Goal: Task Accomplishment & Management: Manage account settings

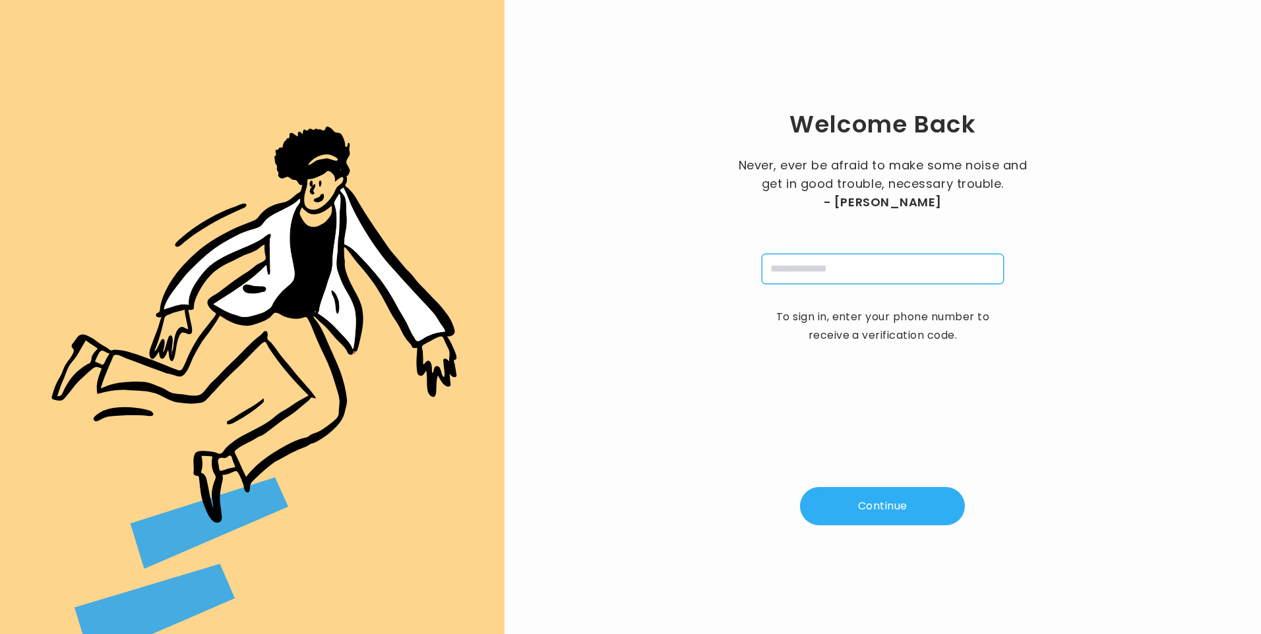
click at [797, 272] on input "tel" at bounding box center [883, 269] width 242 height 30
type input "**********"
click at [892, 504] on button "Continue" at bounding box center [882, 506] width 165 height 38
type input "*"
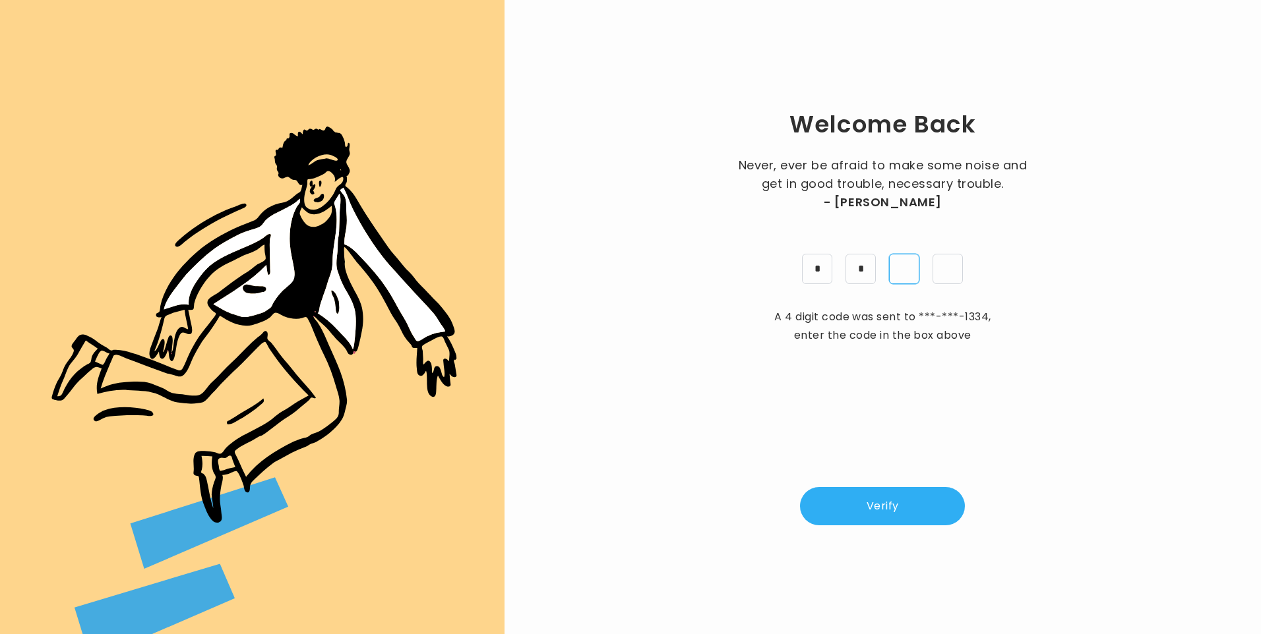
type input "*"
click at [957, 503] on button "Verify" at bounding box center [882, 506] width 165 height 38
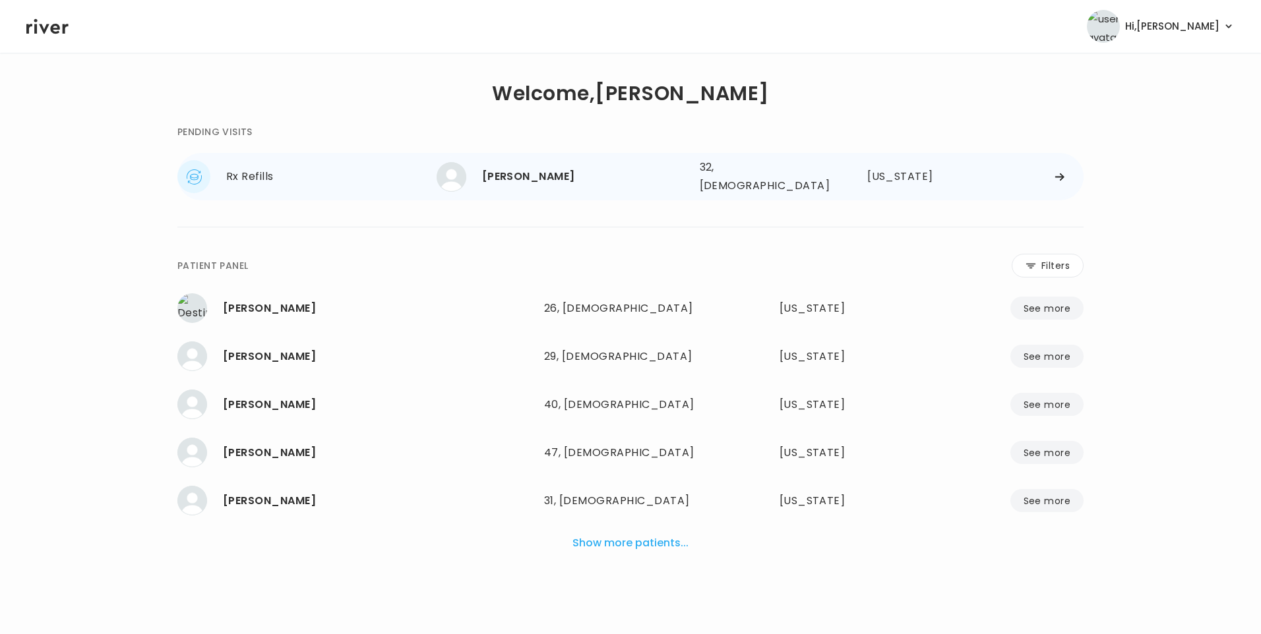
click at [515, 173] on div "Madison Bell" at bounding box center [585, 177] width 207 height 18
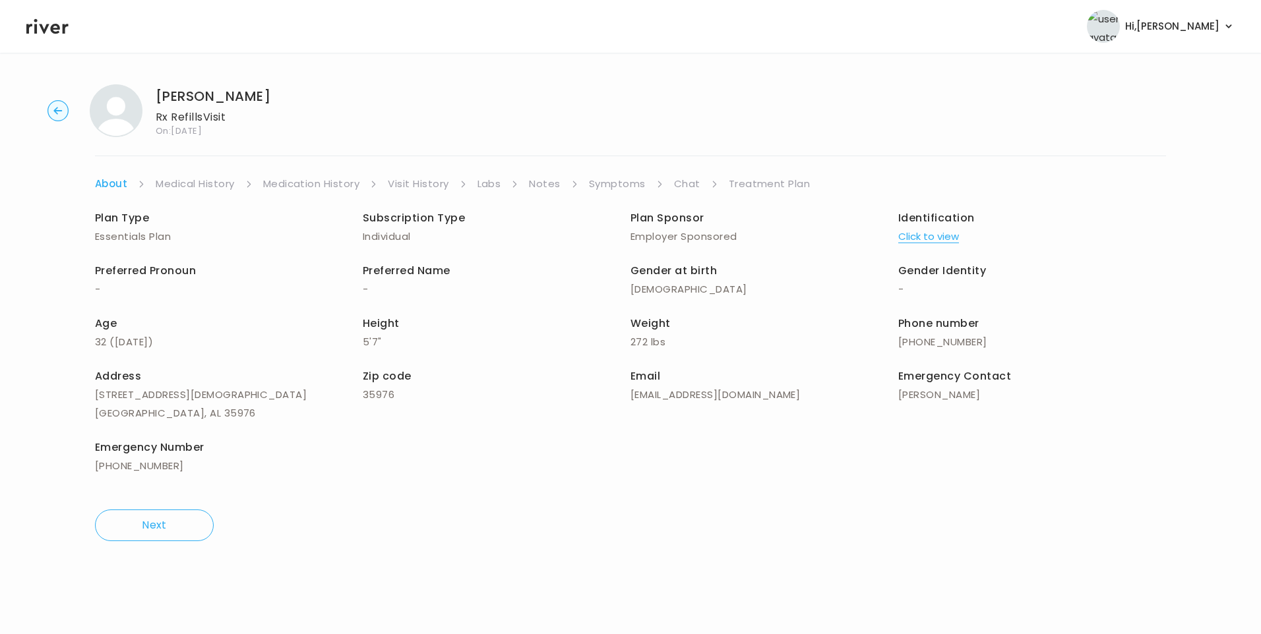
click at [686, 179] on link "Chat" at bounding box center [687, 184] width 26 height 18
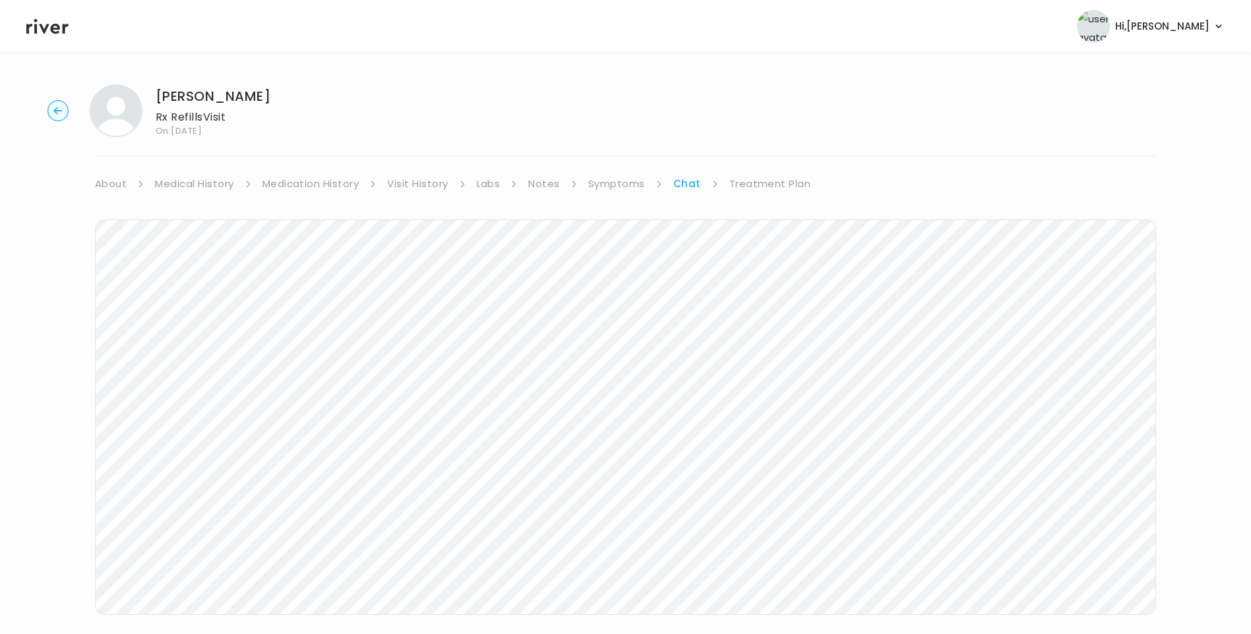
scroll to position [48, 0]
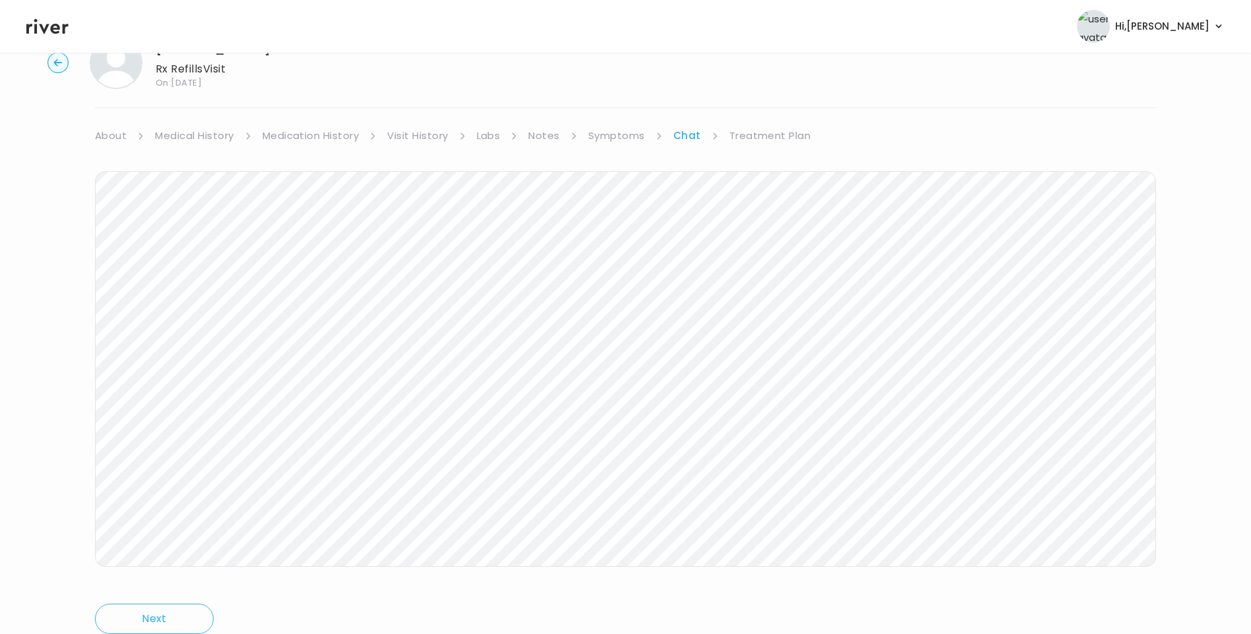
click at [785, 131] on link "Treatment Plan" at bounding box center [770, 136] width 82 height 18
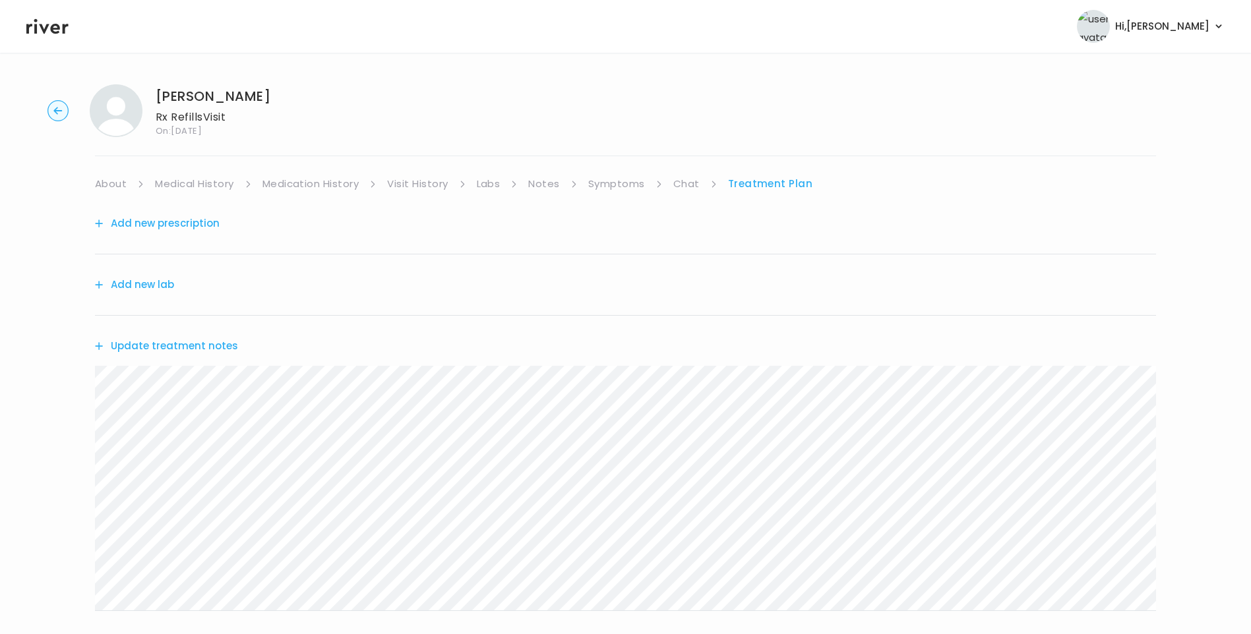
click at [204, 348] on button "Update treatment notes" at bounding box center [166, 346] width 143 height 18
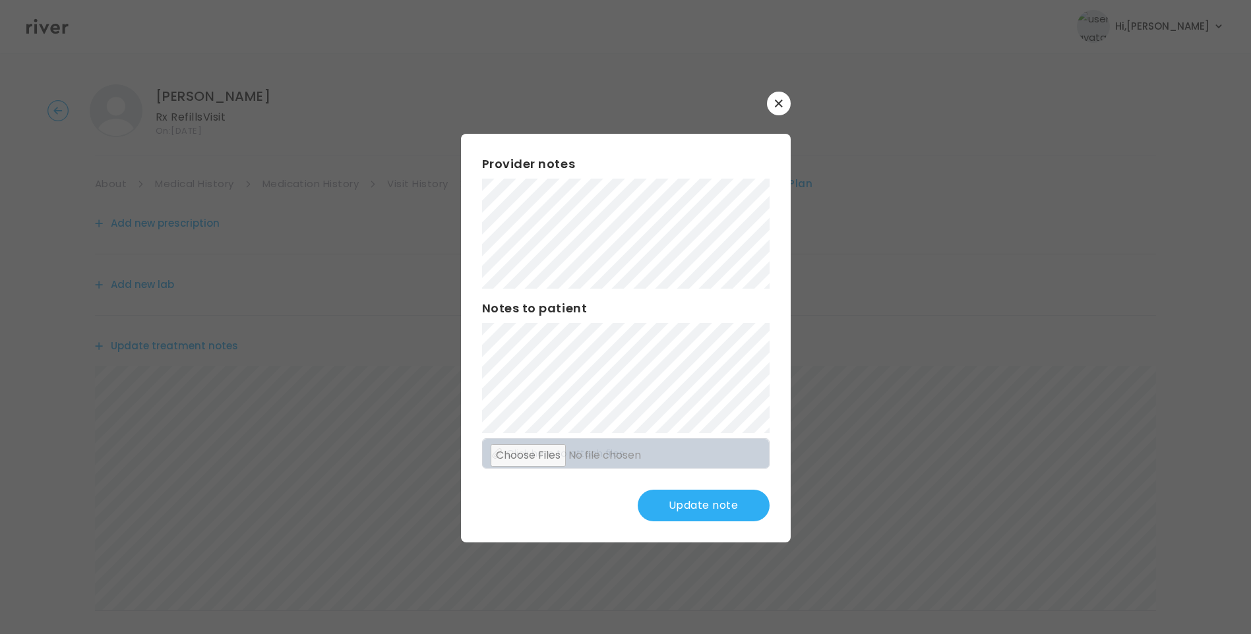
click at [779, 111] on button "button" at bounding box center [779, 104] width 24 height 24
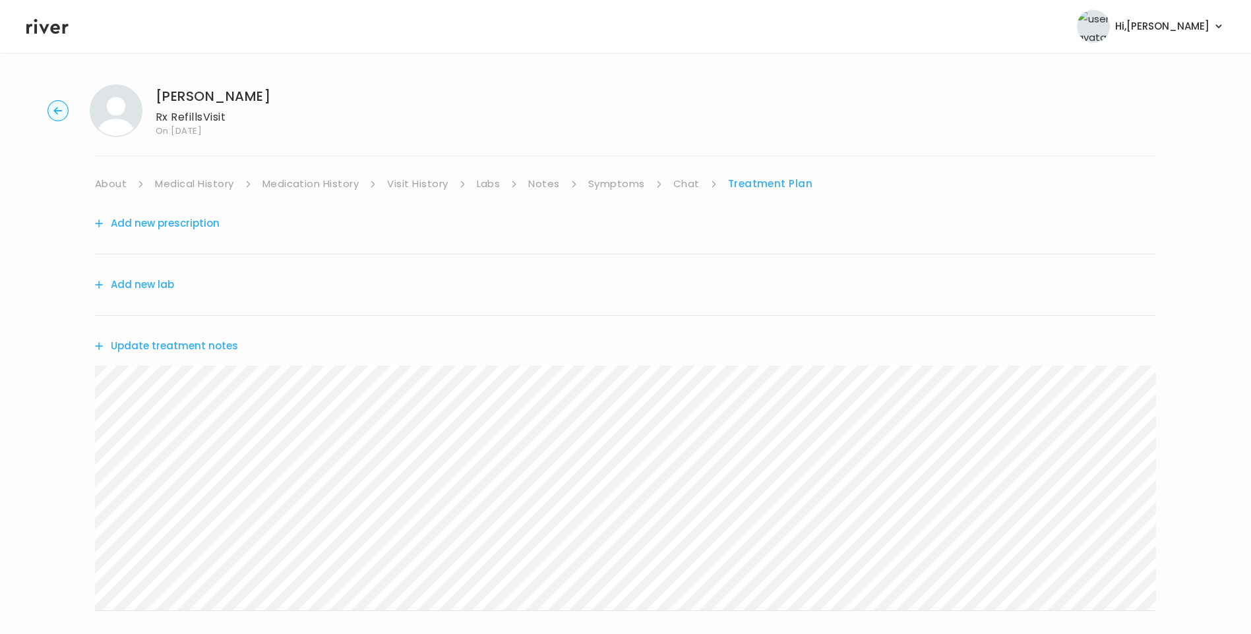
click at [688, 183] on link "Chat" at bounding box center [686, 184] width 26 height 18
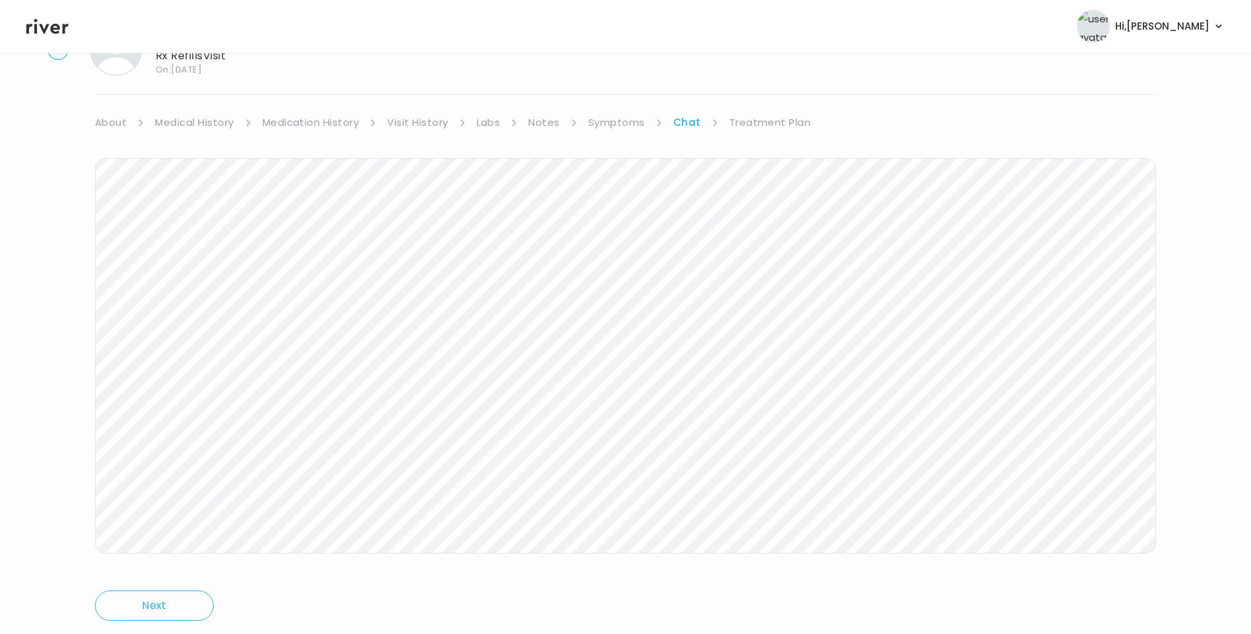
scroll to position [98, 0]
click at [764, 80] on link "Treatment Plan" at bounding box center [770, 85] width 82 height 18
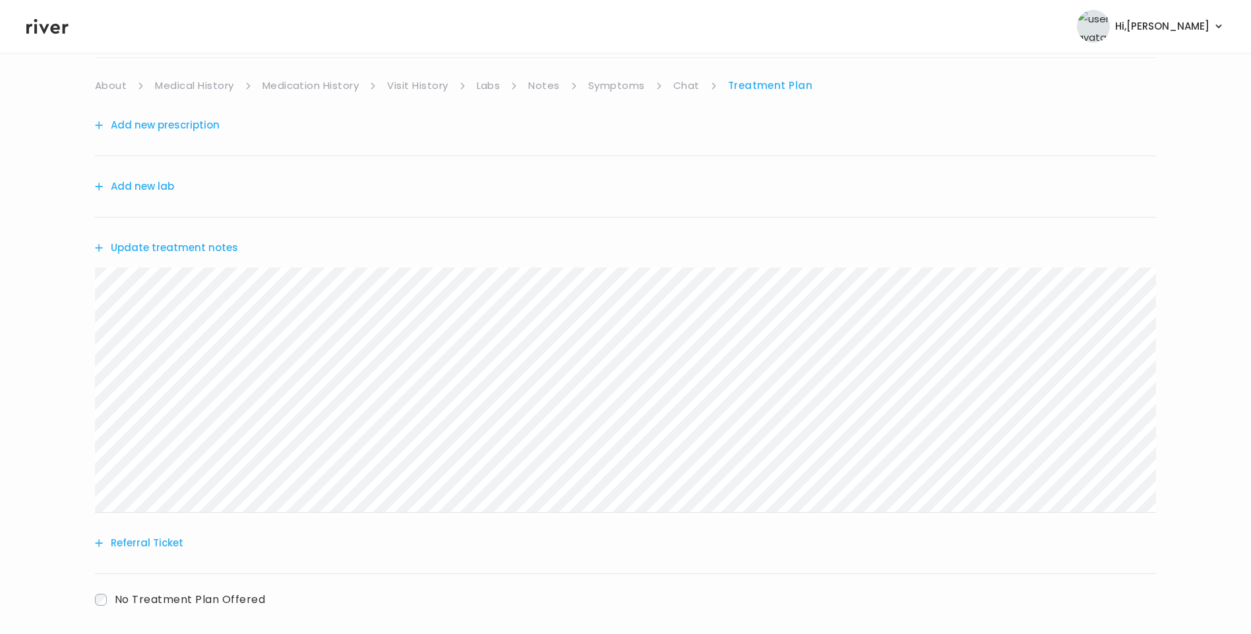
click at [216, 247] on button "Update treatment notes" at bounding box center [166, 248] width 143 height 18
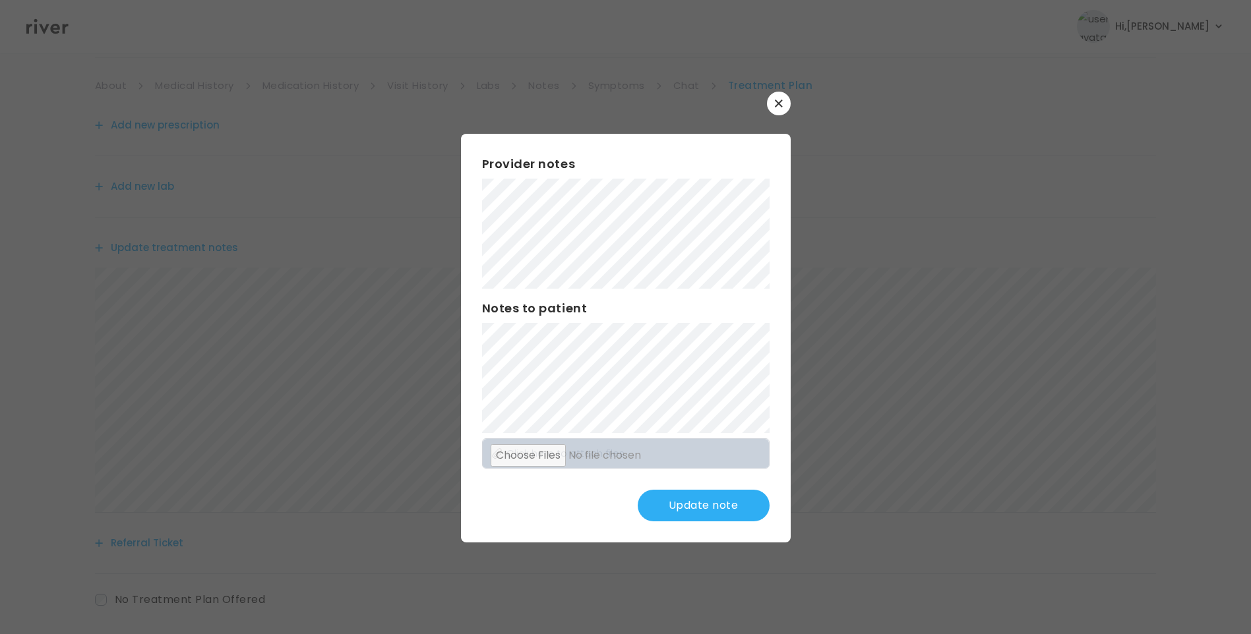
click at [714, 515] on button "Update note" at bounding box center [704, 506] width 132 height 32
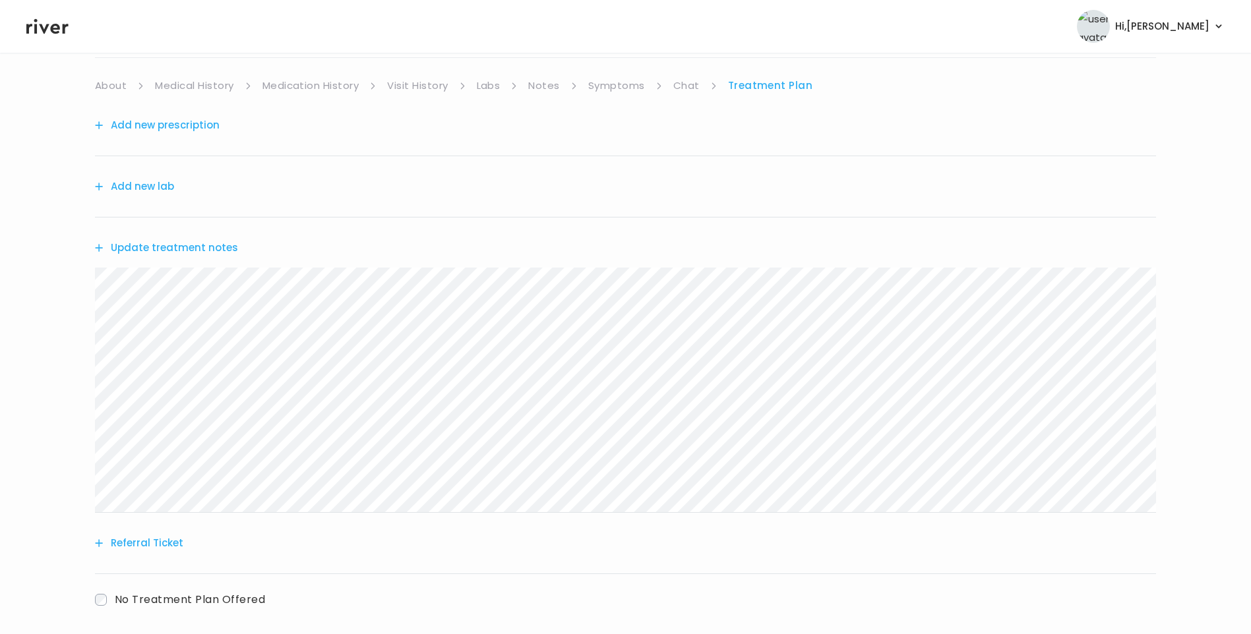
click at [673, 88] on link "Chat" at bounding box center [686, 85] width 26 height 18
click at [738, 88] on link "Treatment Plan" at bounding box center [770, 85] width 82 height 18
click at [179, 248] on button "Update treatment notes" at bounding box center [166, 248] width 143 height 18
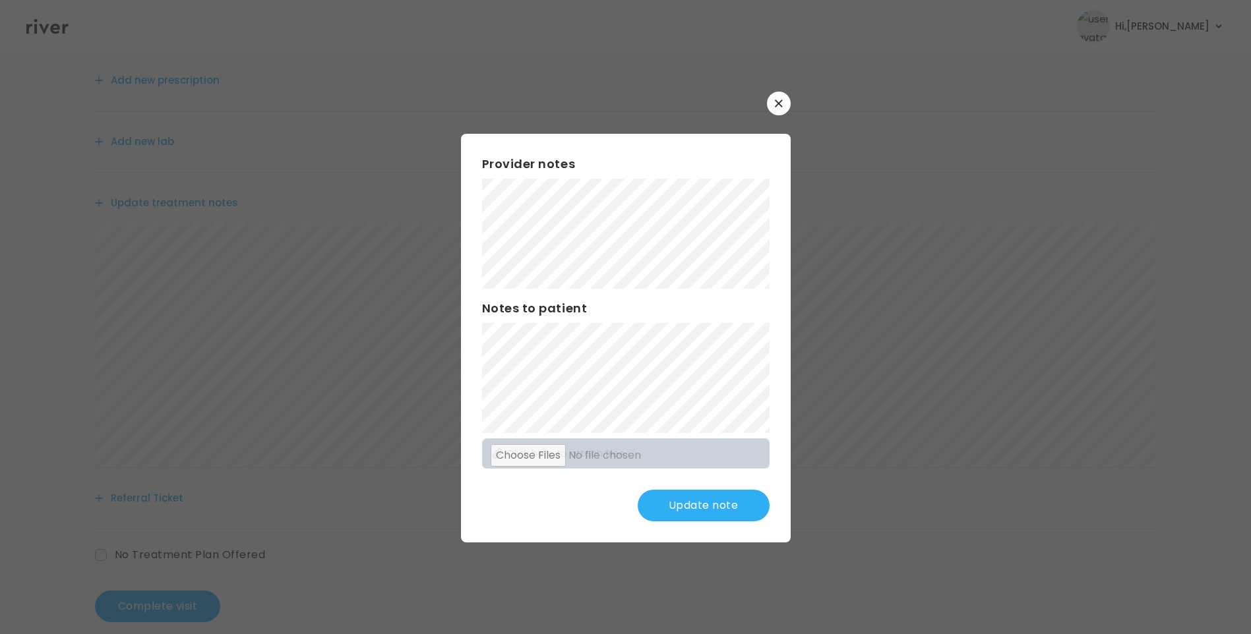
scroll to position [163, 0]
click at [727, 497] on button "Update note" at bounding box center [704, 506] width 132 height 32
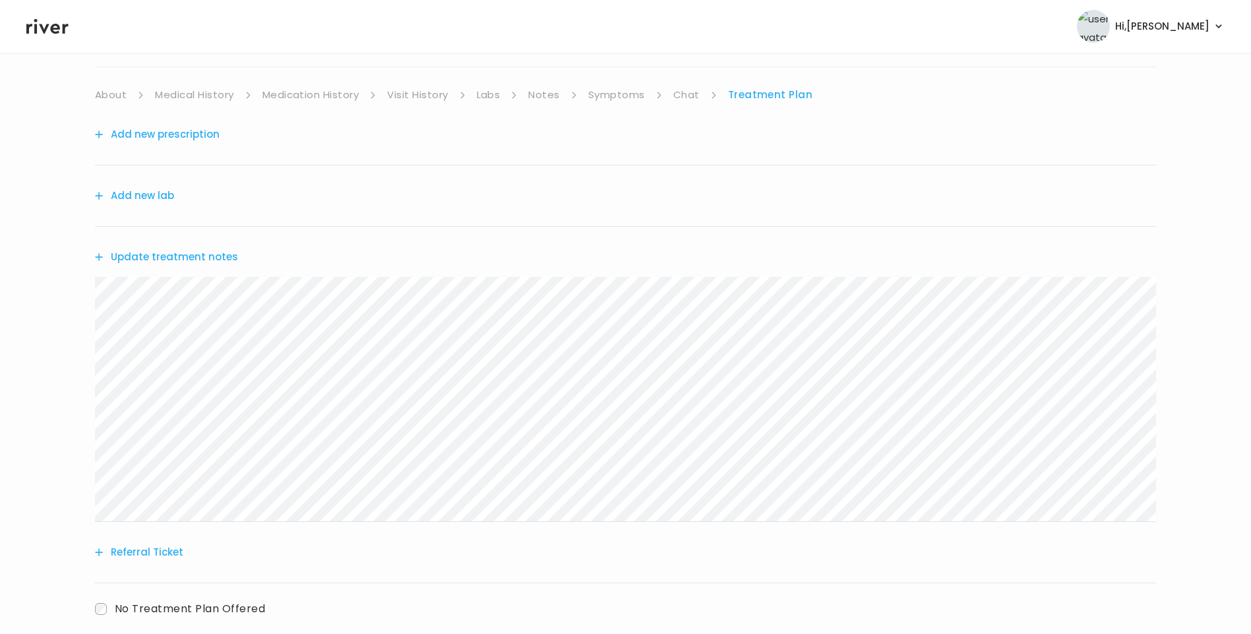
scroll to position [0, 0]
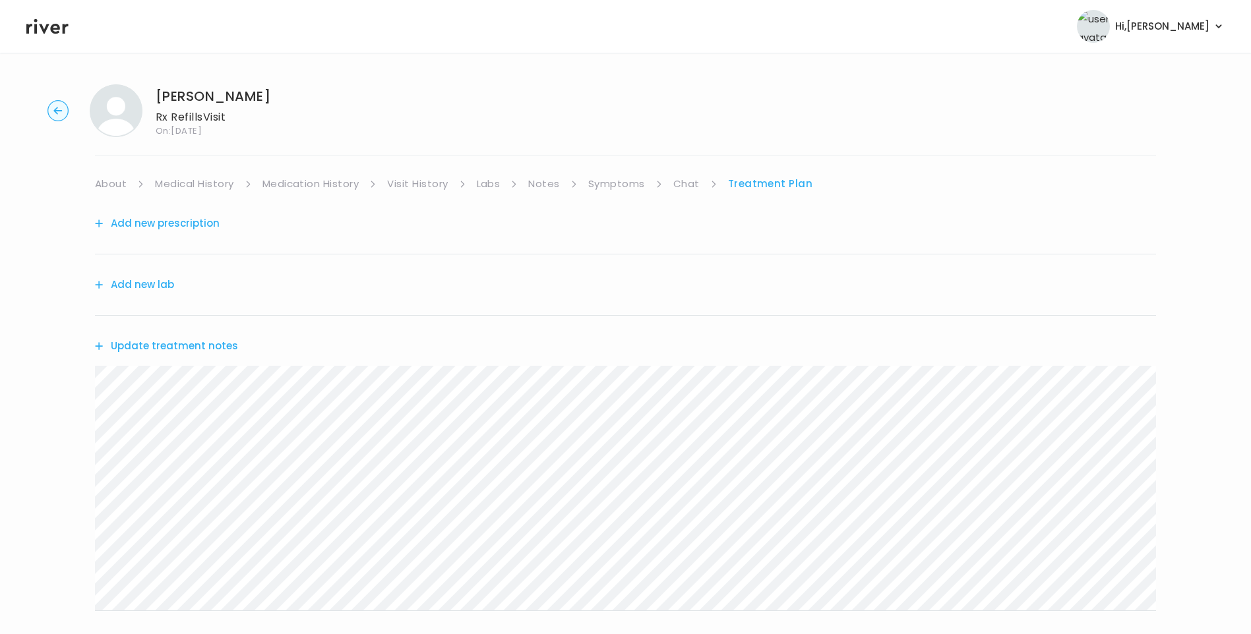
click at [671, 181] on ul "About Medical History Medication History Visit History Labs Notes Symptoms Chat…" at bounding box center [625, 184] width 1061 height 18
click at [698, 189] on li "Chat" at bounding box center [695, 184] width 44 height 18
click at [687, 183] on link "Chat" at bounding box center [686, 184] width 26 height 18
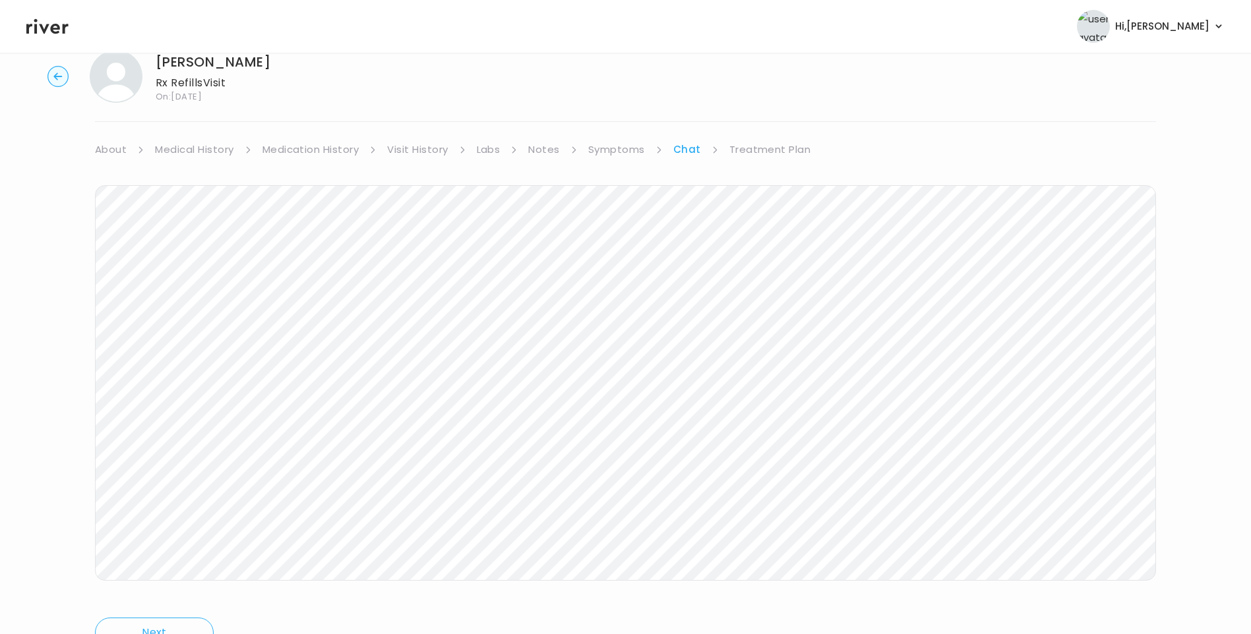
scroll to position [98, 0]
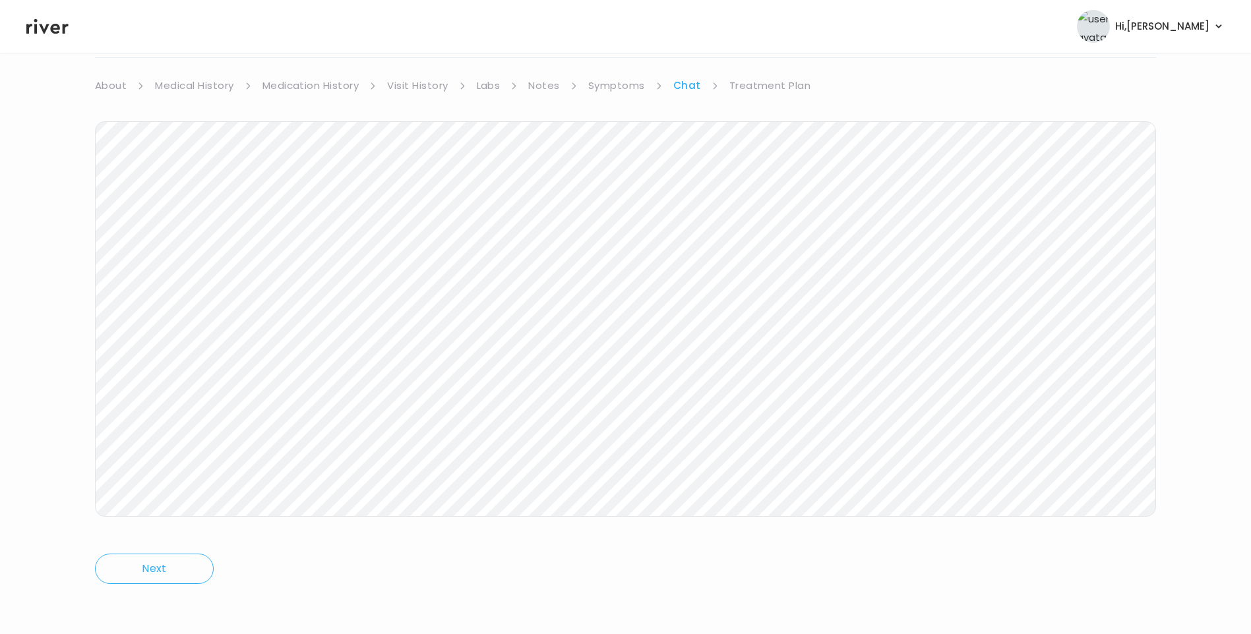
click at [762, 86] on link "Treatment Plan" at bounding box center [770, 85] width 82 height 18
click at [210, 253] on button "Update treatment notes" at bounding box center [166, 248] width 143 height 18
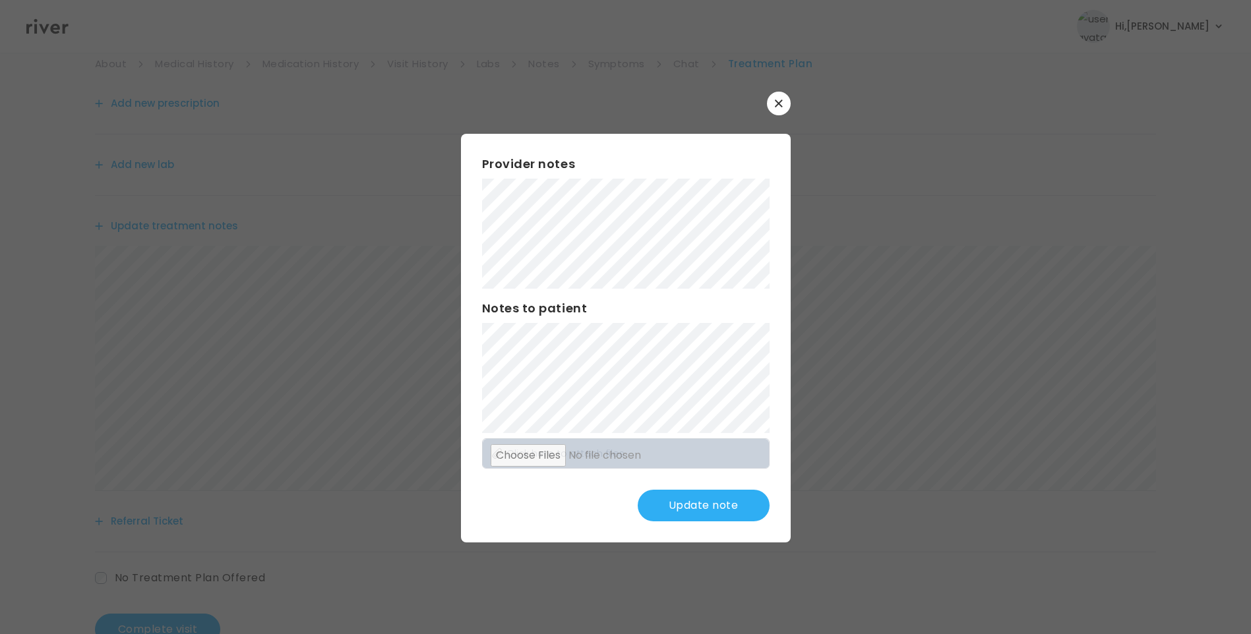
scroll to position [97, 0]
click at [696, 516] on button "Update note" at bounding box center [704, 506] width 132 height 32
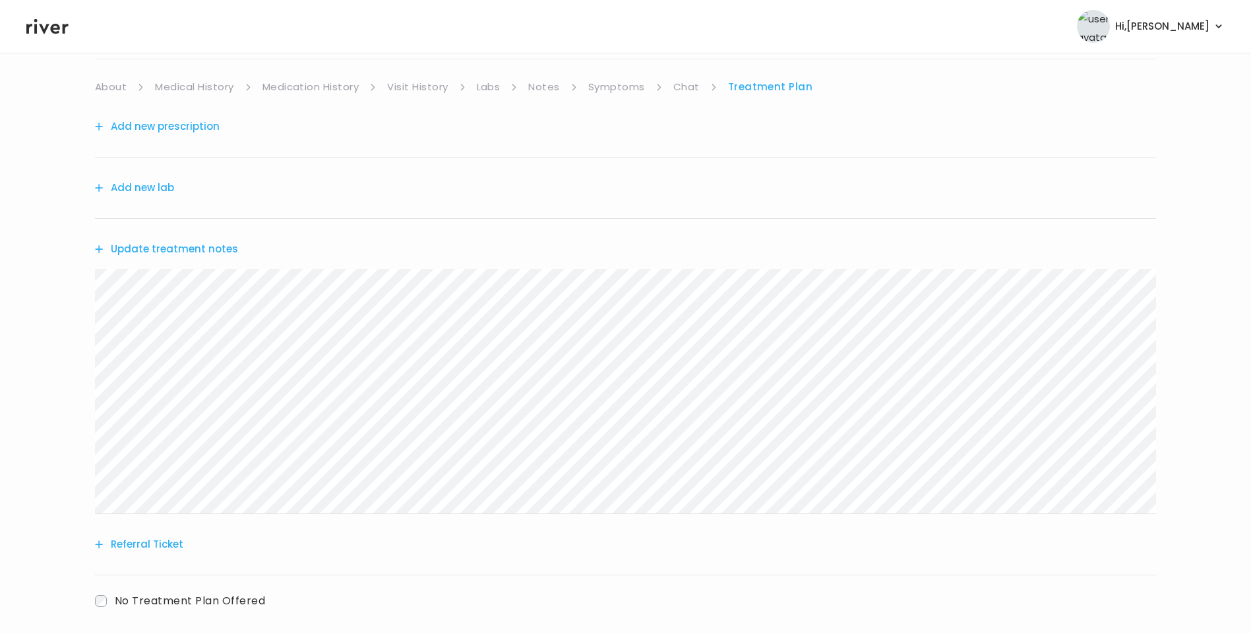
click at [681, 90] on link "Chat" at bounding box center [686, 87] width 26 height 18
click at [758, 88] on link "Treatment Plan" at bounding box center [770, 85] width 82 height 18
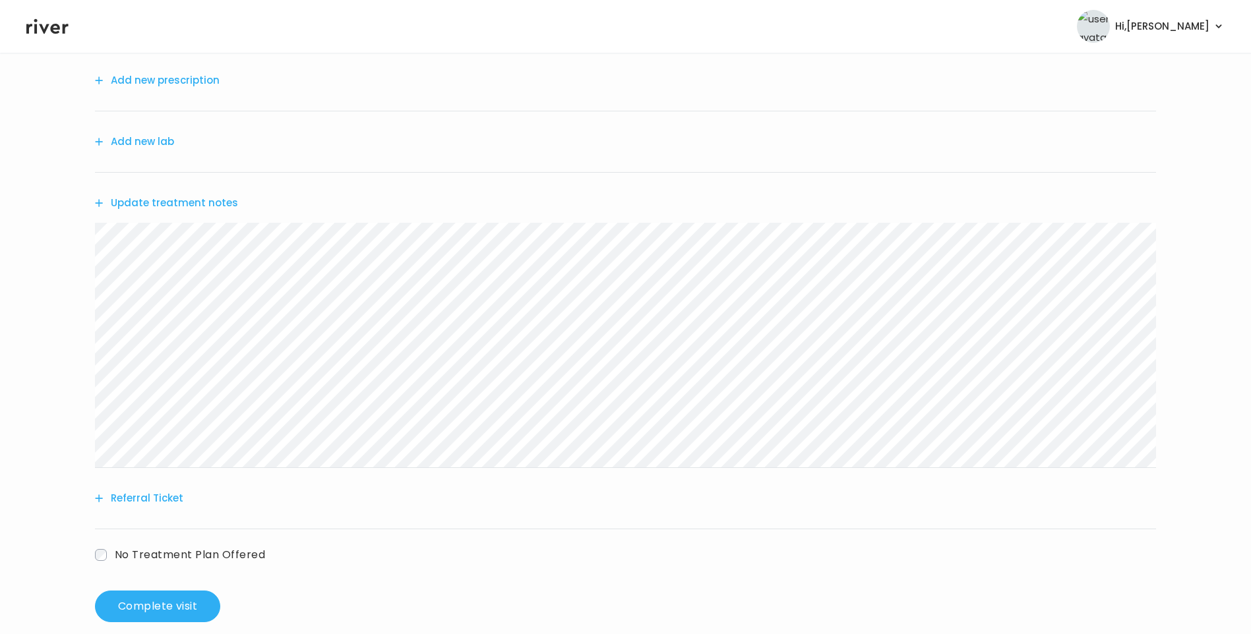
scroll to position [163, 0]
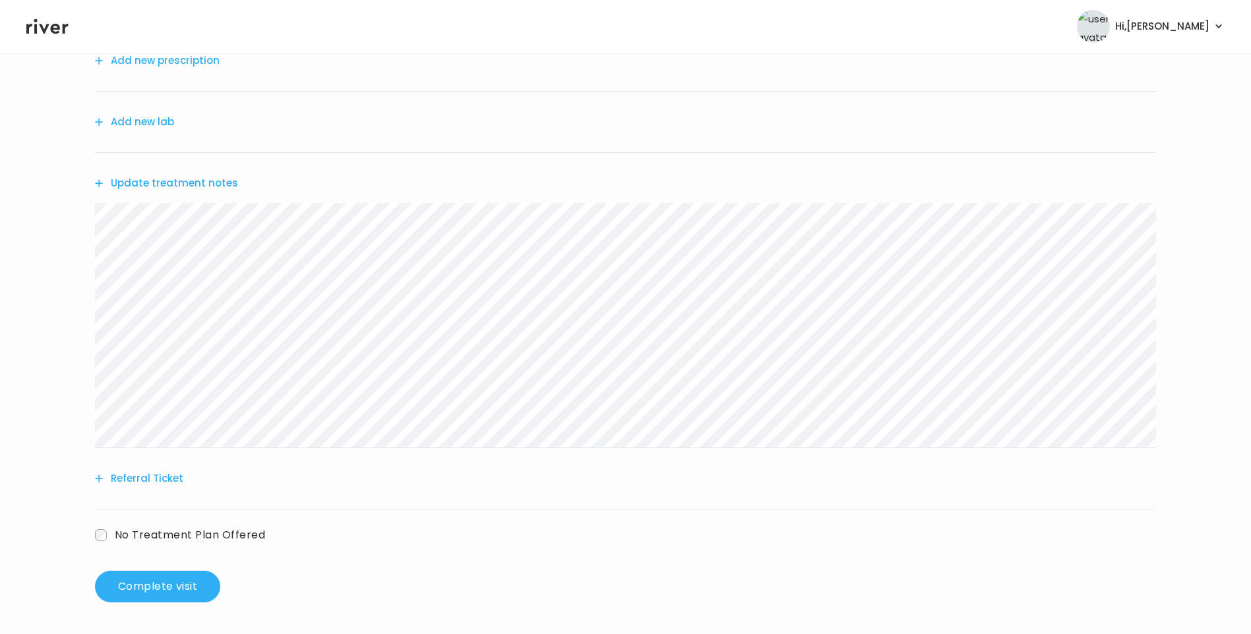
click at [175, 534] on span "No Treatment Plan Offered" at bounding box center [190, 535] width 150 height 15
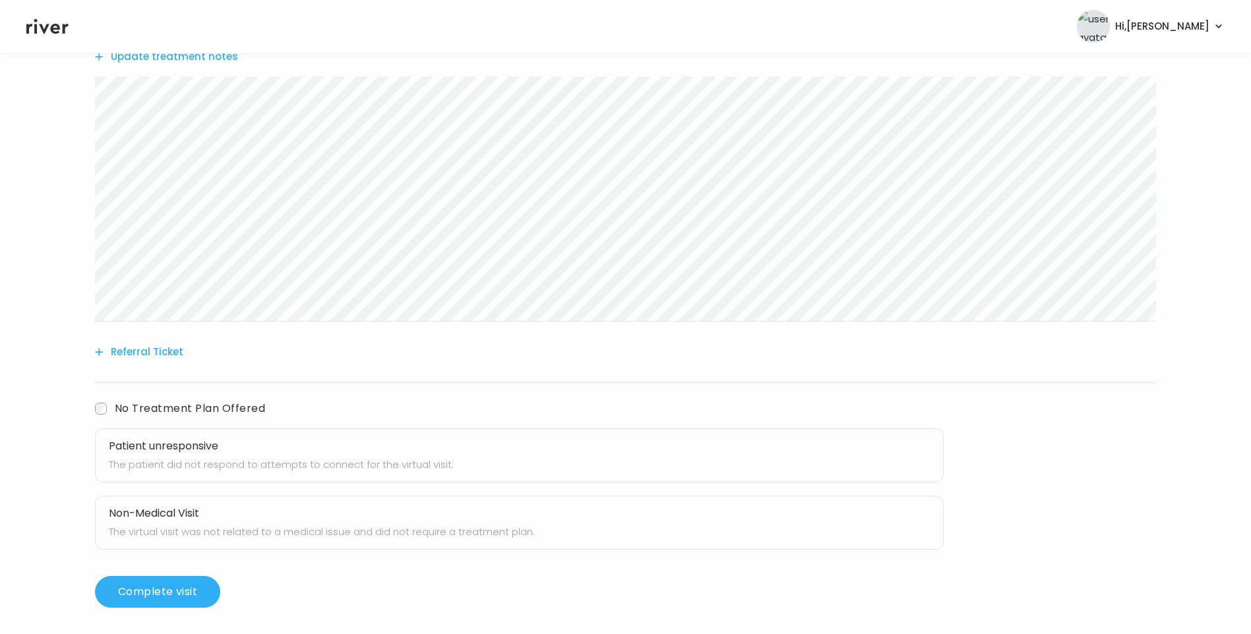
scroll to position [295, 0]
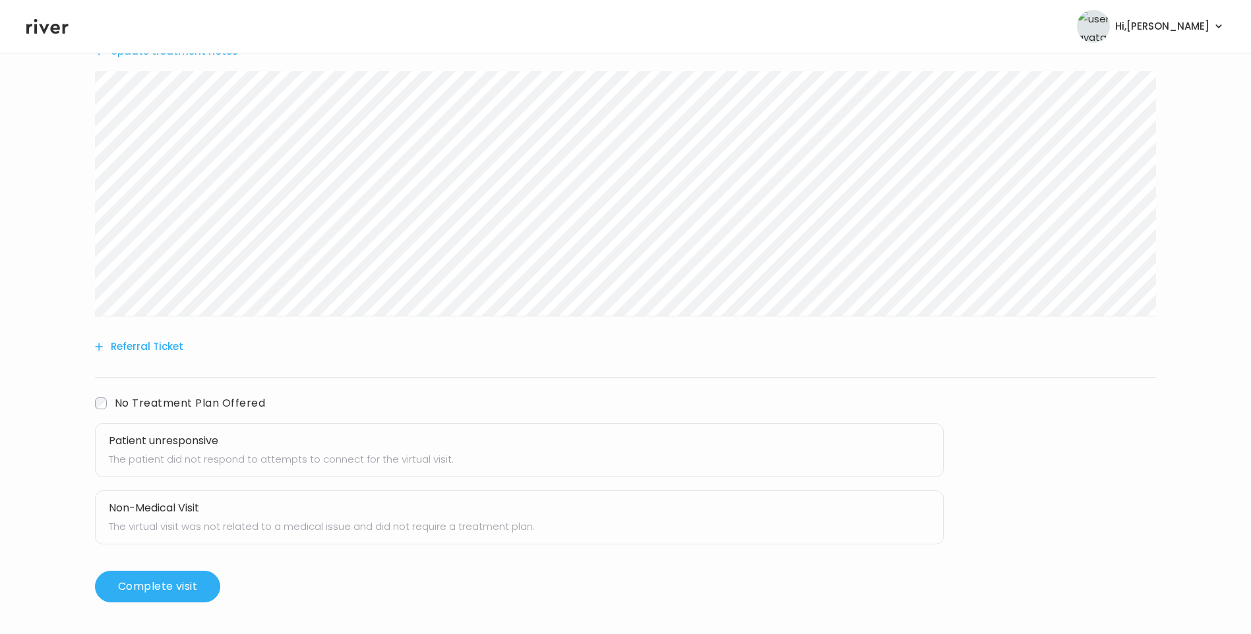
click at [441, 458] on p "The patient did not respond to attempts to connect for the virtual visit." at bounding box center [519, 459] width 821 height 18
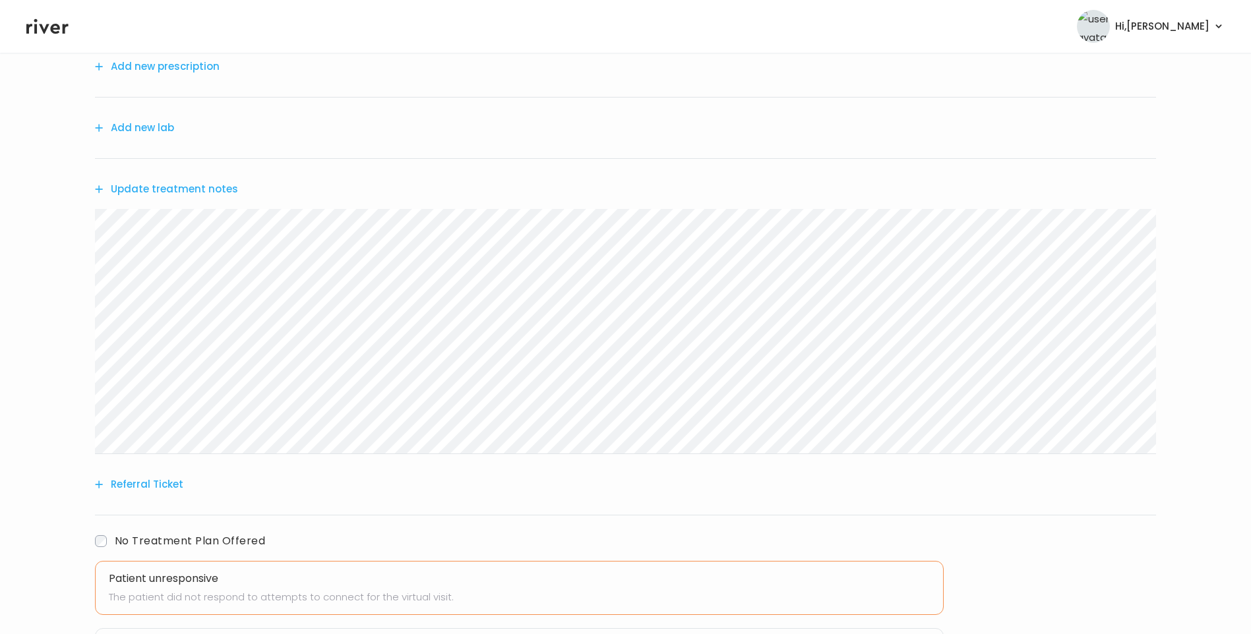
scroll to position [97, 0]
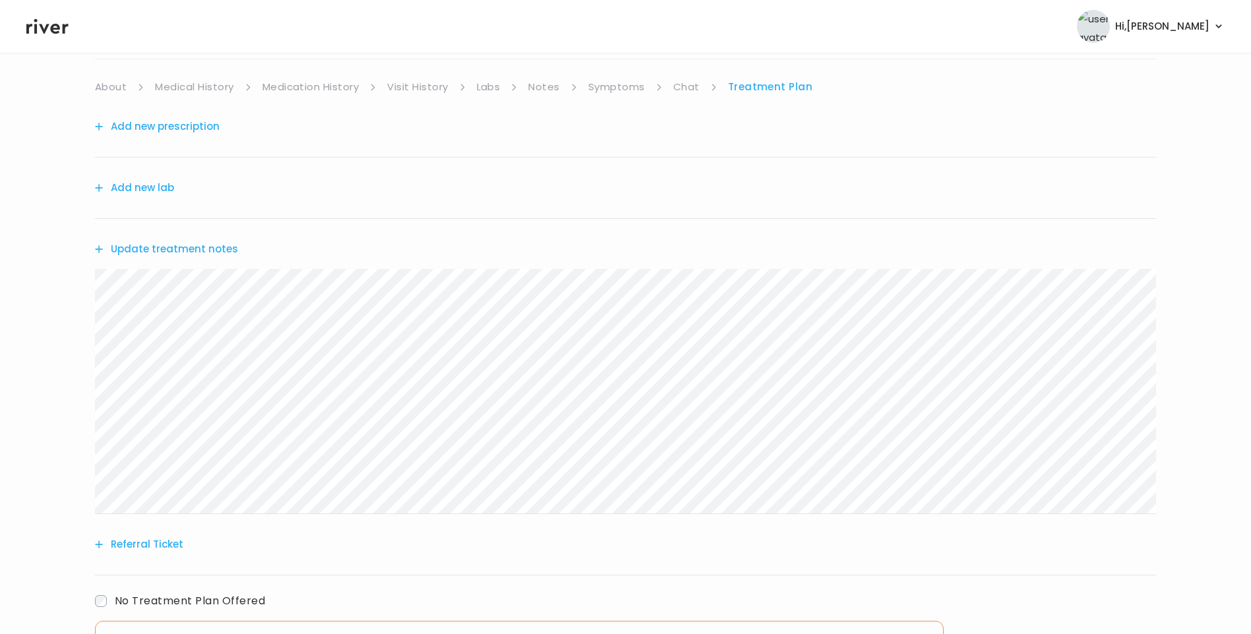
click at [690, 90] on link "Chat" at bounding box center [686, 87] width 26 height 18
click at [792, 90] on link "Treatment Plan" at bounding box center [770, 85] width 82 height 18
click at [199, 247] on button "Update treatment notes" at bounding box center [166, 248] width 143 height 18
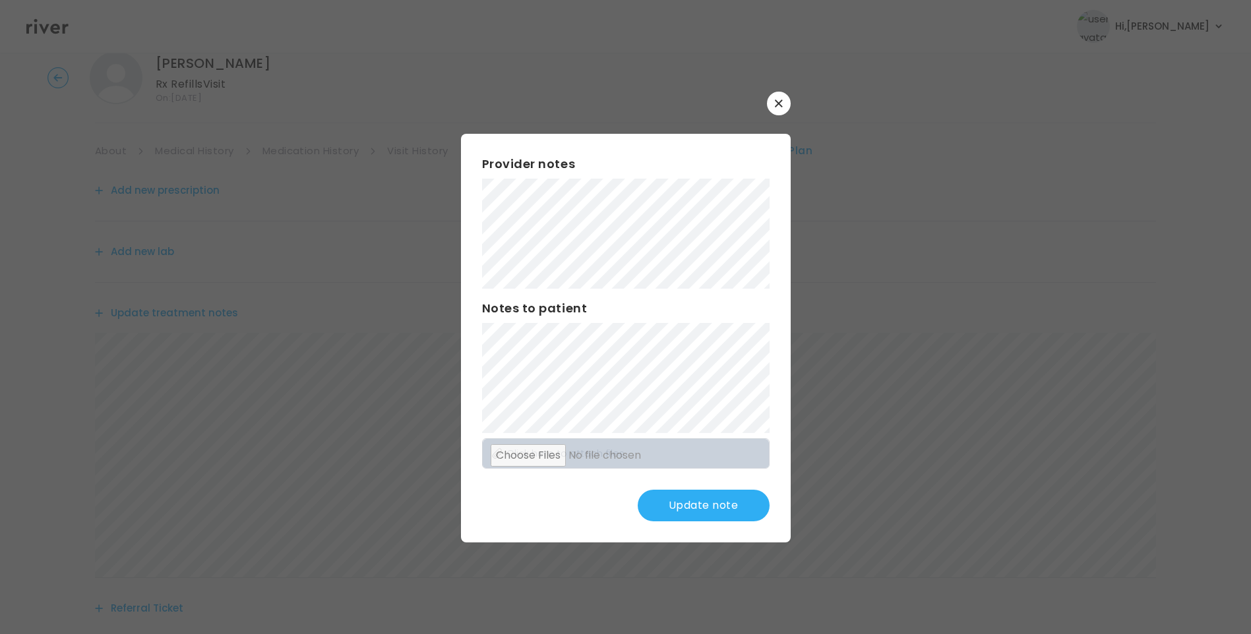
scroll to position [66, 0]
click at [730, 505] on button "Update note" at bounding box center [704, 506] width 132 height 32
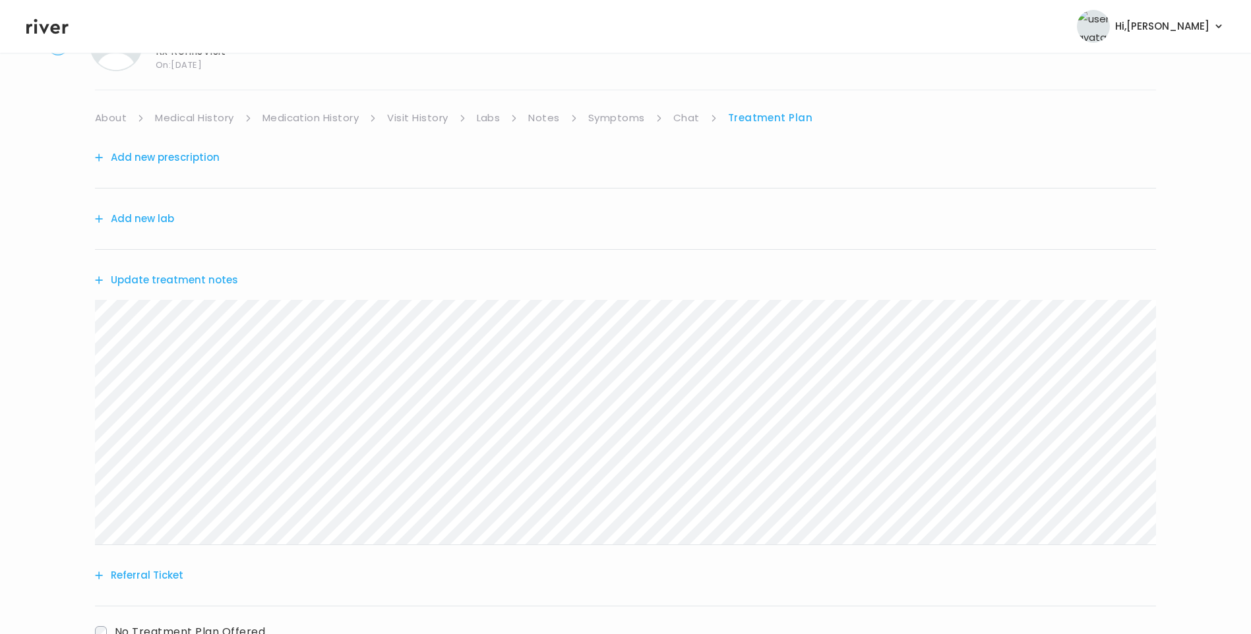
click at [686, 119] on link "Chat" at bounding box center [686, 118] width 26 height 18
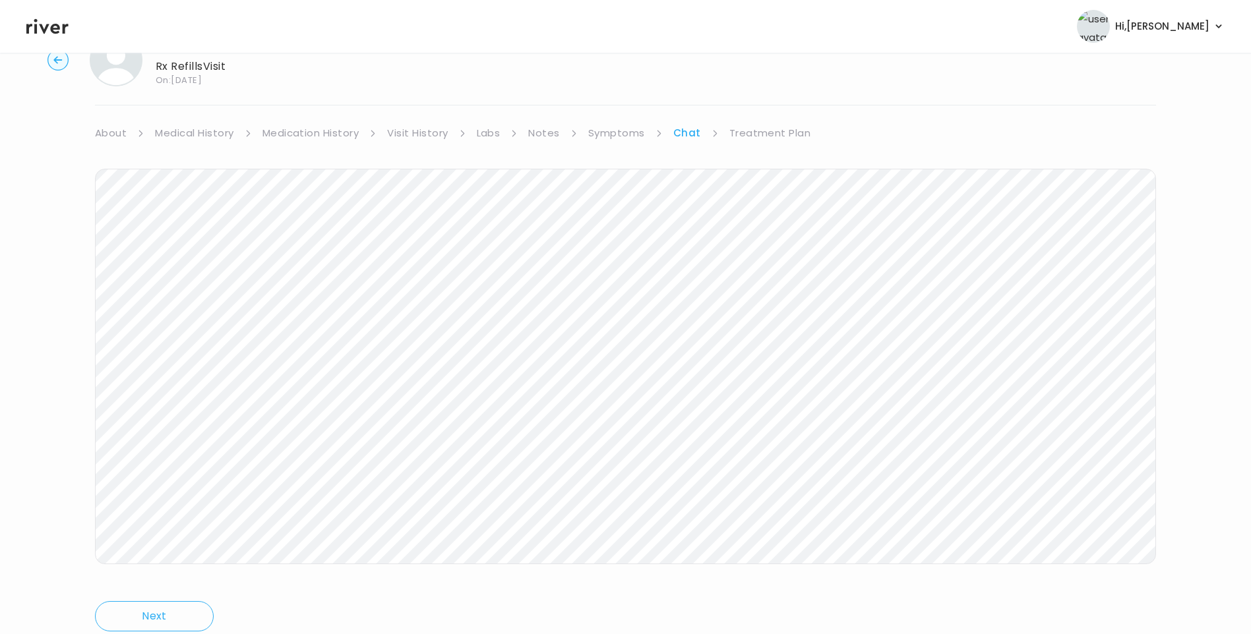
scroll to position [98, 0]
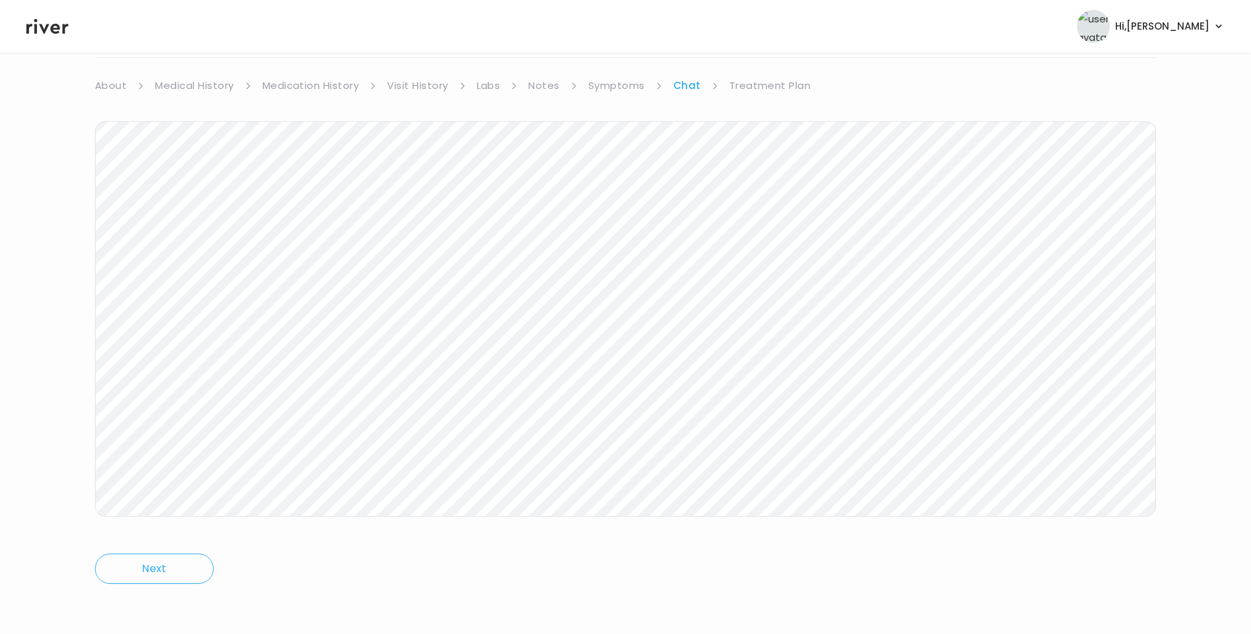
click at [775, 85] on link "Treatment Plan" at bounding box center [770, 85] width 82 height 18
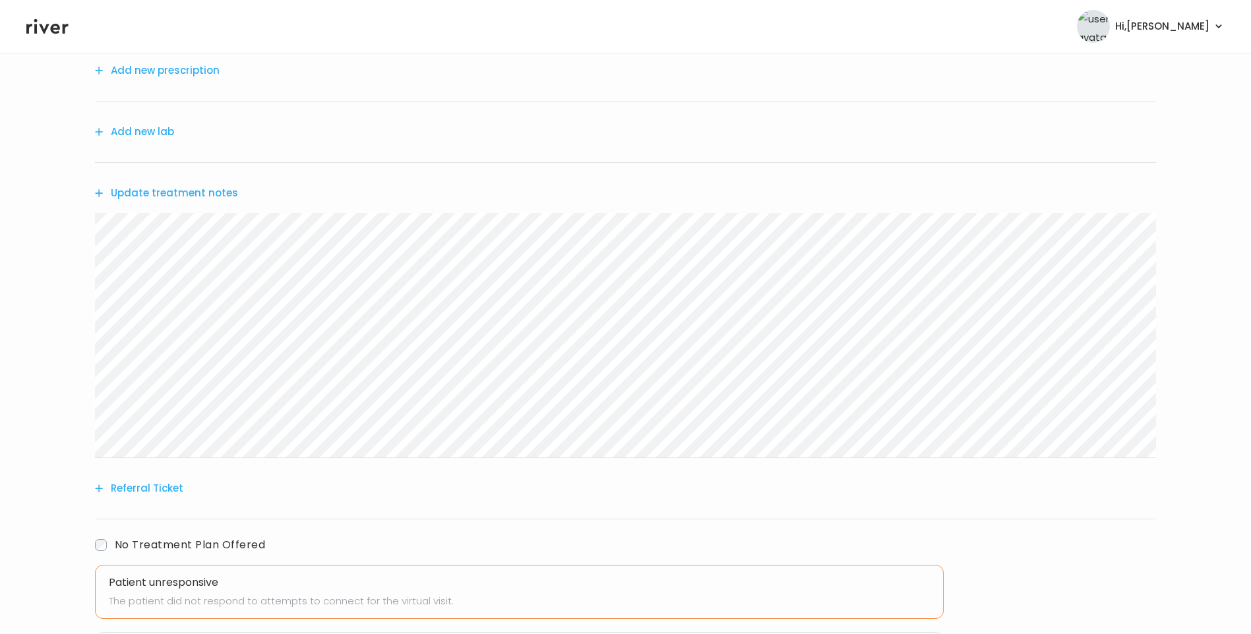
scroll to position [32, 0]
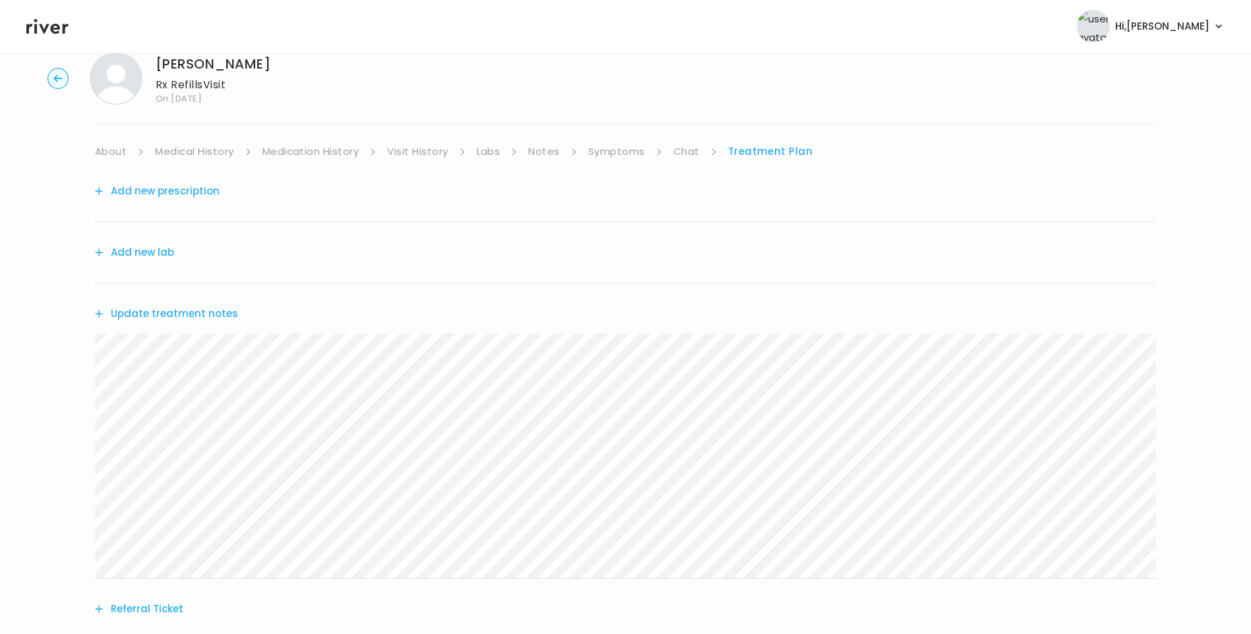
click at [110, 148] on link "About" at bounding box center [111, 151] width 32 height 18
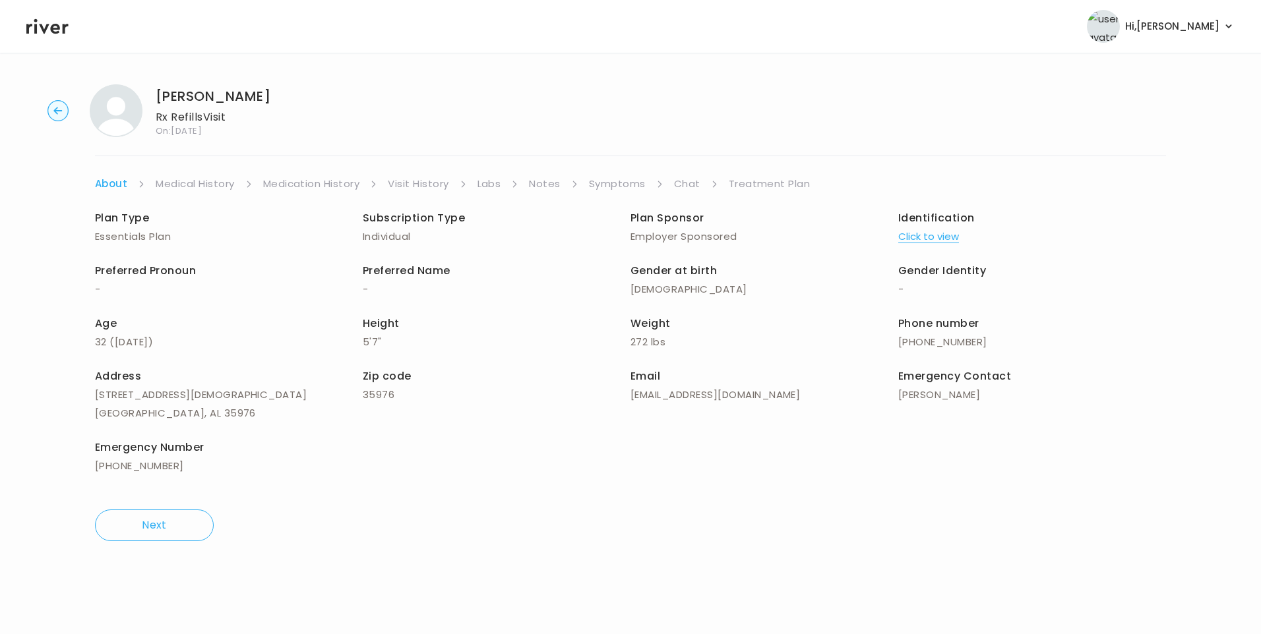
click at [763, 179] on link "Treatment Plan" at bounding box center [770, 184] width 82 height 18
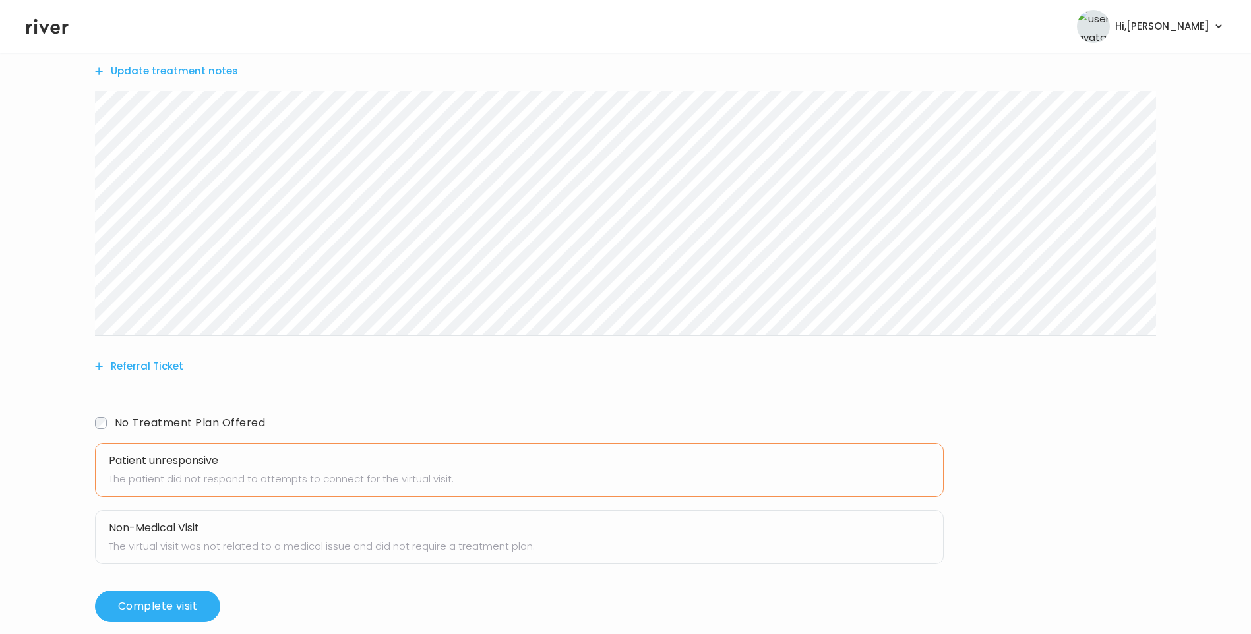
scroll to position [295, 0]
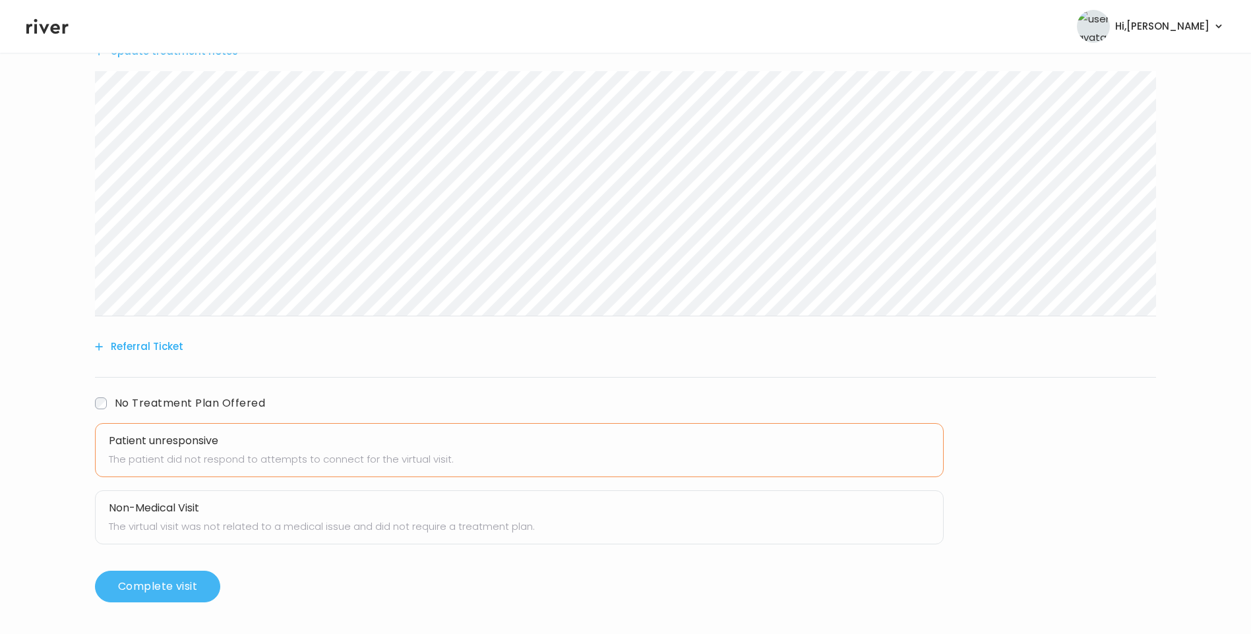
click at [185, 586] on button "Complete visit" at bounding box center [157, 587] width 125 height 32
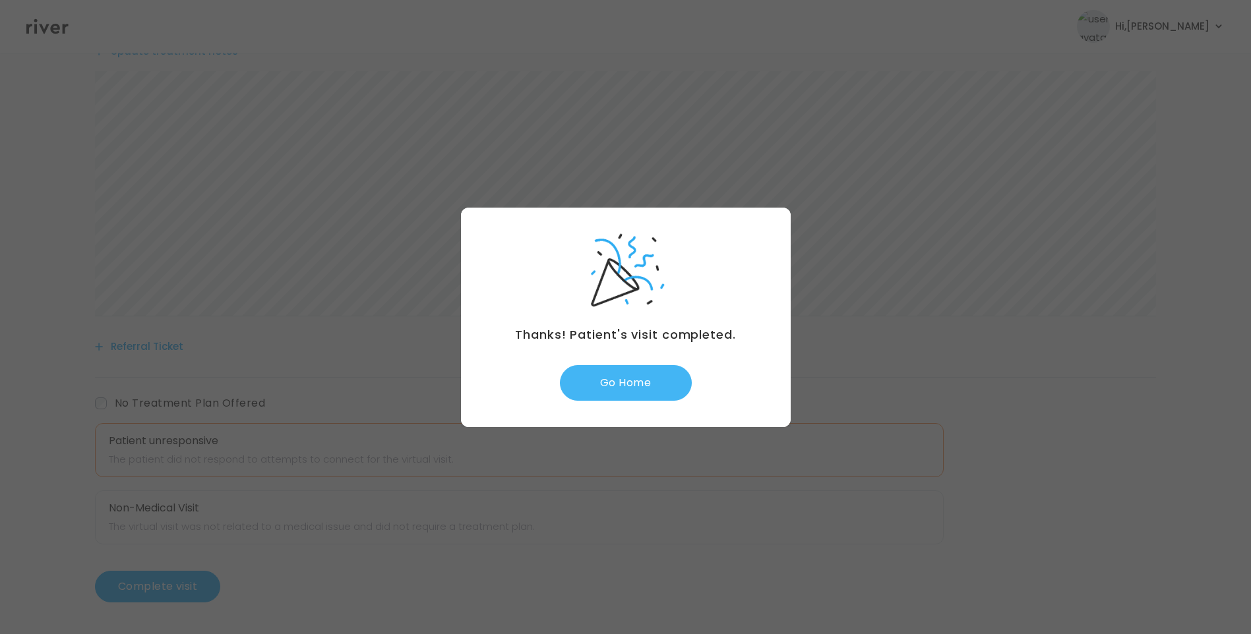
click at [635, 384] on button "Go Home" at bounding box center [626, 383] width 132 height 36
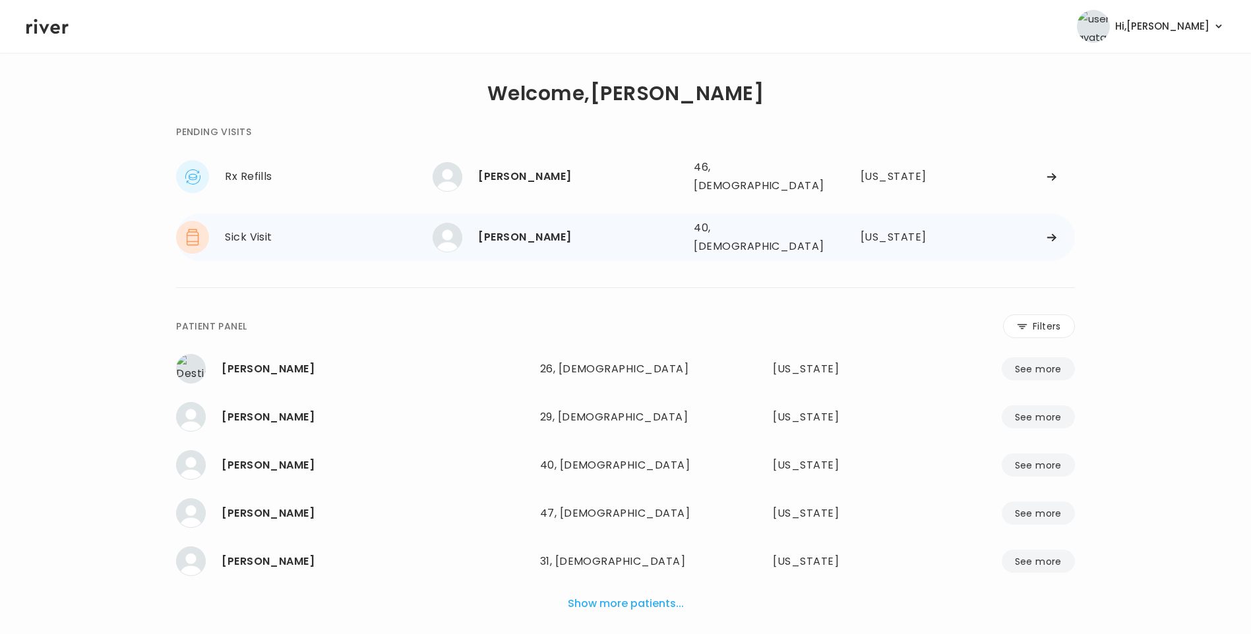
click at [577, 228] on div "LAURA LANDES" at bounding box center [580, 237] width 205 height 18
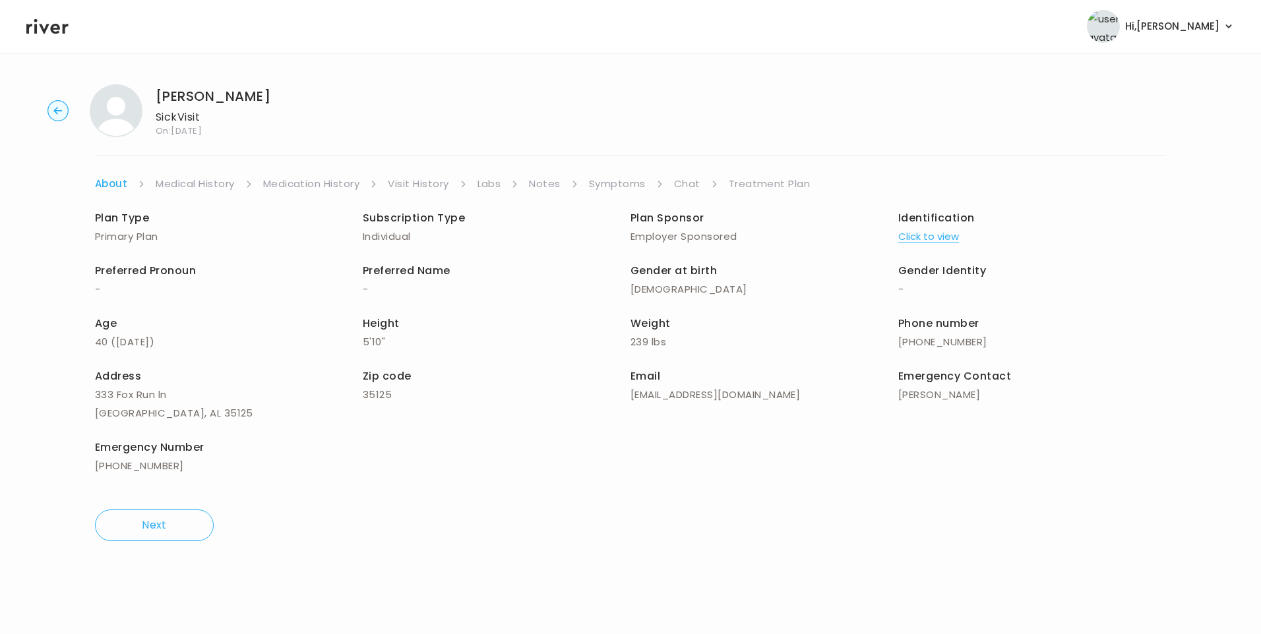
click at [437, 184] on link "Visit History" at bounding box center [418, 184] width 61 height 18
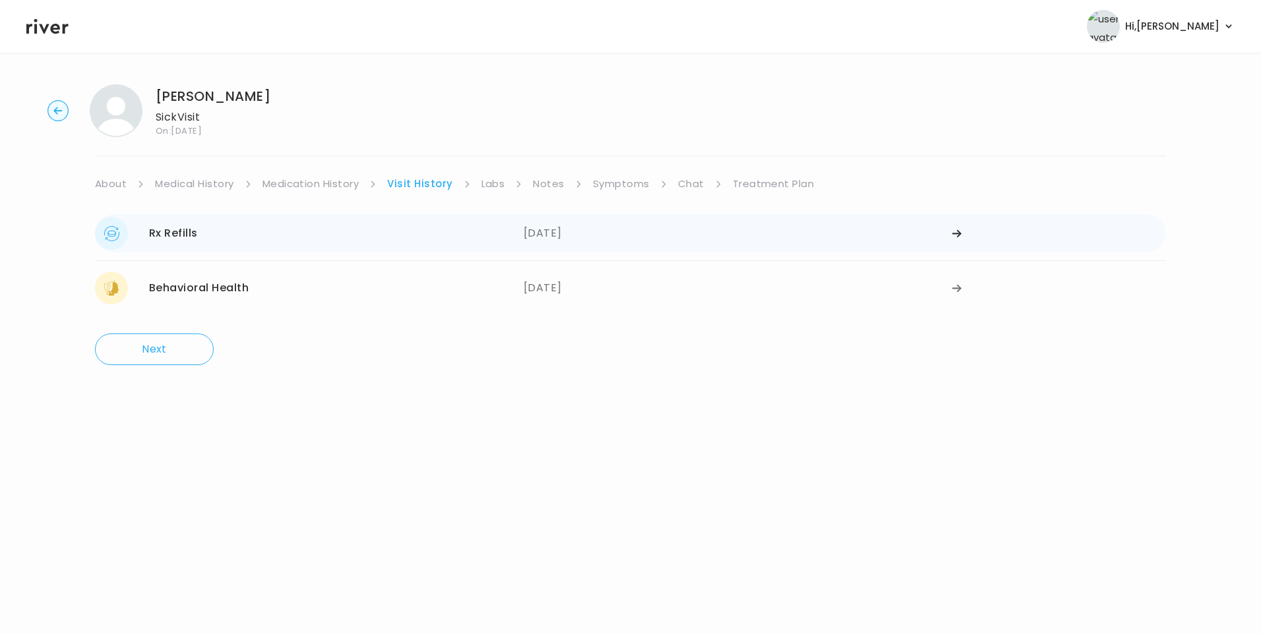
click at [564, 240] on div "09/09/2025" at bounding box center [738, 233] width 429 height 33
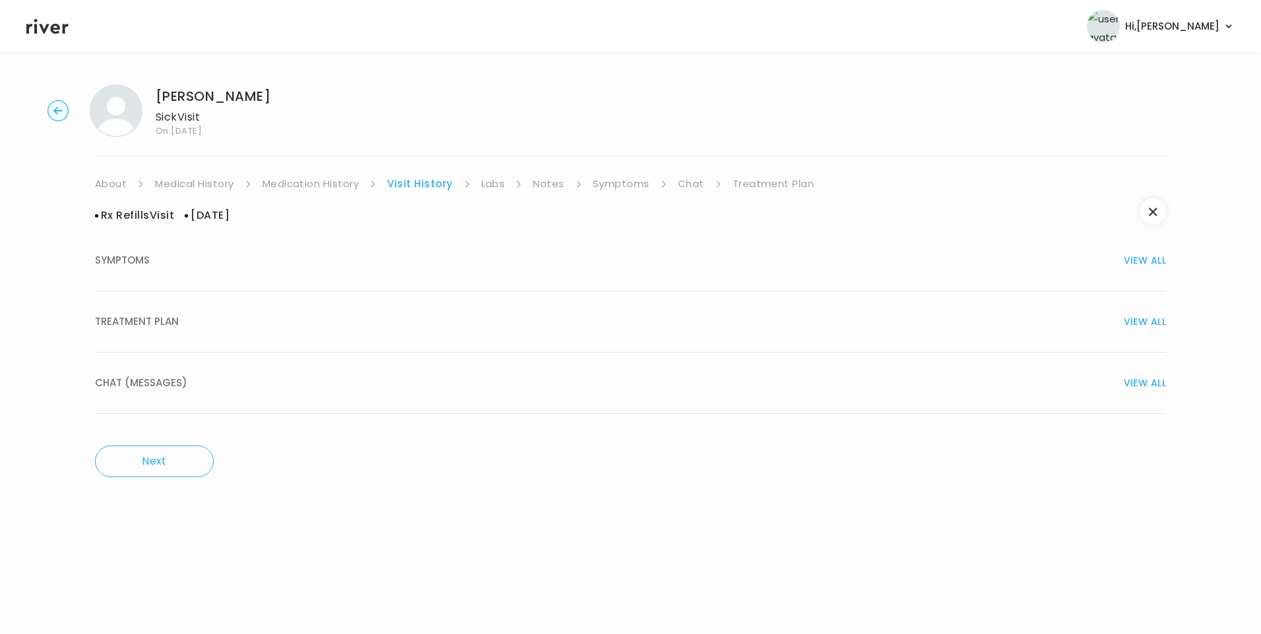
click at [235, 329] on div "TREATMENT PLAN VIEW ALL" at bounding box center [630, 322] width 1071 height 18
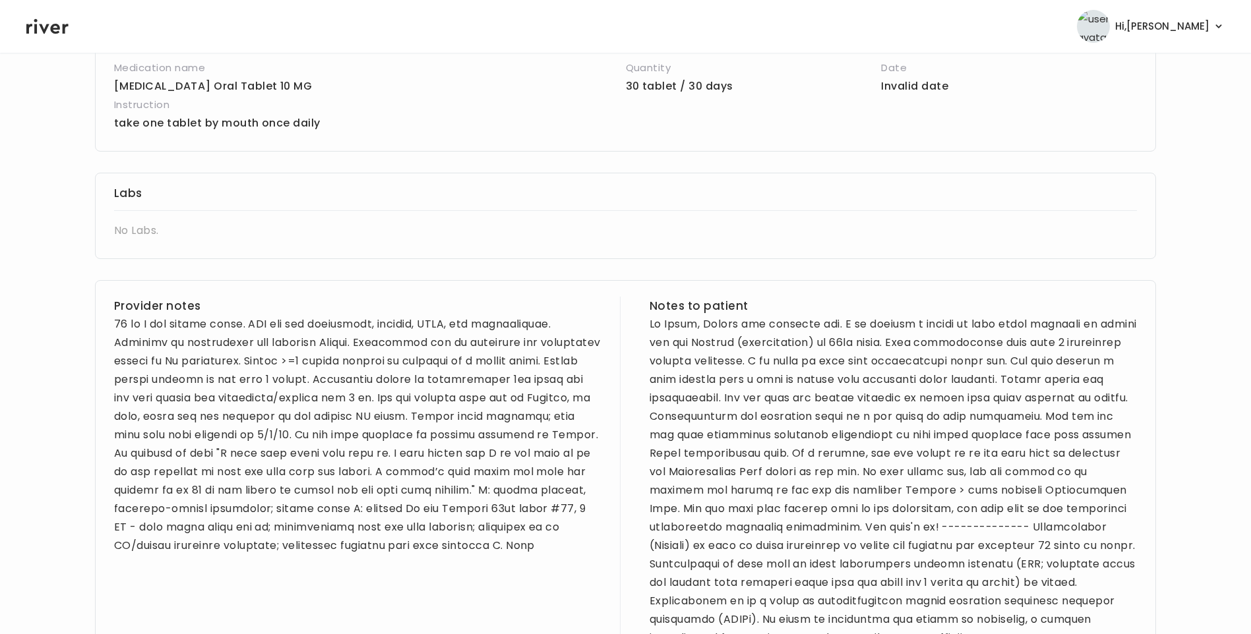
scroll to position [396, 0]
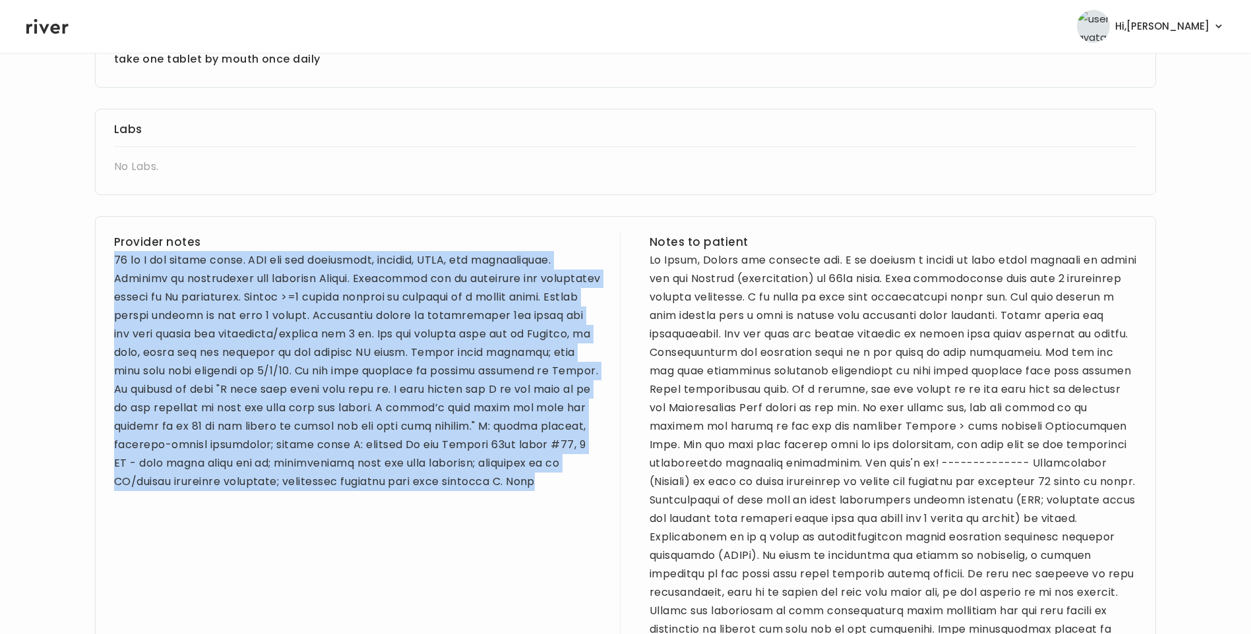
drag, startPoint x: 114, startPoint y: 259, endPoint x: 438, endPoint y: 488, distance: 396.9
click at [438, 488] on div at bounding box center [357, 371] width 487 height 240
copy div "39 yo F for refill visit. PMH sig for depression, anxiety, PCOS, and appendecto…"
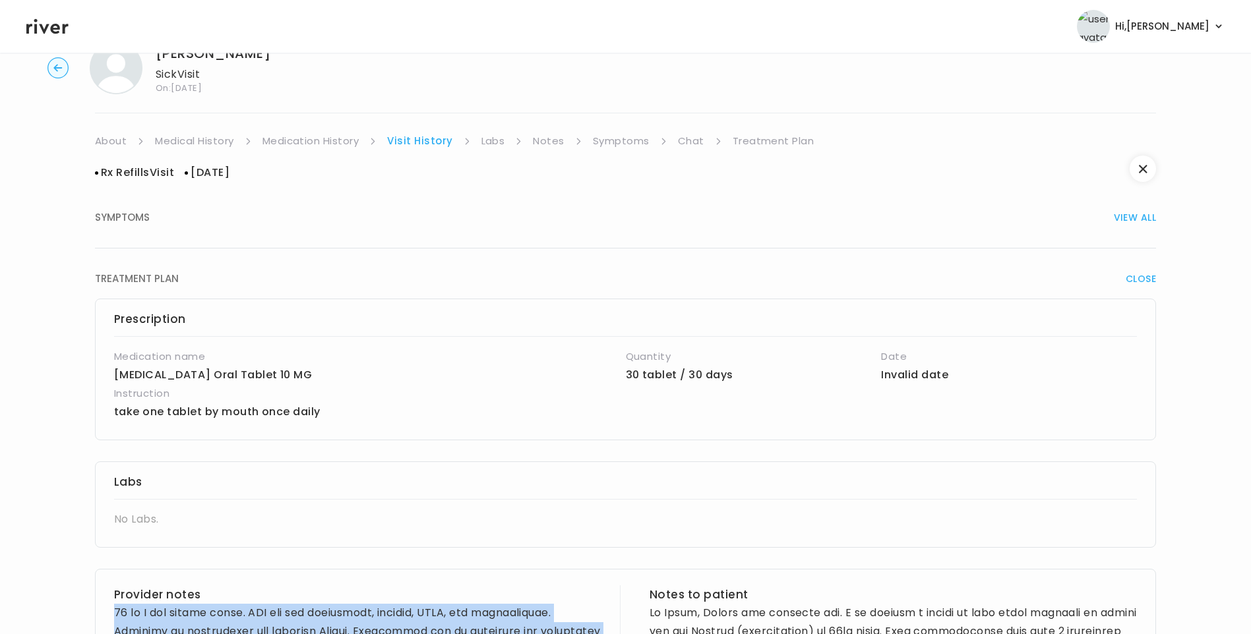
scroll to position [66, 0]
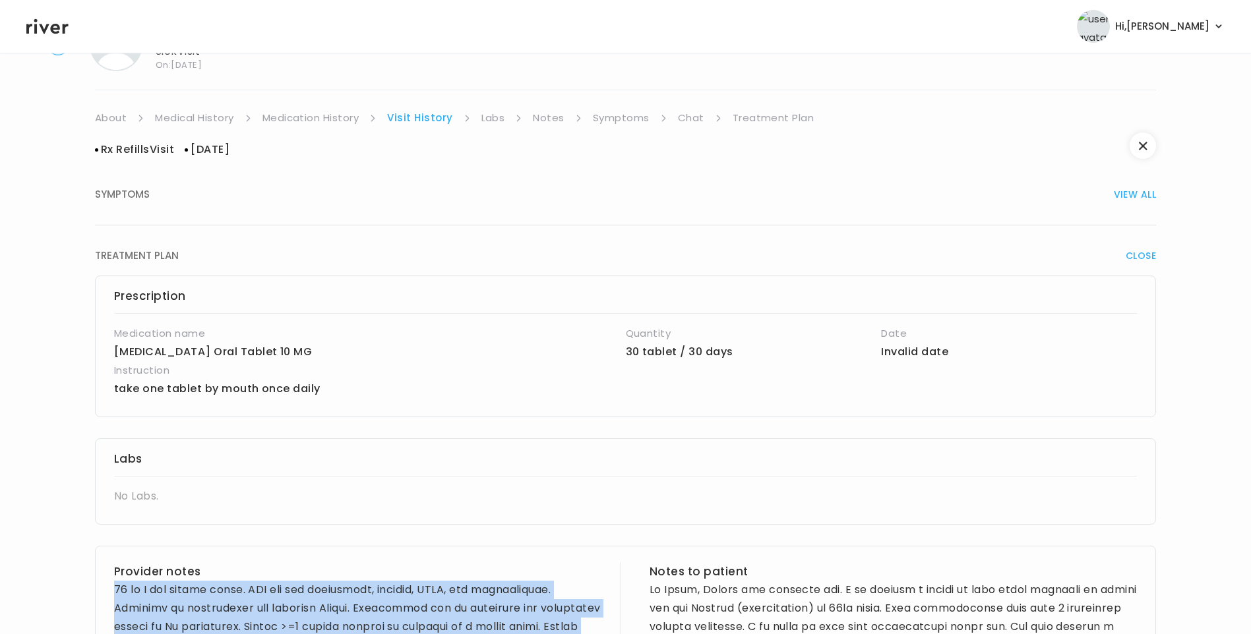
click at [157, 121] on link "Medical History" at bounding box center [194, 118] width 78 height 18
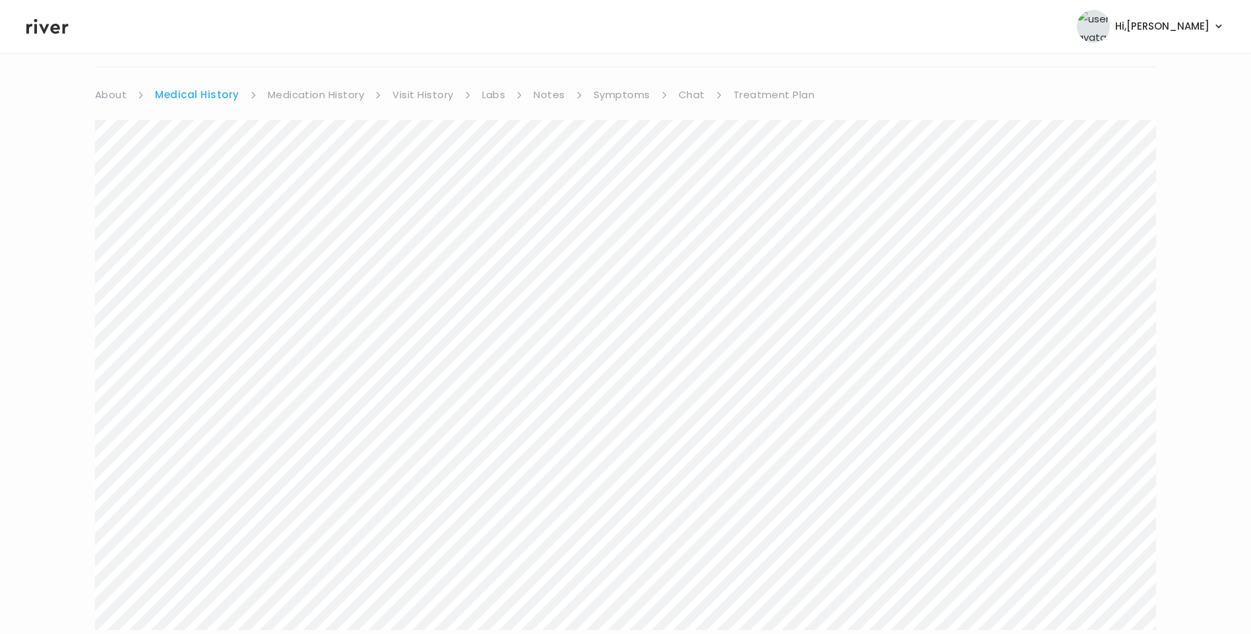
scroll to position [66, 0]
click at [758, 118] on link "Treatment Plan" at bounding box center [774, 118] width 82 height 18
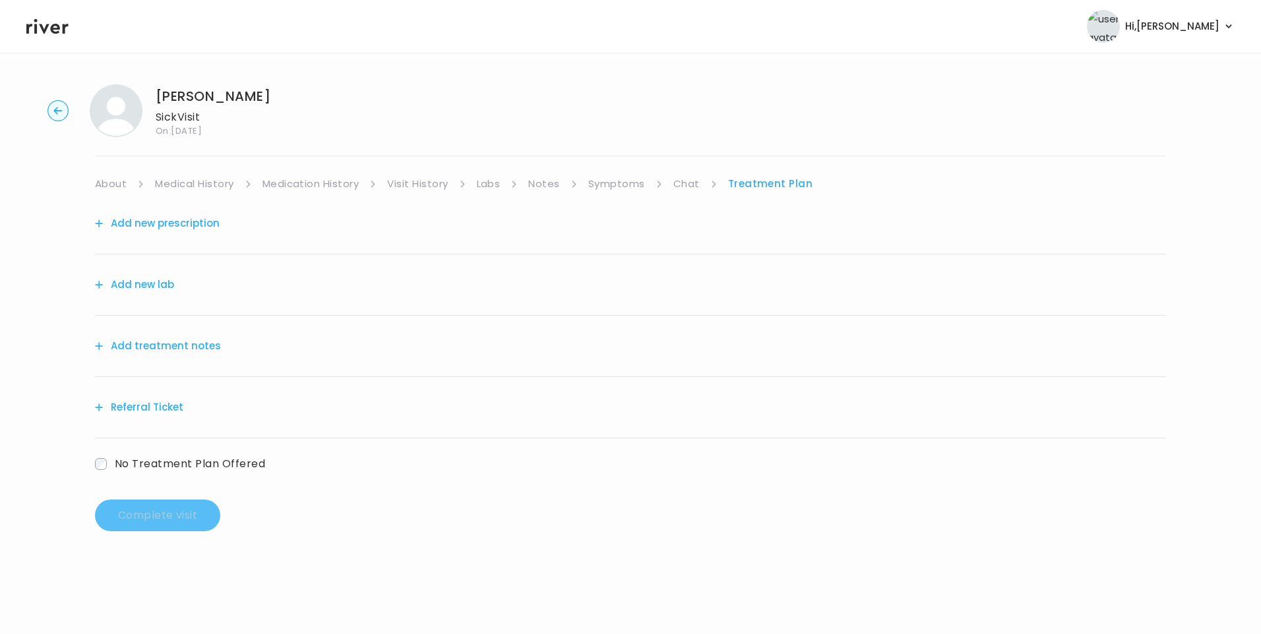
click at [615, 185] on link "Symptoms" at bounding box center [616, 184] width 57 height 18
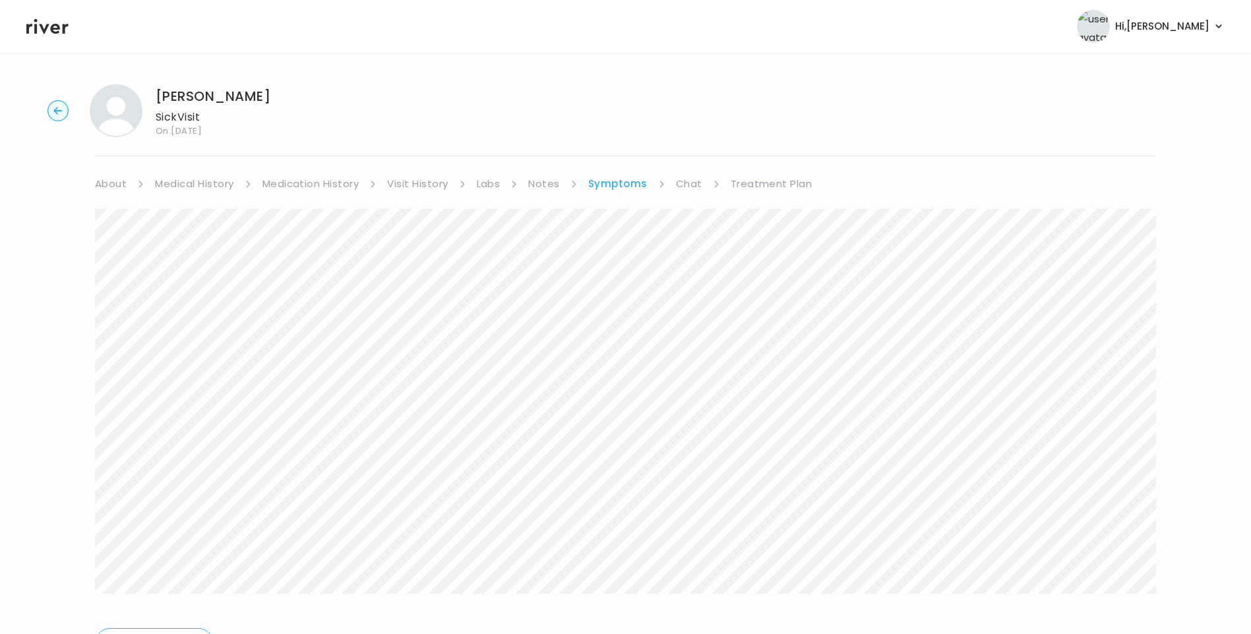
click at [764, 180] on link "Treatment Plan" at bounding box center [772, 184] width 82 height 18
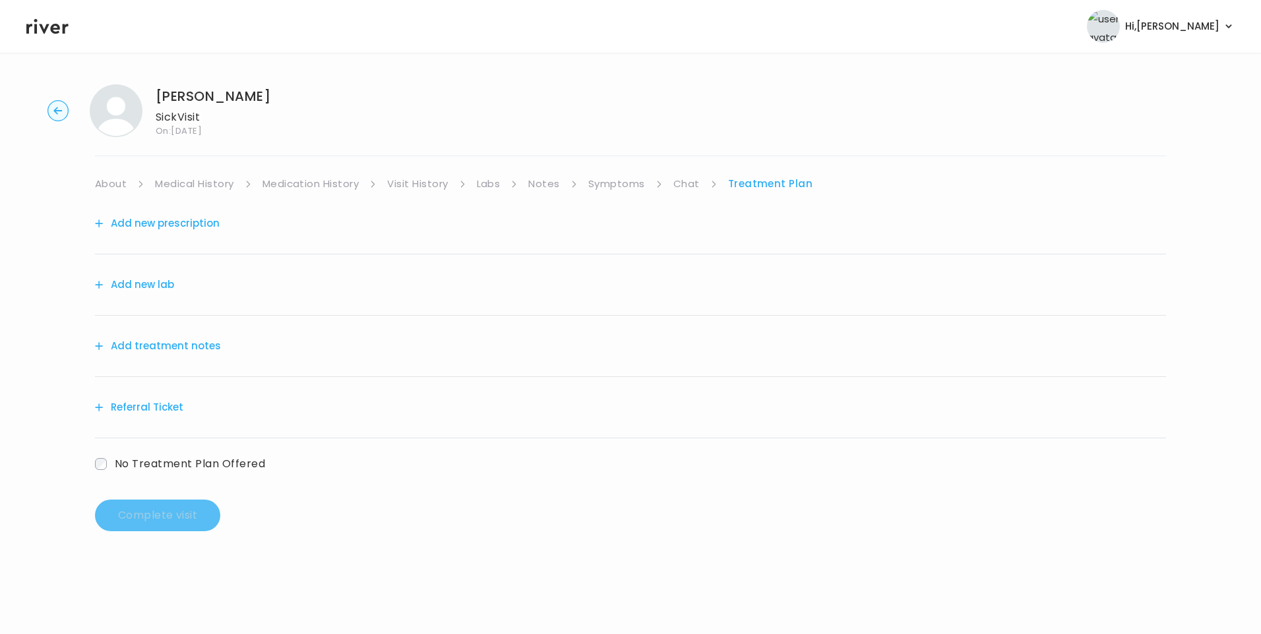
click at [181, 339] on button "Add treatment notes" at bounding box center [158, 346] width 126 height 18
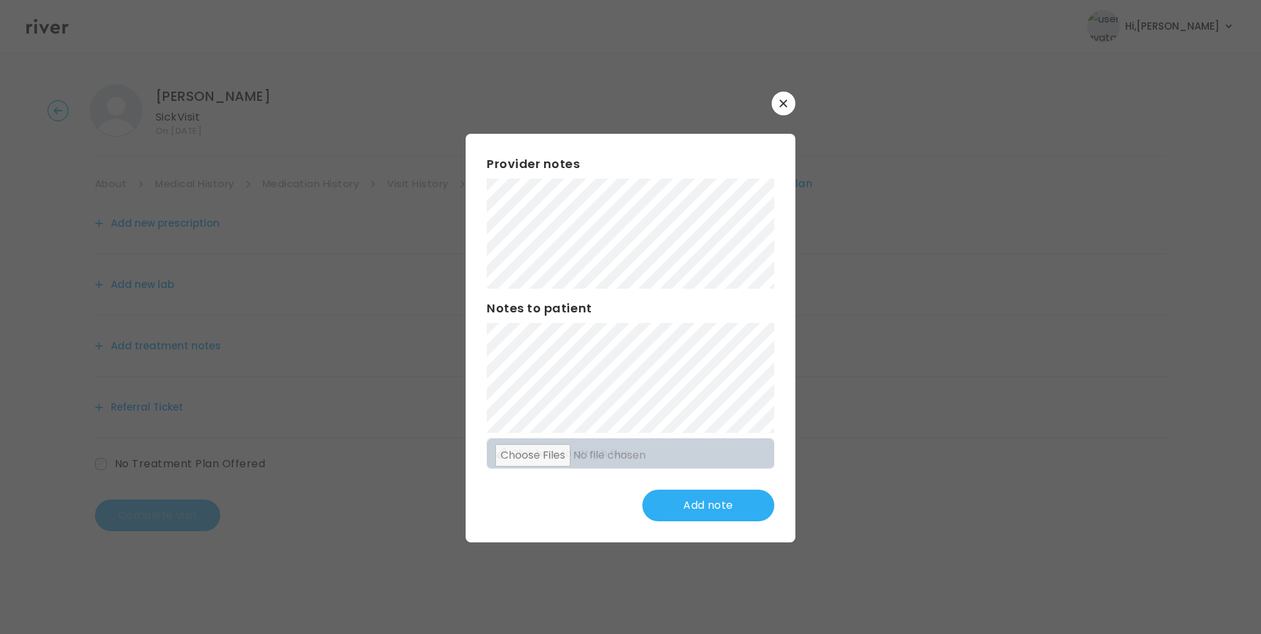
click at [472, 191] on div "Provider notes Notes to patient Click here to attach files Add note" at bounding box center [631, 338] width 330 height 409
click at [739, 495] on button "Update note" at bounding box center [708, 506] width 132 height 32
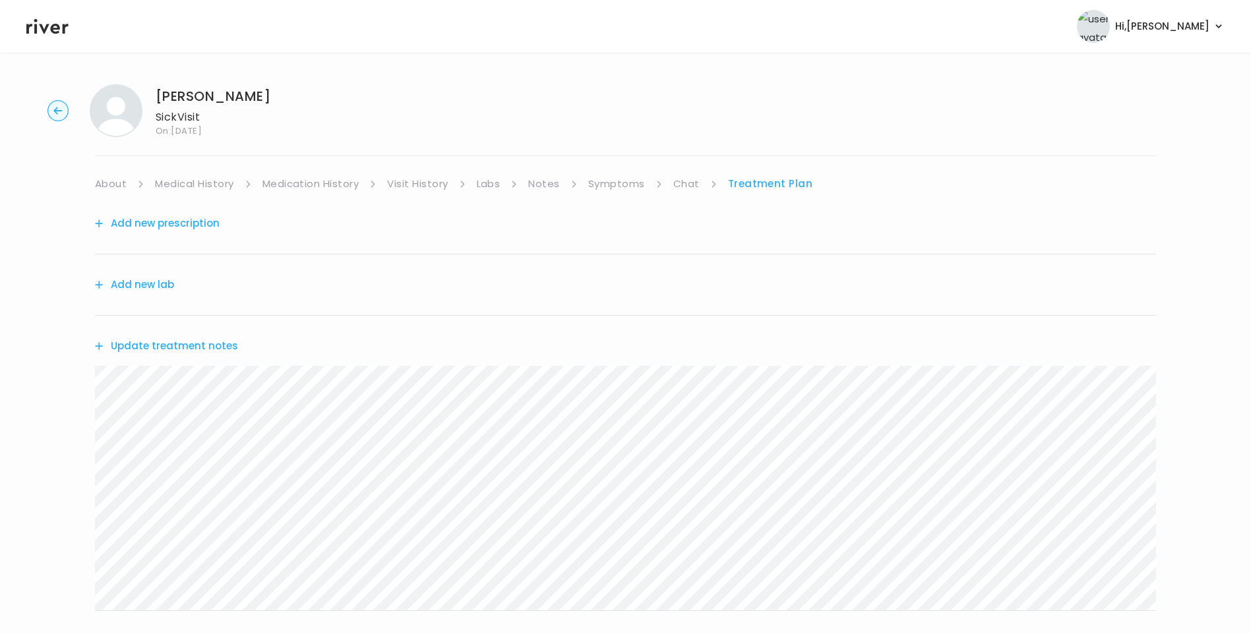
click at [109, 187] on link "About" at bounding box center [111, 184] width 32 height 18
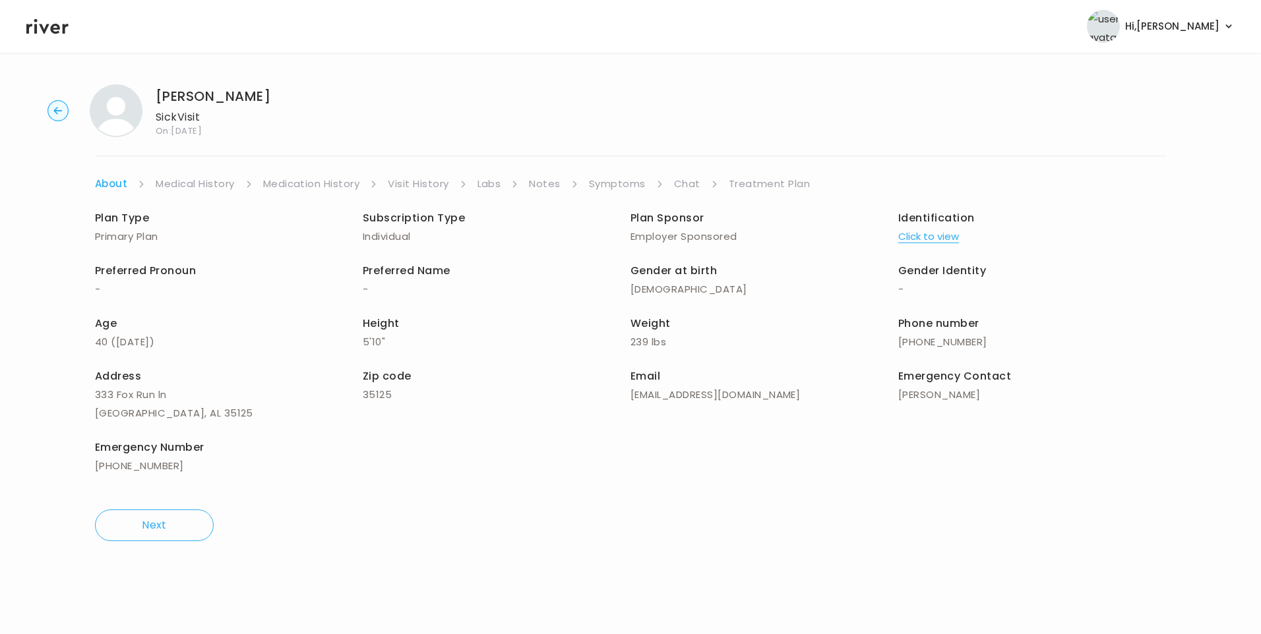
click at [619, 183] on link "Symptoms" at bounding box center [617, 184] width 57 height 18
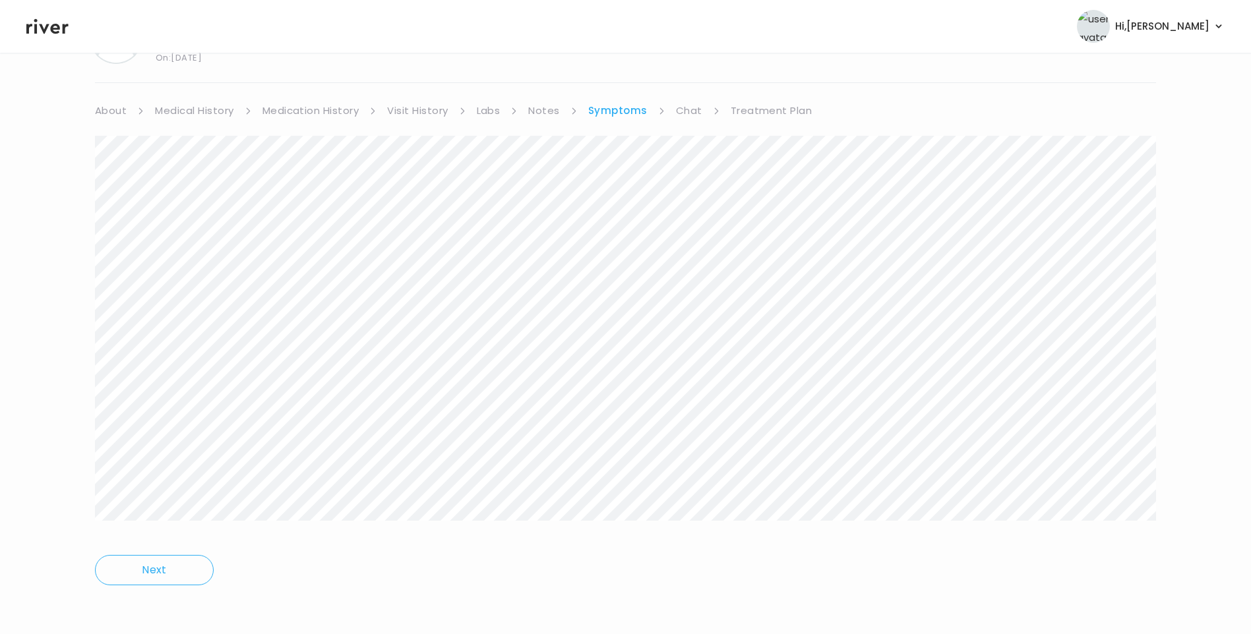
scroll to position [75, 0]
click at [1184, 520] on div "LAURA LANDES Sick Visit On: 19 Sep 2025 About Medical History Medication Histor…" at bounding box center [625, 306] width 1251 height 614
click at [783, 108] on link "Treatment Plan" at bounding box center [772, 109] width 82 height 18
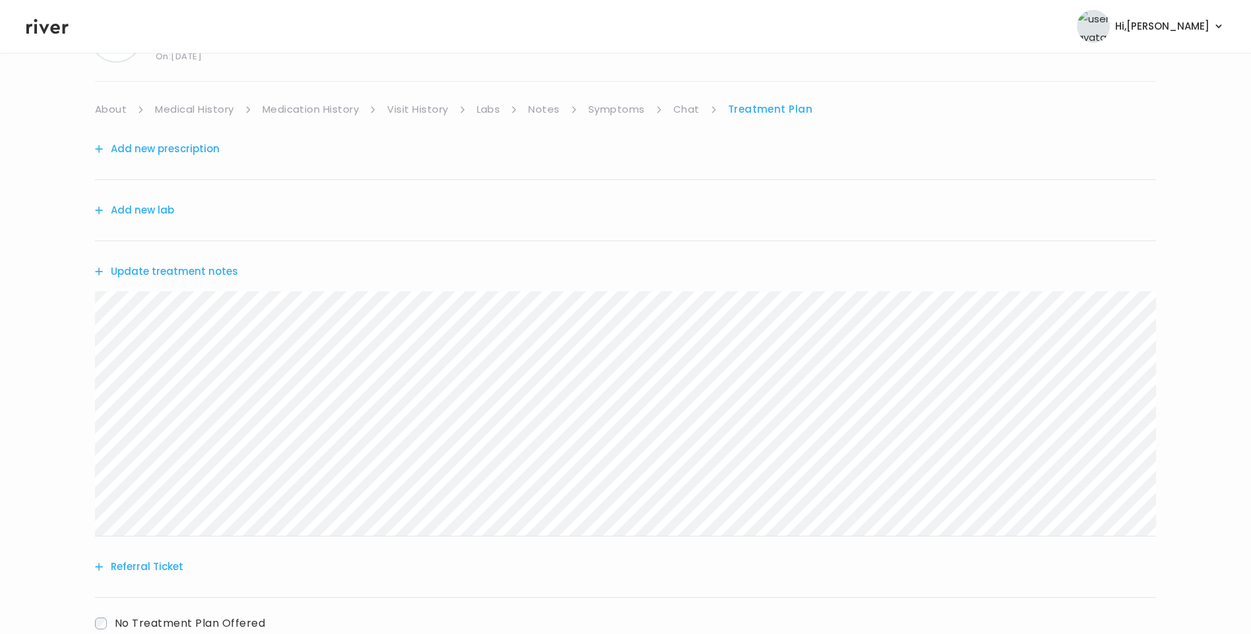
click at [210, 269] on button "Update treatment notes" at bounding box center [166, 271] width 143 height 18
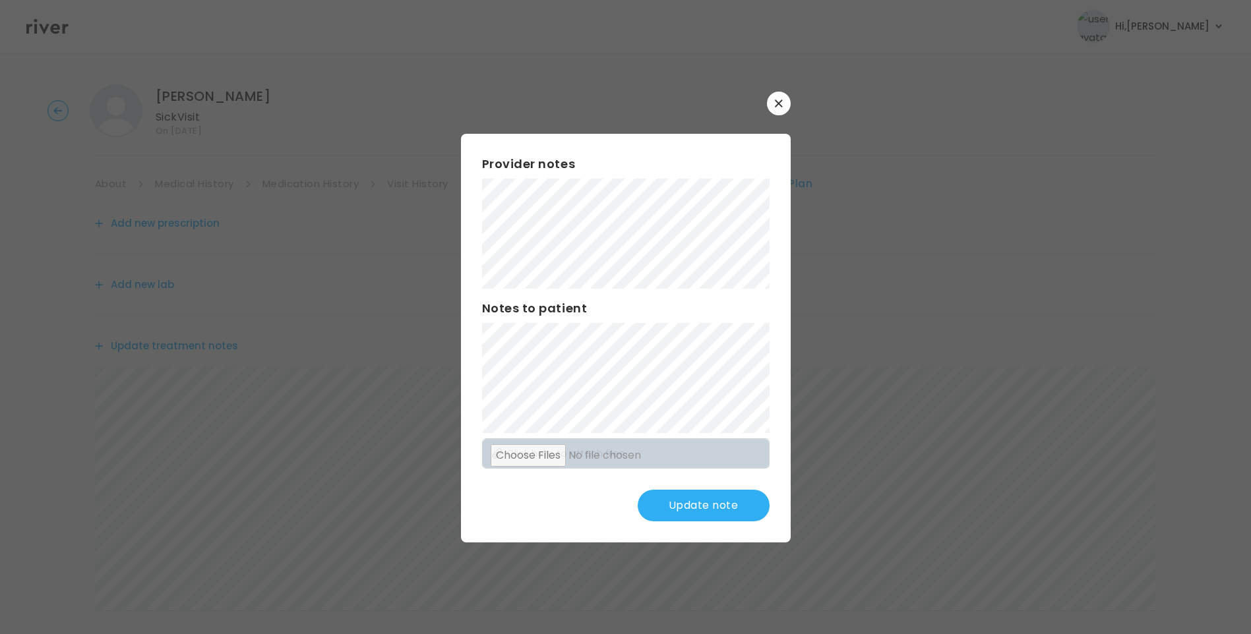
click at [712, 490] on button "Update note" at bounding box center [704, 506] width 132 height 32
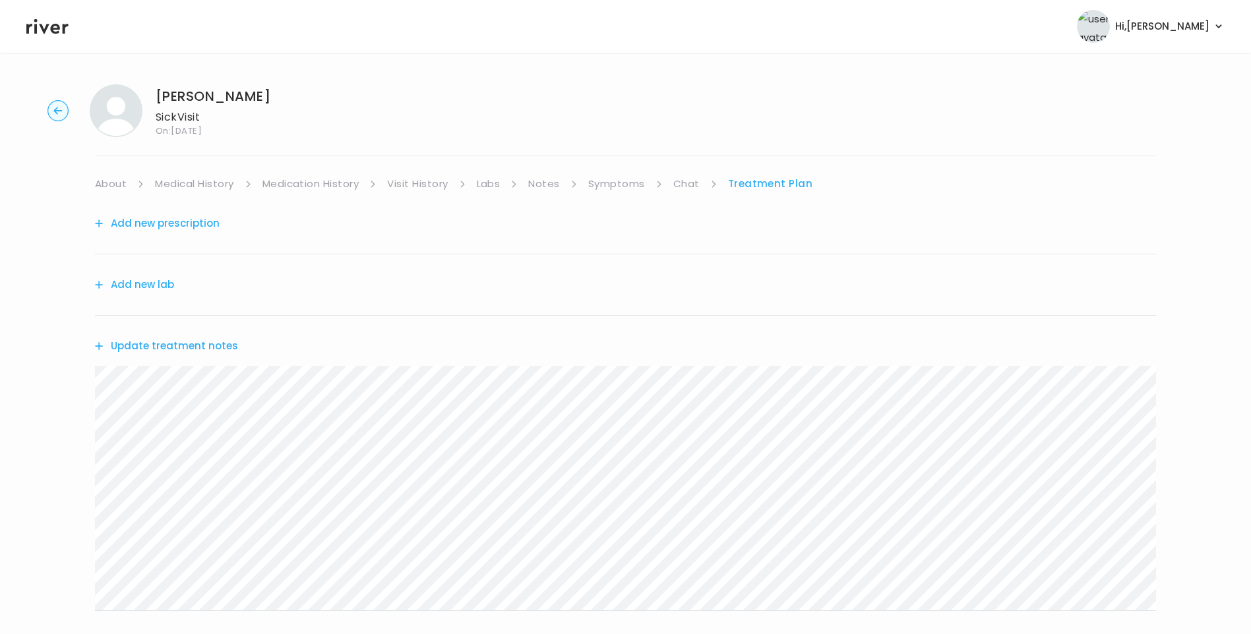
click at [619, 193] on link "Symptoms" at bounding box center [616, 184] width 57 height 18
click at [756, 181] on link "Treatment Plan" at bounding box center [772, 184] width 82 height 18
click at [168, 343] on button "Update treatment notes" at bounding box center [166, 346] width 143 height 18
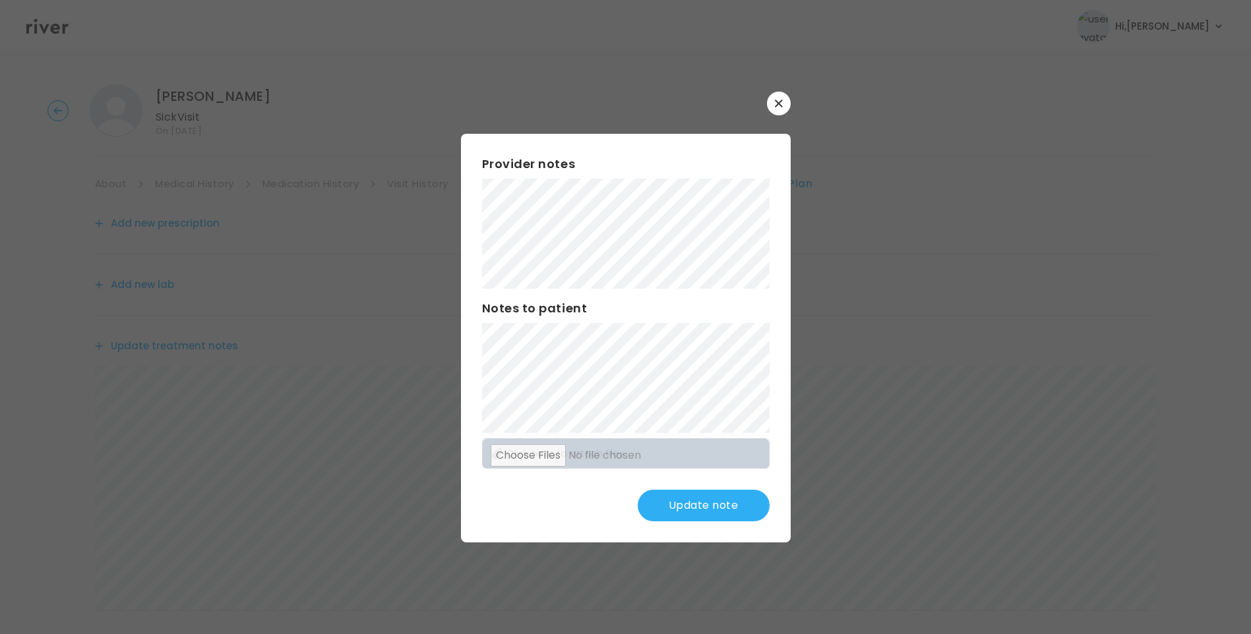
click at [731, 513] on button "Update note" at bounding box center [704, 506] width 132 height 32
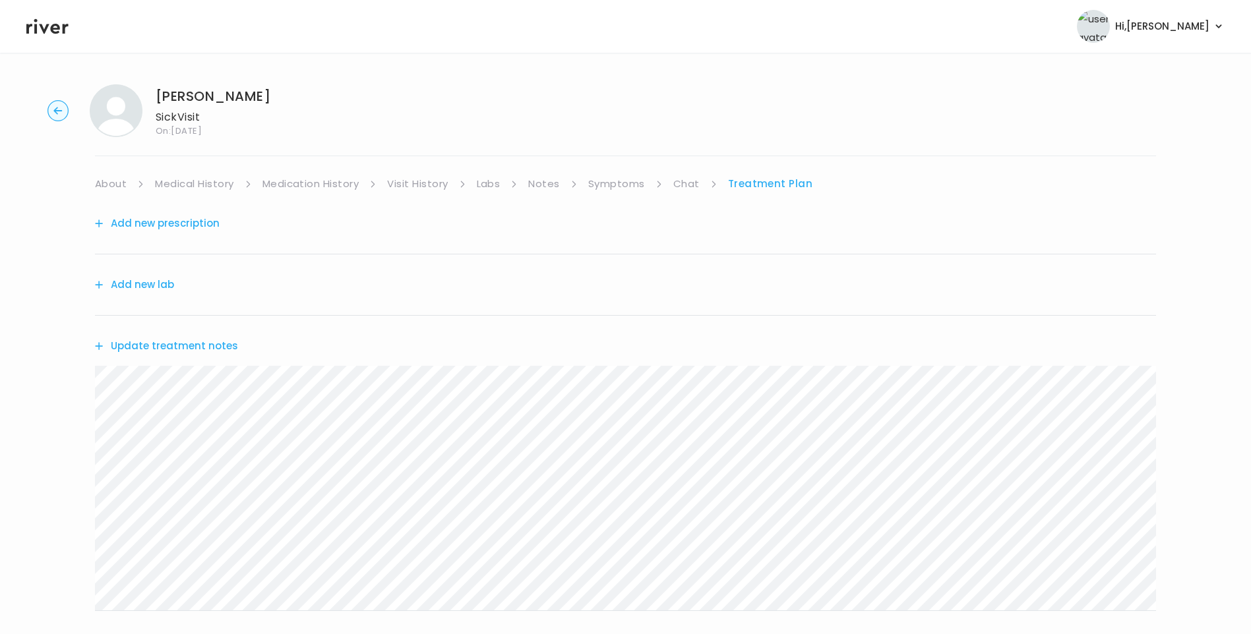
click at [219, 353] on button "Update treatment notes" at bounding box center [166, 346] width 143 height 18
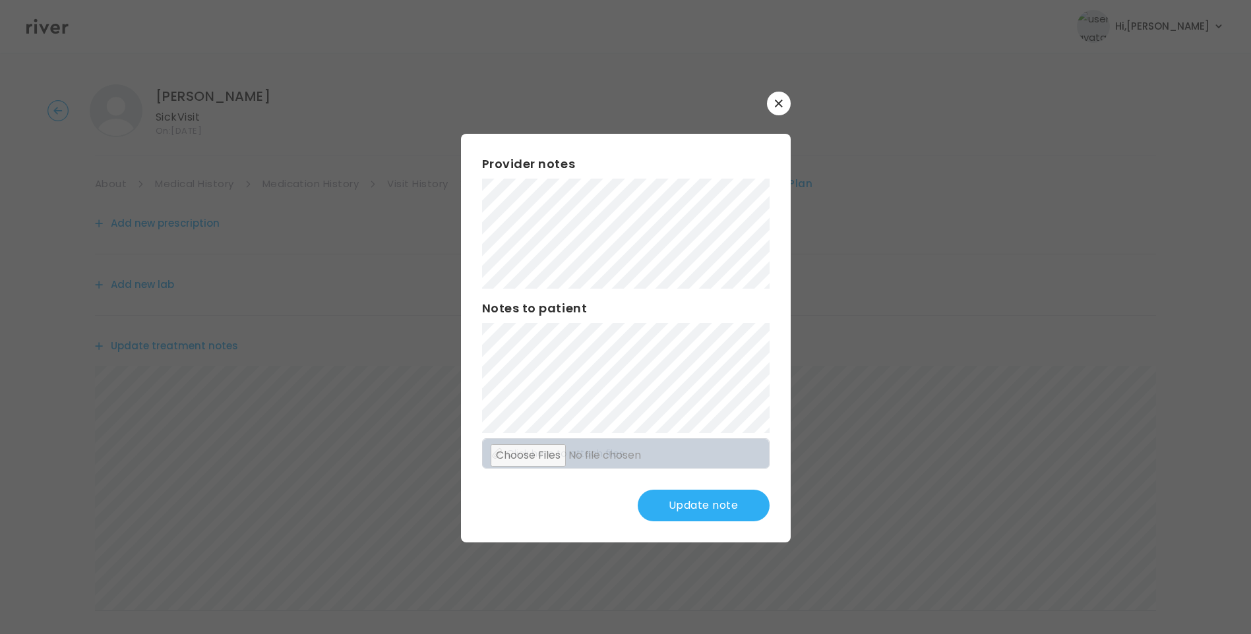
click at [680, 499] on button "Update note" at bounding box center [704, 506] width 132 height 32
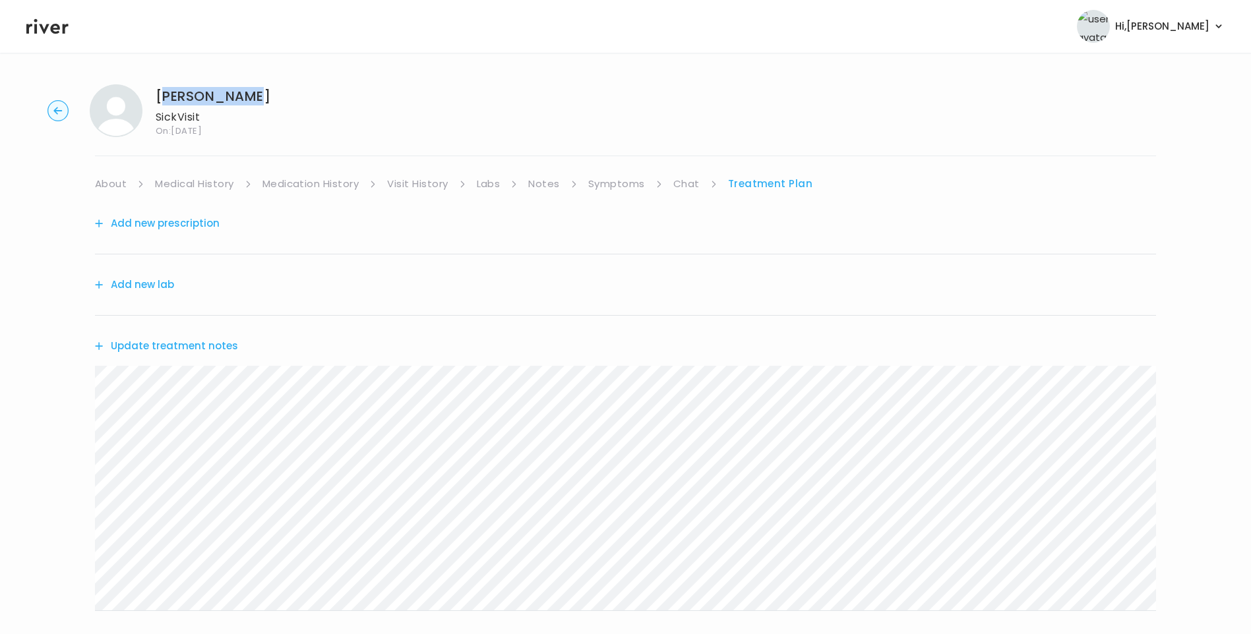
drag, startPoint x: 159, startPoint y: 97, endPoint x: 278, endPoint y: 87, distance: 119.1
click at [278, 87] on div "LAURA LANDES Sick Visit On: 19 Sep 2025" at bounding box center [625, 110] width 1209 height 53
drag, startPoint x: 278, startPoint y: 87, endPoint x: 158, endPoint y: 67, distance: 121.1
click at [158, 67] on main "LAURA LANDES Sick Visit On: 19 Sep 2025 About Medical History Medication Histor…" at bounding box center [625, 425] width 1251 height 745
drag, startPoint x: 158, startPoint y: 94, endPoint x: 251, endPoint y: 91, distance: 92.4
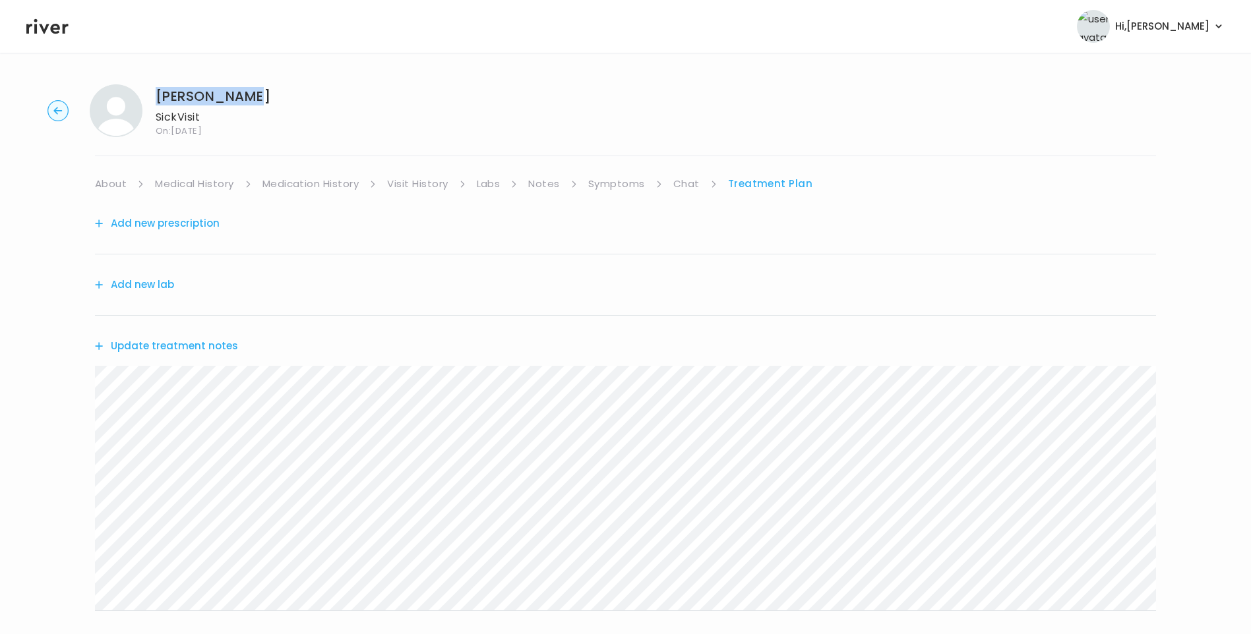
click at [251, 91] on h1 "LAURA LANDES" at bounding box center [213, 96] width 115 height 18
copy h1 "LAURA LANDES"
click at [201, 350] on button "Update treatment notes" at bounding box center [166, 346] width 143 height 18
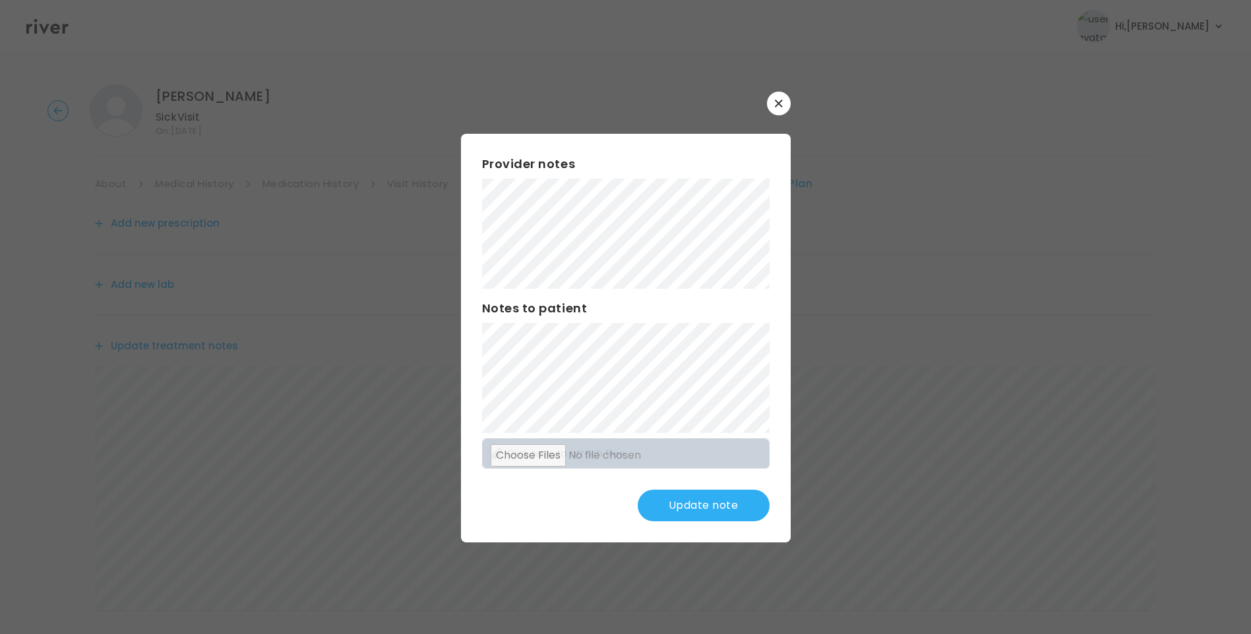
click at [479, 335] on div "Provider notes Notes to patient Click here to attach files Update note" at bounding box center [626, 338] width 330 height 409
click at [712, 506] on button "Update note" at bounding box center [704, 506] width 132 height 32
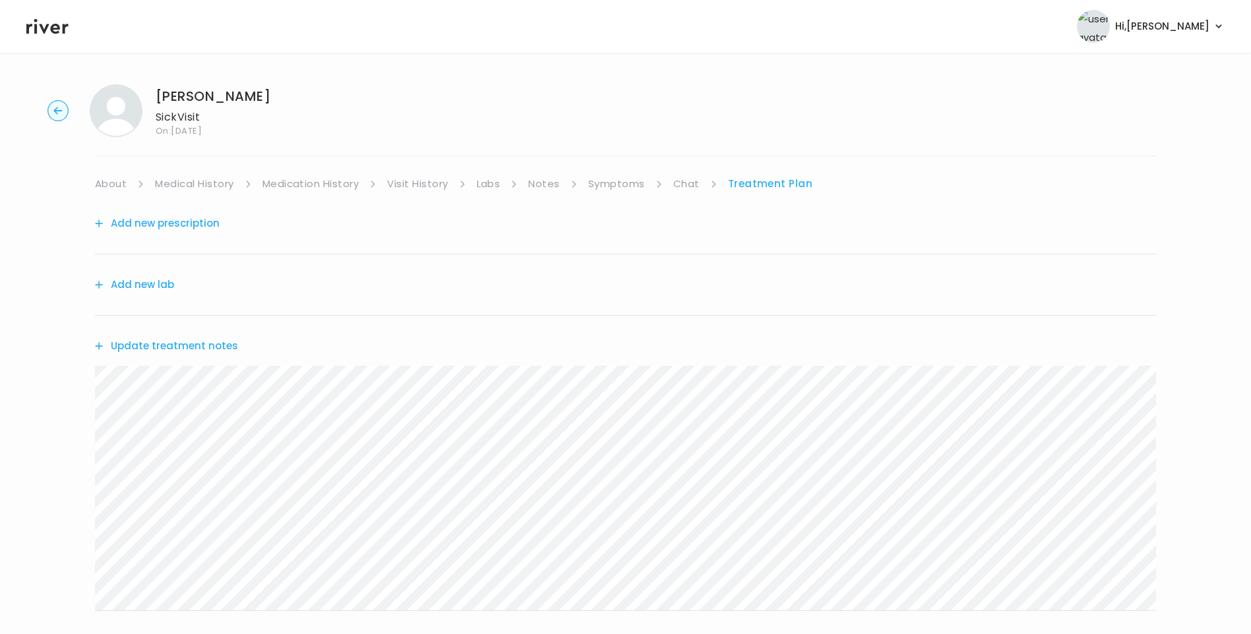
click at [204, 347] on button "Update treatment notes" at bounding box center [166, 346] width 143 height 18
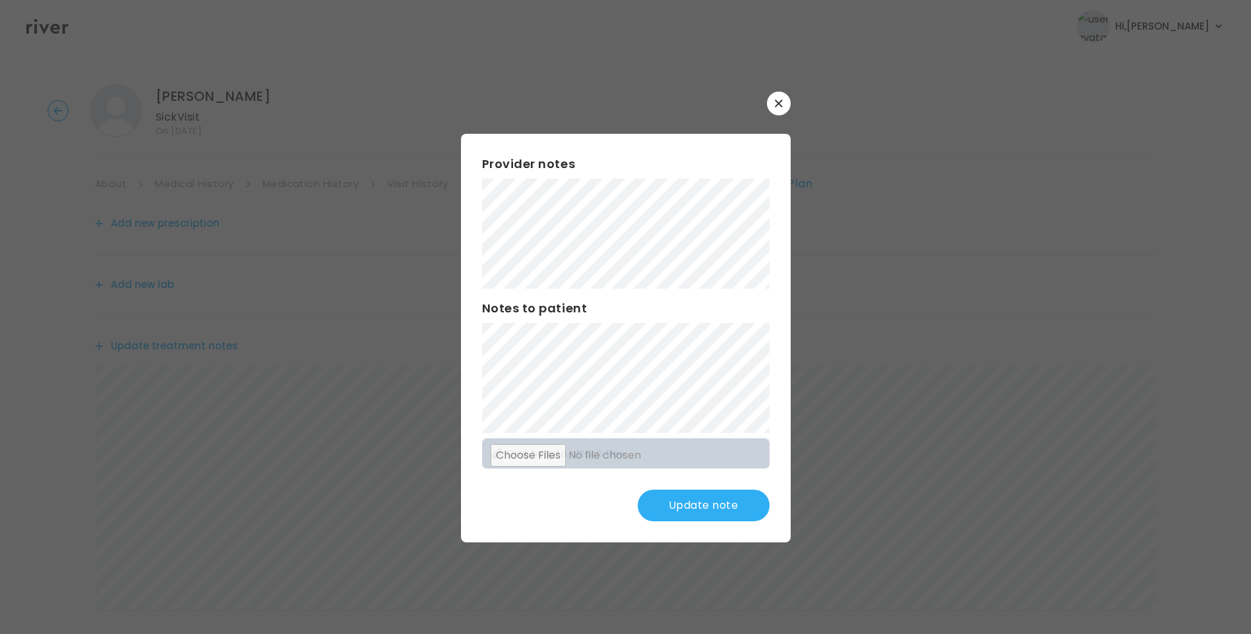
click at [729, 505] on button "Update note" at bounding box center [704, 506] width 132 height 32
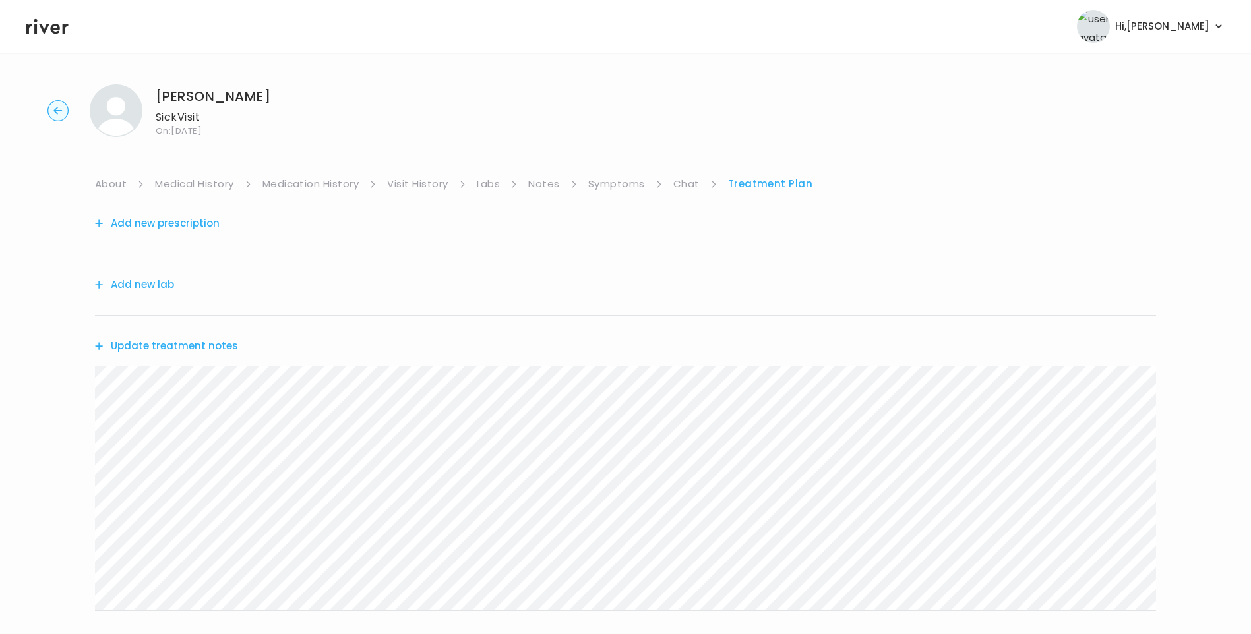
click at [617, 185] on link "Symptoms" at bounding box center [616, 184] width 57 height 18
click at [778, 181] on link "Treatment Plan" at bounding box center [772, 184] width 82 height 18
click at [184, 348] on button "Update treatment notes" at bounding box center [166, 346] width 143 height 18
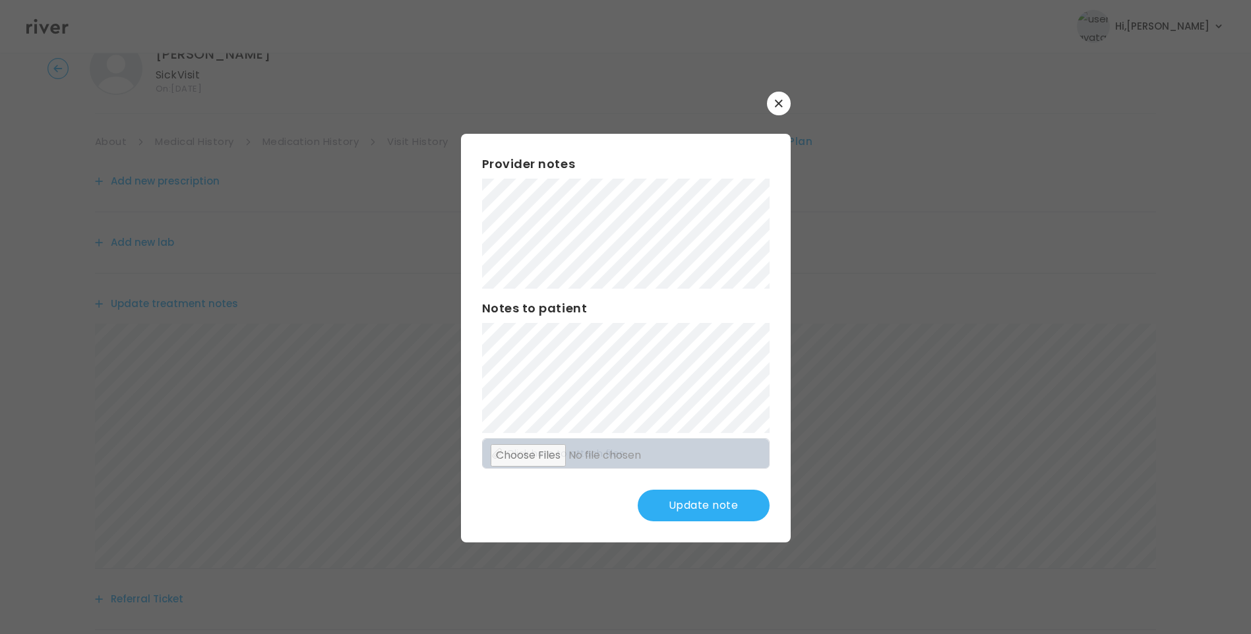
scroll to position [66, 0]
click at [698, 510] on button "Update note" at bounding box center [704, 506] width 132 height 32
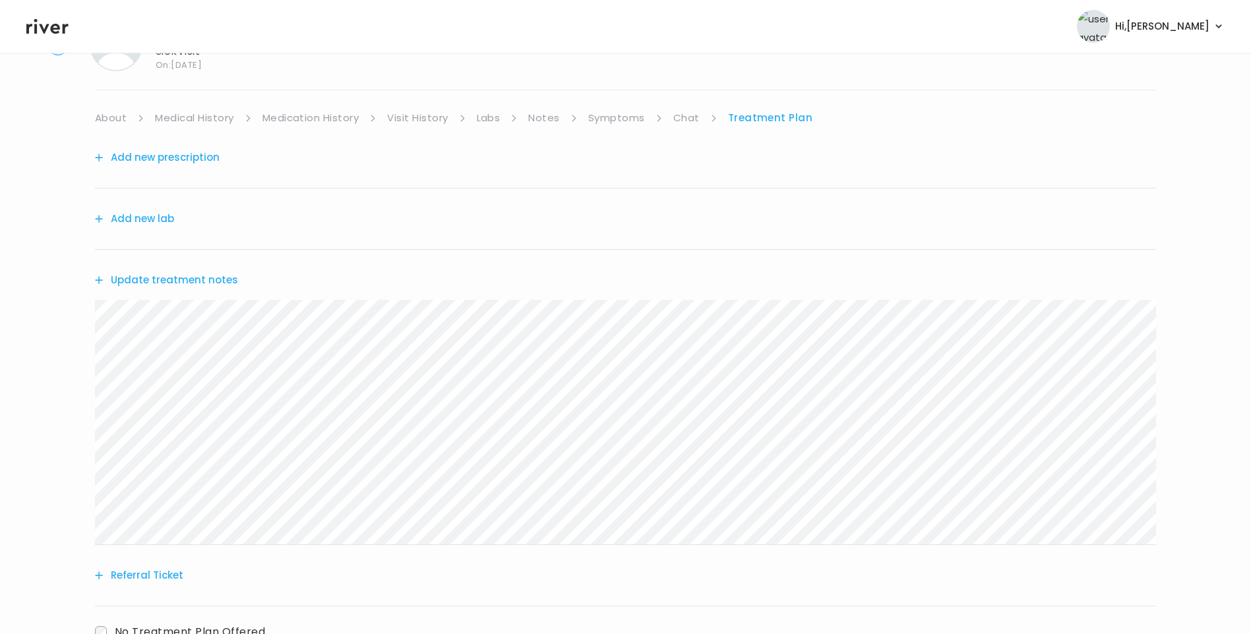
scroll to position [0, 0]
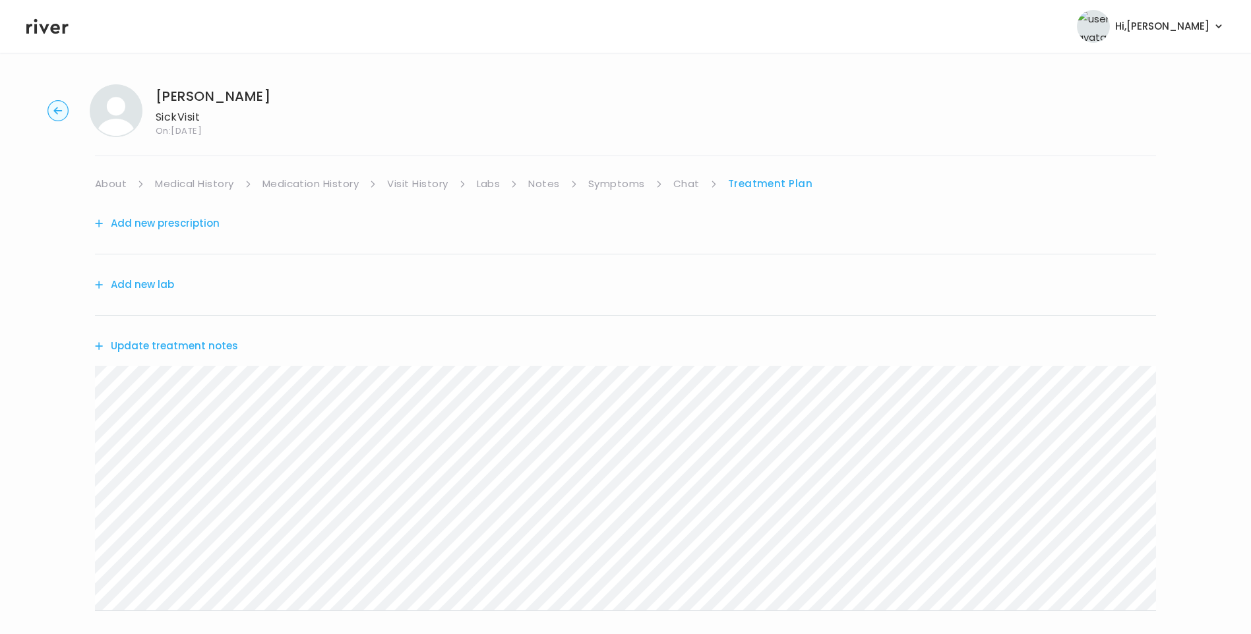
click at [740, 183] on link "Treatment Plan" at bounding box center [770, 184] width 85 height 18
click at [137, 346] on button "Update treatment notes" at bounding box center [166, 346] width 143 height 18
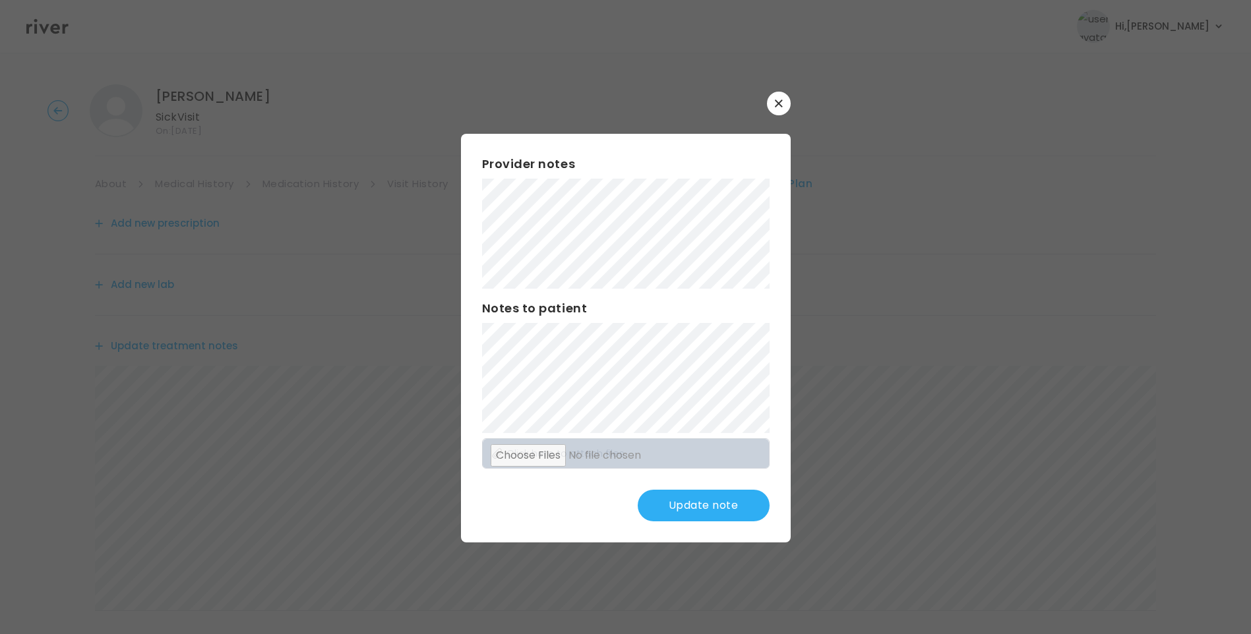
click at [716, 511] on button "Update note" at bounding box center [704, 506] width 132 height 32
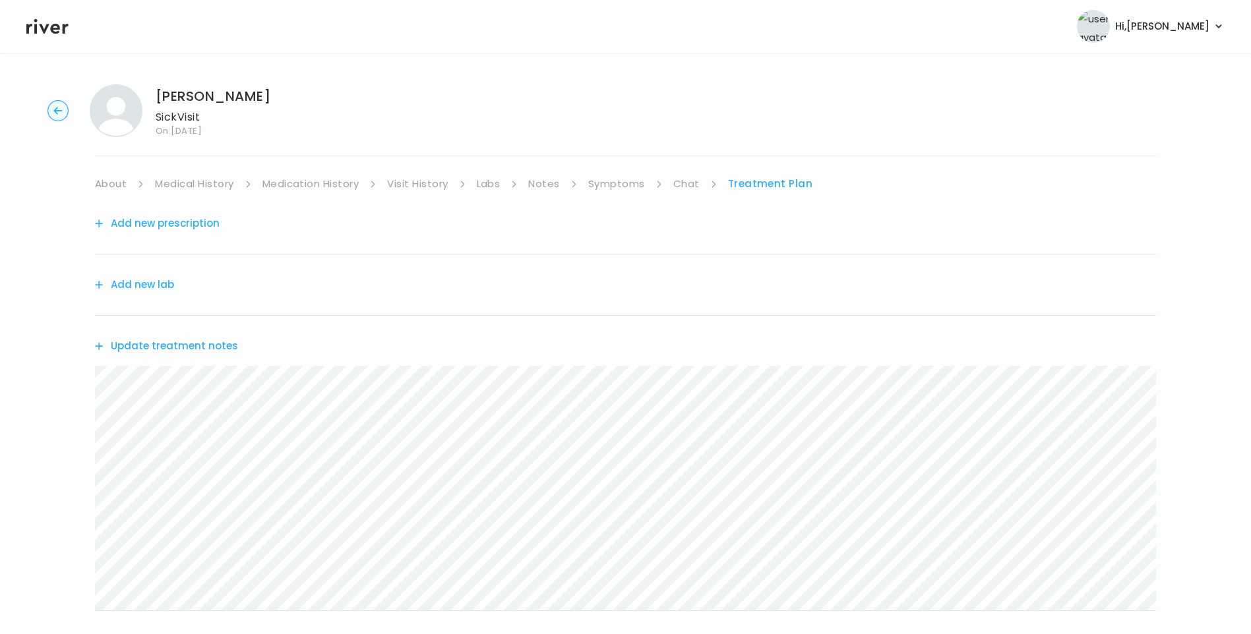
click at [117, 183] on link "About" at bounding box center [111, 184] width 32 height 18
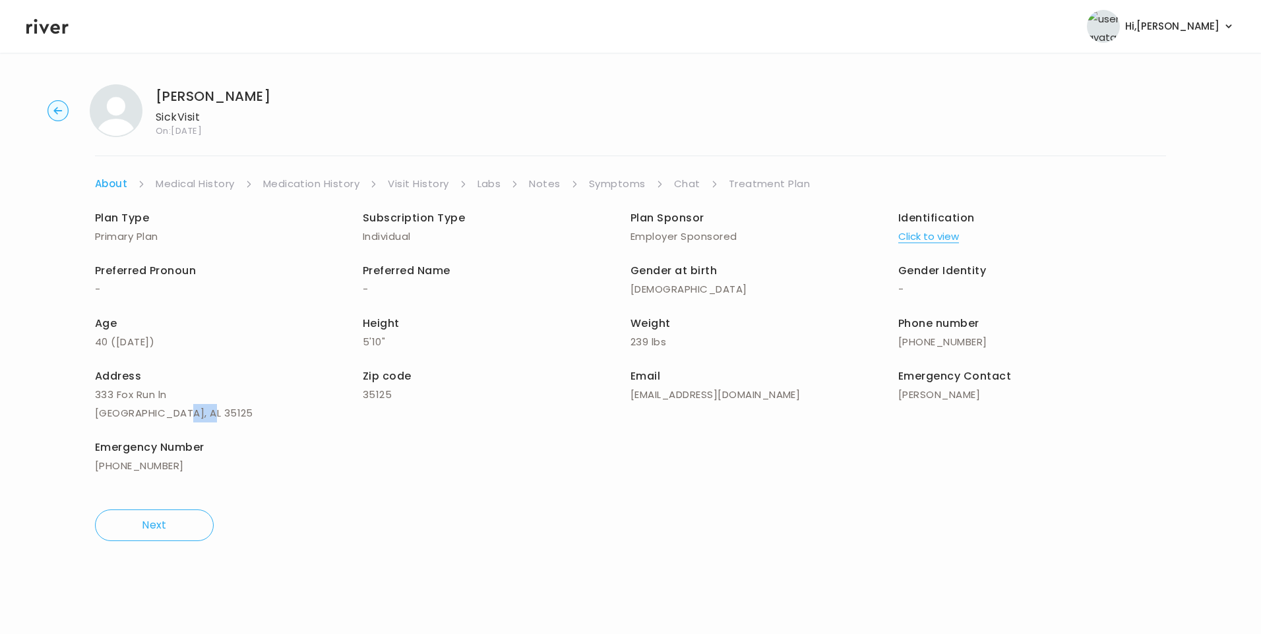
drag, startPoint x: 157, startPoint y: 413, endPoint x: 187, endPoint y: 418, distance: 30.7
click at [187, 418] on p "Pell city, AL 35125" at bounding box center [229, 413] width 268 height 18
copy p "35125"
click at [764, 179] on link "Treatment Plan" at bounding box center [770, 184] width 82 height 18
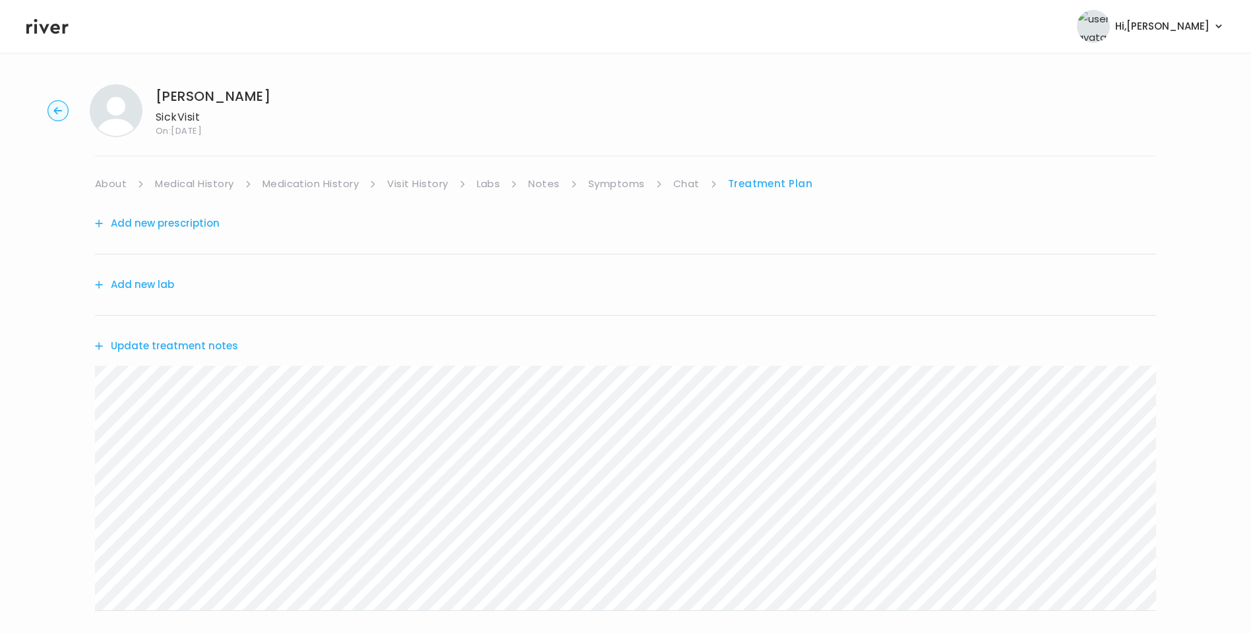
click at [224, 344] on button "Update treatment notes" at bounding box center [166, 346] width 143 height 18
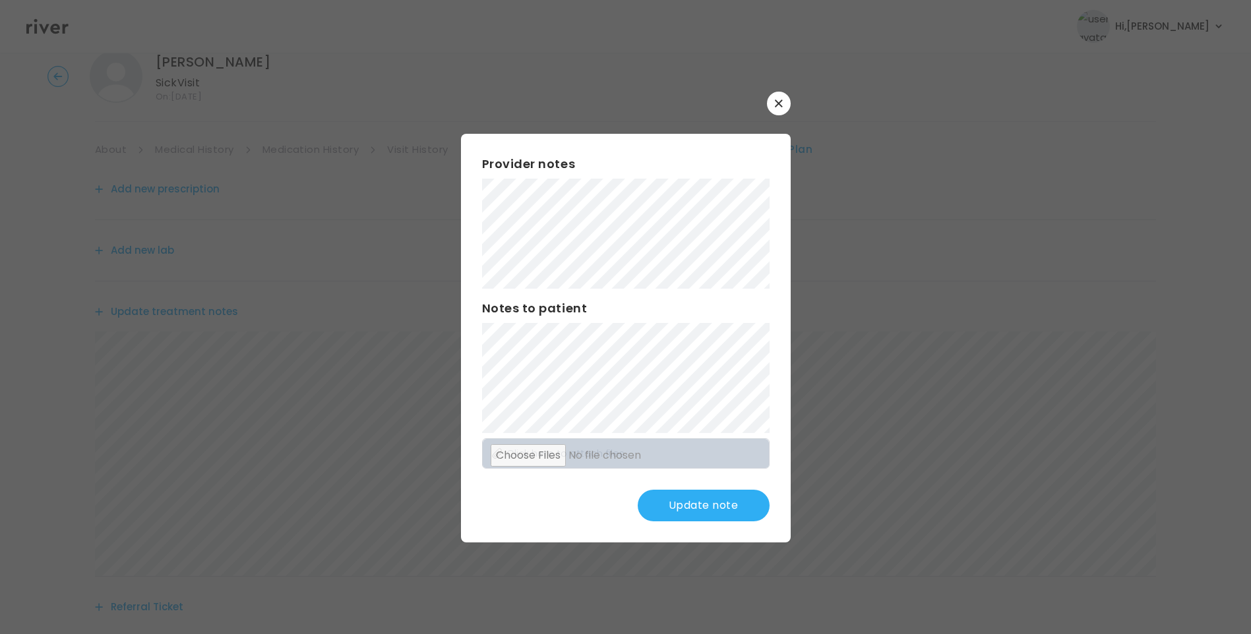
scroll to position [66, 0]
click at [726, 506] on button "Update note" at bounding box center [704, 506] width 132 height 32
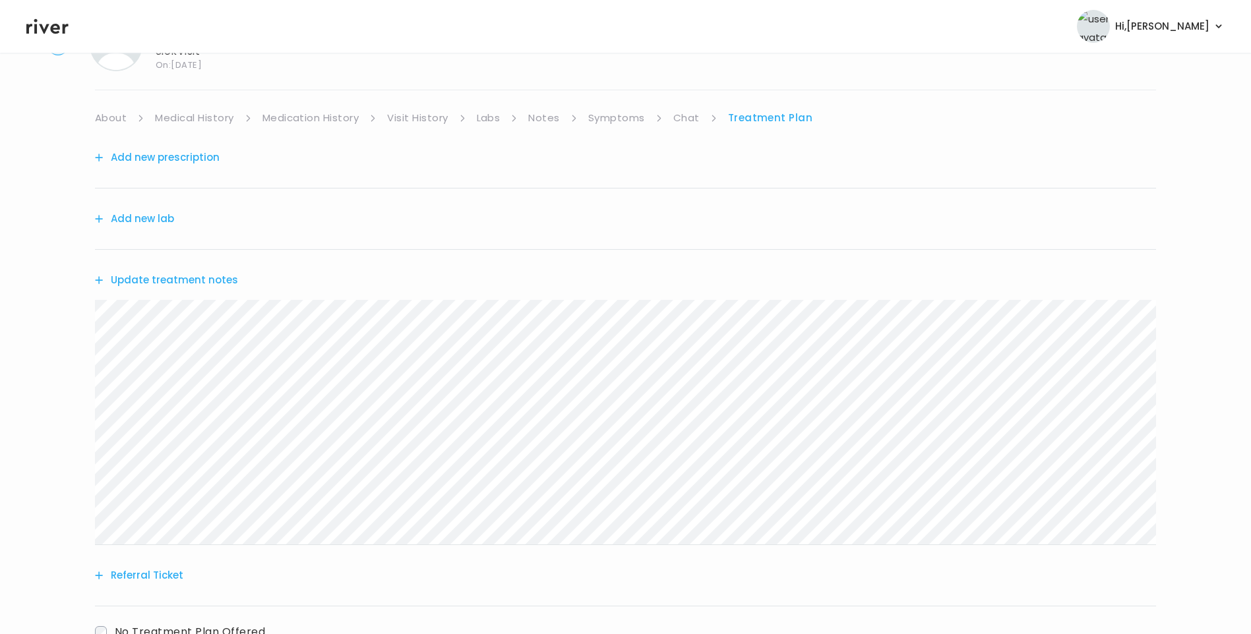
click at [223, 282] on button "Update treatment notes" at bounding box center [166, 280] width 143 height 18
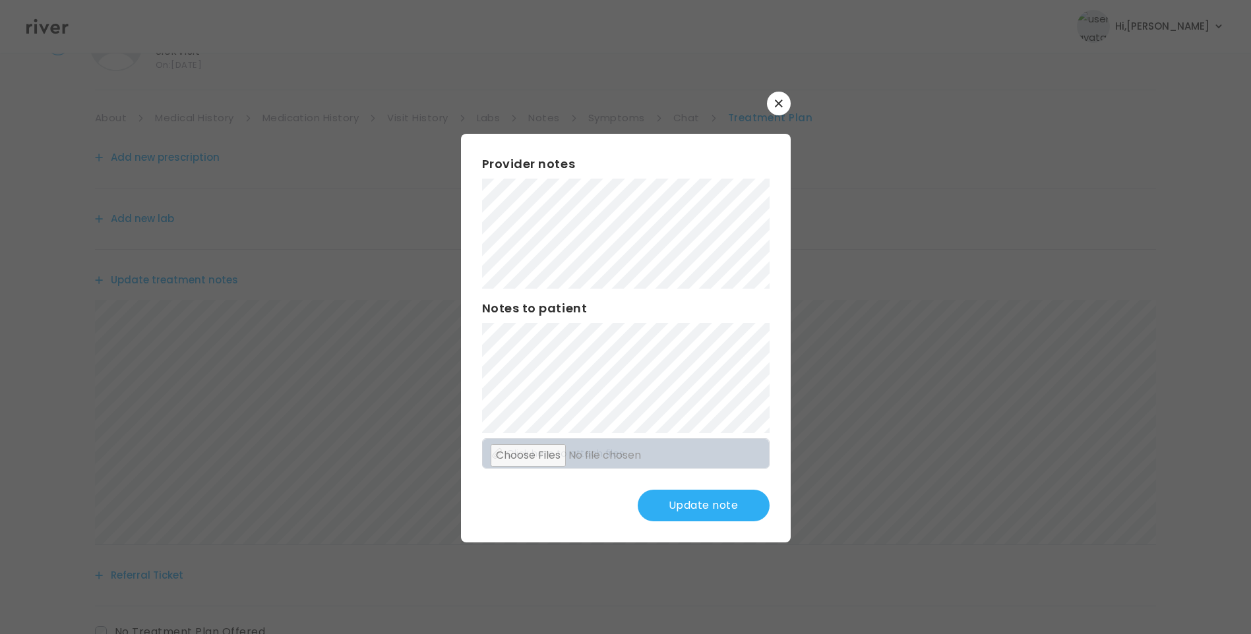
scroll to position [132, 0]
click at [698, 503] on button "Update note" at bounding box center [704, 506] width 132 height 32
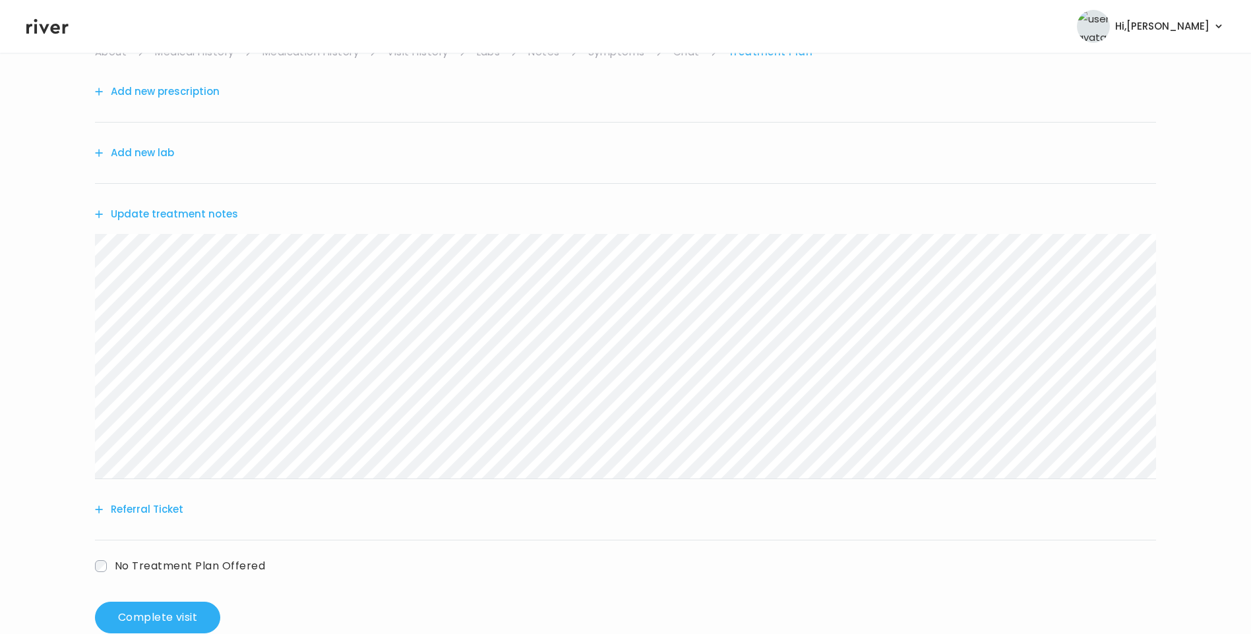
click at [199, 203] on div "Update treatment notes" at bounding box center [625, 214] width 1061 height 61
click at [202, 204] on div "Update treatment notes" at bounding box center [625, 214] width 1061 height 61
click at [208, 211] on button "Update treatment notes" at bounding box center [166, 214] width 143 height 18
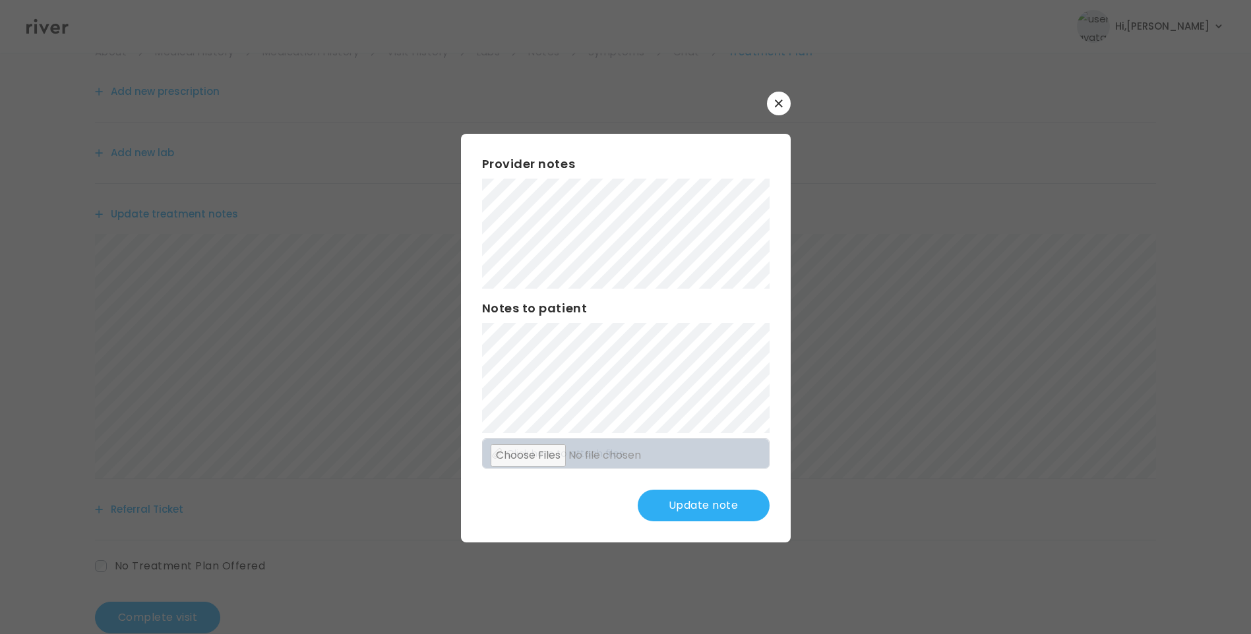
scroll to position [163, 0]
click at [695, 513] on button "Update note" at bounding box center [704, 506] width 132 height 32
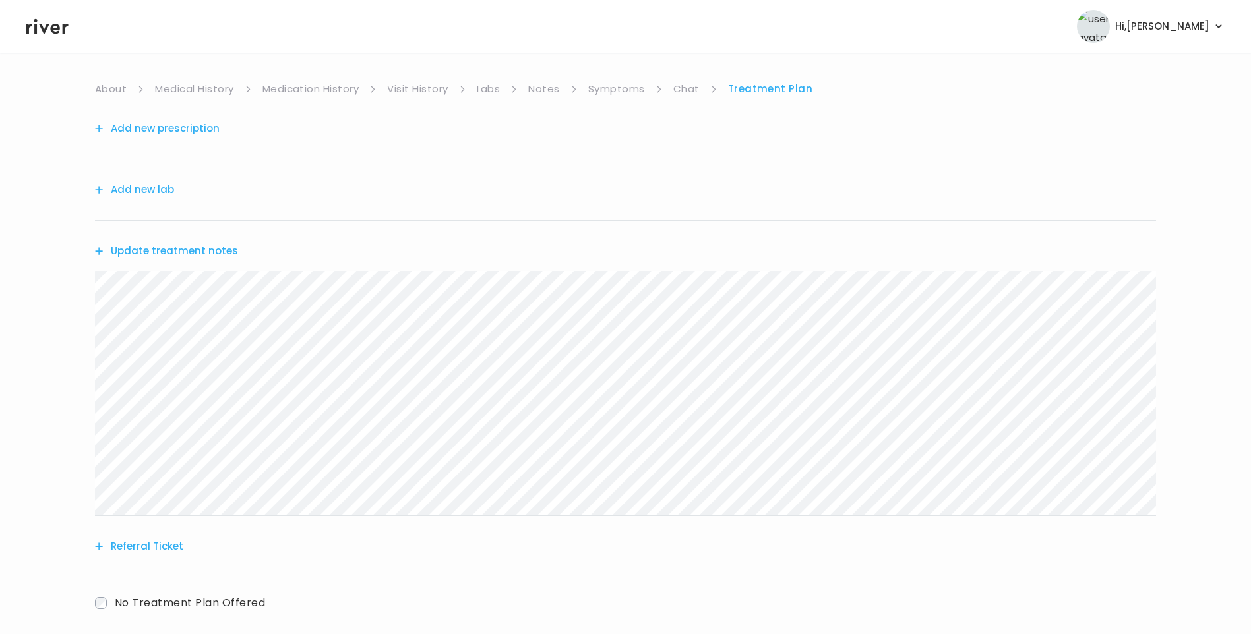
scroll to position [31, 0]
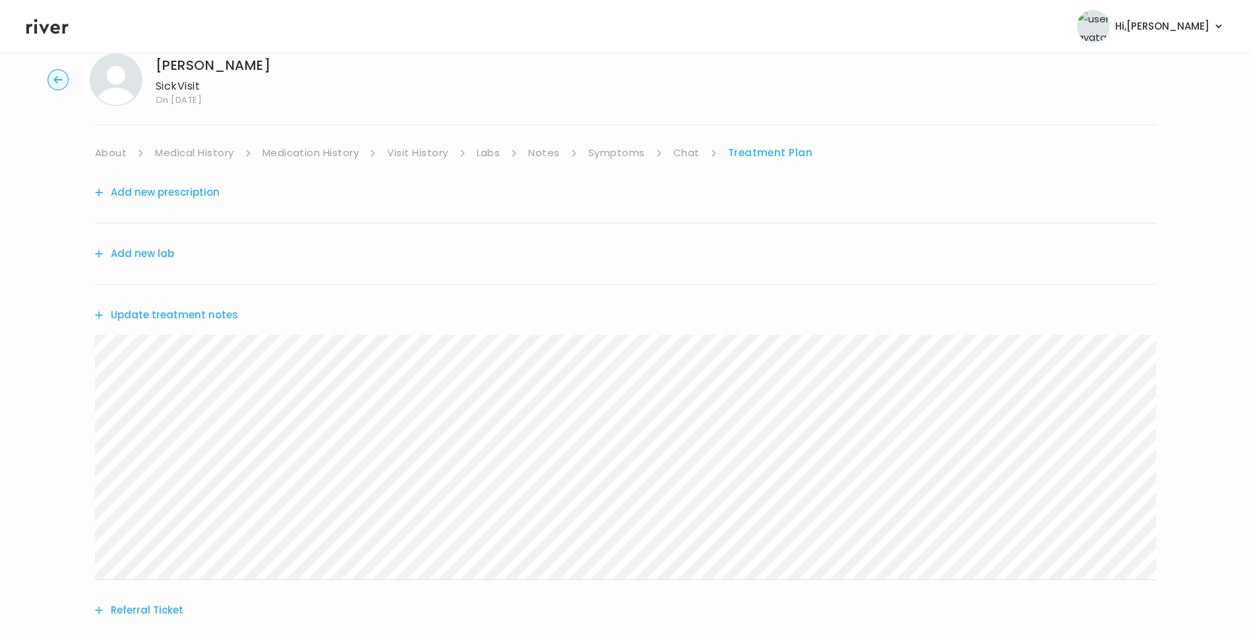
click at [200, 314] on button "Update treatment notes" at bounding box center [166, 315] width 143 height 18
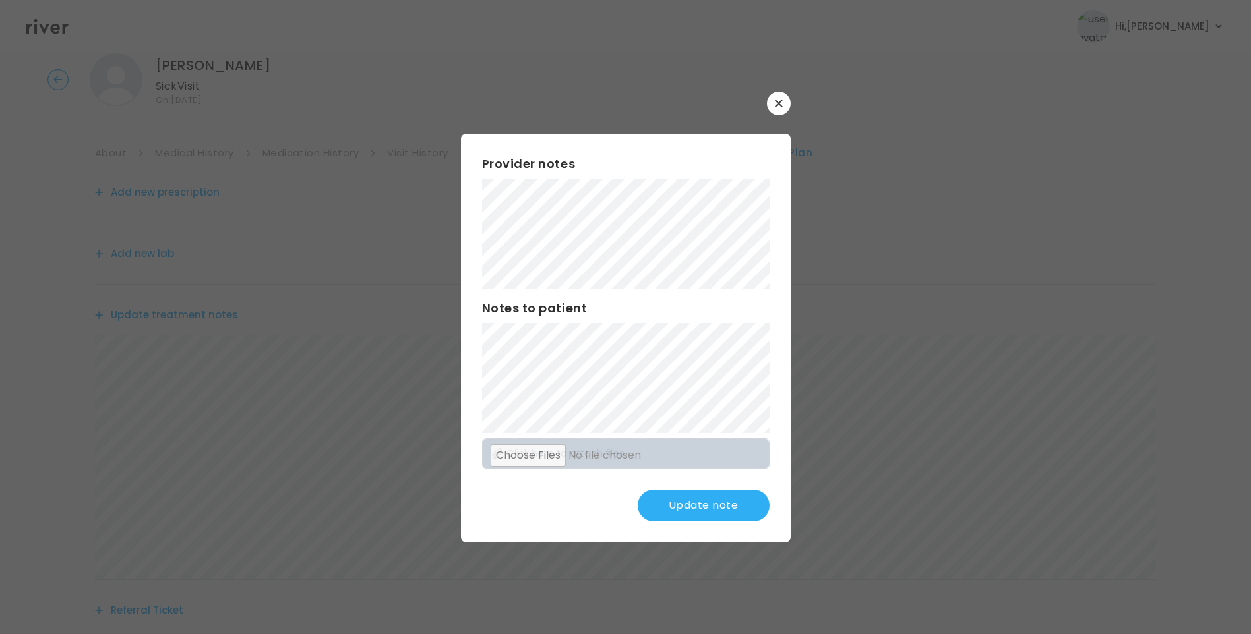
click at [727, 513] on button "Update note" at bounding box center [704, 506] width 132 height 32
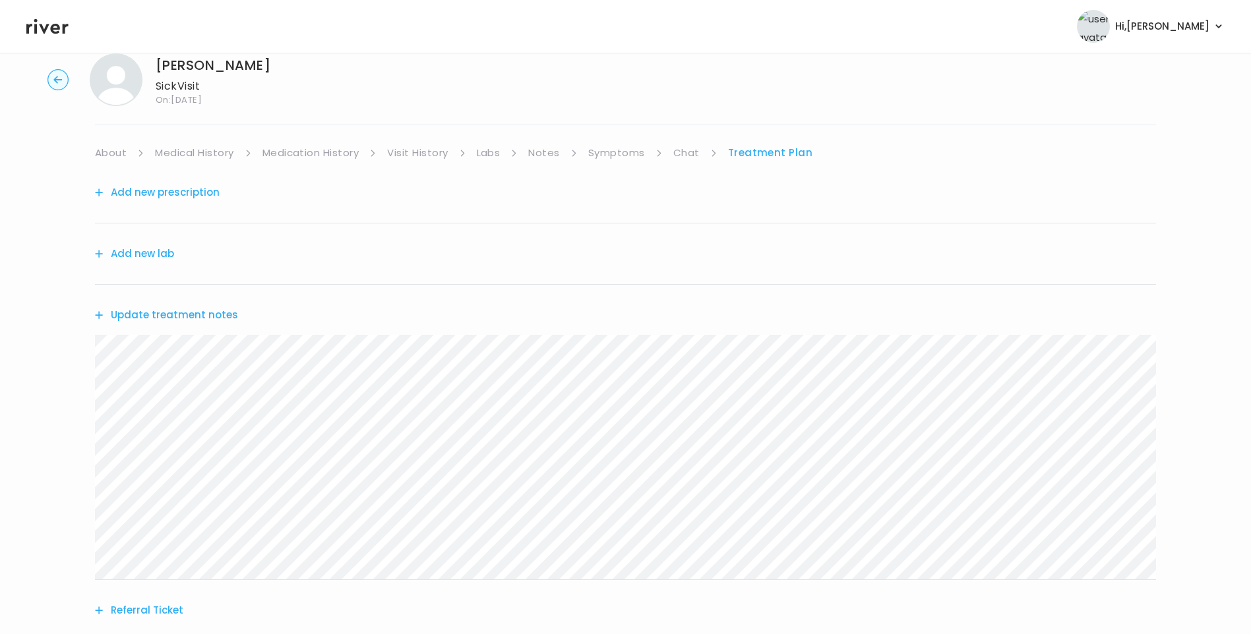
click at [113, 148] on link "About" at bounding box center [111, 153] width 32 height 18
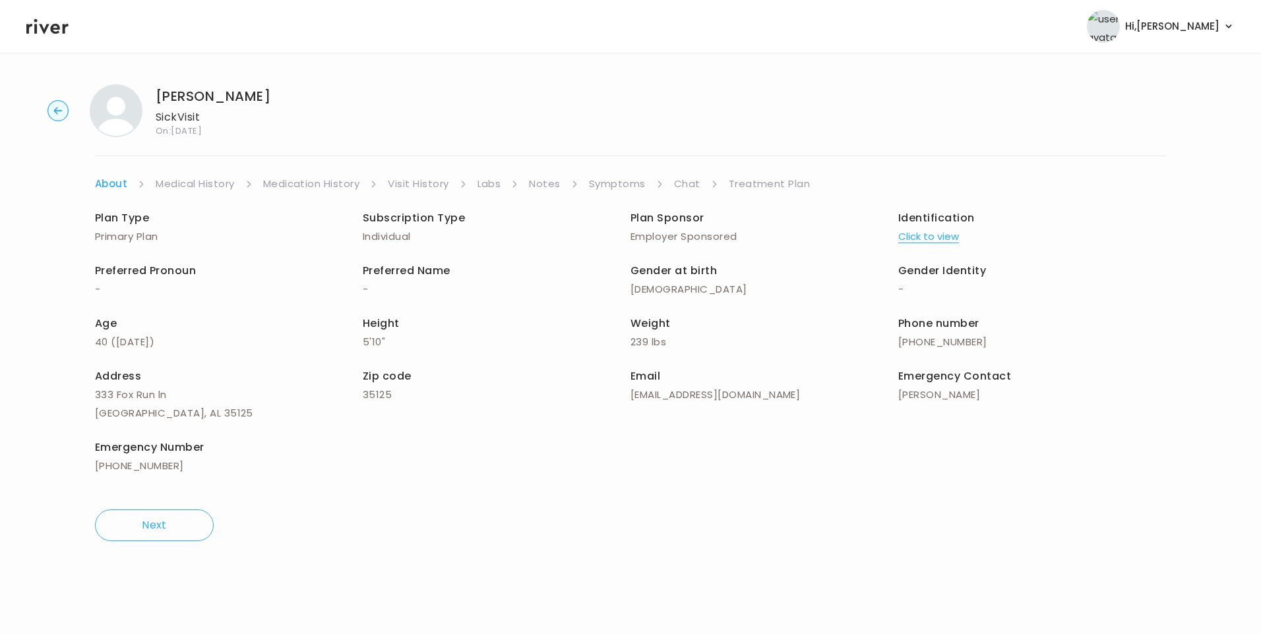
click at [756, 187] on link "Treatment Plan" at bounding box center [770, 184] width 82 height 18
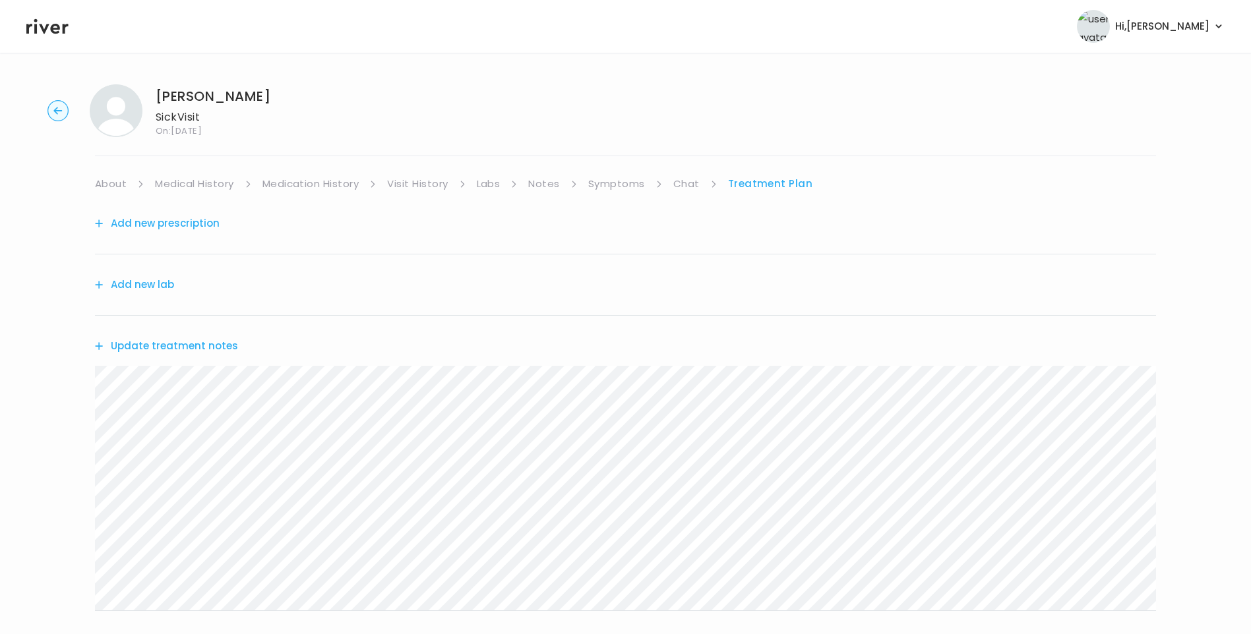
click at [166, 346] on button "Update treatment notes" at bounding box center [166, 346] width 143 height 18
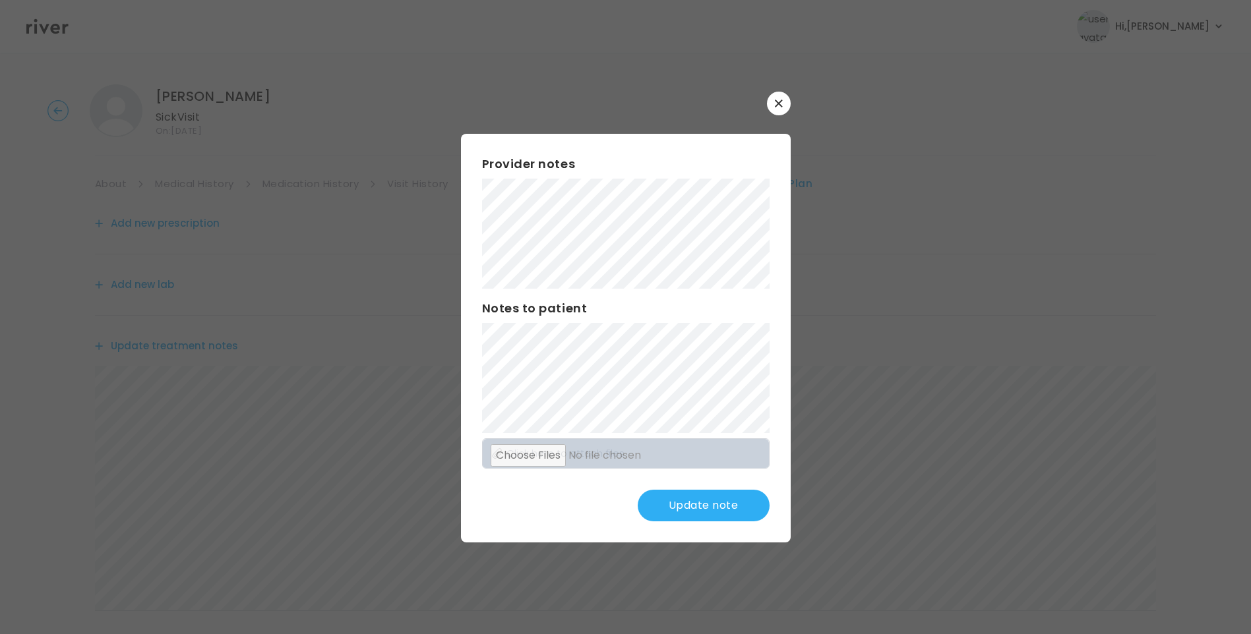
click at [717, 510] on button "Update note" at bounding box center [704, 506] width 132 height 32
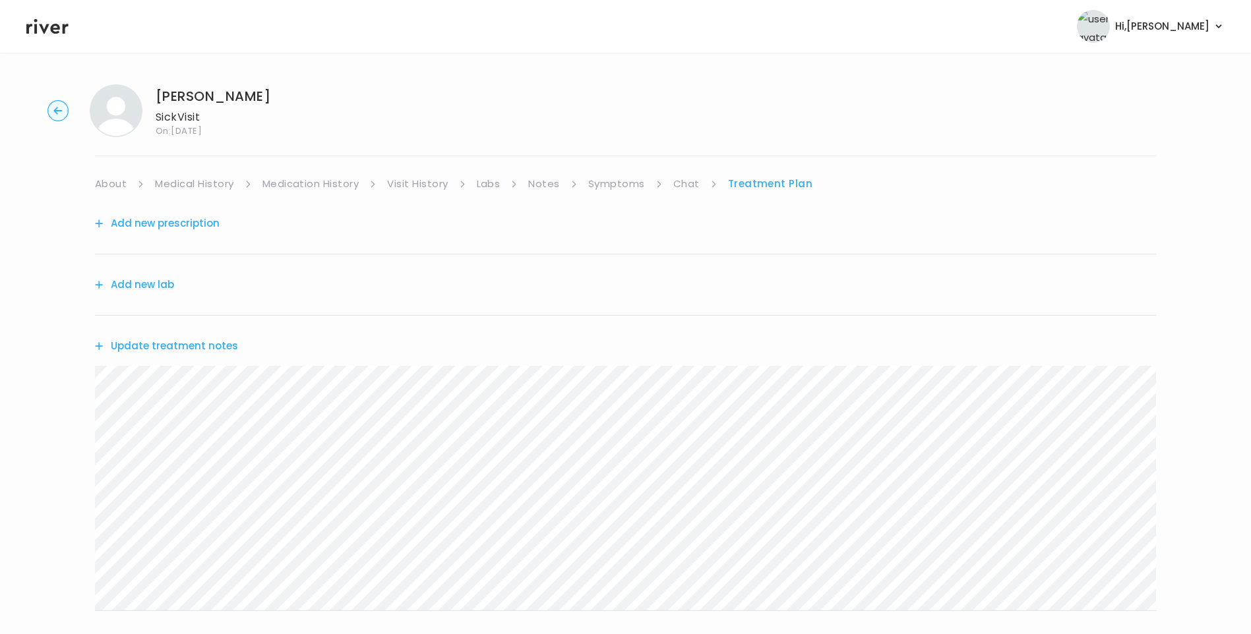
click at [163, 350] on button "Update treatment notes" at bounding box center [166, 346] width 143 height 18
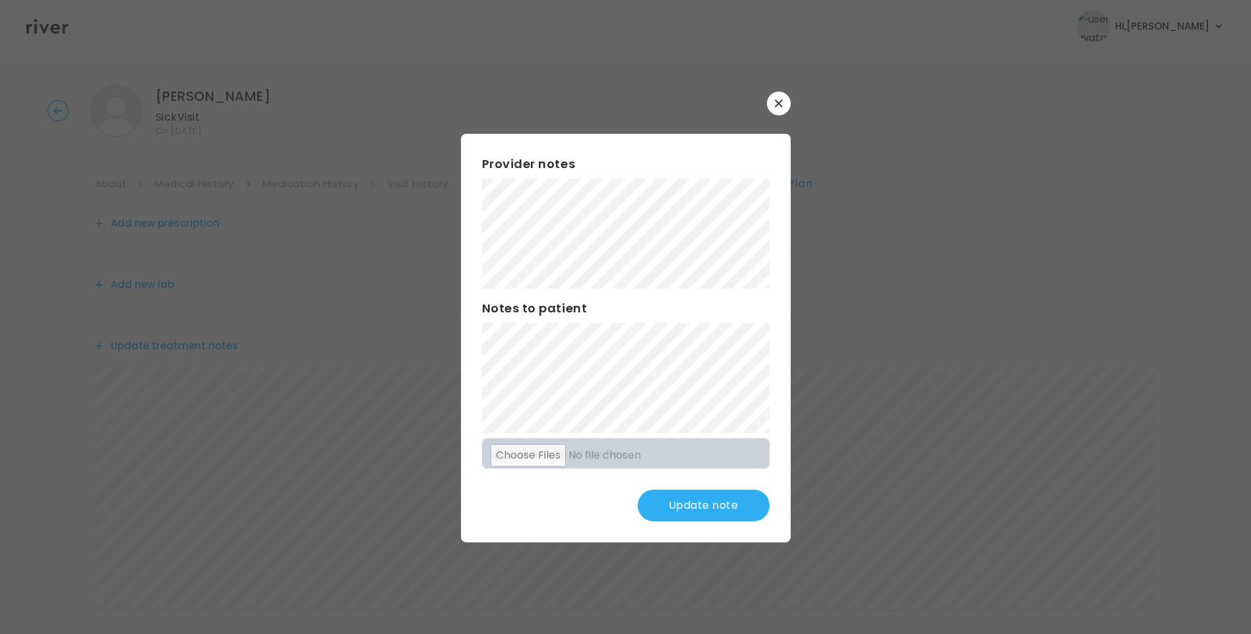
click at [692, 513] on button "Update note" at bounding box center [704, 506] width 132 height 32
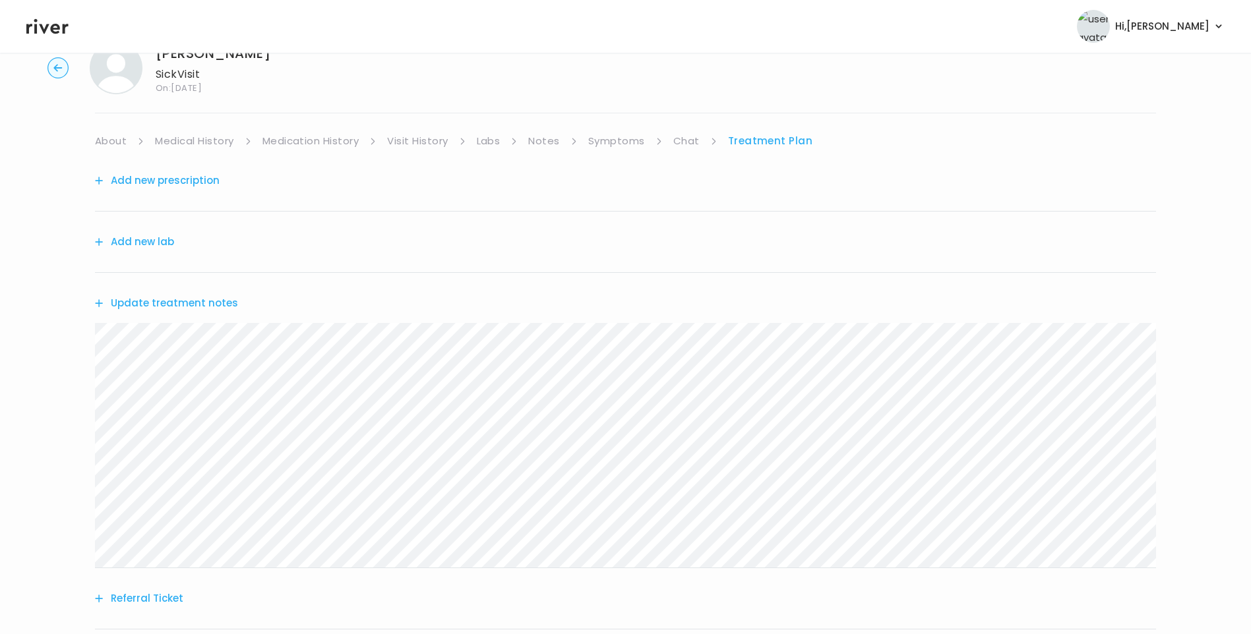
scroll to position [66, 0]
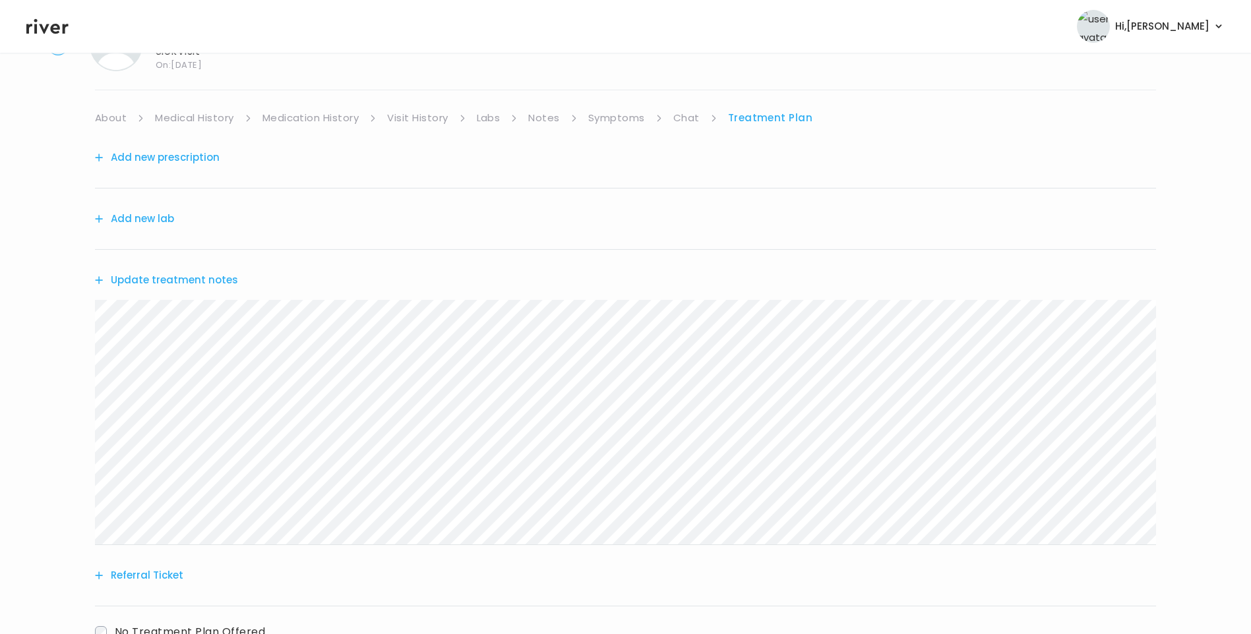
click at [224, 279] on button "Update treatment notes" at bounding box center [166, 280] width 143 height 18
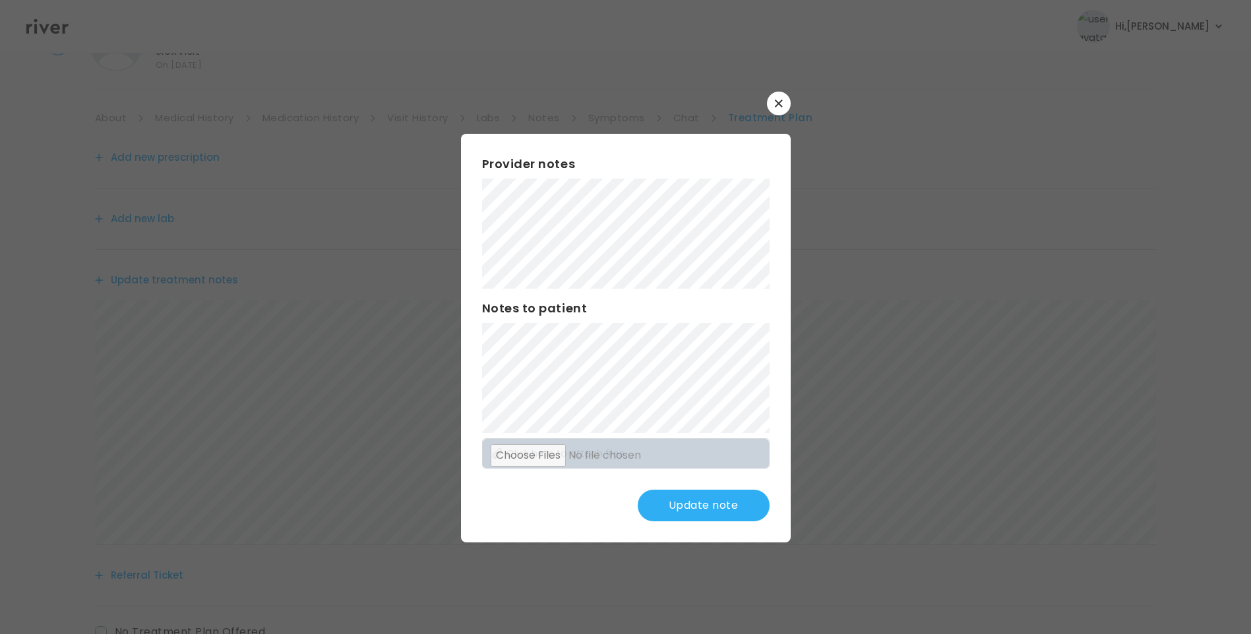
click at [694, 497] on button "Update note" at bounding box center [704, 506] width 132 height 32
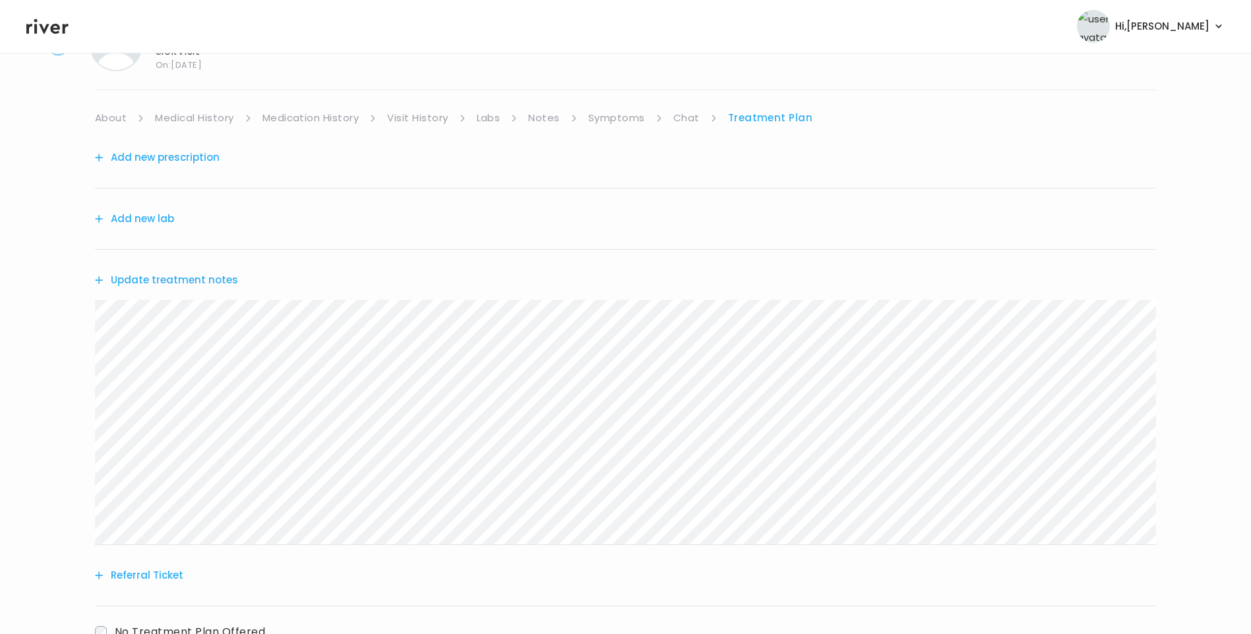
scroll to position [163, 0]
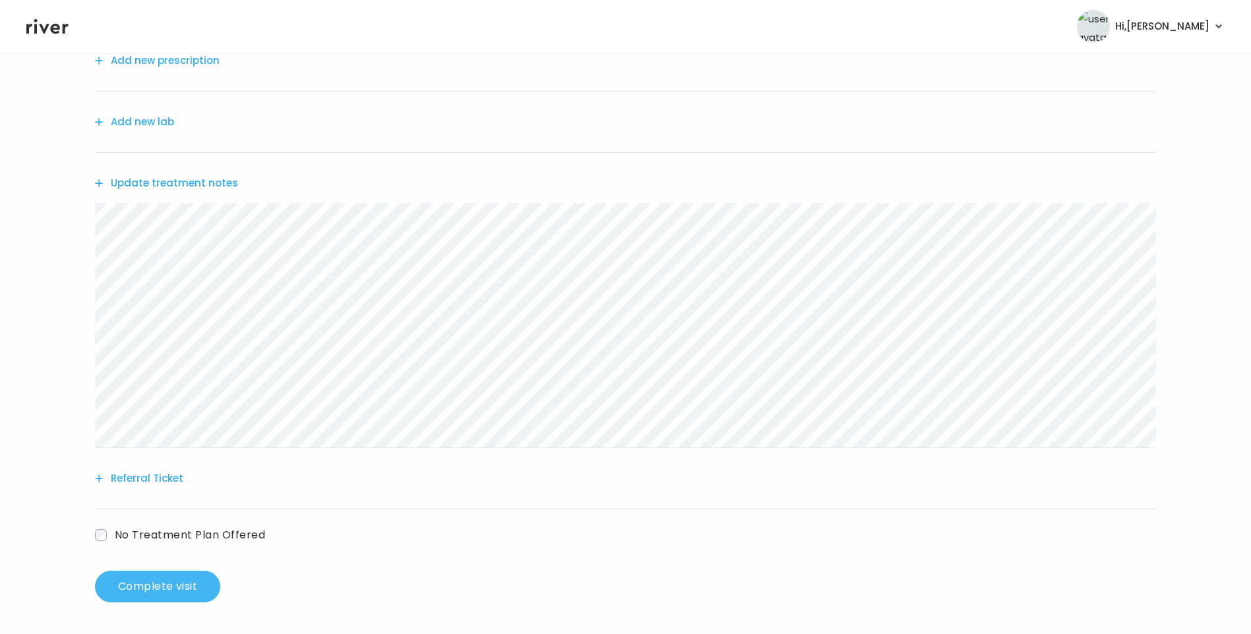
click at [191, 587] on button "Complete visit" at bounding box center [157, 587] width 125 height 32
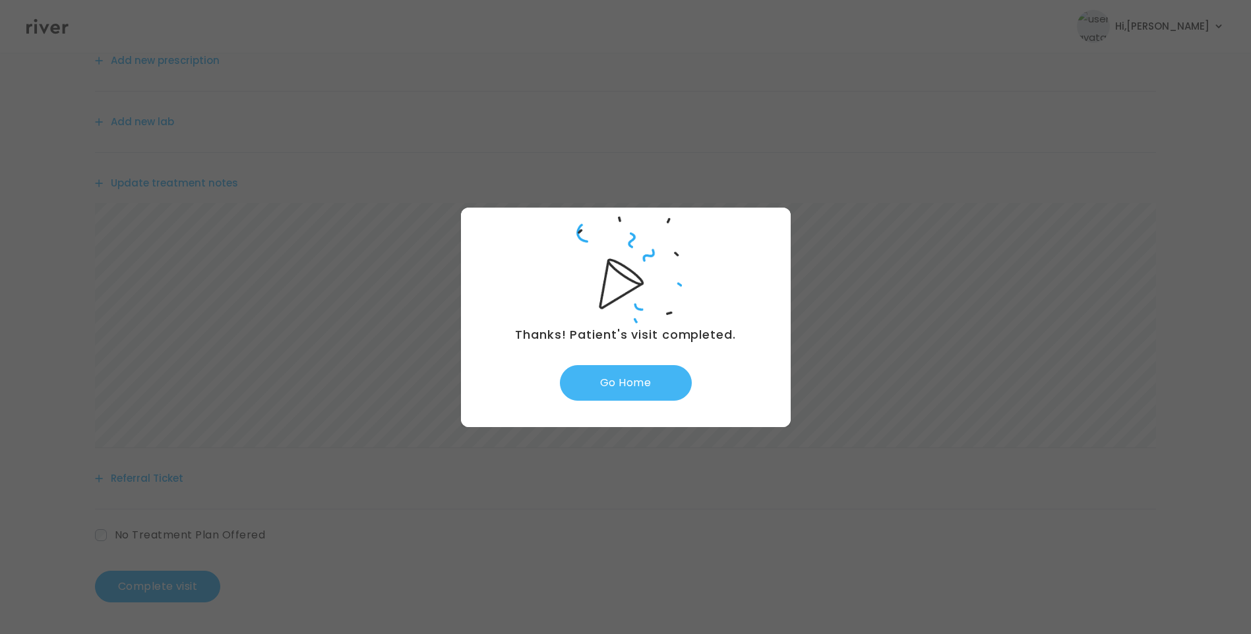
click at [652, 373] on button "Go Home" at bounding box center [626, 383] width 132 height 36
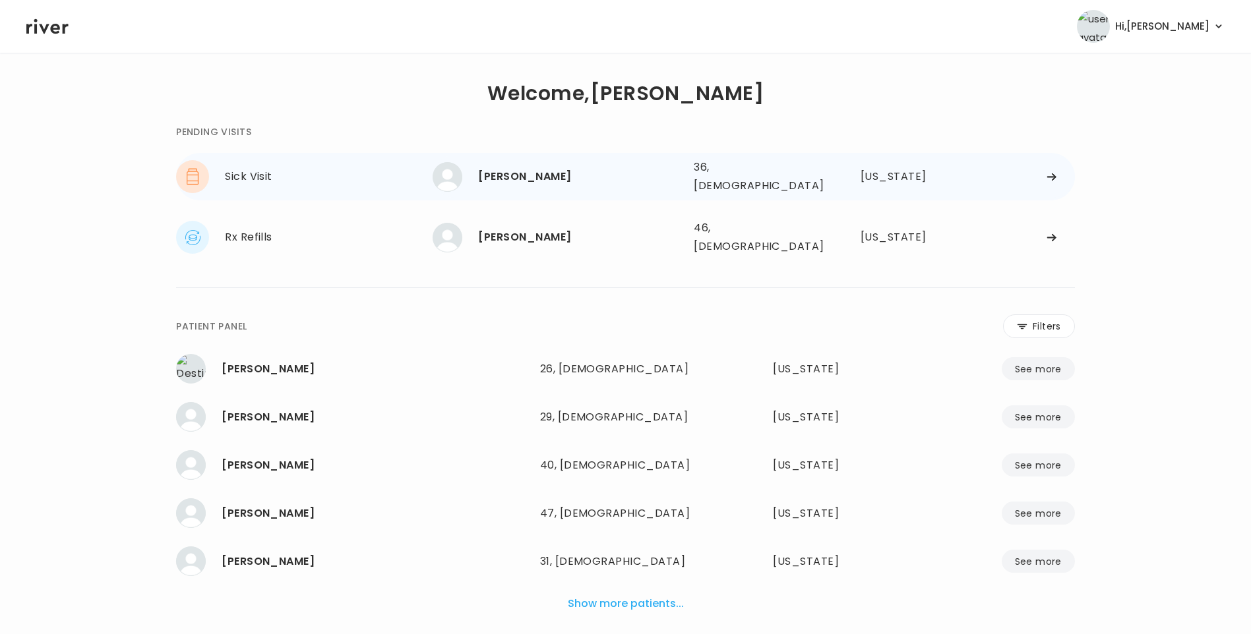
click at [572, 165] on div "[PERSON_NAME] 36, [DEMOGRAPHIC_DATA] See more" at bounding box center [558, 177] width 251 height 30
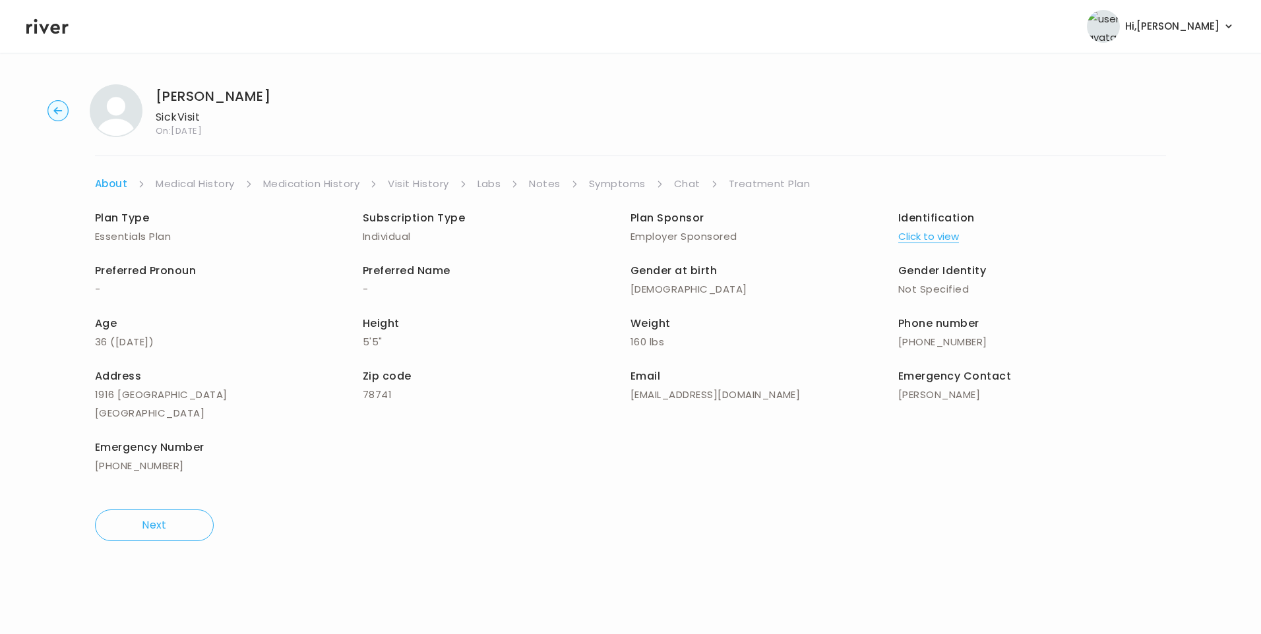
click at [412, 181] on link "Visit History" at bounding box center [418, 184] width 61 height 18
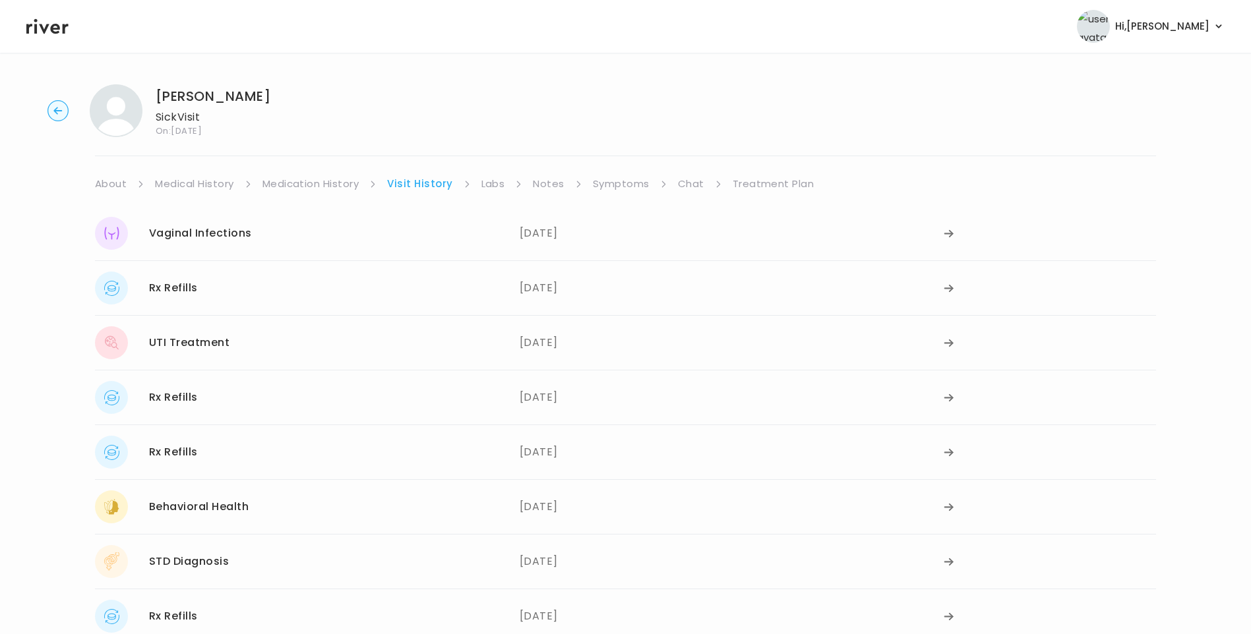
click at [603, 189] on link "Symptoms" at bounding box center [621, 184] width 57 height 18
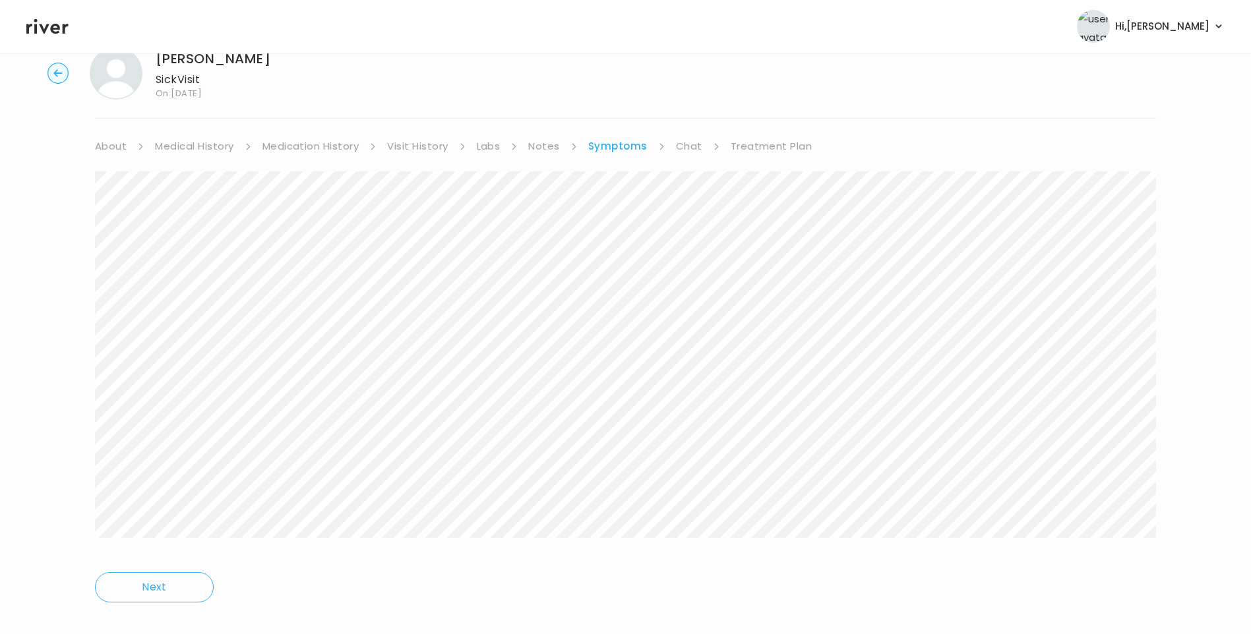
scroll to position [56, 0]
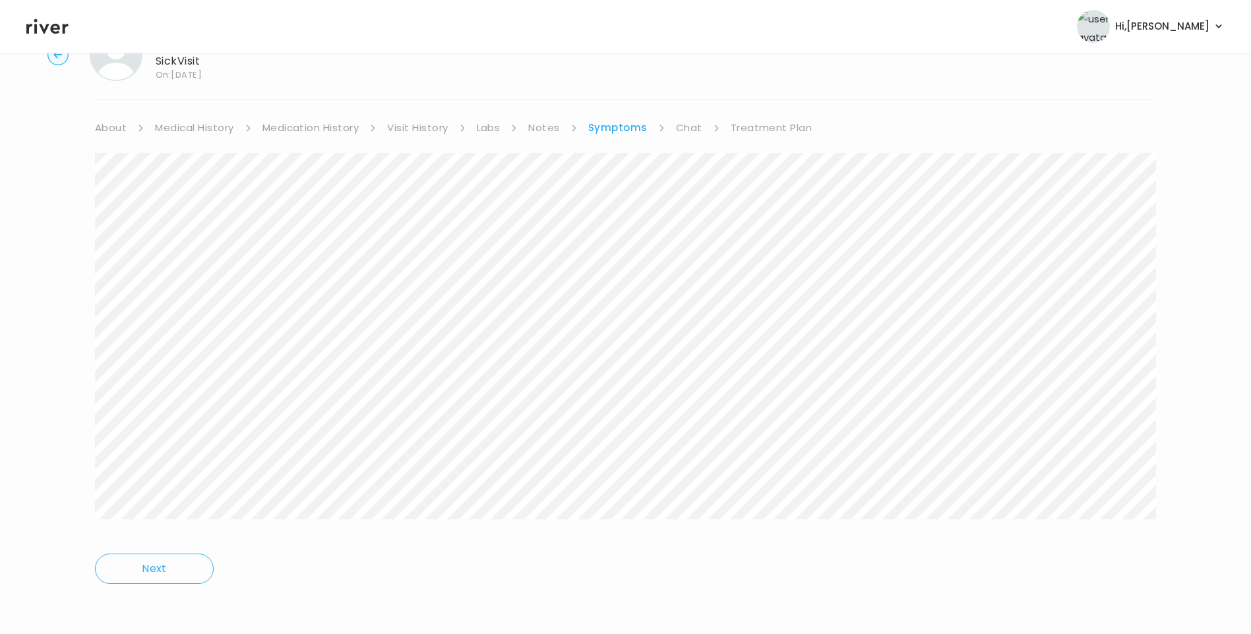
click at [414, 121] on link "Visit History" at bounding box center [417, 128] width 61 height 18
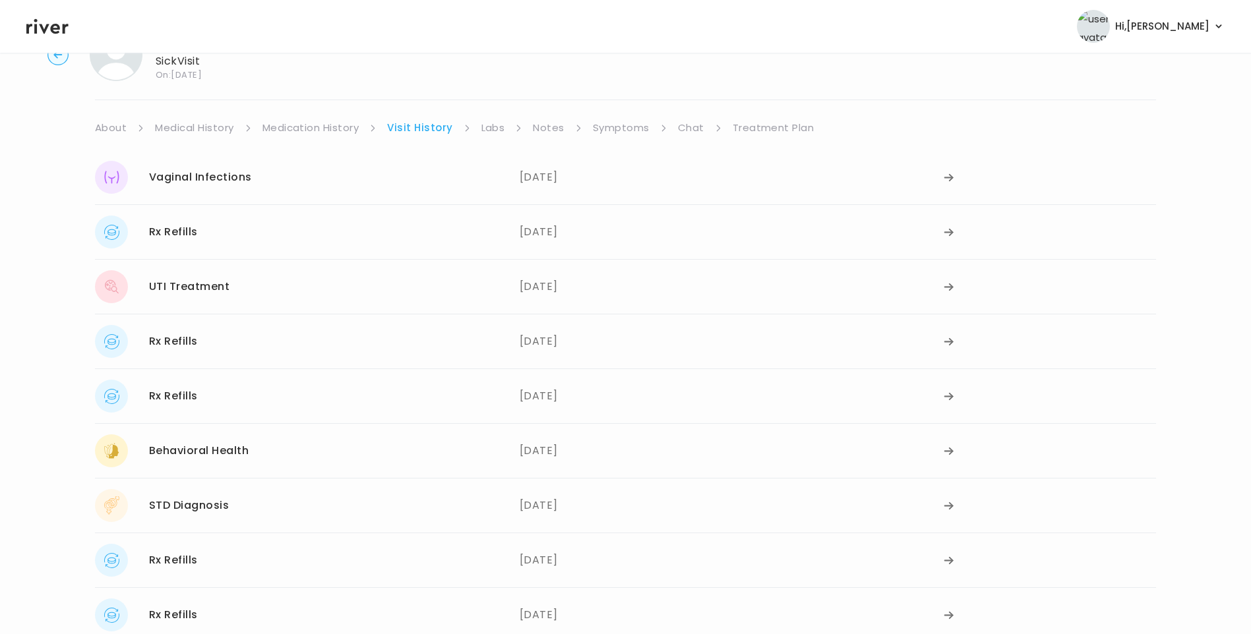
click at [303, 134] on link "Medication History" at bounding box center [310, 128] width 97 height 18
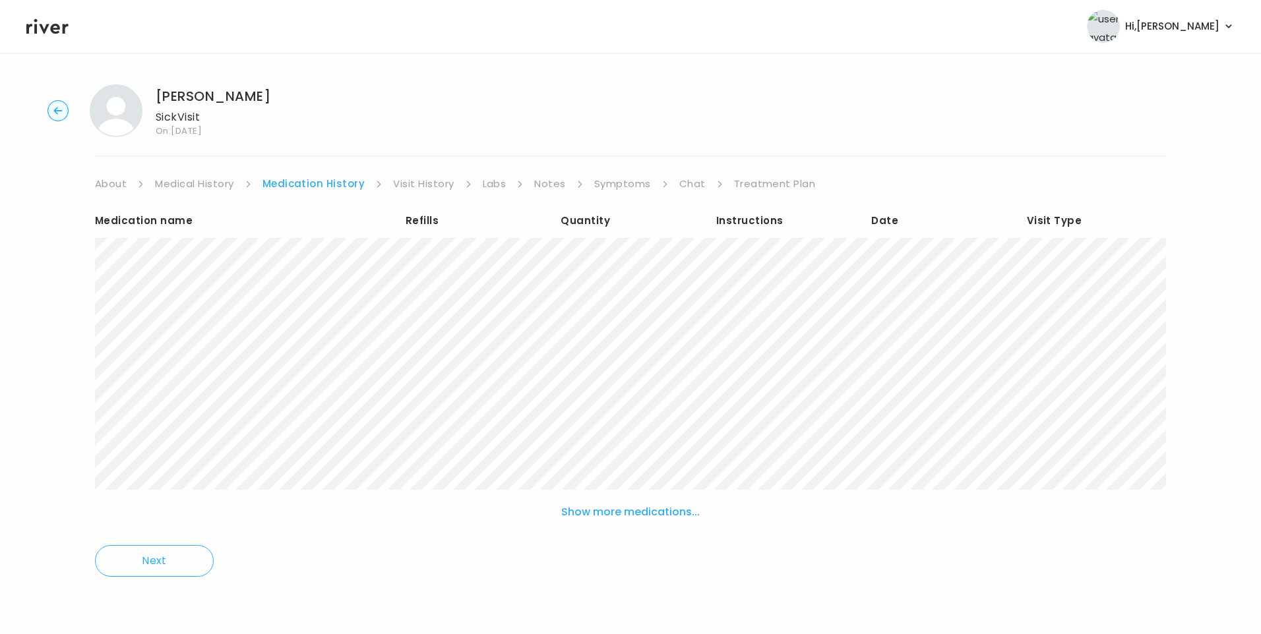
click at [590, 520] on button "Show more medications..." at bounding box center [630, 512] width 149 height 29
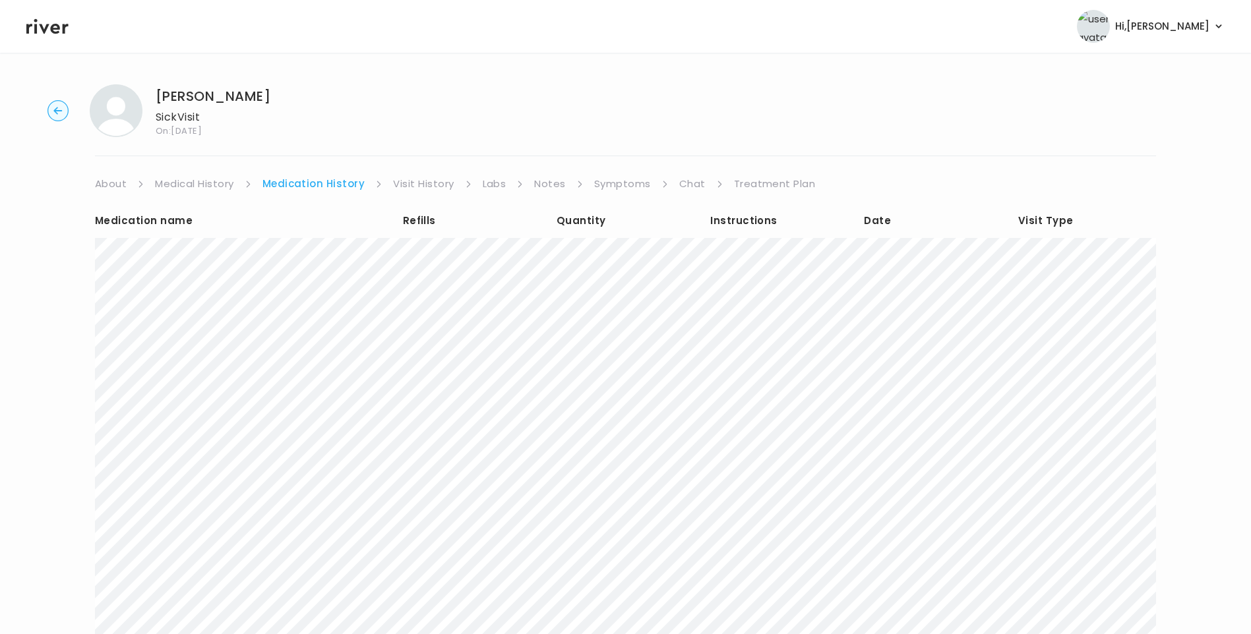
click at [770, 179] on link "Treatment Plan" at bounding box center [775, 184] width 82 height 18
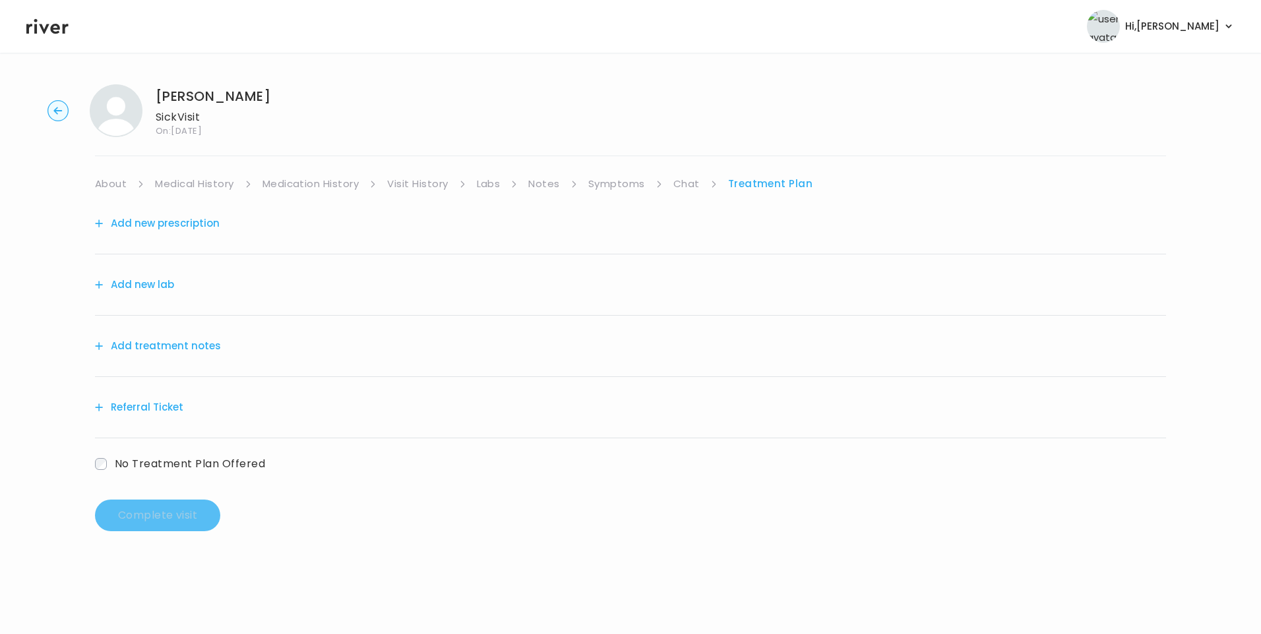
click at [196, 355] on button "Add treatment notes" at bounding box center [158, 346] width 126 height 18
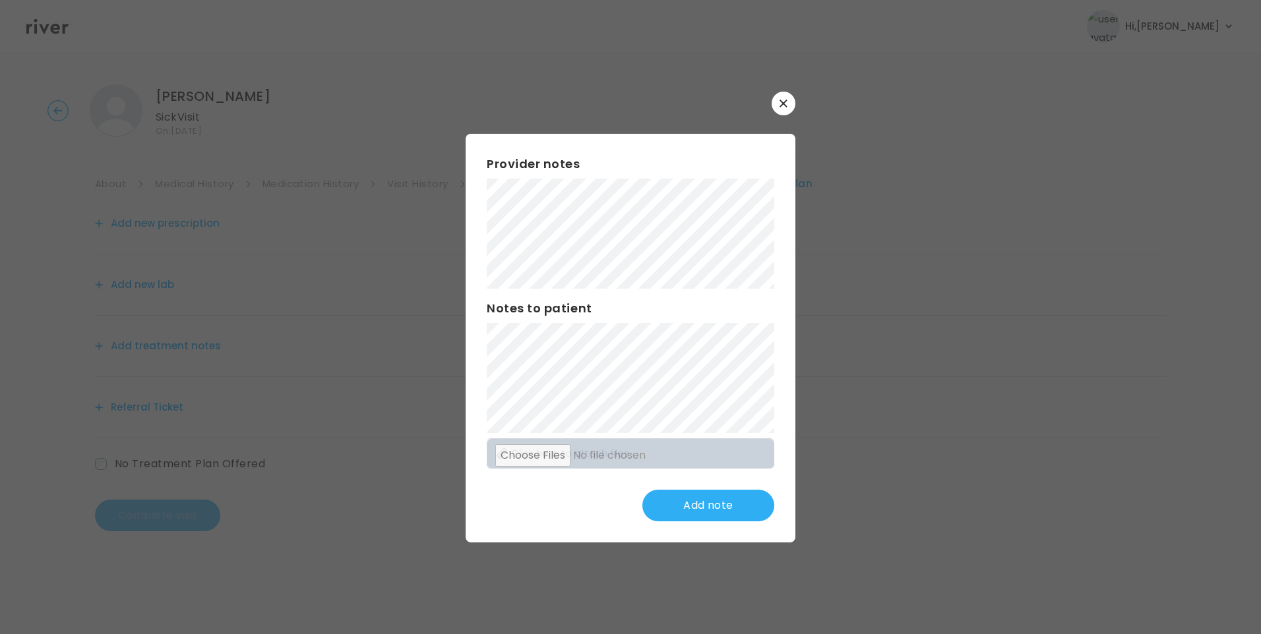
drag, startPoint x: 781, startPoint y: 106, endPoint x: 785, endPoint y: 115, distance: 9.4
click at [782, 107] on button "button" at bounding box center [784, 104] width 24 height 24
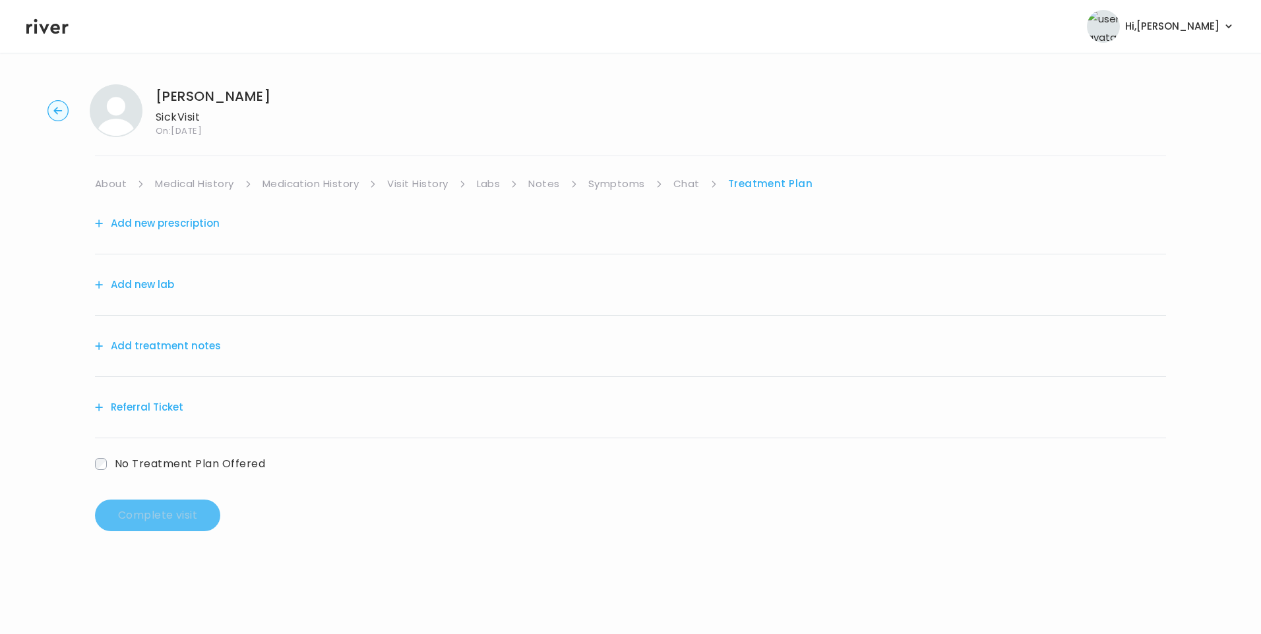
click at [689, 180] on link "Chat" at bounding box center [686, 184] width 26 height 18
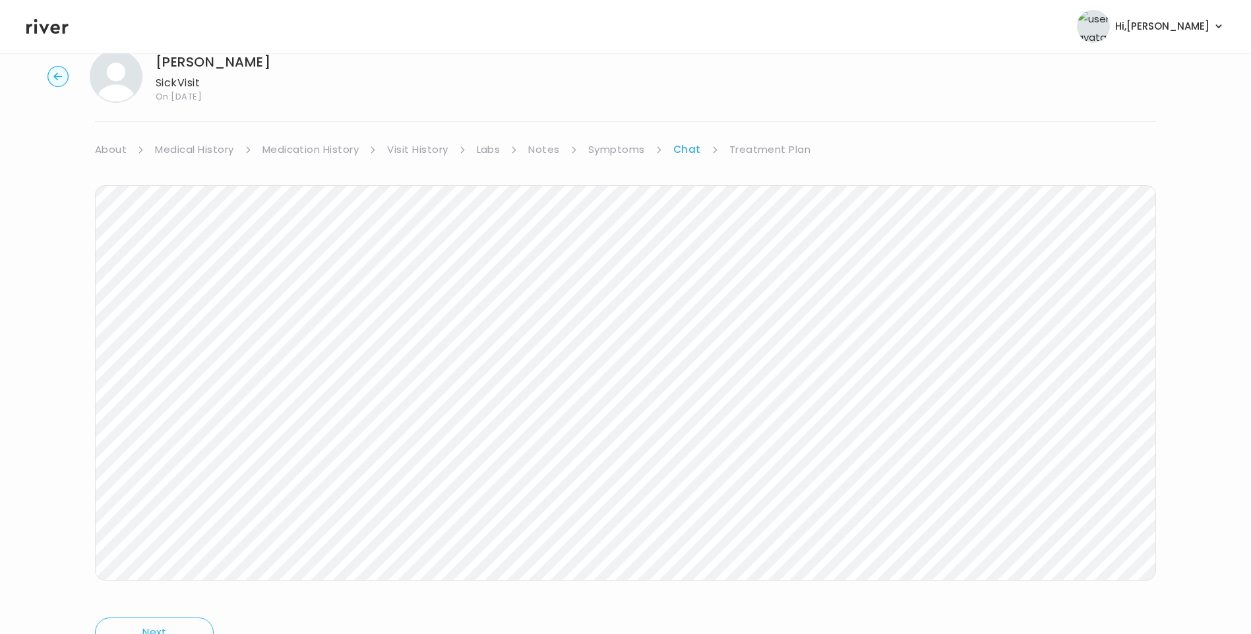
scroll to position [56, 0]
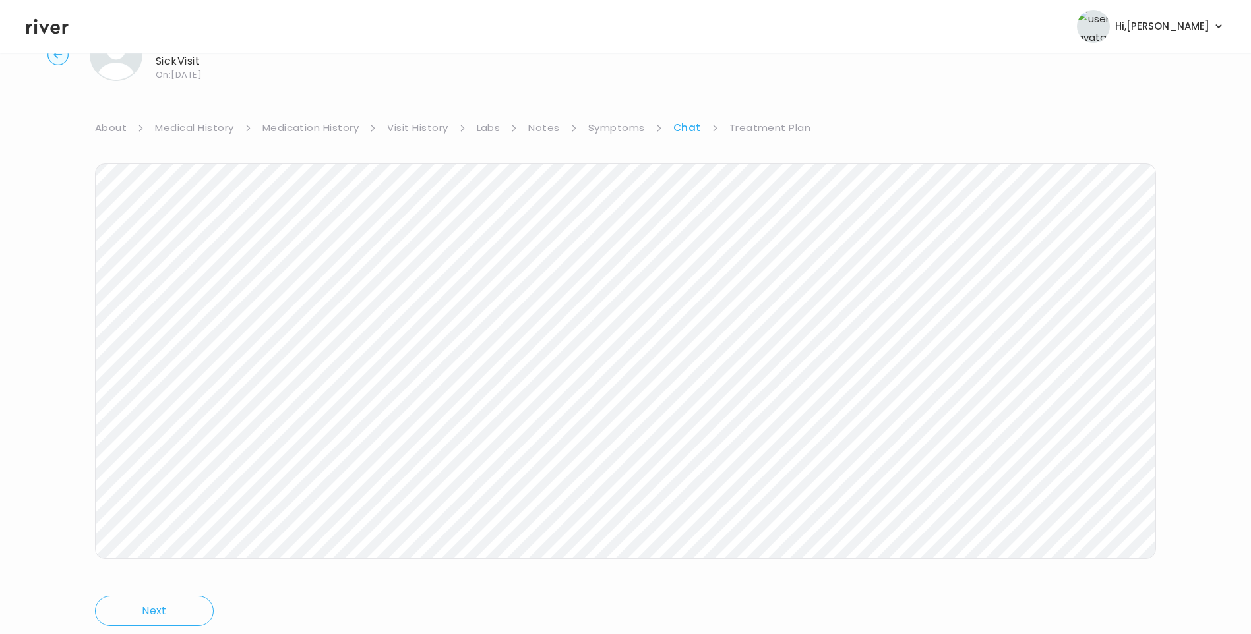
click at [437, 122] on link "Visit History" at bounding box center [417, 128] width 61 height 18
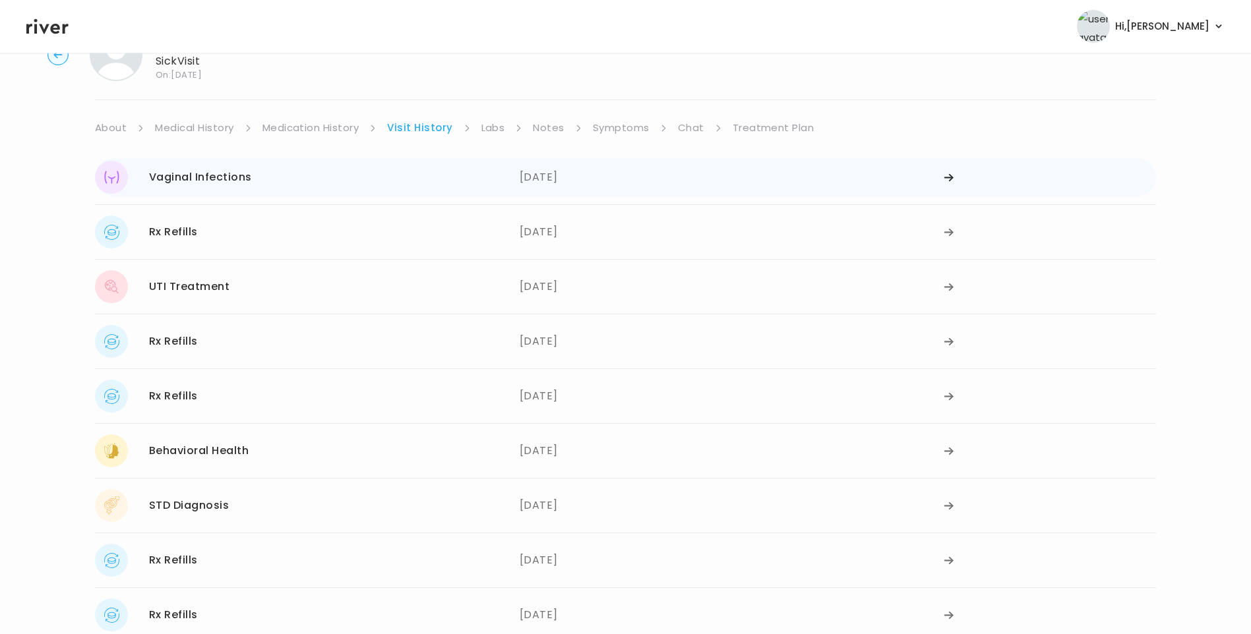
click at [300, 185] on div "Vaginal Infections 06/05/2025" at bounding box center [307, 177] width 425 height 33
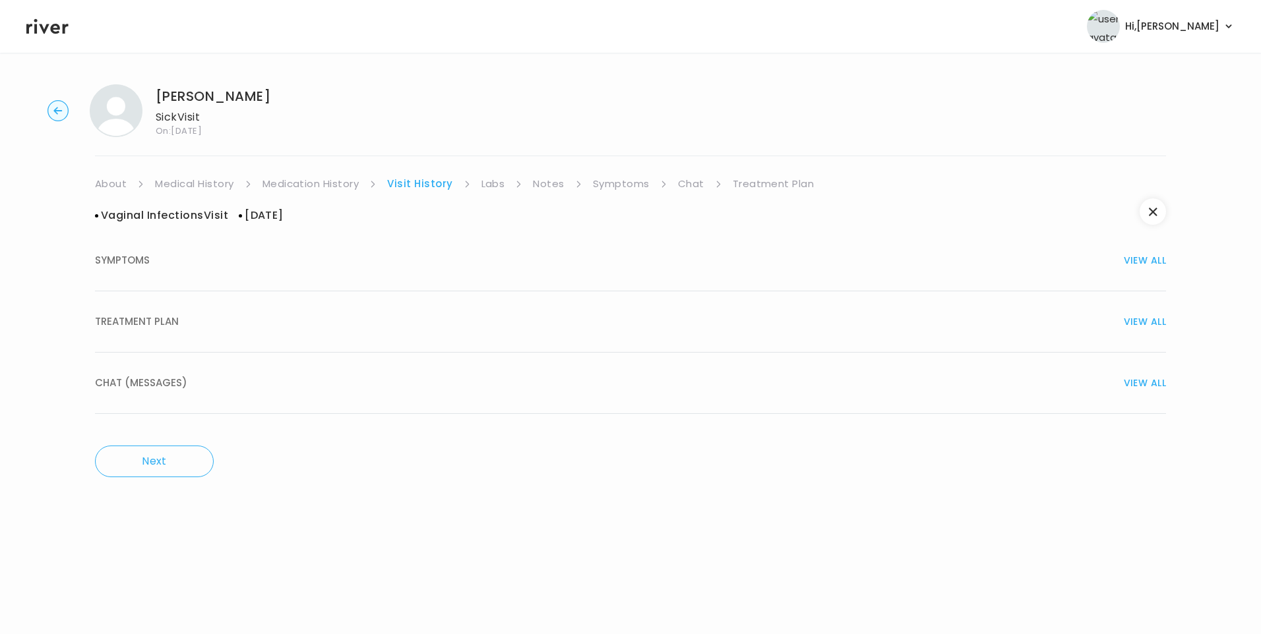
click at [187, 320] on div "TREATMENT PLAN VIEW ALL" at bounding box center [630, 322] width 1071 height 18
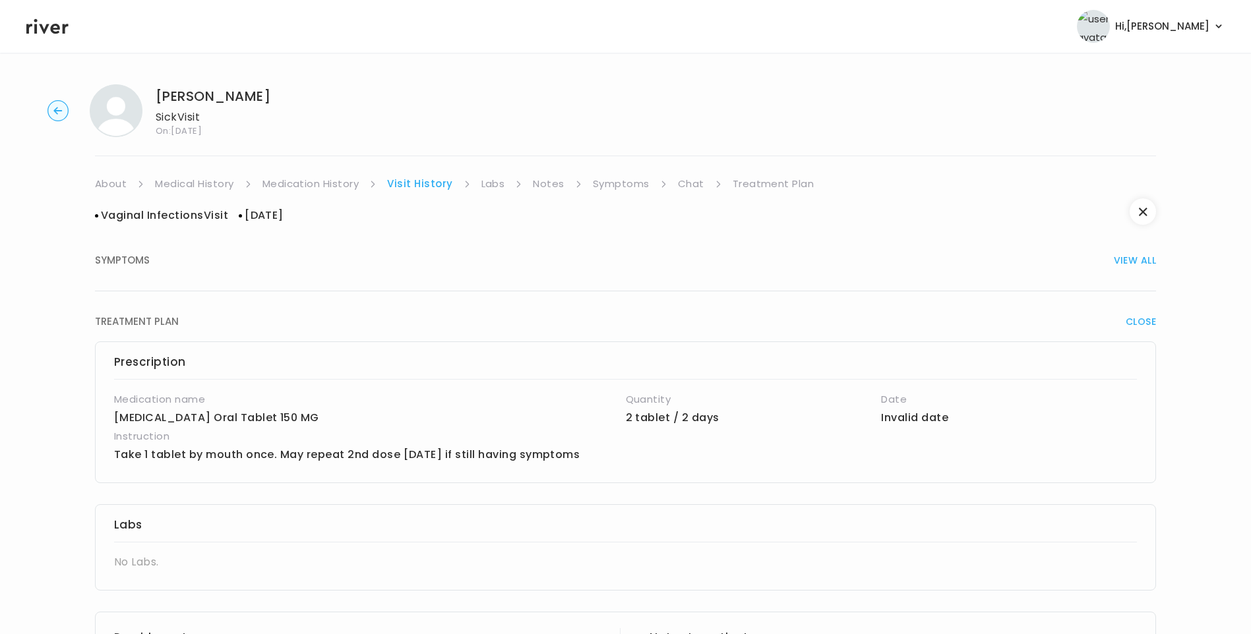
click at [307, 188] on link "Medication History" at bounding box center [310, 184] width 97 height 18
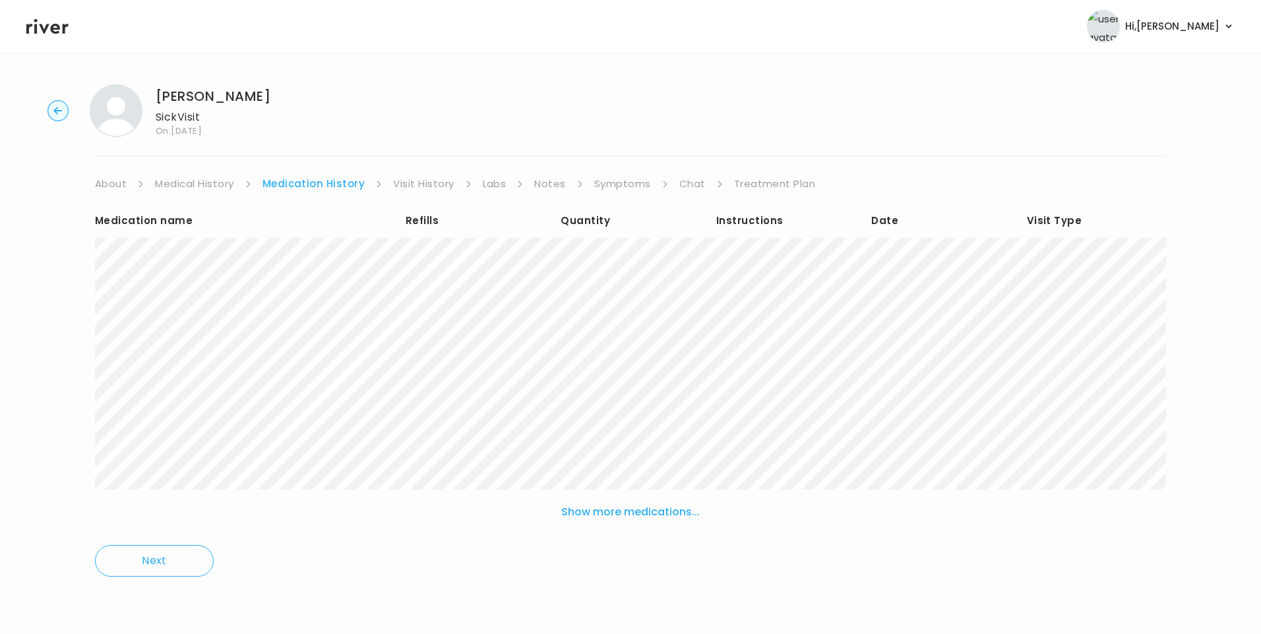
click at [420, 181] on link "Visit History" at bounding box center [423, 184] width 61 height 18
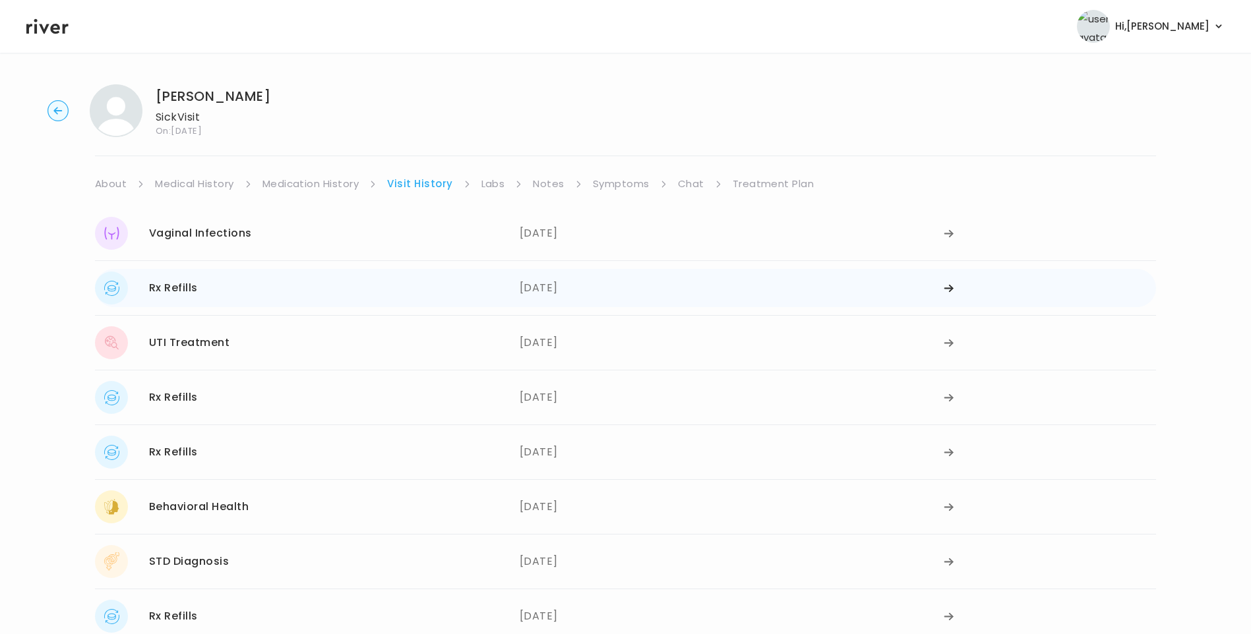
click at [228, 299] on div "Rx Refills 05/26/2025" at bounding box center [307, 288] width 425 height 33
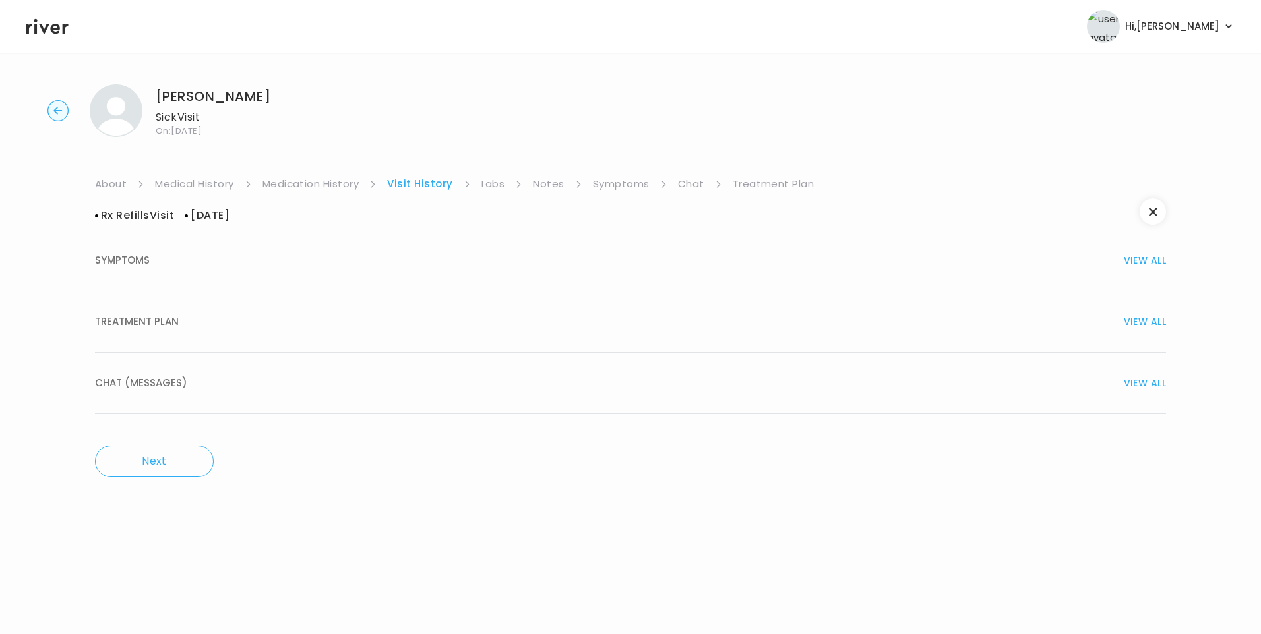
click at [172, 319] on span "TREATMENT PLAN" at bounding box center [137, 322] width 84 height 18
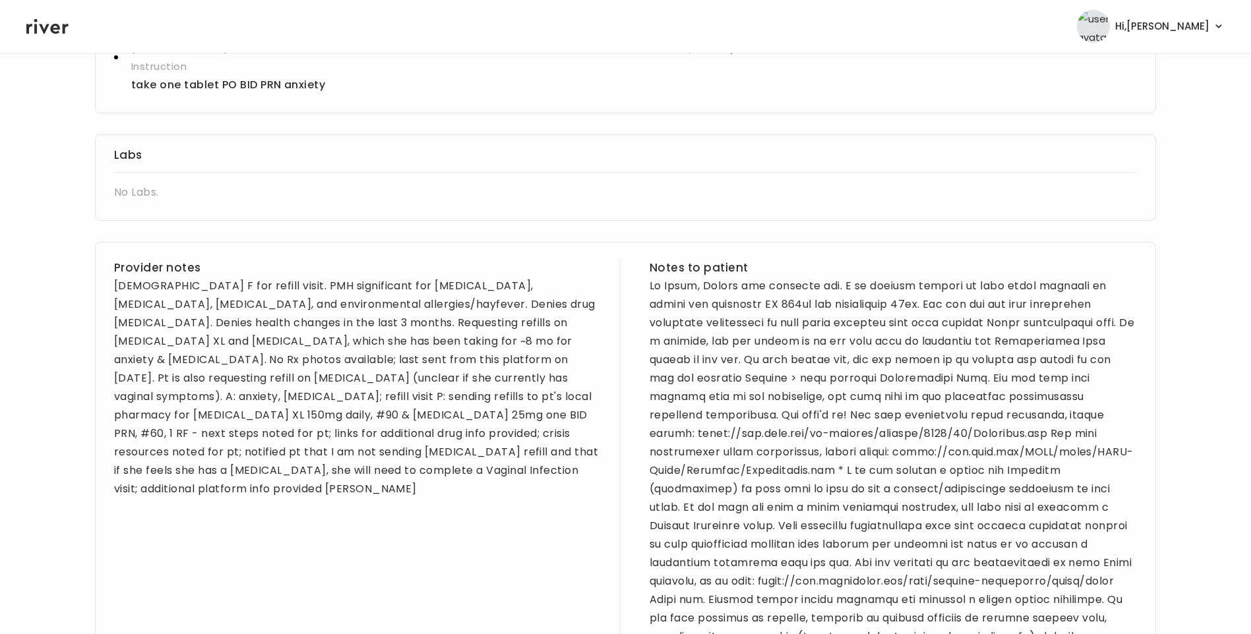
scroll to position [462, 0]
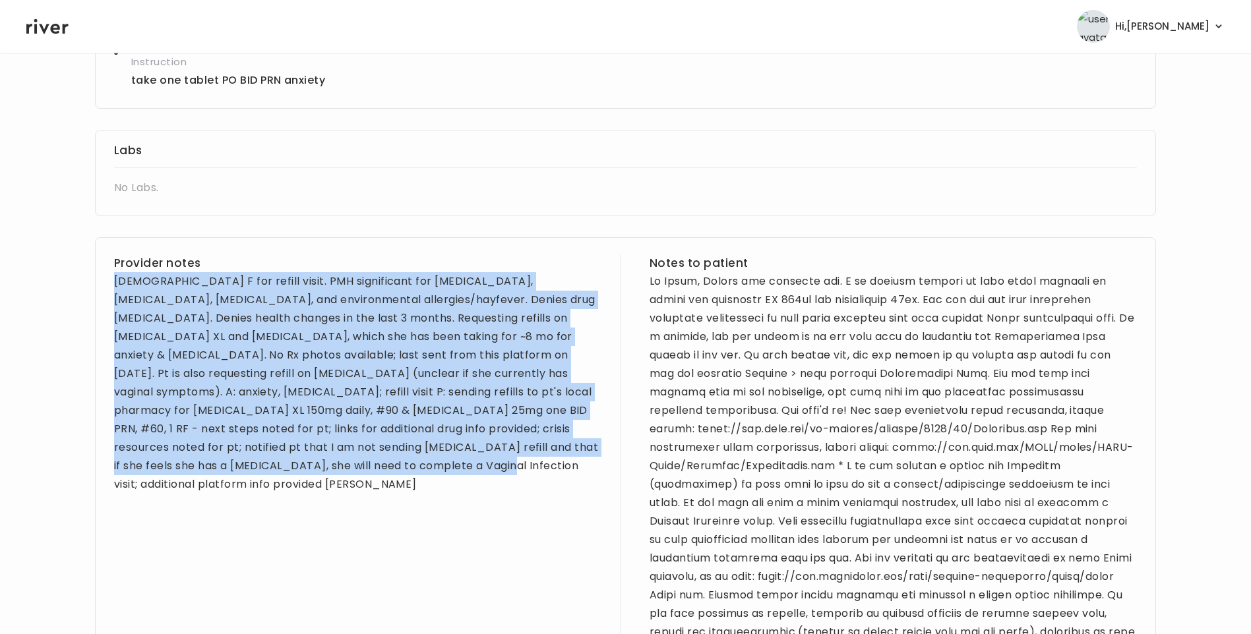
drag, startPoint x: 115, startPoint y: 279, endPoint x: 231, endPoint y: 466, distance: 220.3
click at [231, 466] on div "36 yo F for refill visit. PMH significant for depression, anxiety, PTSD, chlamy…" at bounding box center [357, 383] width 487 height 222
copy div "36 yo F for refill visit. PMH significant for depression, anxiety, PTSD, chlamy…"
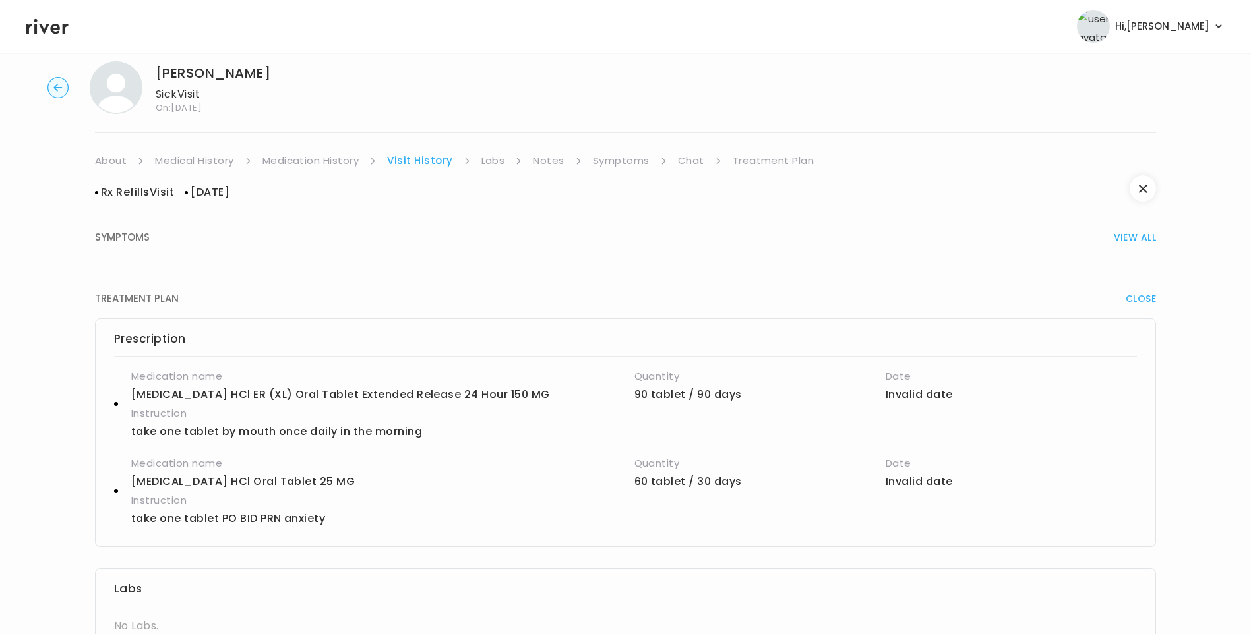
scroll to position [0, 0]
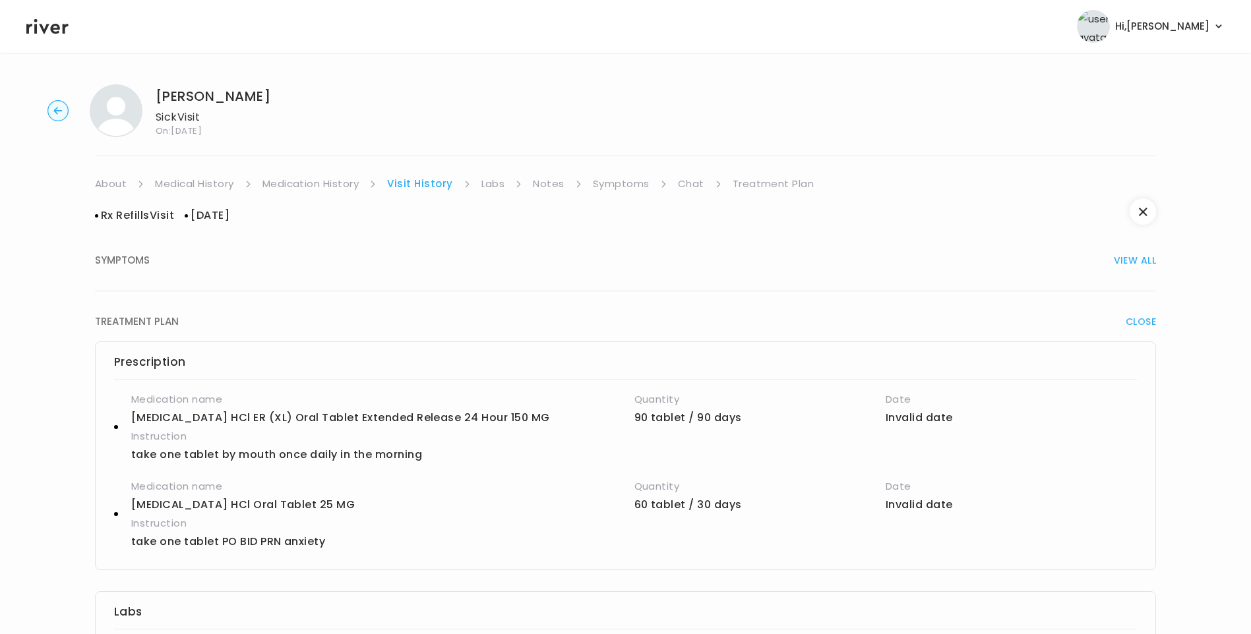
click at [764, 181] on link "Treatment Plan" at bounding box center [774, 184] width 82 height 18
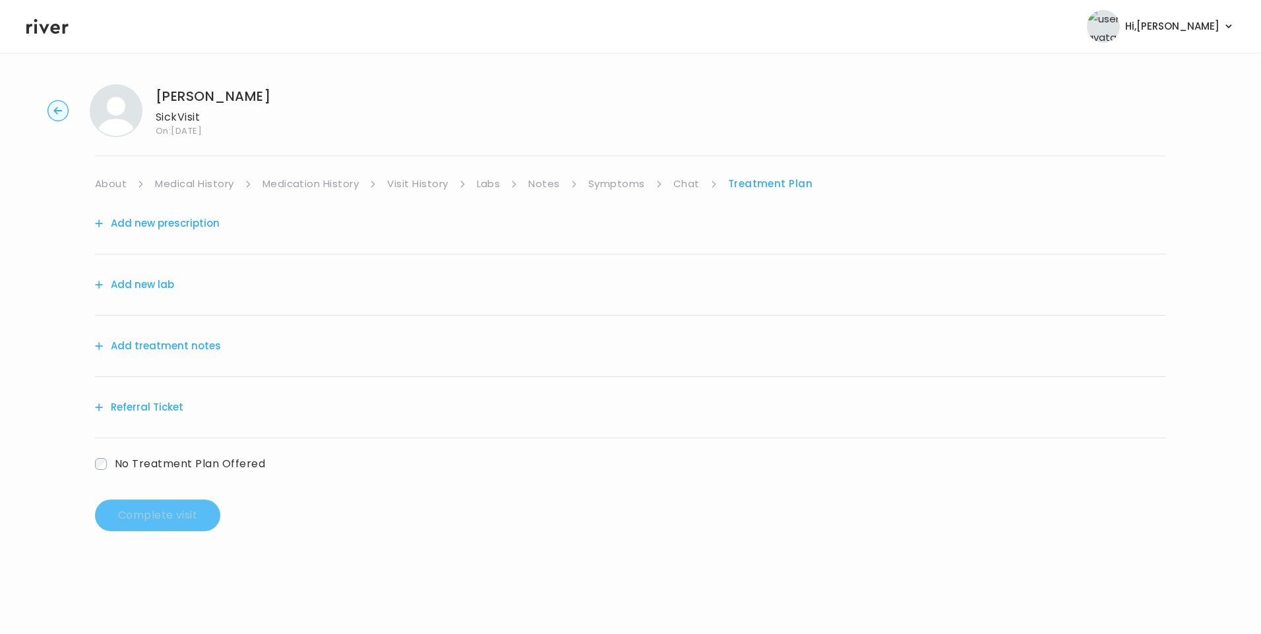
click at [191, 348] on button "Add treatment notes" at bounding box center [158, 346] width 126 height 18
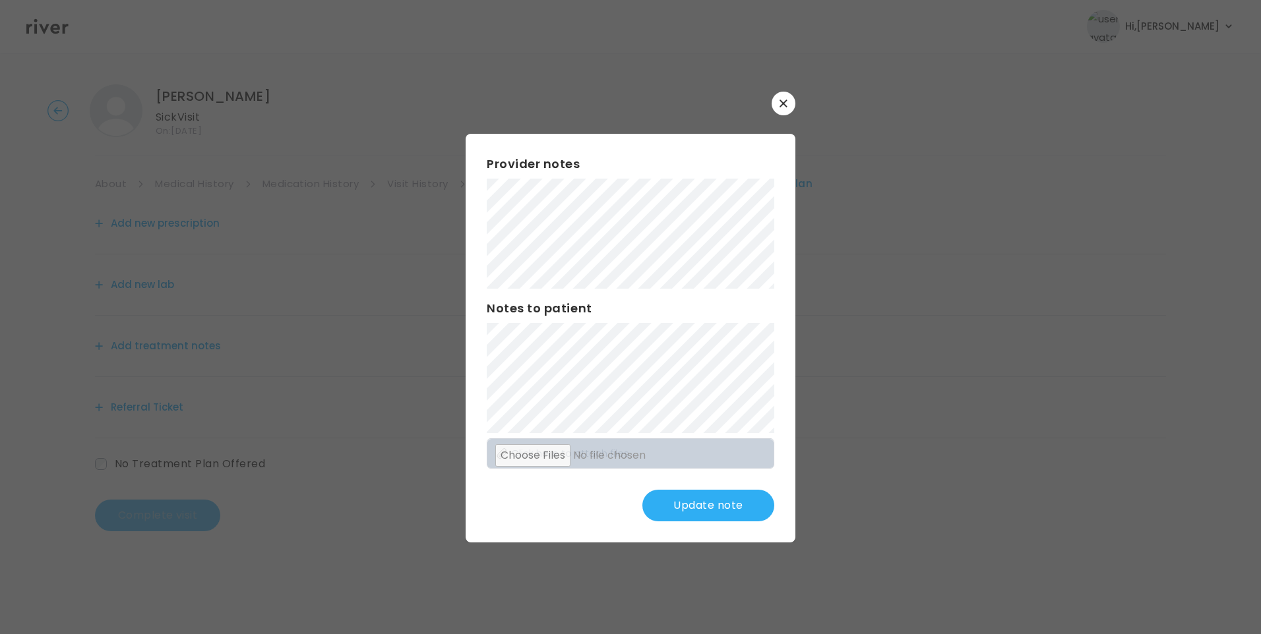
click at [706, 506] on button "Update note" at bounding box center [708, 506] width 132 height 32
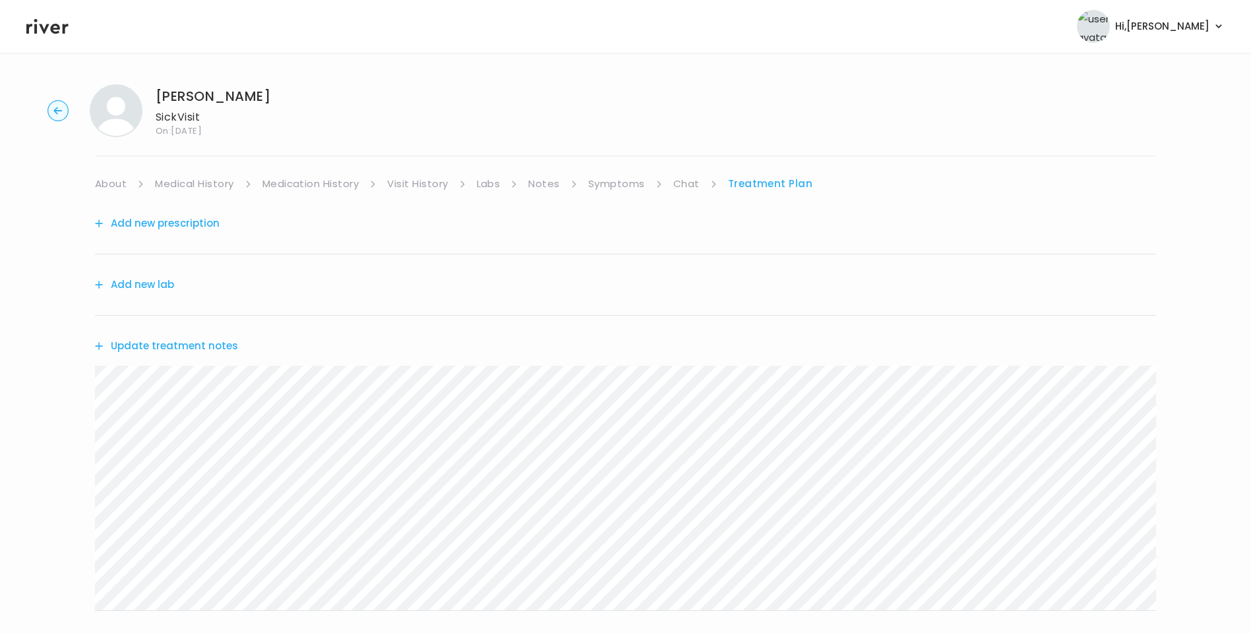
click at [115, 183] on link "About" at bounding box center [111, 184] width 32 height 18
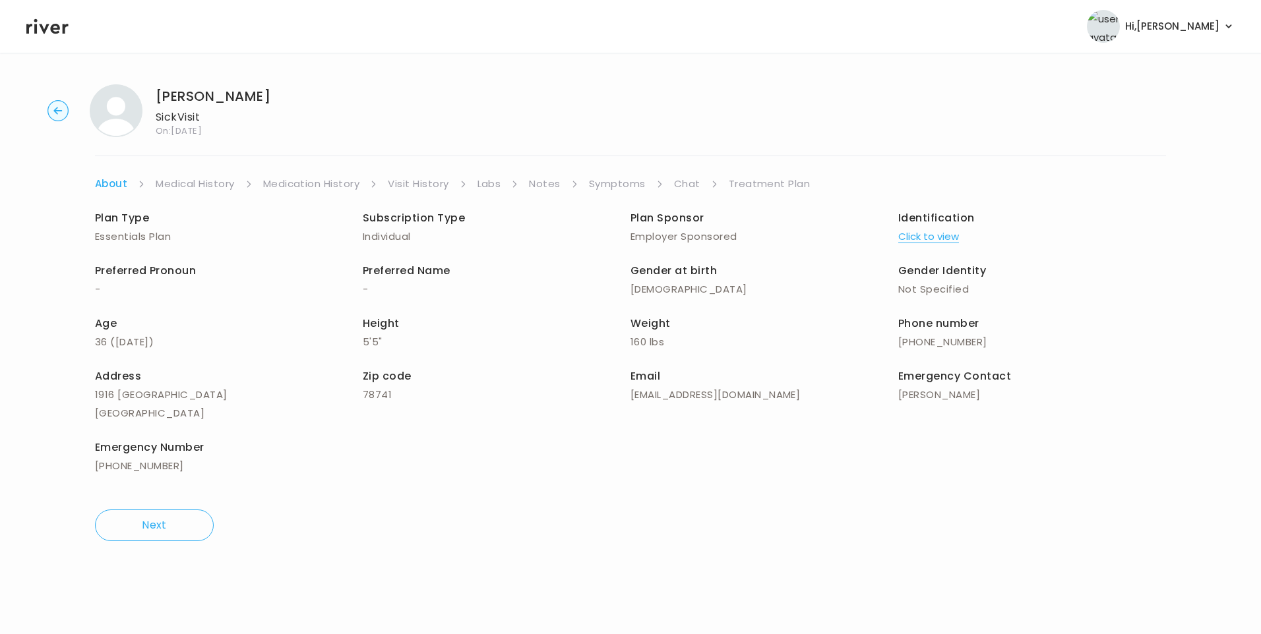
click at [192, 185] on link "Medical History" at bounding box center [195, 184] width 78 height 18
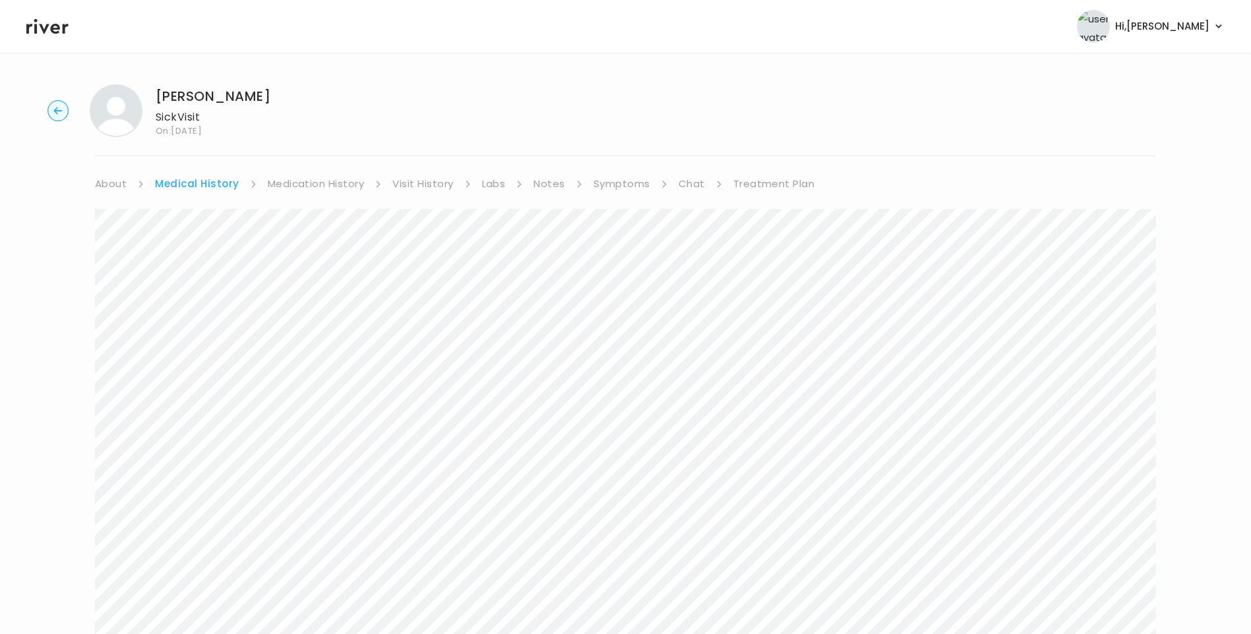
click at [768, 183] on link "Treatment Plan" at bounding box center [774, 184] width 82 height 18
click at [200, 342] on button "Update treatment notes" at bounding box center [166, 346] width 143 height 18
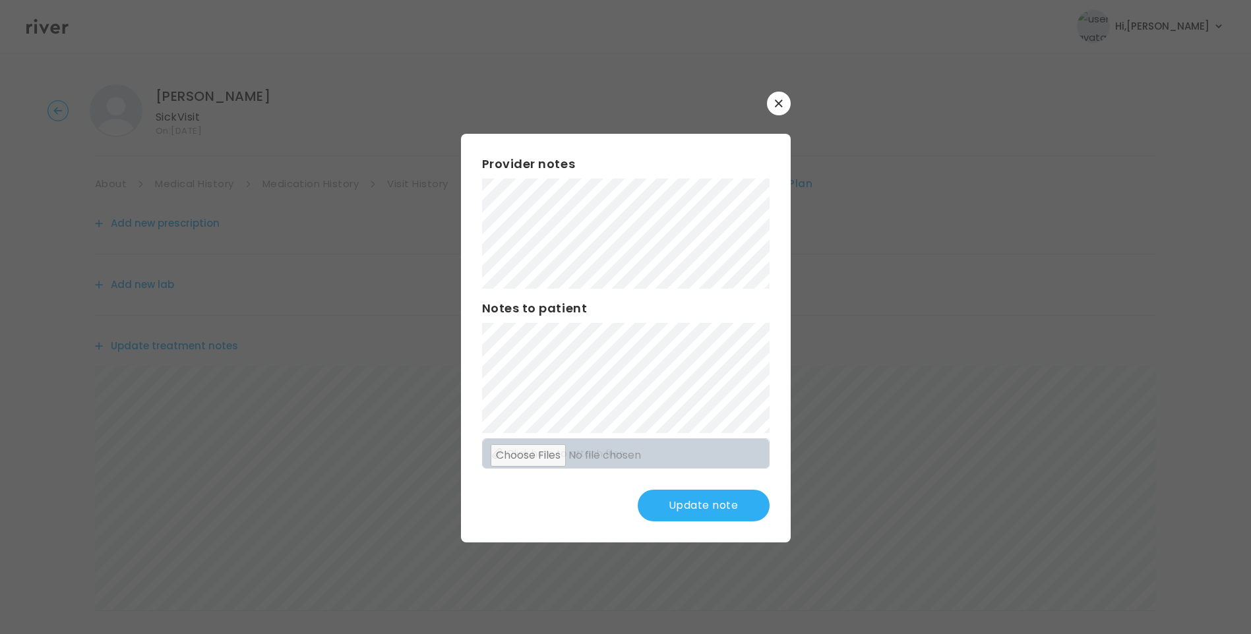
click at [712, 504] on button "Update note" at bounding box center [704, 506] width 132 height 32
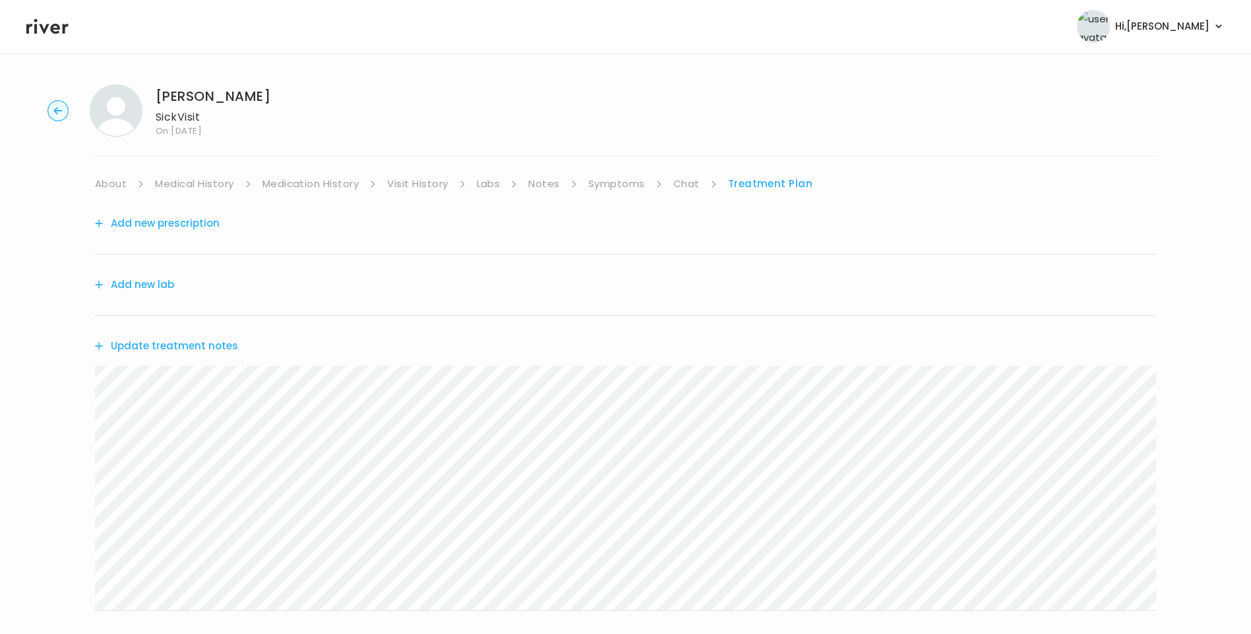
click at [231, 344] on button "Update treatment notes" at bounding box center [166, 346] width 143 height 18
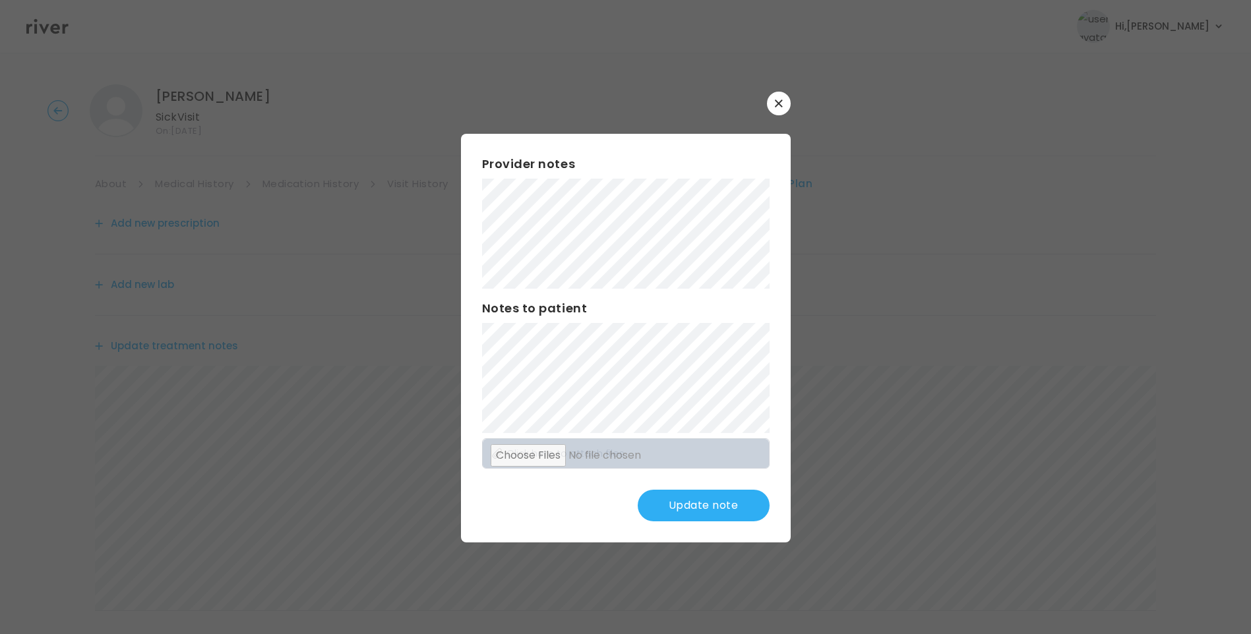
click at [685, 503] on button "Update note" at bounding box center [704, 506] width 132 height 32
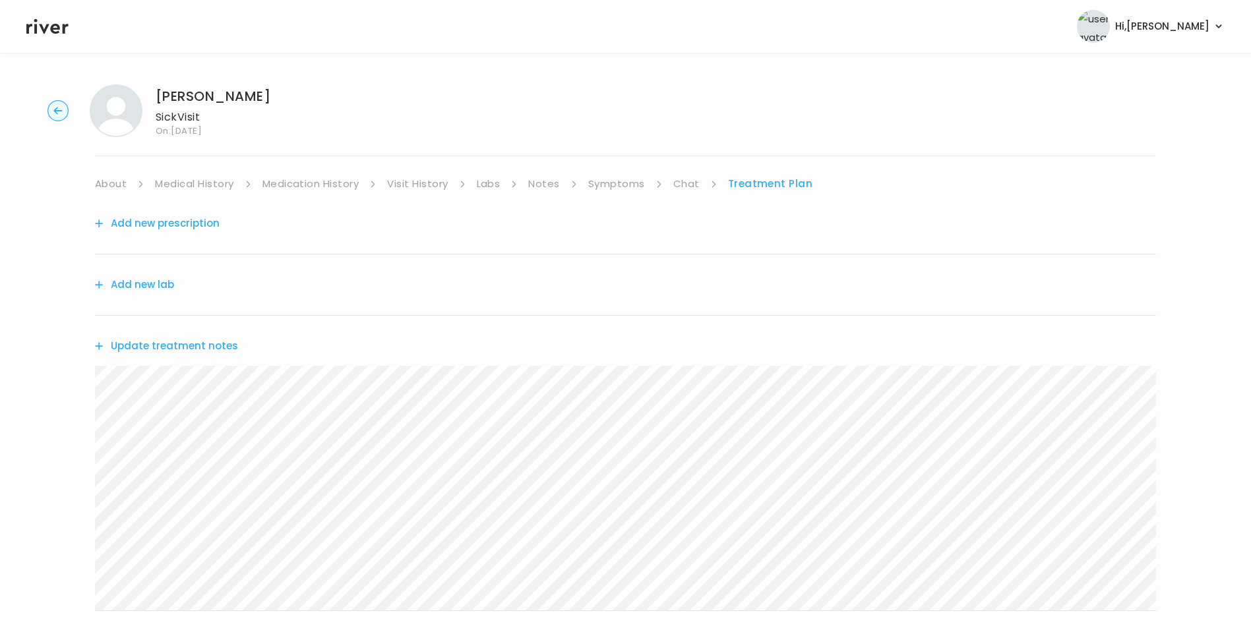
click at [53, 29] on icon at bounding box center [47, 26] width 42 height 15
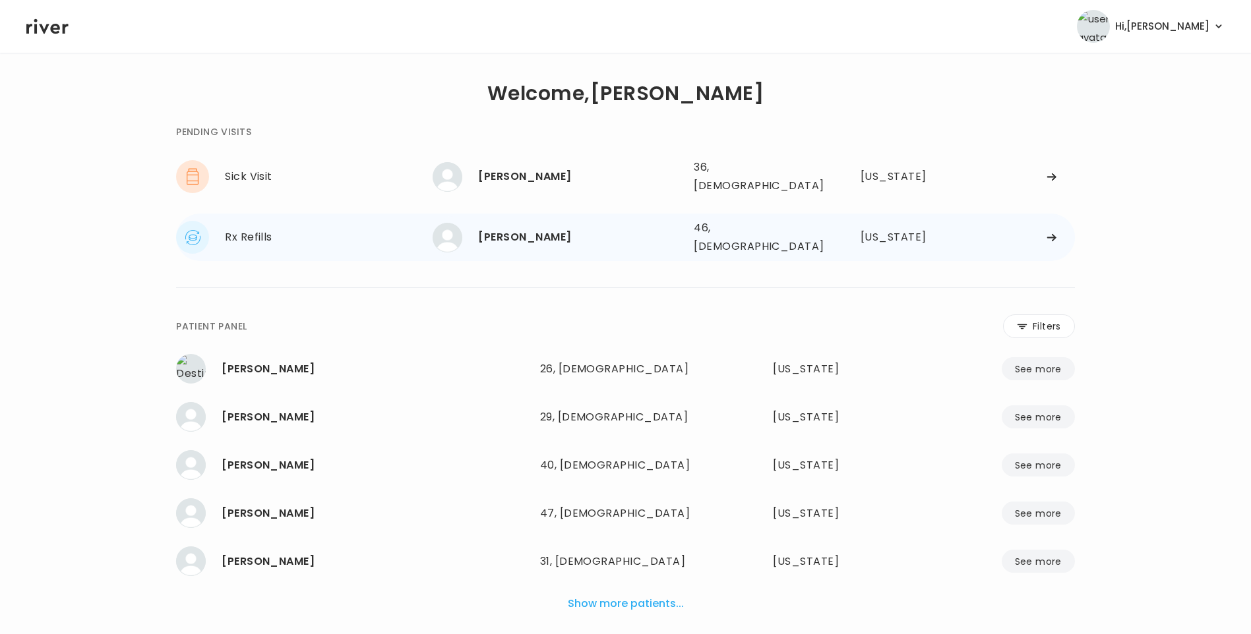
click at [522, 228] on div "[PERSON_NAME]" at bounding box center [580, 237] width 205 height 18
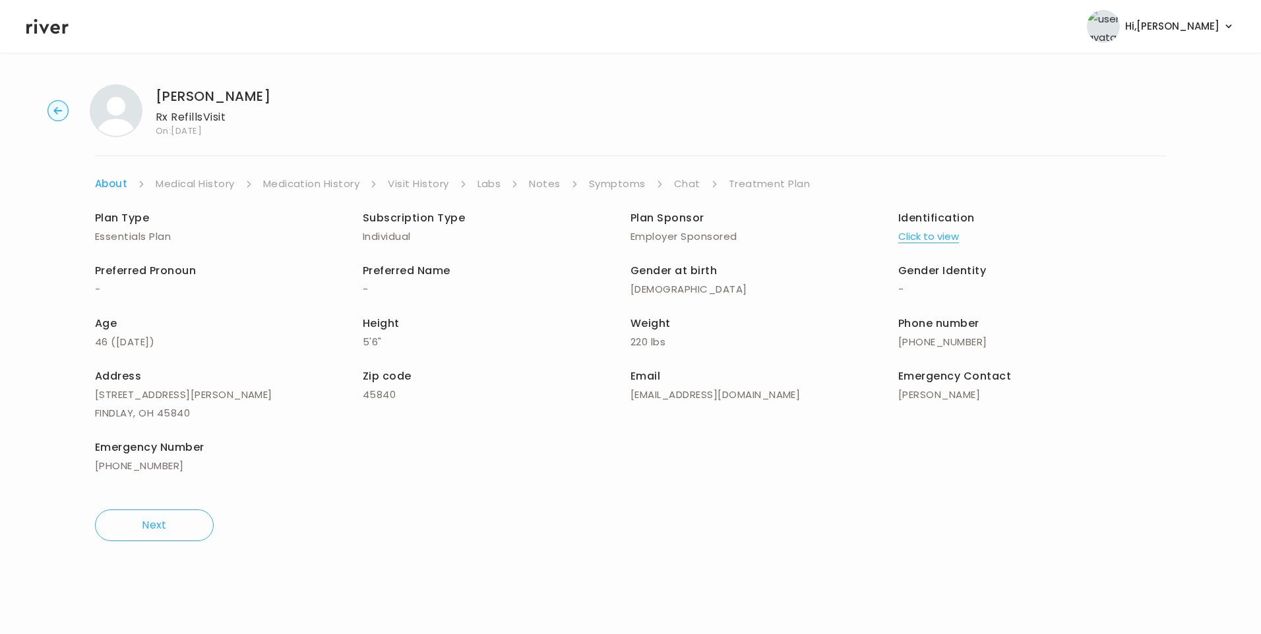
click at [404, 182] on link "Visit History" at bounding box center [418, 184] width 61 height 18
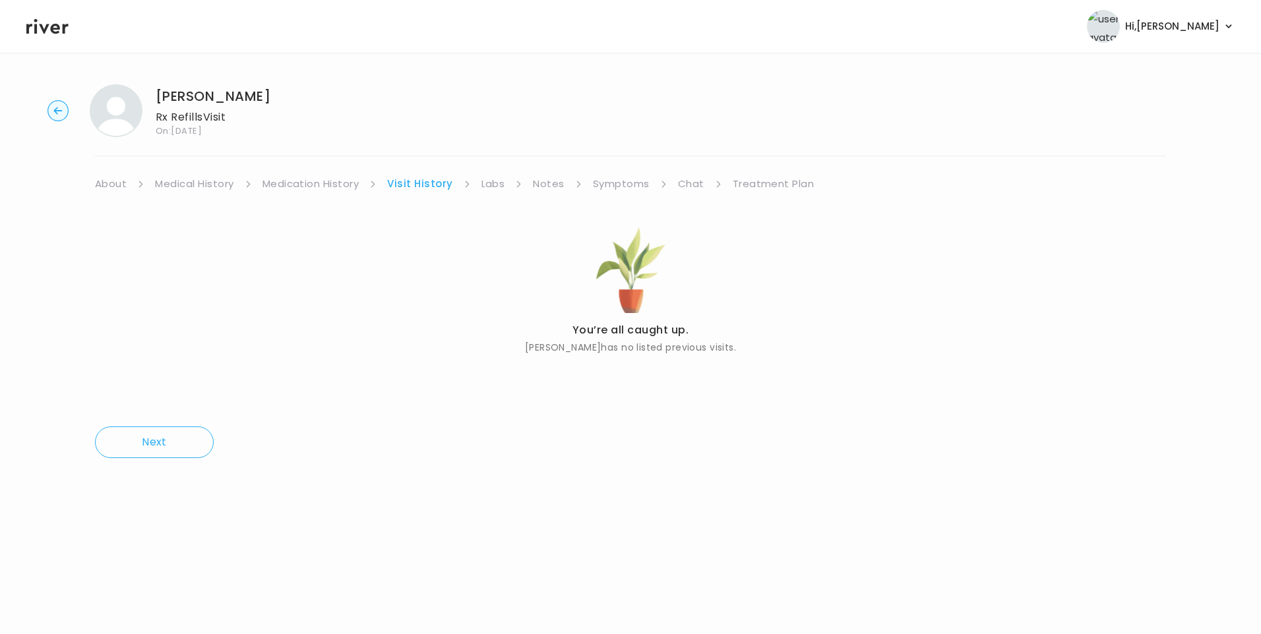
click at [105, 185] on link "About" at bounding box center [111, 184] width 32 height 18
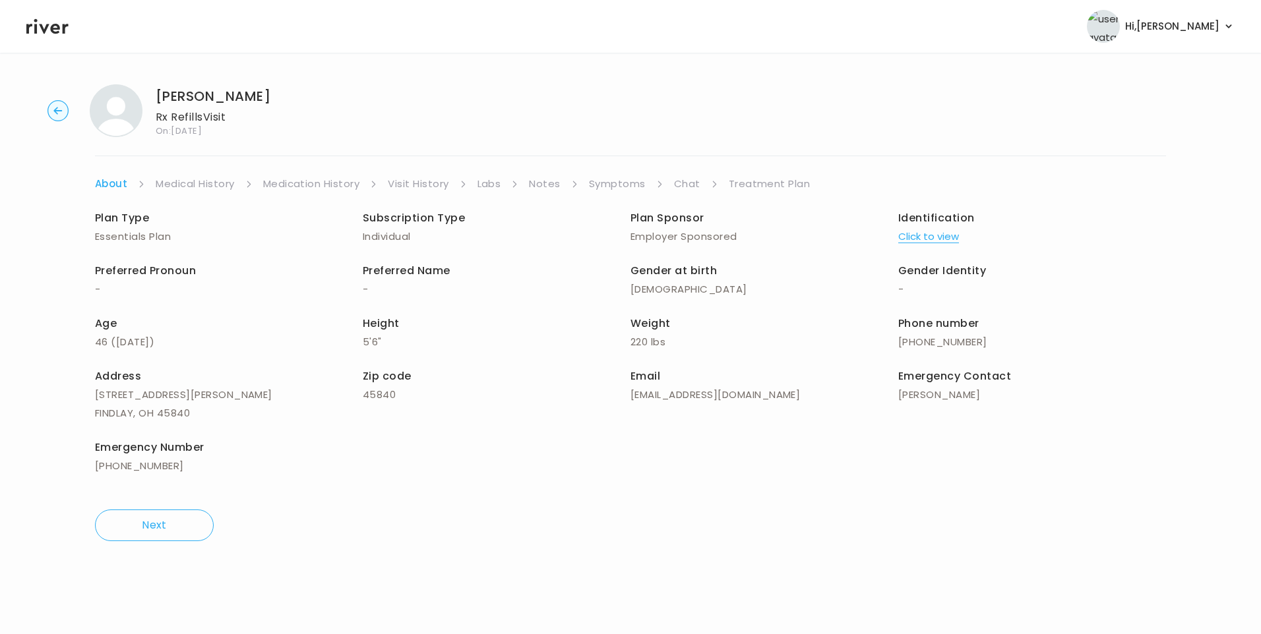
click at [917, 230] on button "Click to view" at bounding box center [928, 237] width 61 height 18
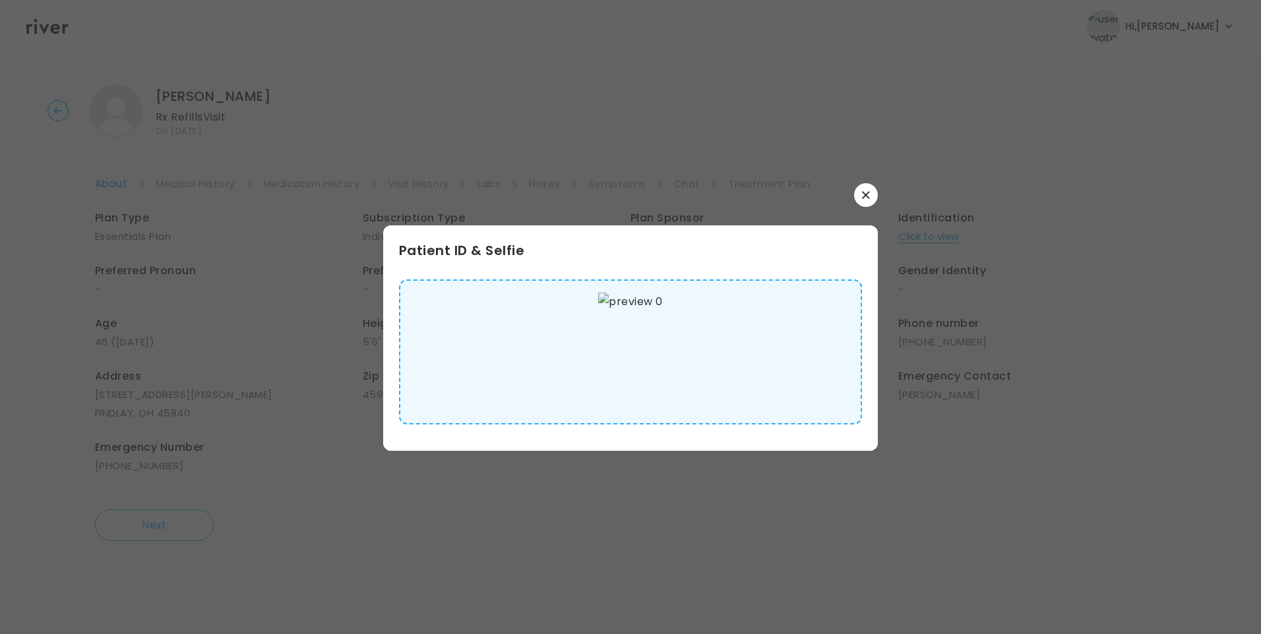
click at [635, 342] on img at bounding box center [630, 352] width 64 height 119
click at [870, 193] on button "button" at bounding box center [866, 195] width 24 height 24
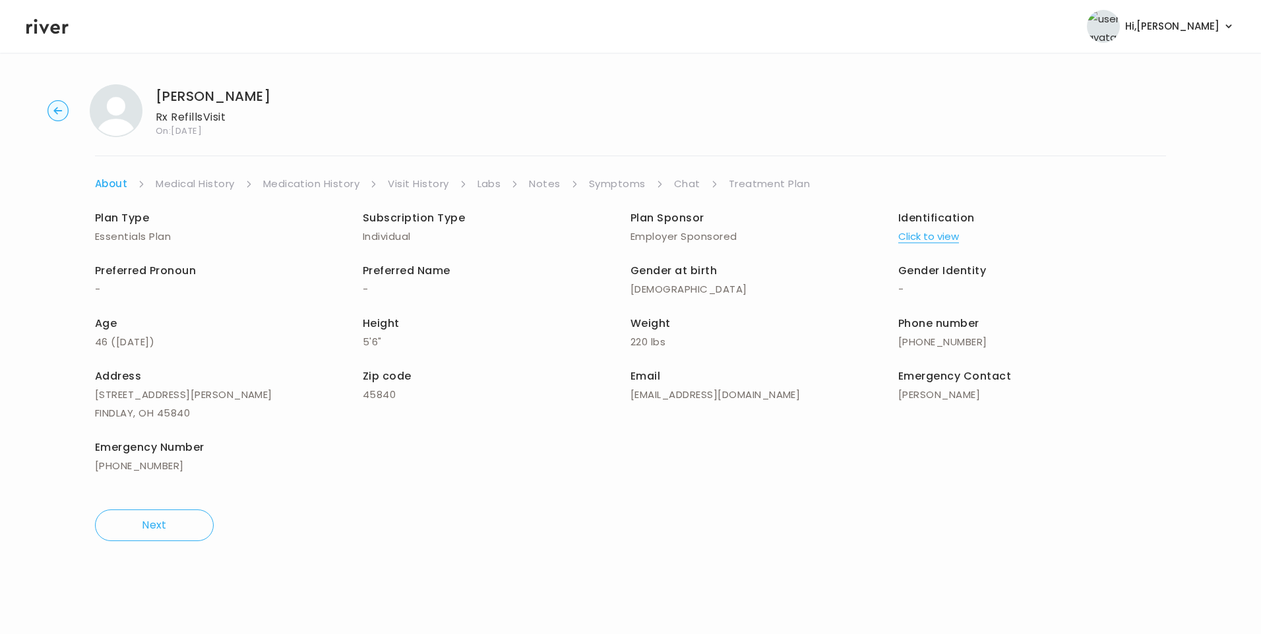
click at [219, 181] on link "Medical History" at bounding box center [195, 184] width 78 height 18
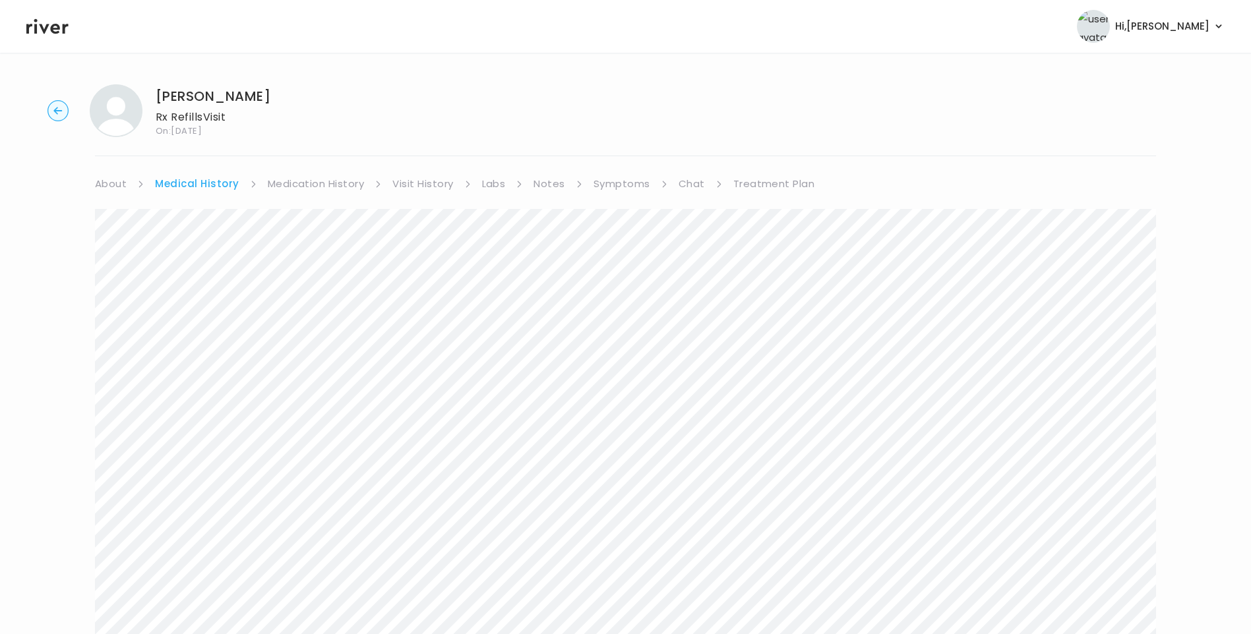
click at [617, 182] on link "Symptoms" at bounding box center [622, 184] width 57 height 18
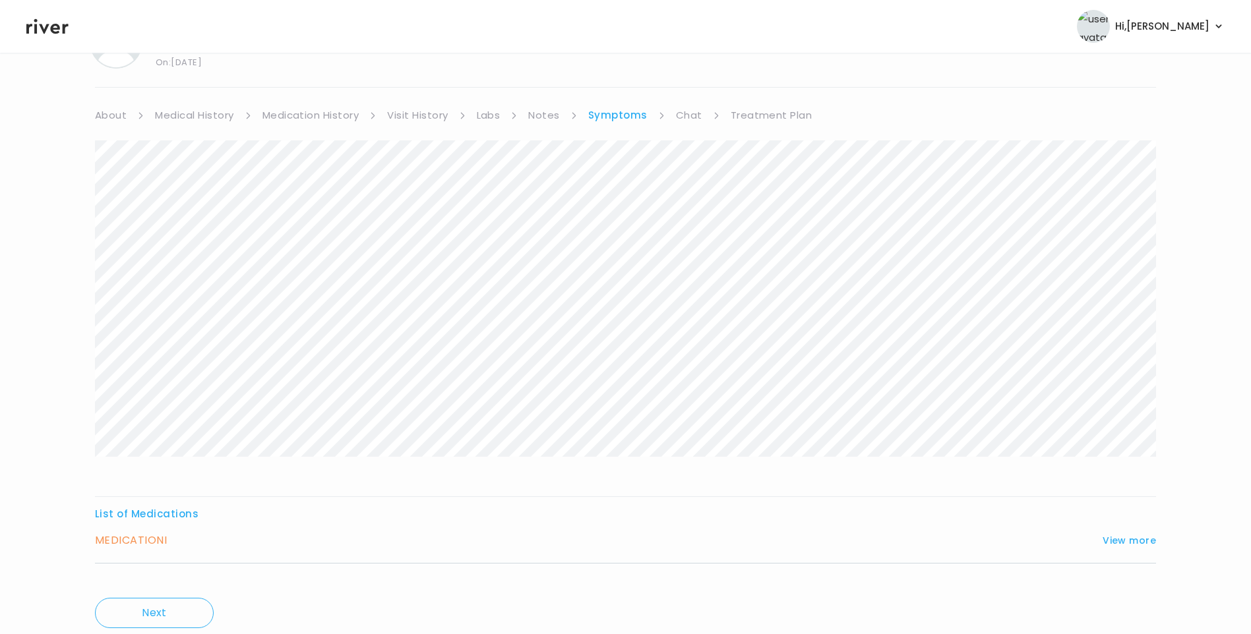
scroll to position [113, 0]
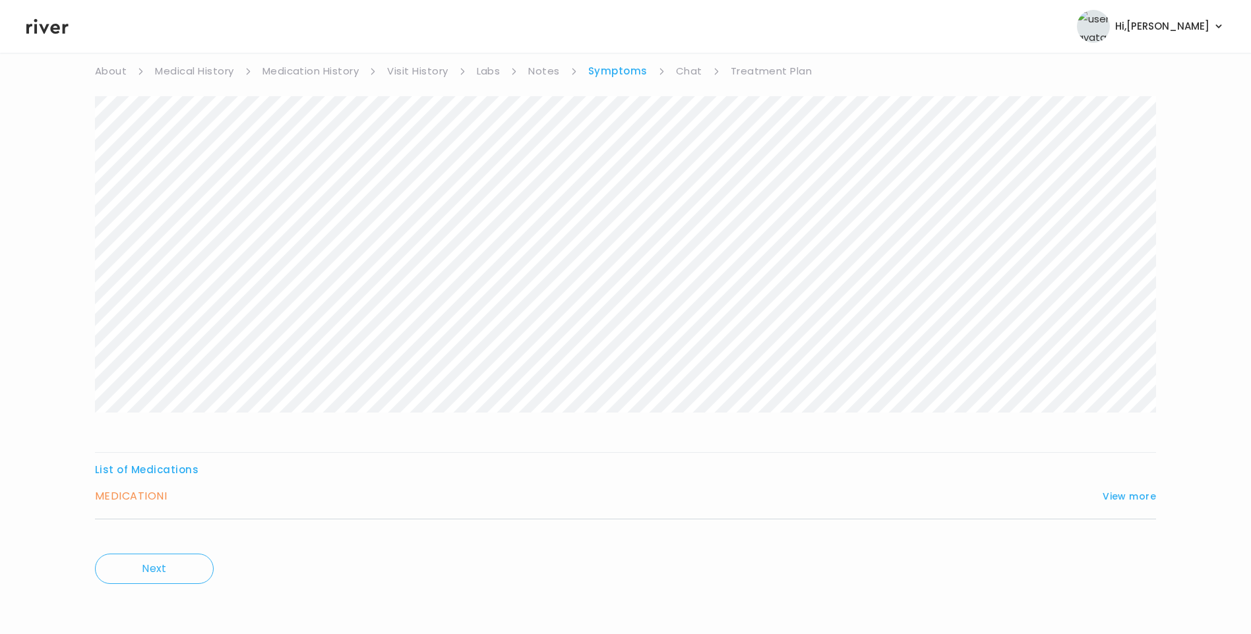
click at [1109, 486] on div "List of Medications MEDICATION I View more Who originally prescribed the medica…" at bounding box center [625, 490] width 1061 height 59
click at [1113, 490] on button "View more" at bounding box center [1129, 497] width 53 height 16
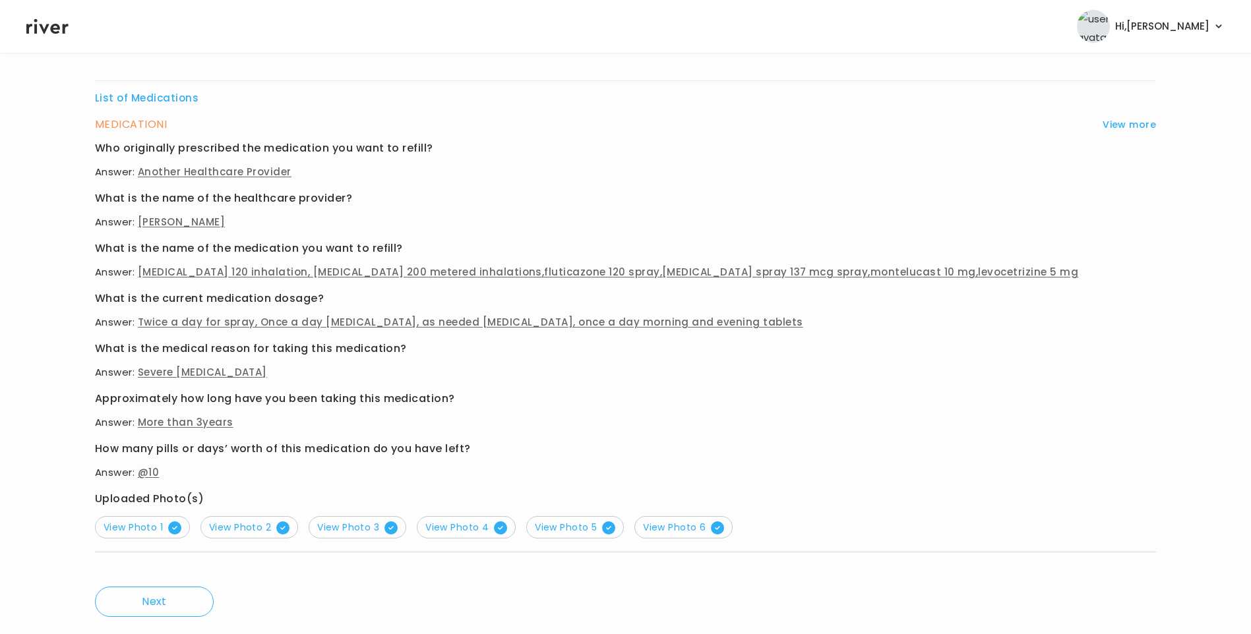
scroll to position [508, 0]
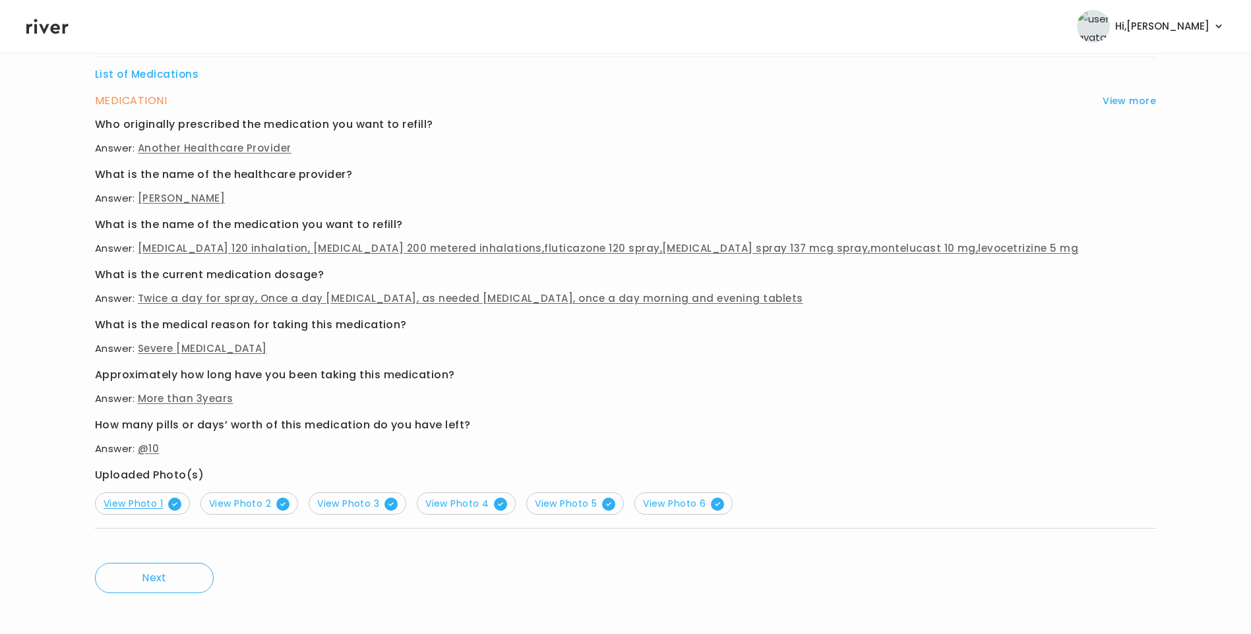
click at [148, 503] on span "View Photo 1" at bounding box center [143, 503] width 78 height 13
click at [248, 499] on span "View Photo 2" at bounding box center [249, 503] width 80 height 13
click at [344, 504] on span "View Photo 3" at bounding box center [357, 503] width 80 height 13
click at [475, 506] on span "View Photo 4" at bounding box center [466, 503] width 82 height 13
click at [584, 499] on span "View Photo 5" at bounding box center [575, 503] width 80 height 13
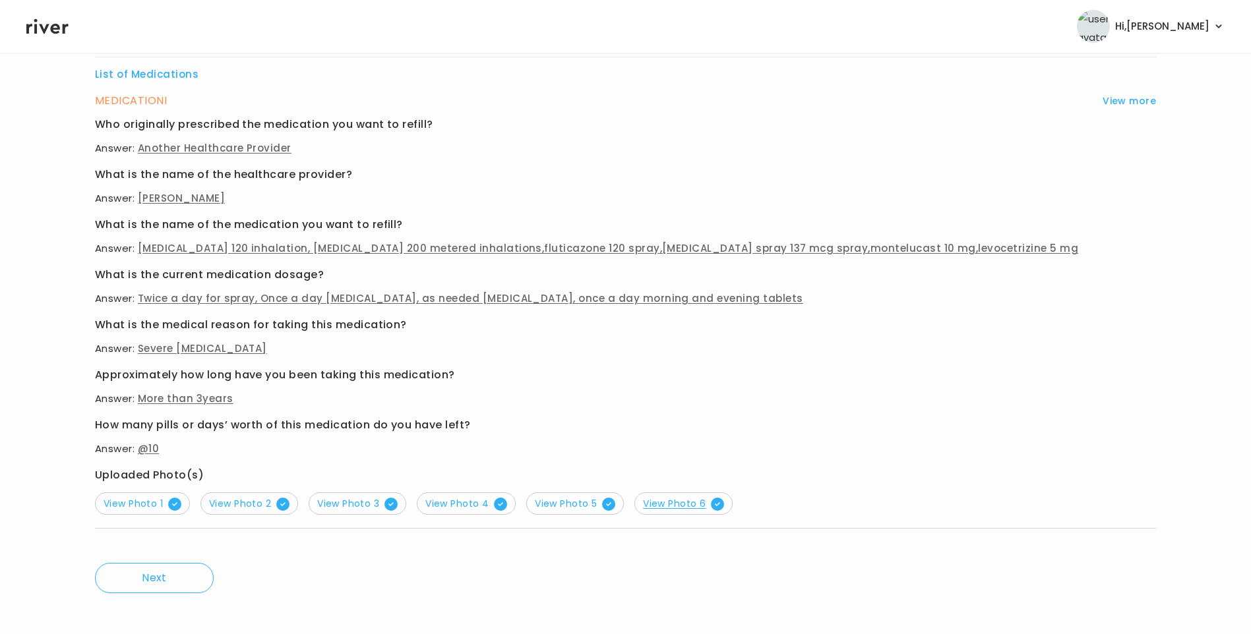
click at [672, 507] on span "View Photo 6" at bounding box center [683, 503] width 81 height 13
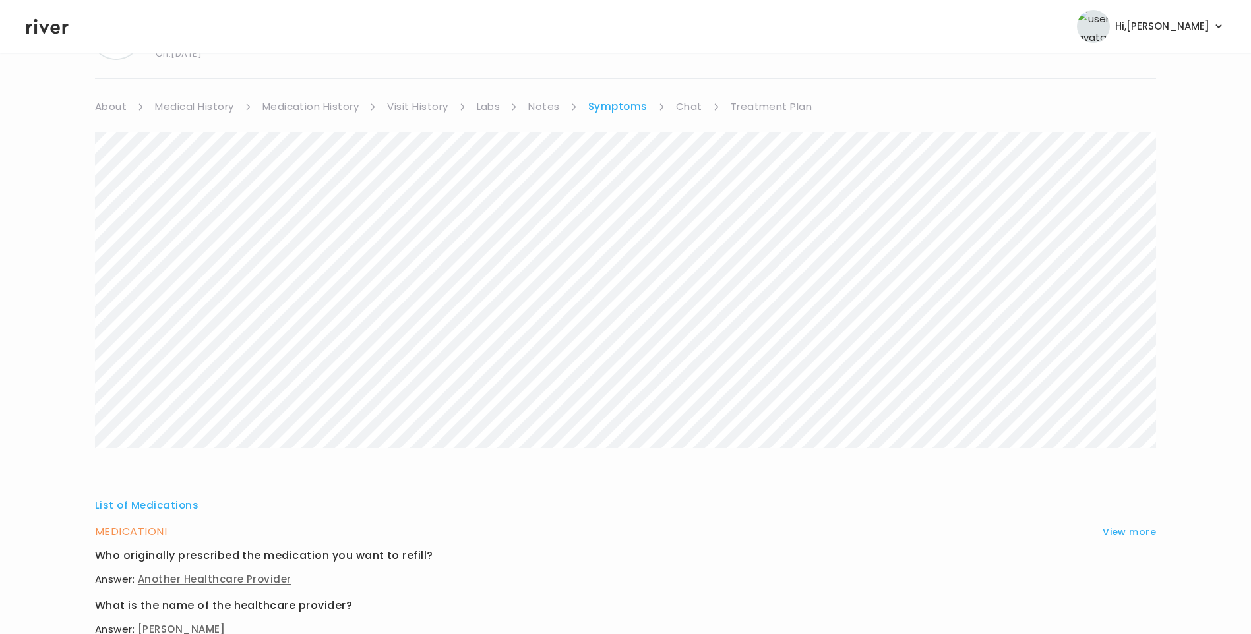
scroll to position [47, 0]
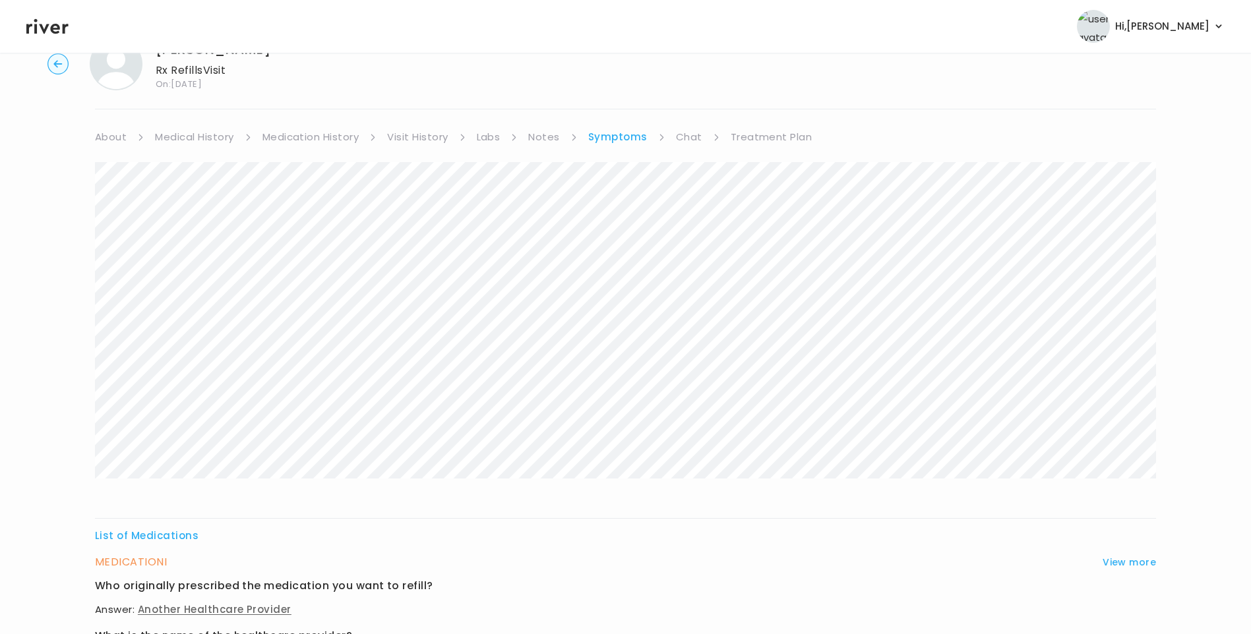
click at [789, 137] on link "Treatment Plan" at bounding box center [772, 137] width 82 height 18
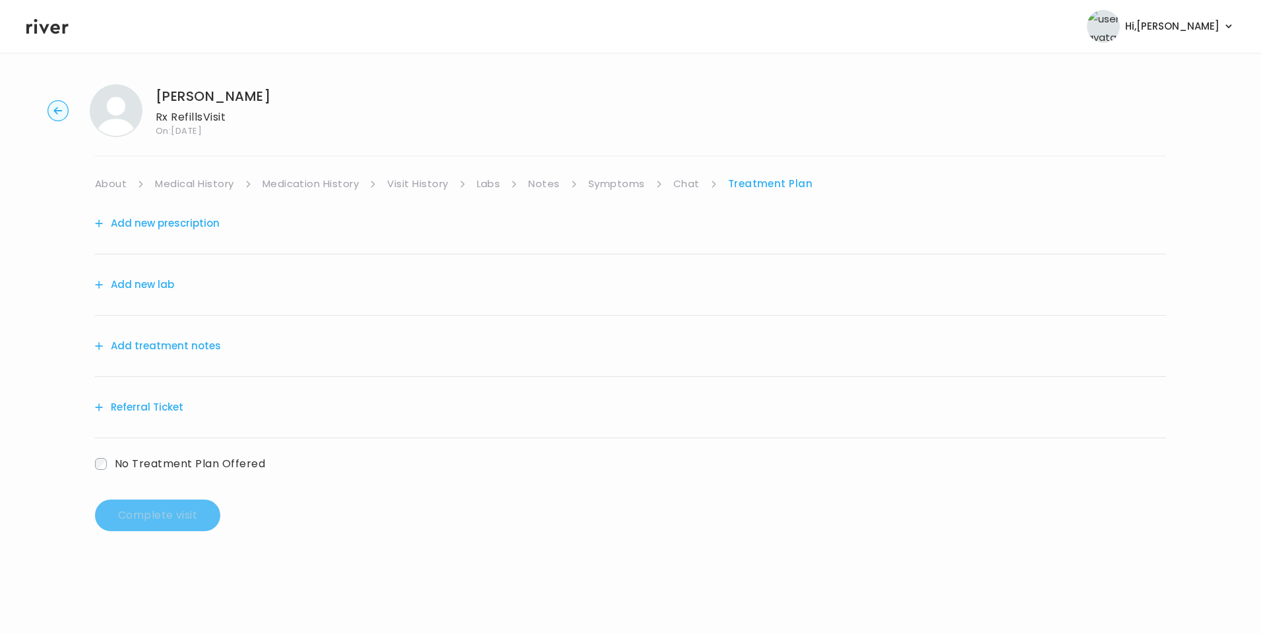
click at [203, 348] on button "Add treatment notes" at bounding box center [158, 346] width 126 height 18
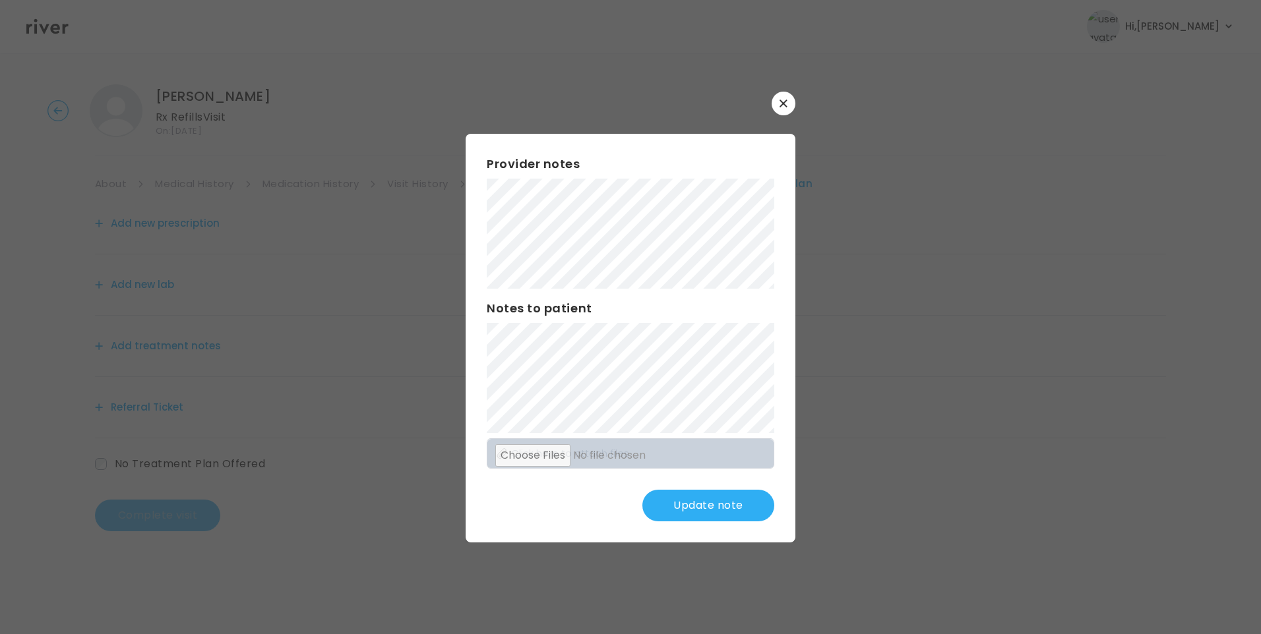
click at [731, 502] on button "Update note" at bounding box center [708, 506] width 132 height 32
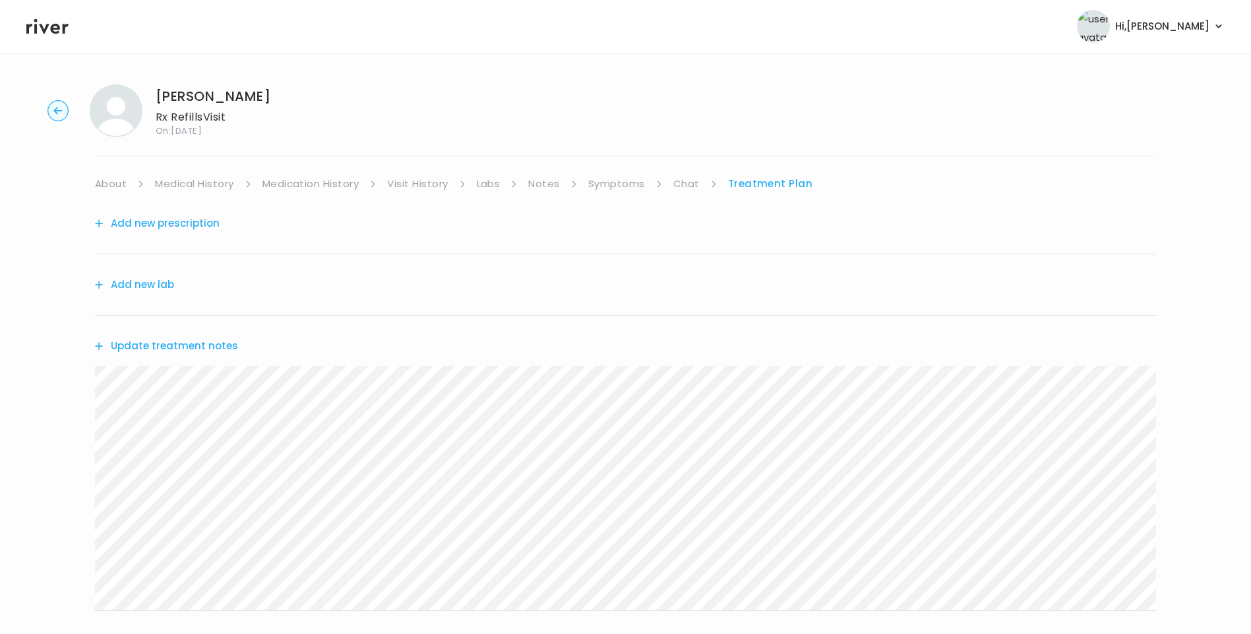
click at [176, 343] on button "Update treatment notes" at bounding box center [166, 346] width 143 height 18
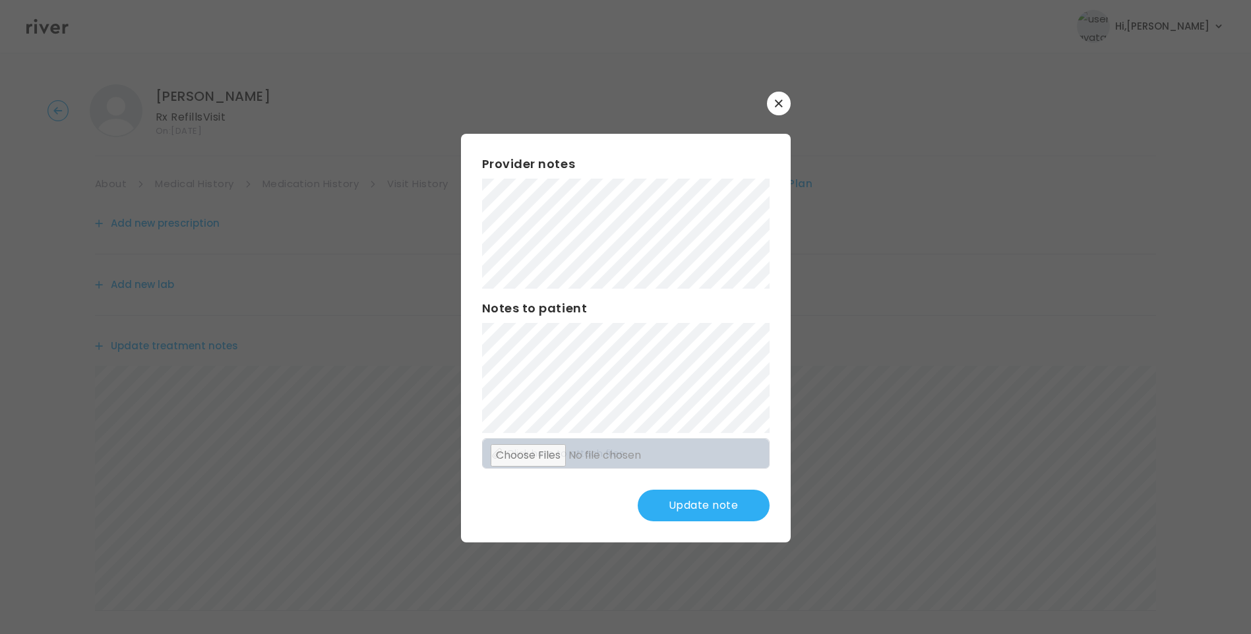
click at [731, 506] on button "Update note" at bounding box center [704, 506] width 132 height 32
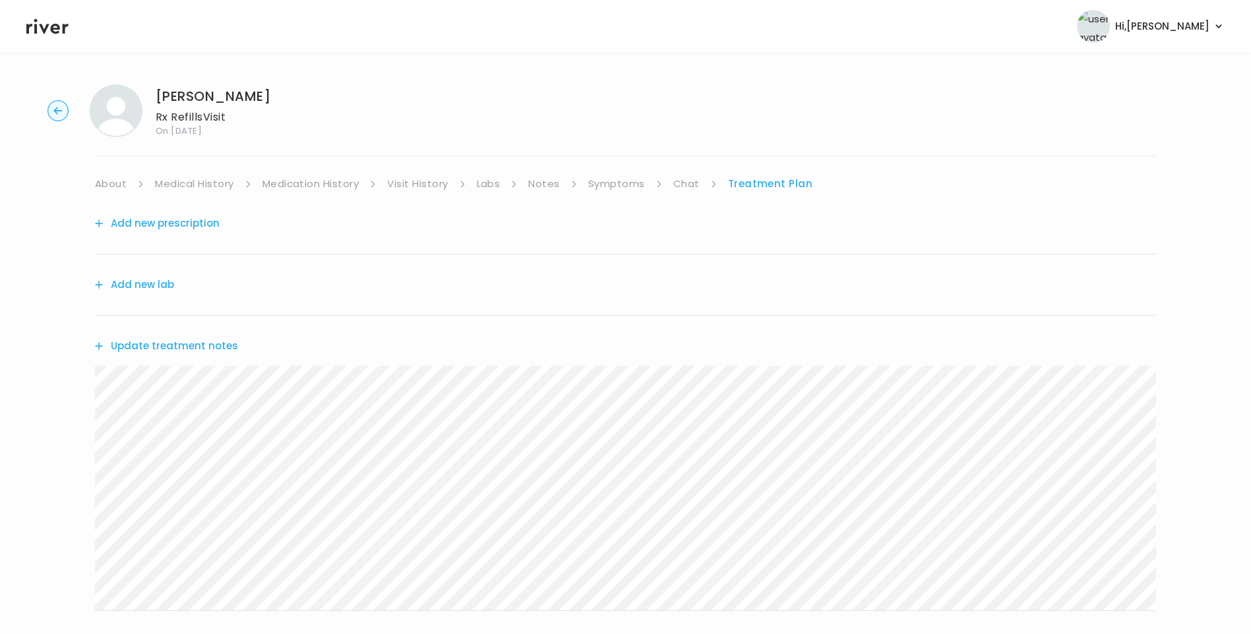
drag, startPoint x: 192, startPoint y: 187, endPoint x: 203, endPoint y: 190, distance: 11.7
click at [194, 187] on link "Medical History" at bounding box center [194, 184] width 78 height 18
click at [781, 188] on link "Treatment Plan" at bounding box center [774, 184] width 82 height 18
click at [209, 346] on button "Update treatment notes" at bounding box center [166, 346] width 143 height 18
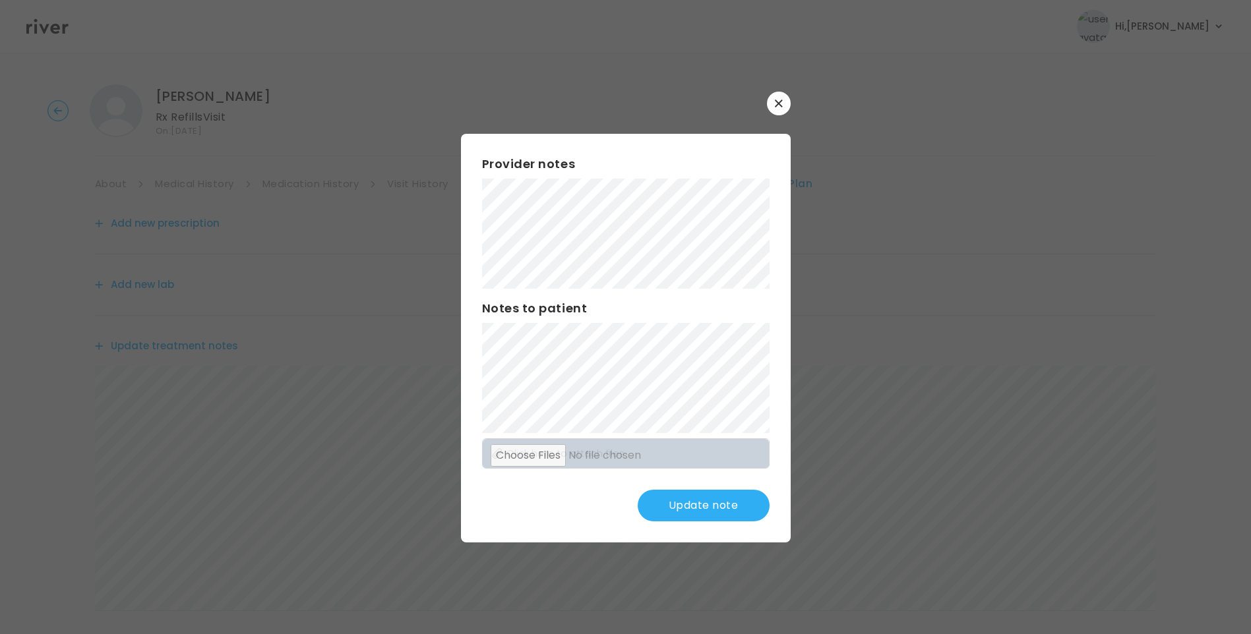
click at [729, 509] on button "Update note" at bounding box center [704, 506] width 132 height 32
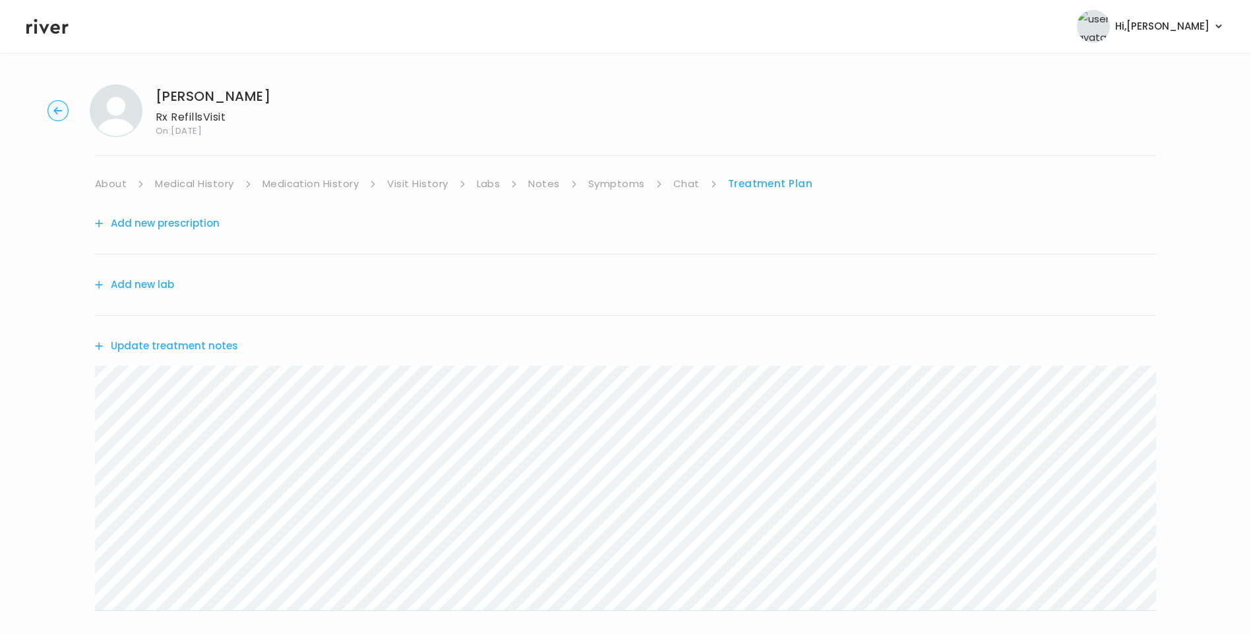
click at [239, 189] on li "Medical History" at bounding box center [203, 184] width 96 height 18
click at [216, 187] on link "Medical History" at bounding box center [194, 184] width 78 height 18
click at [619, 189] on link "Symptoms" at bounding box center [622, 184] width 57 height 18
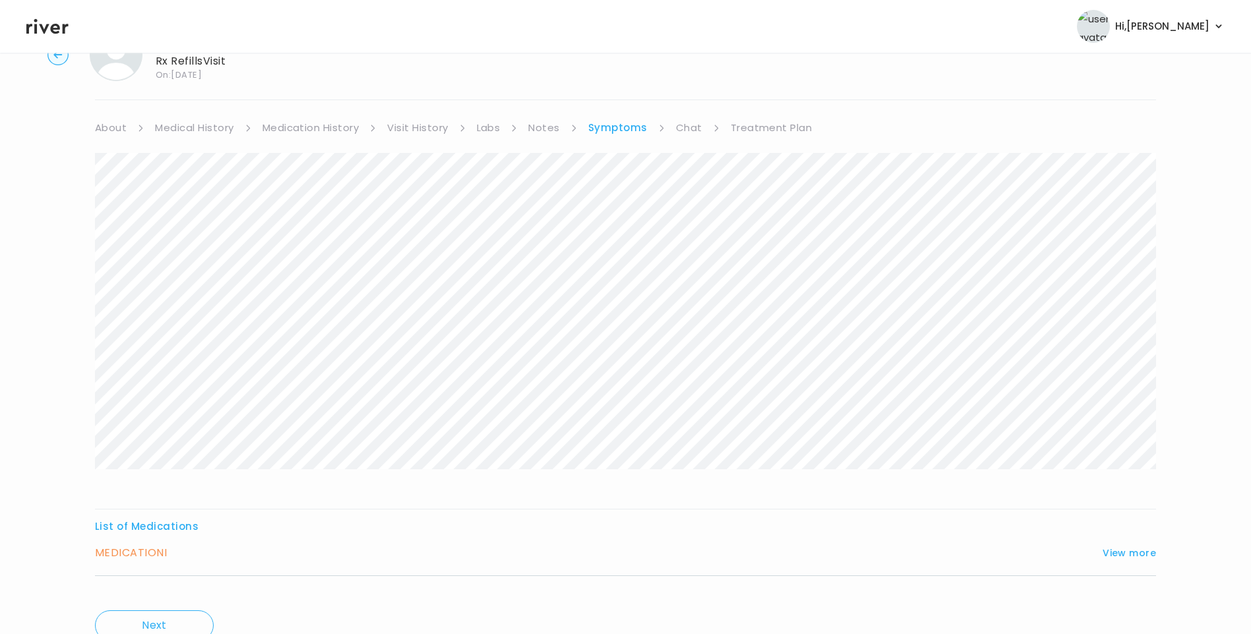
scroll to position [113, 0]
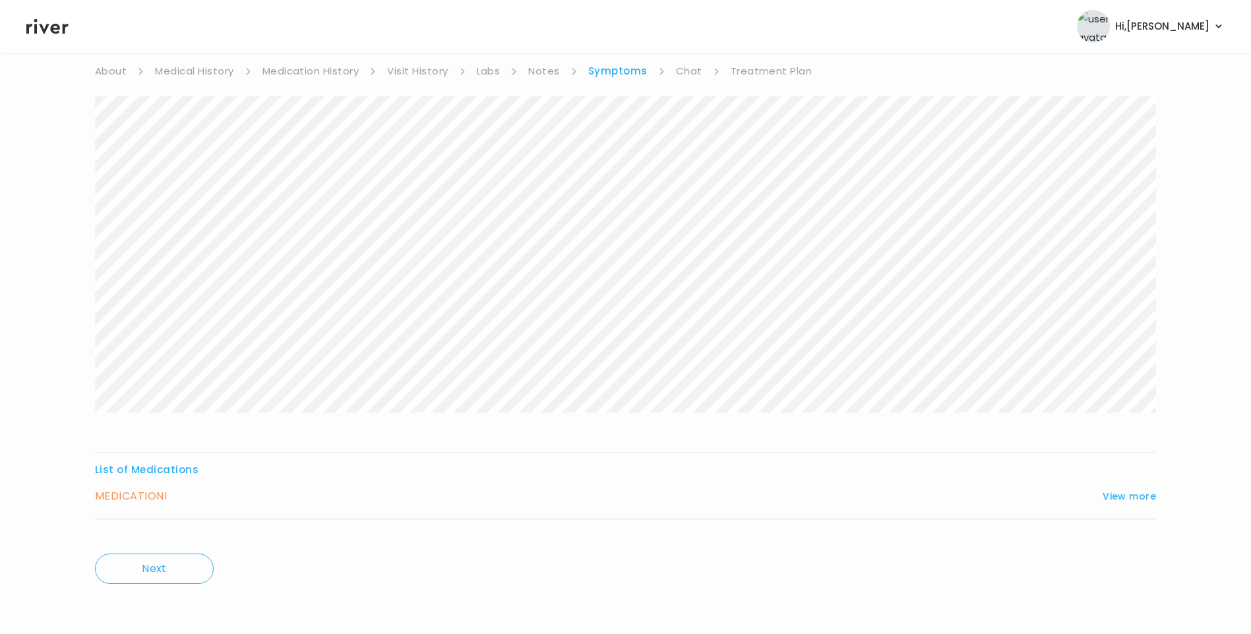
click at [766, 67] on link "Treatment Plan" at bounding box center [772, 71] width 82 height 18
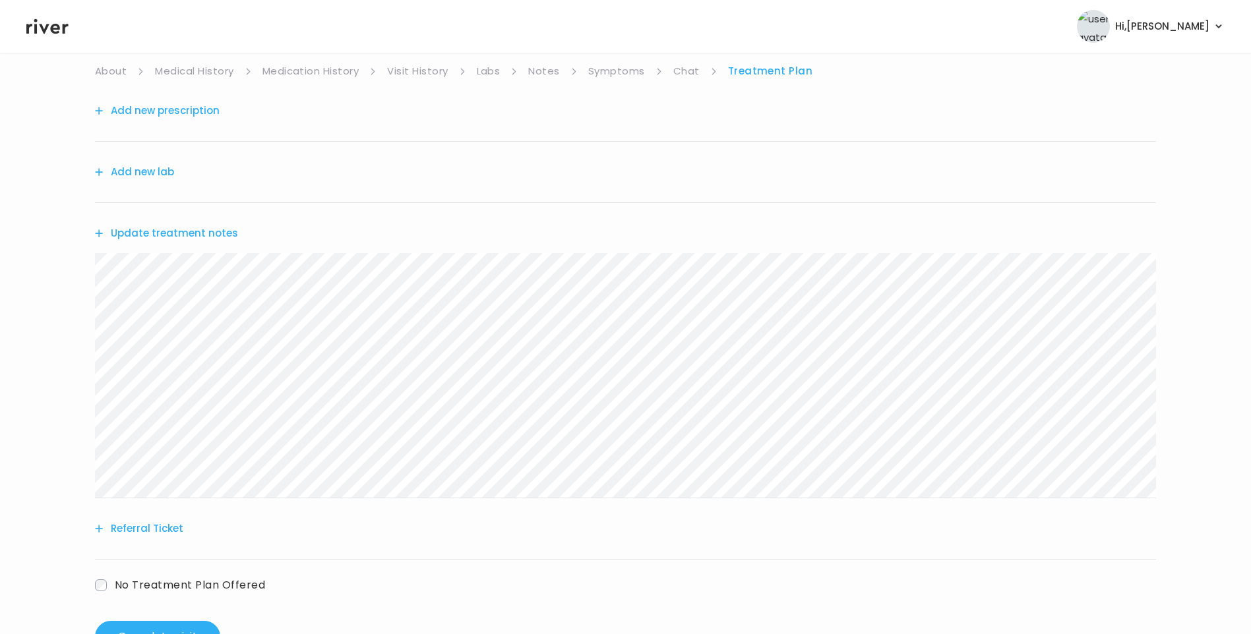
click at [216, 234] on button "Update treatment notes" at bounding box center [166, 233] width 143 height 18
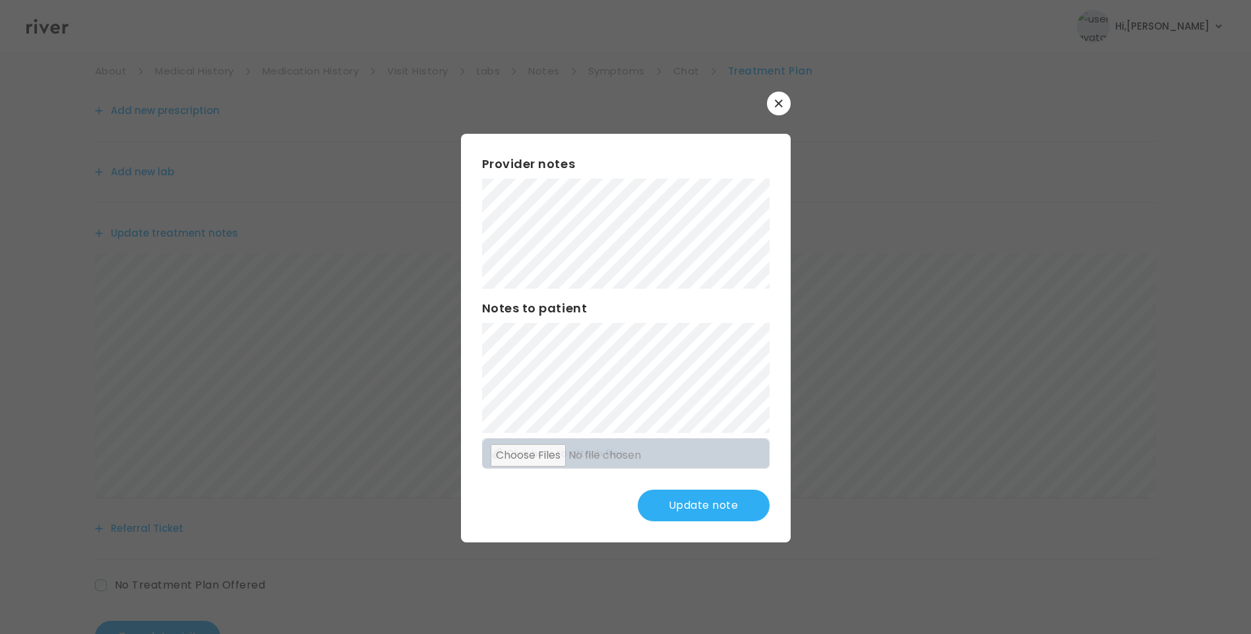
click at [729, 510] on button "Update note" at bounding box center [704, 506] width 132 height 32
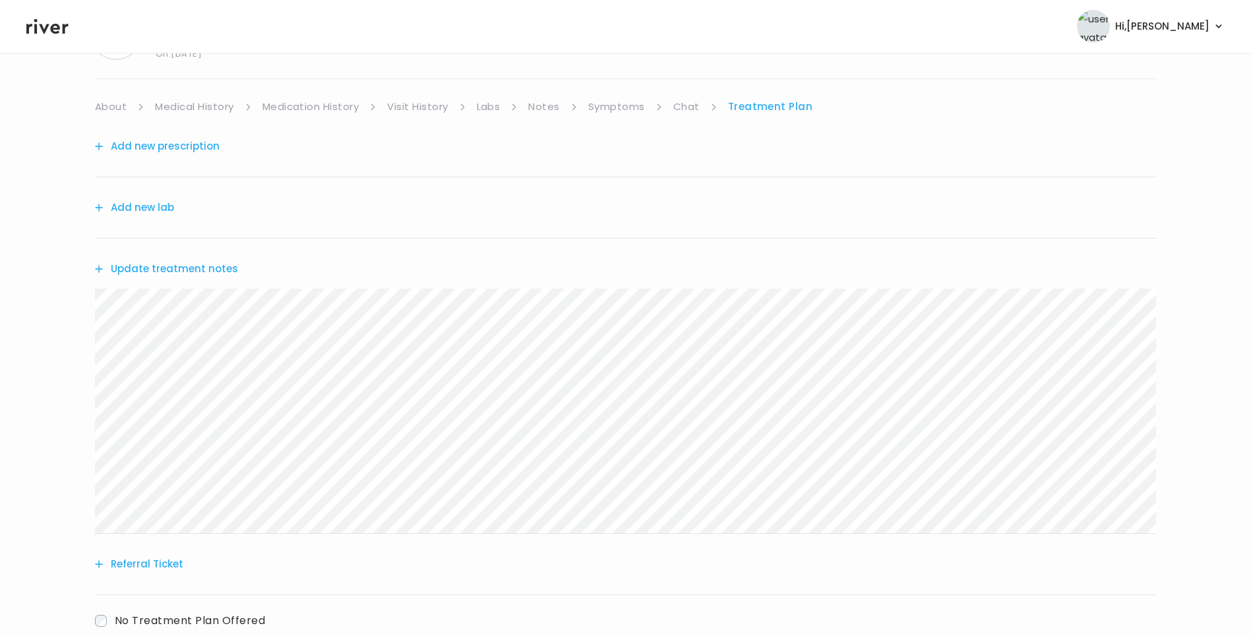
scroll to position [47, 0]
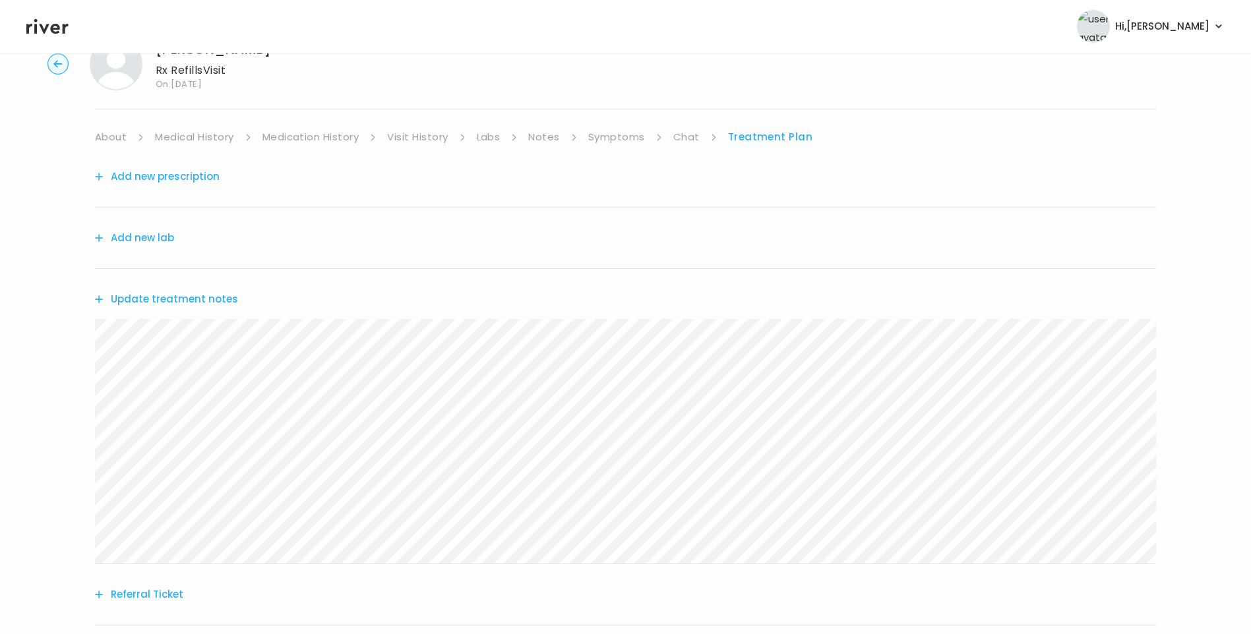
click at [607, 136] on link "Symptoms" at bounding box center [616, 137] width 57 height 18
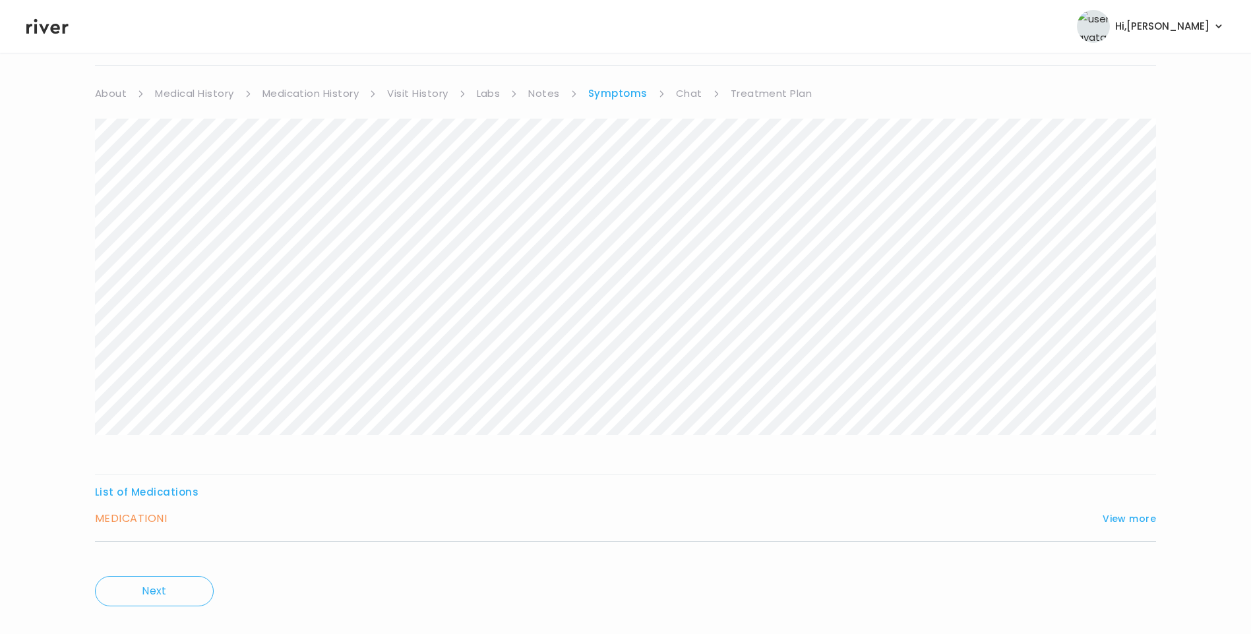
scroll to position [113, 0]
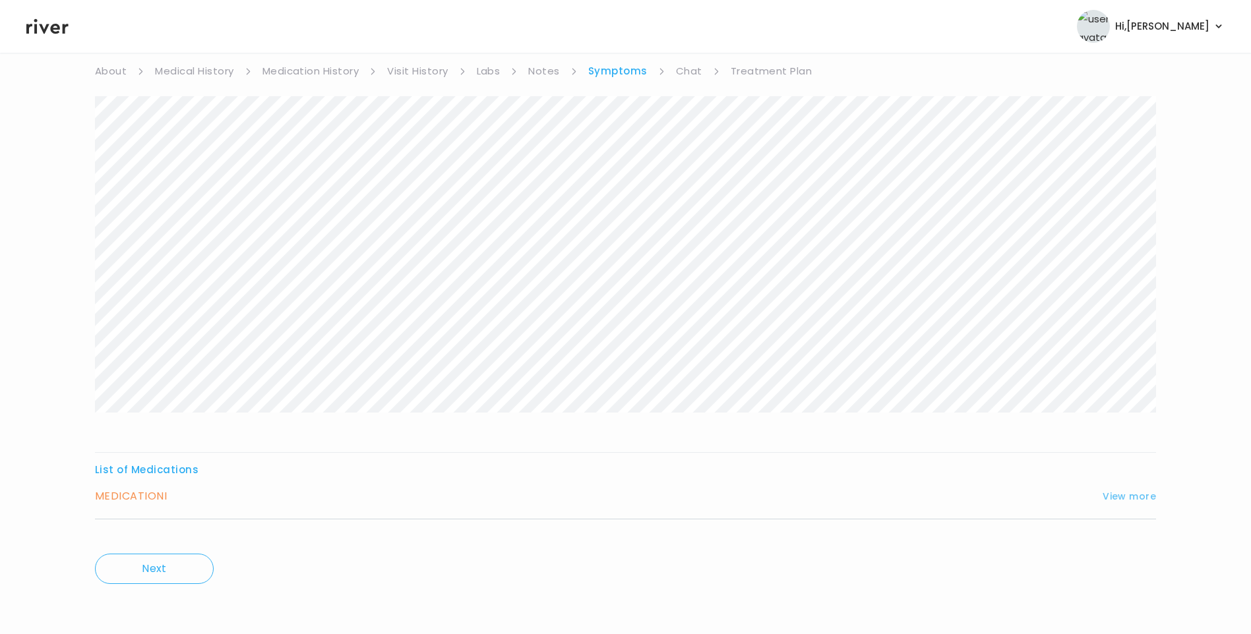
click at [1139, 503] on button "View more" at bounding box center [1129, 497] width 53 height 16
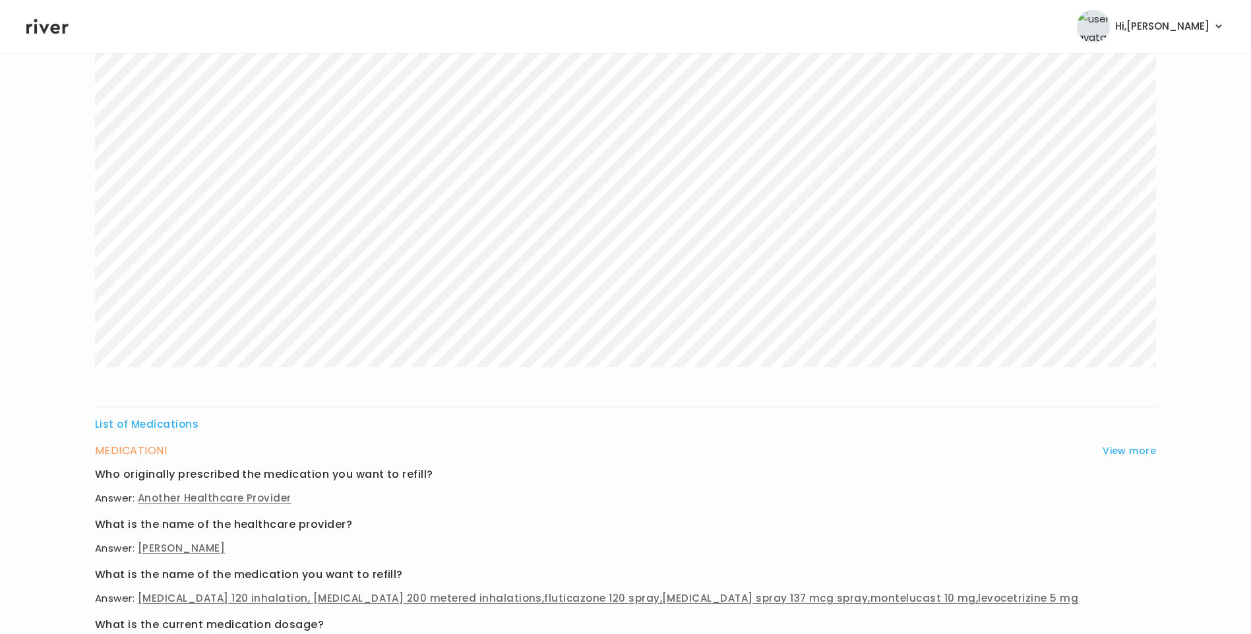
scroll to position [47, 0]
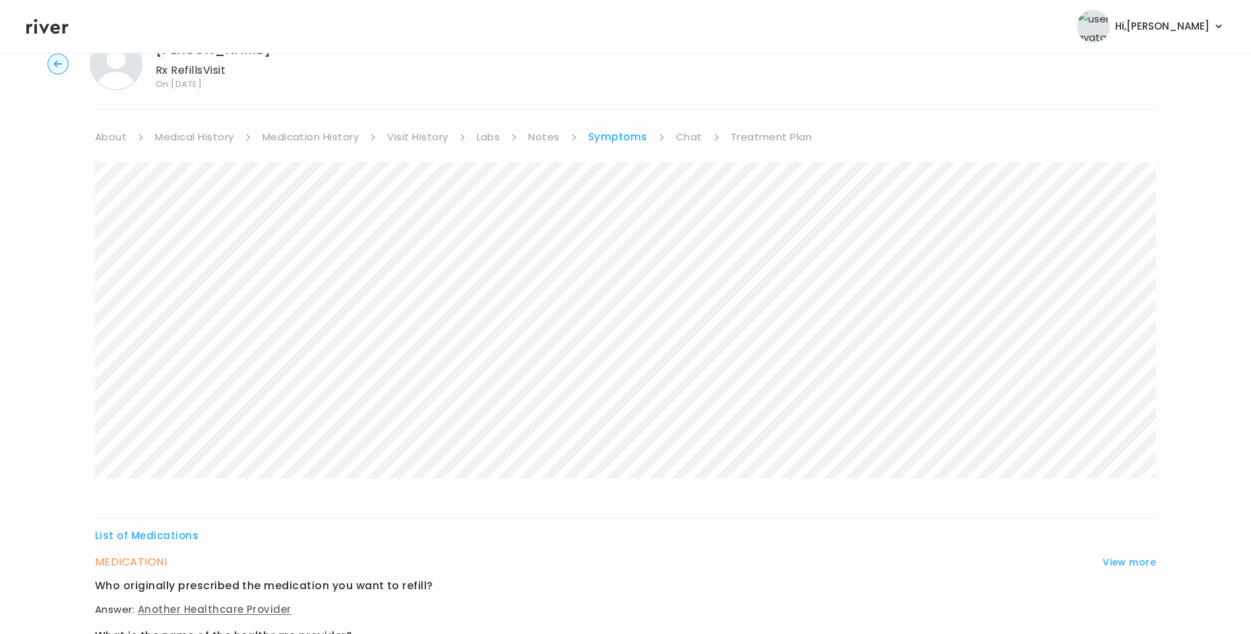
click at [764, 129] on link "Treatment Plan" at bounding box center [772, 137] width 82 height 18
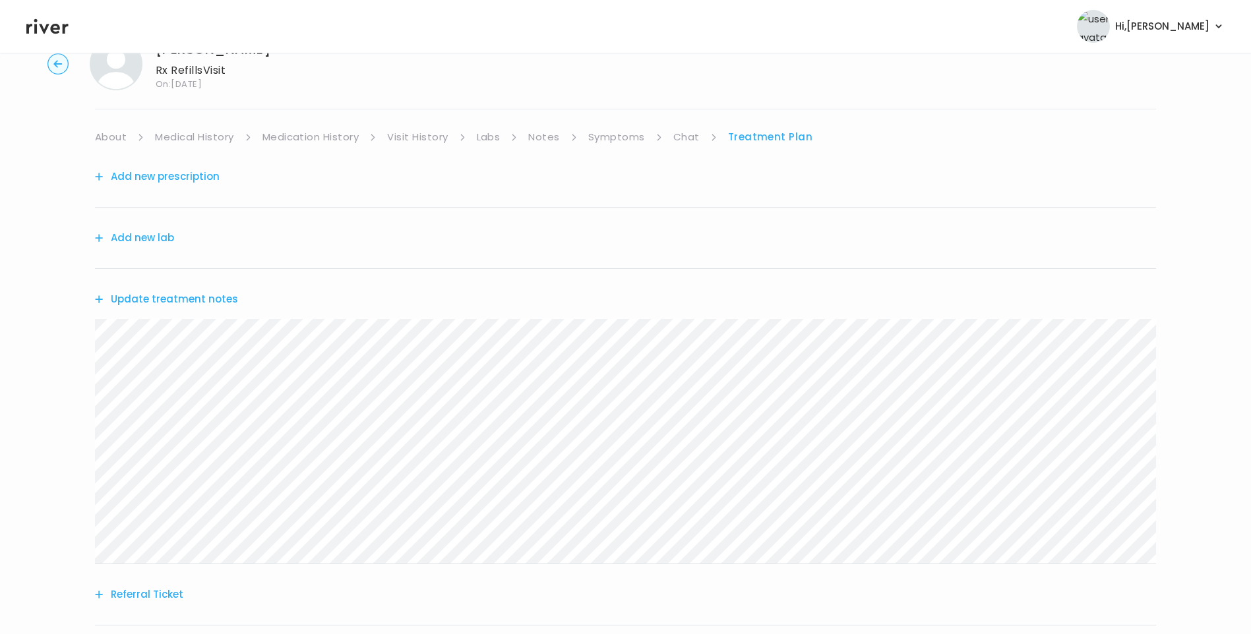
click at [206, 297] on button "Update treatment notes" at bounding box center [166, 299] width 143 height 18
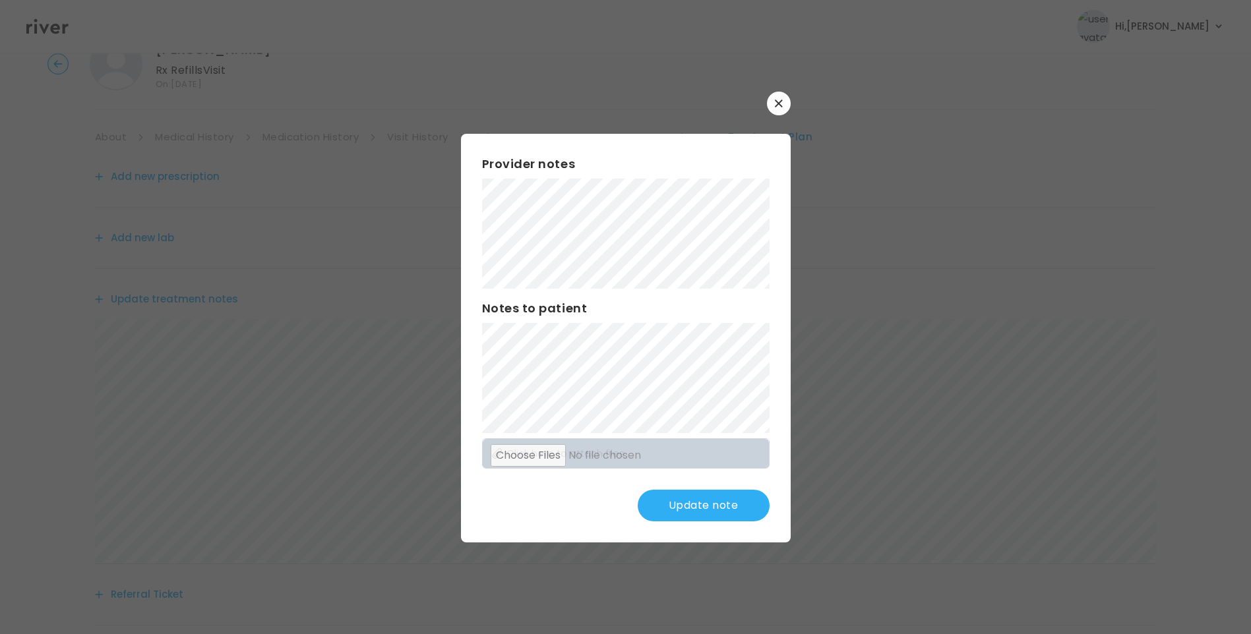
click at [716, 504] on button "Update note" at bounding box center [704, 506] width 132 height 32
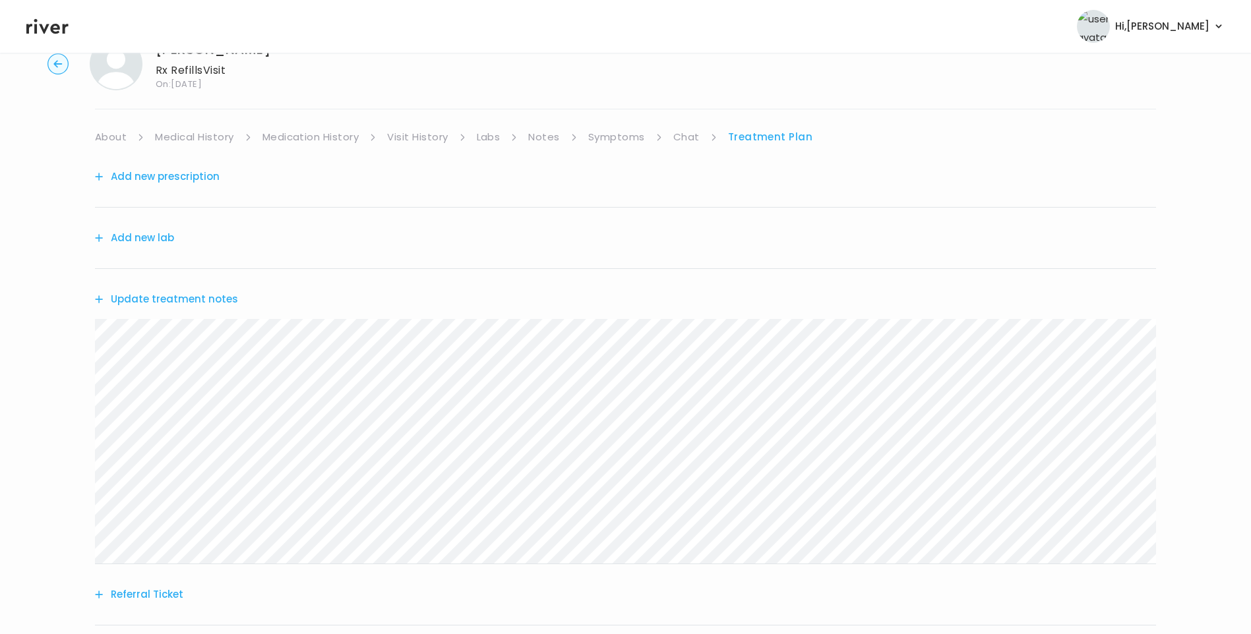
click at [151, 297] on button "Update treatment notes" at bounding box center [166, 299] width 143 height 18
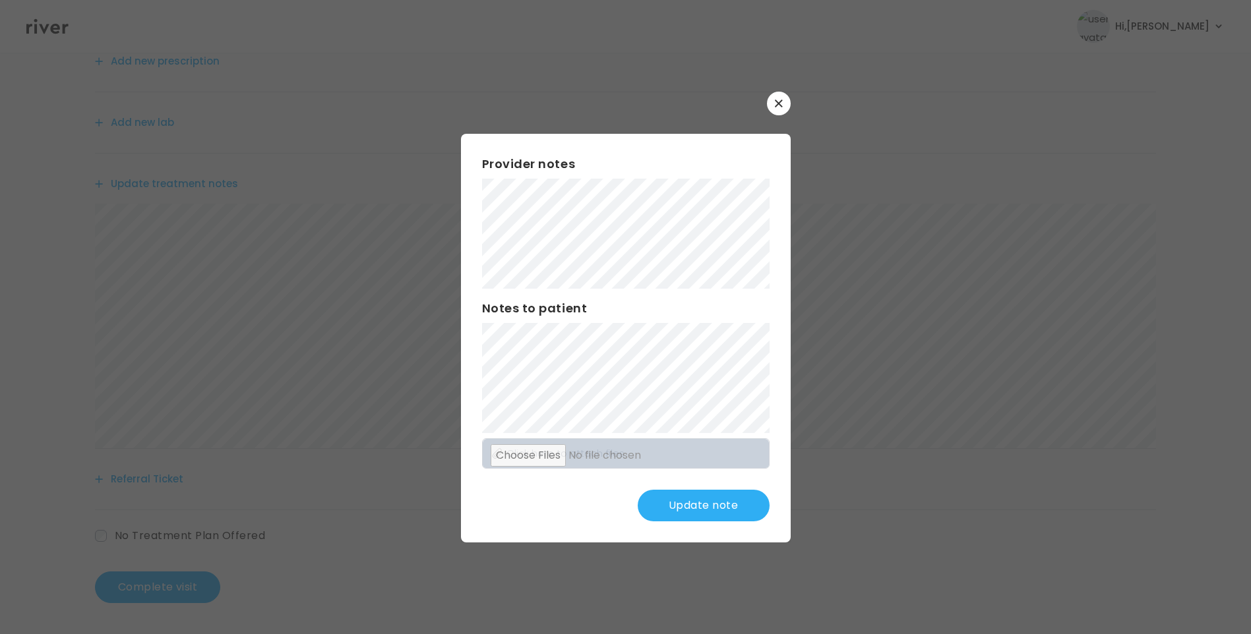
scroll to position [163, 0]
click at [723, 497] on button "Update note" at bounding box center [704, 506] width 132 height 32
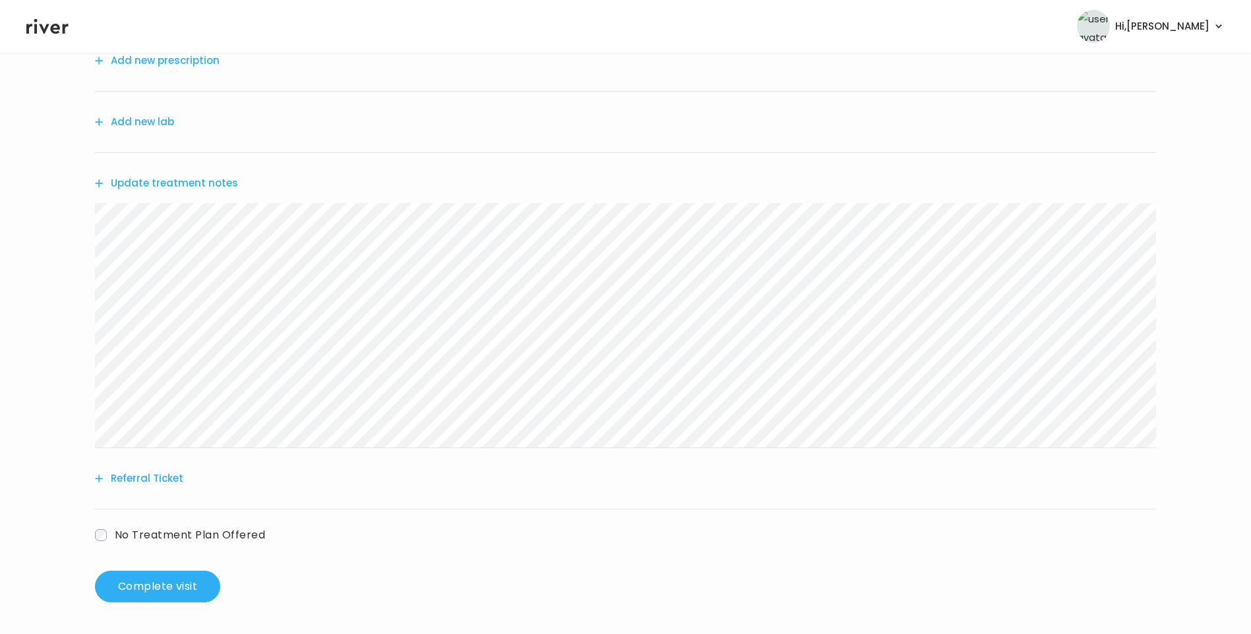
scroll to position [97, 0]
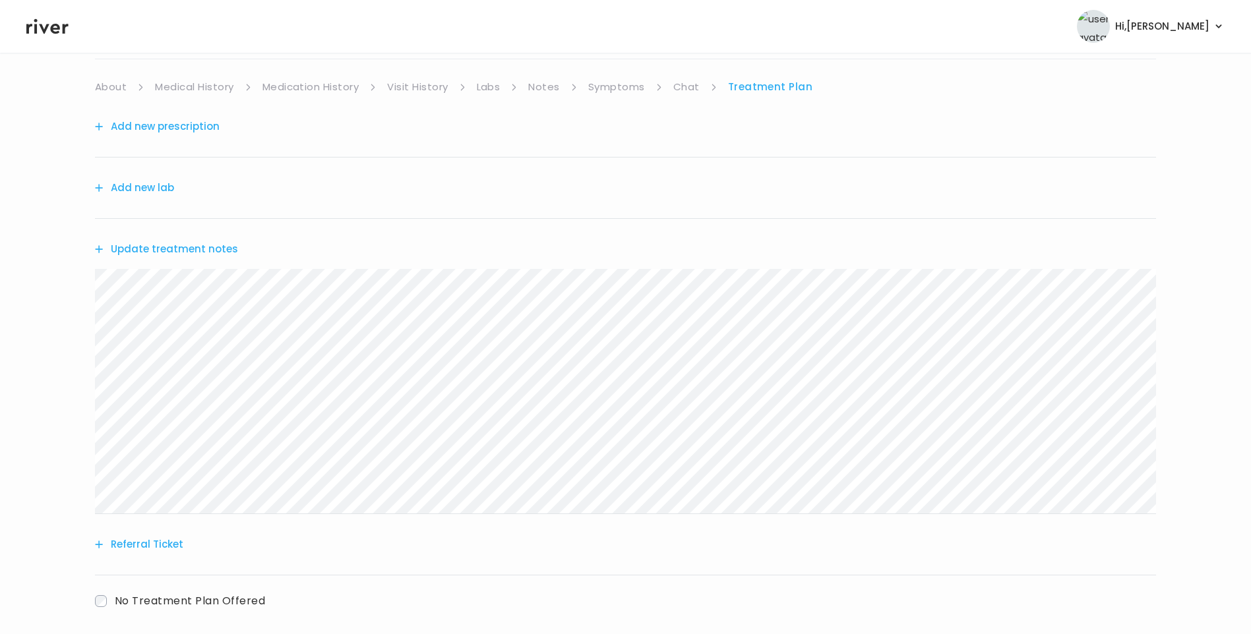
click at [177, 132] on button "Add new prescription" at bounding box center [157, 126] width 125 height 18
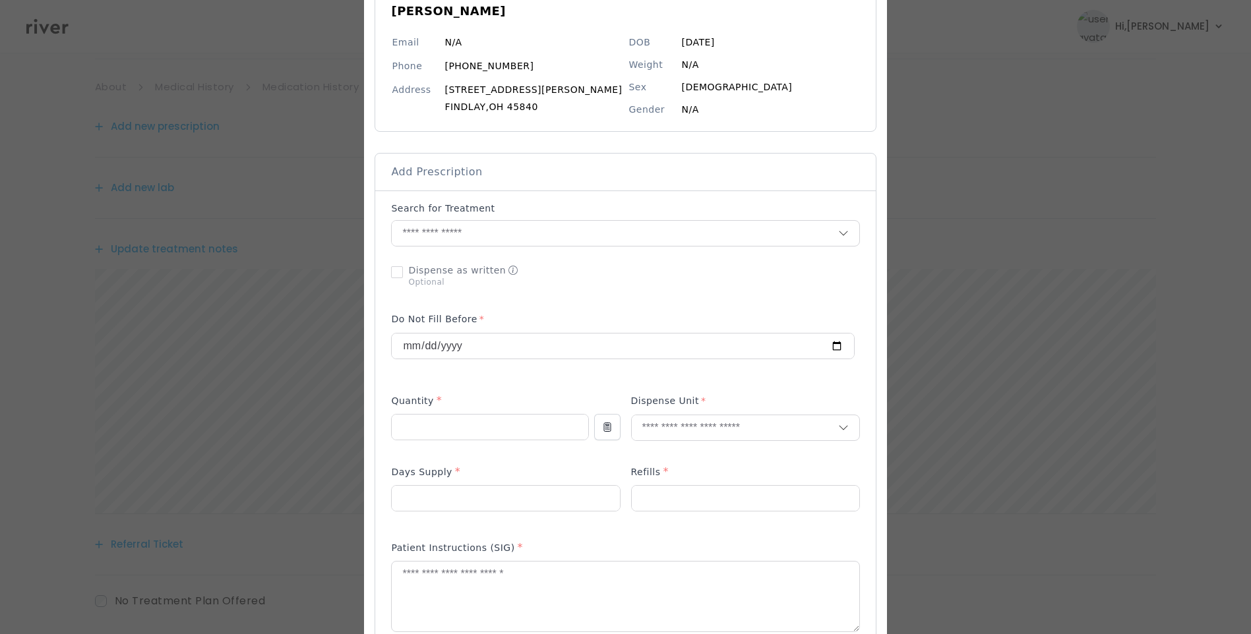
scroll to position [198, 0]
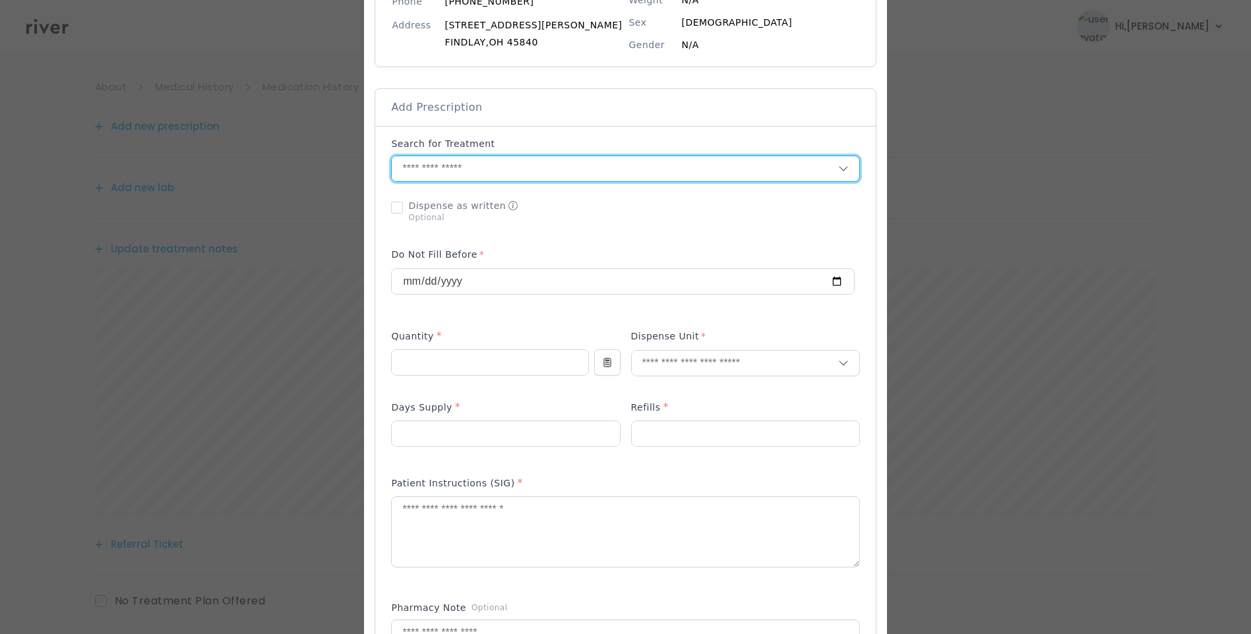
click at [423, 175] on input "text" at bounding box center [615, 168] width 446 height 25
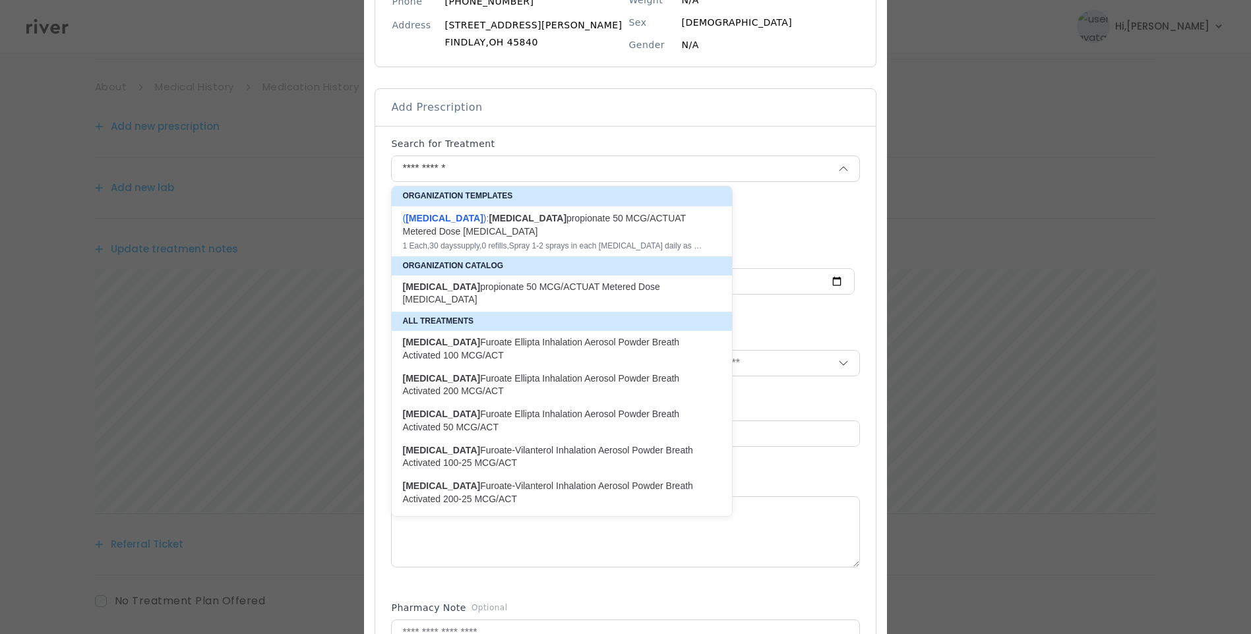
click at [582, 231] on div "( Fluticasone ): fluticasone propionate 50 MCG/ACTUAT Metered Dose Nasal Spray" at bounding box center [553, 225] width 303 height 26
type input "**********"
type input "*"
type input "**"
type input "*"
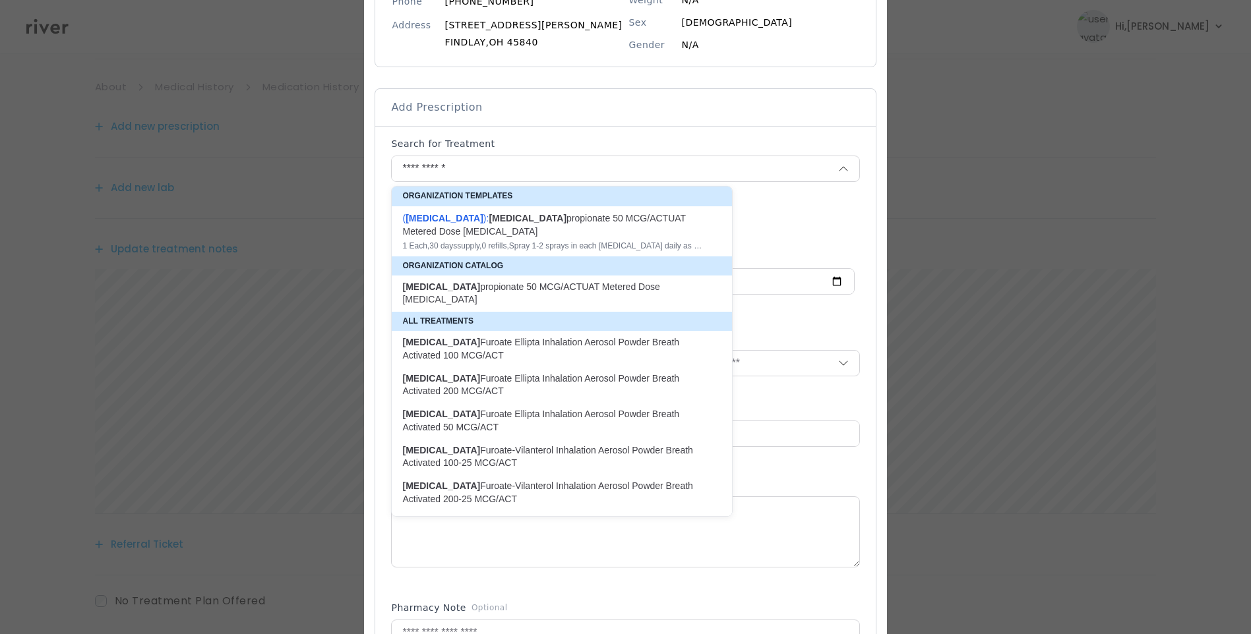
type textarea "**********"
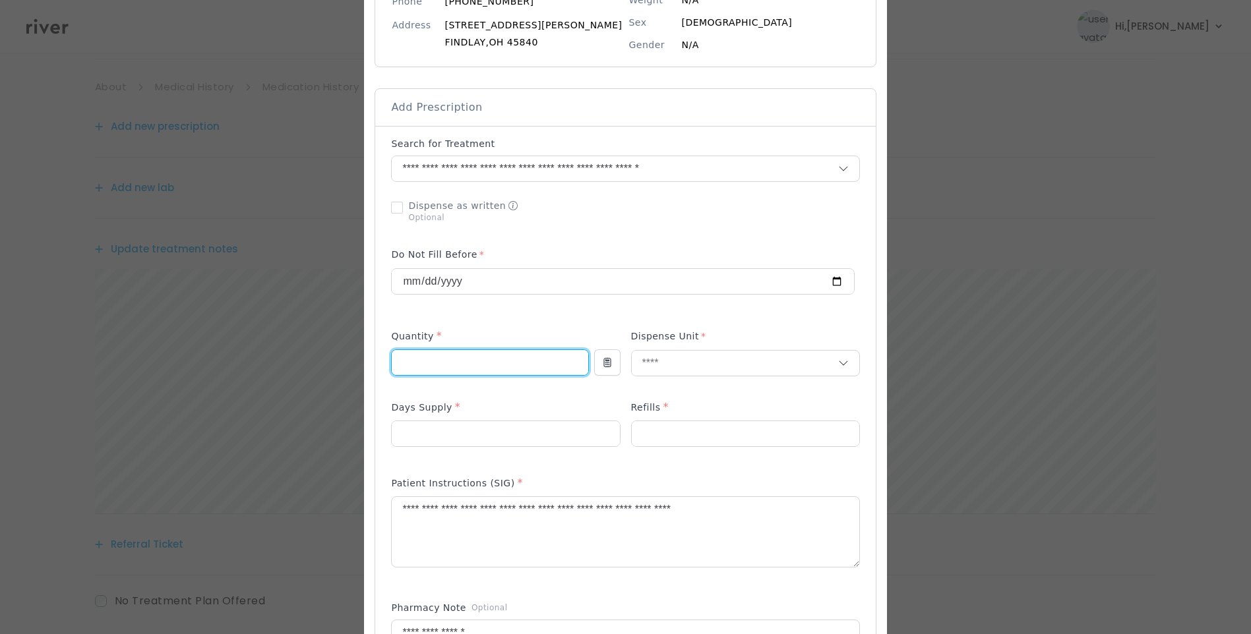
drag, startPoint x: 442, startPoint y: 361, endPoint x: 378, endPoint y: 359, distance: 64.0
click at [379, 359] on div at bounding box center [625, 509] width 522 height 1289
type input "*"
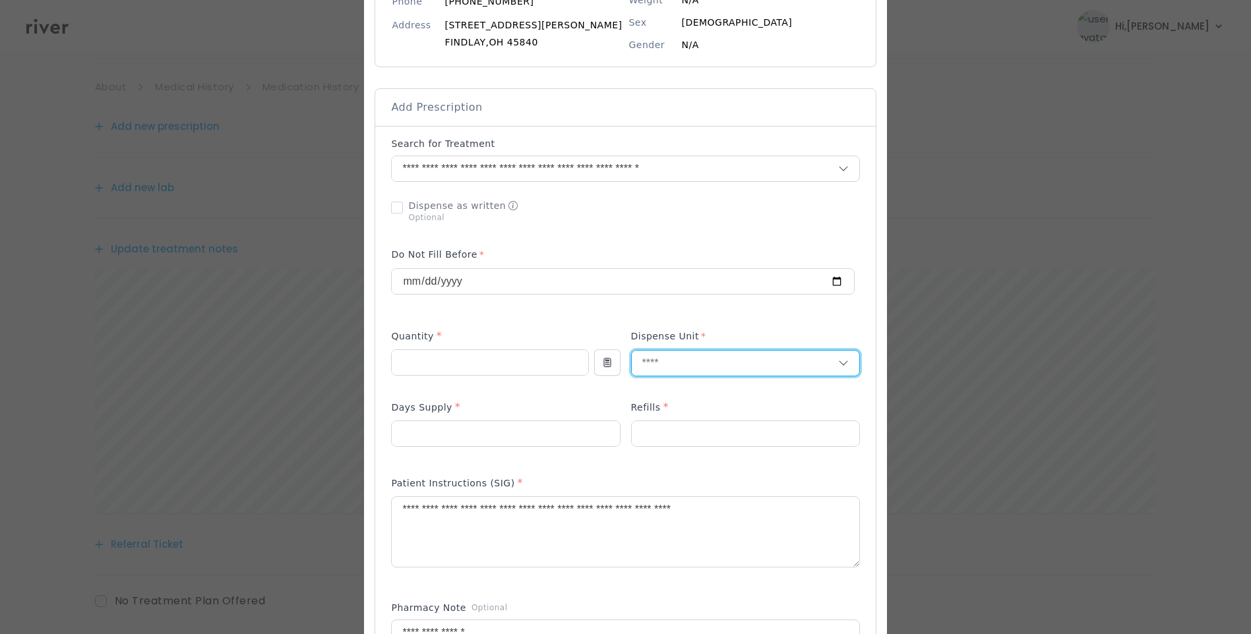
click at [648, 371] on input "text" at bounding box center [735, 363] width 206 height 25
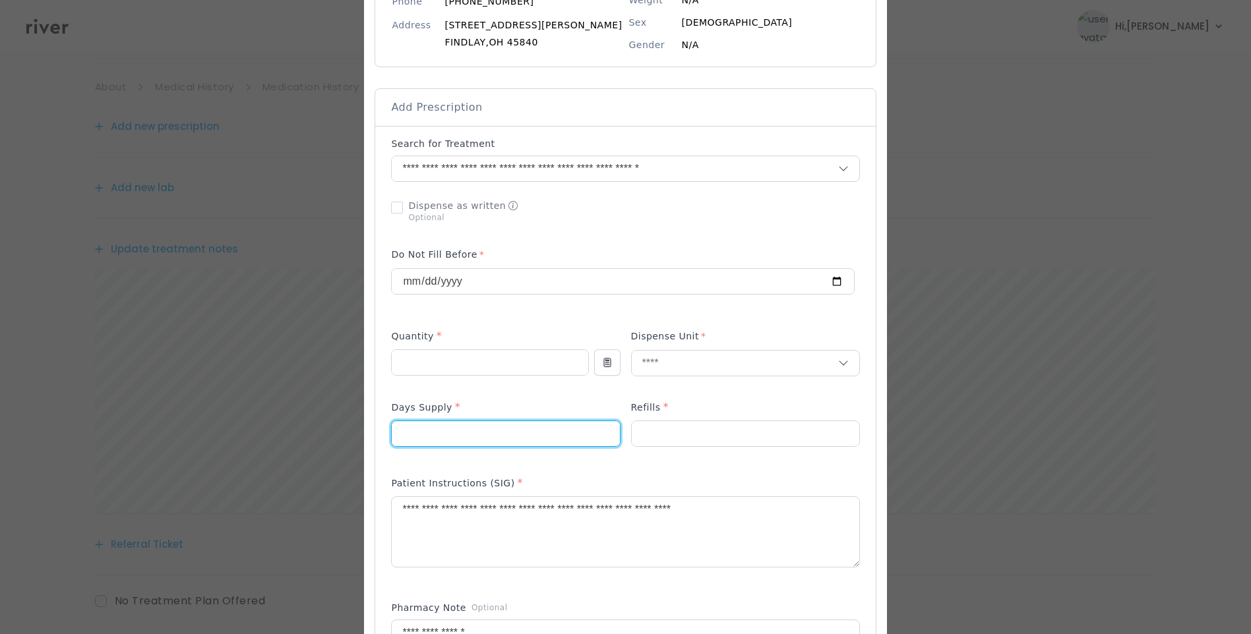
drag, startPoint x: 448, startPoint y: 430, endPoint x: 377, endPoint y: 439, distance: 72.4
click at [379, 438] on div at bounding box center [625, 509] width 522 height 1289
type input "**"
click at [452, 509] on textarea "**********" at bounding box center [625, 532] width 467 height 70
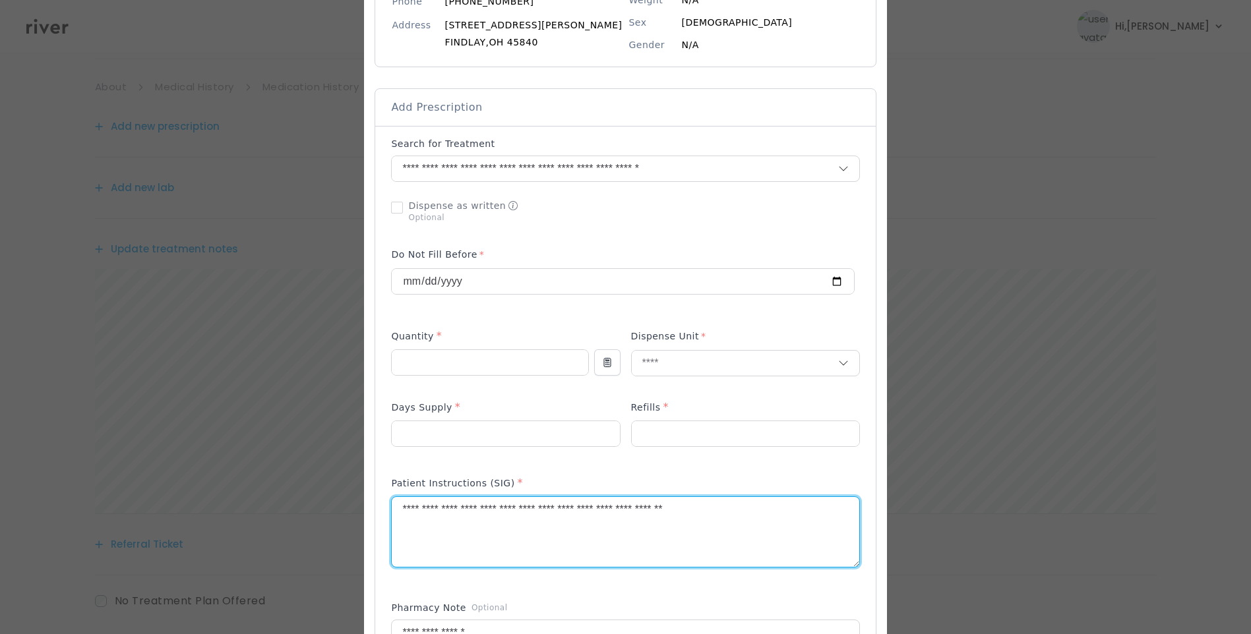
click at [481, 512] on textarea "**********" at bounding box center [625, 532] width 467 height 70
drag, startPoint x: 572, startPoint y: 509, endPoint x: 801, endPoint y: 503, distance: 228.3
click at [801, 503] on textarea "**********" at bounding box center [625, 532] width 467 height 70
drag, startPoint x: 569, startPoint y: 511, endPoint x: 398, endPoint y: 509, distance: 171.5
click at [398, 509] on div "Add Prescription to Order" at bounding box center [625, 459] width 500 height 667
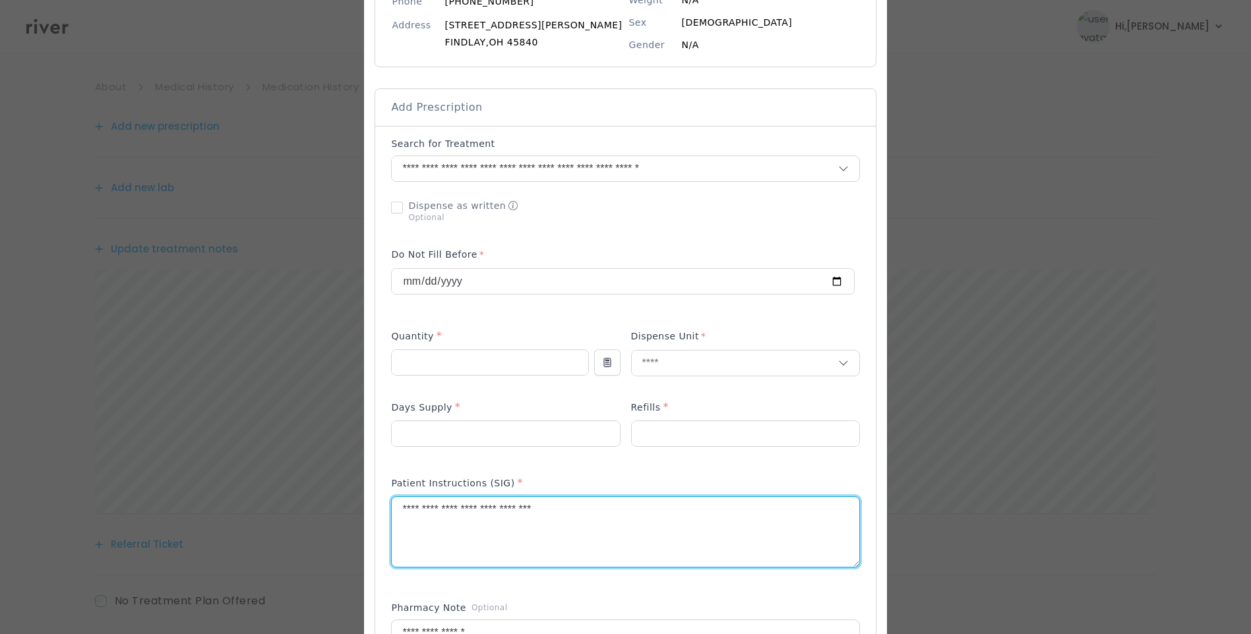
type textarea "**********"
click at [537, 323] on div "Add Prescription to Order" at bounding box center [625, 459] width 468 height 645
drag, startPoint x: 626, startPoint y: 513, endPoint x: 466, endPoint y: 511, distance: 160.9
click at [364, 505] on div "​" at bounding box center [625, 488] width 1251 height 1373
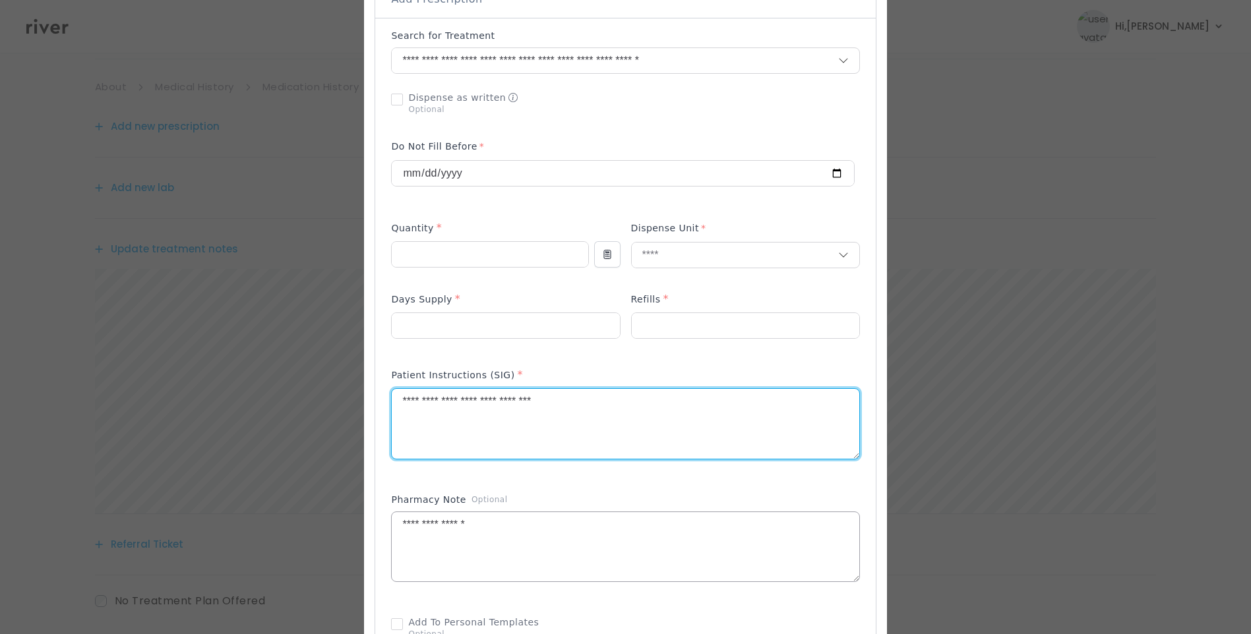
scroll to position [330, 0]
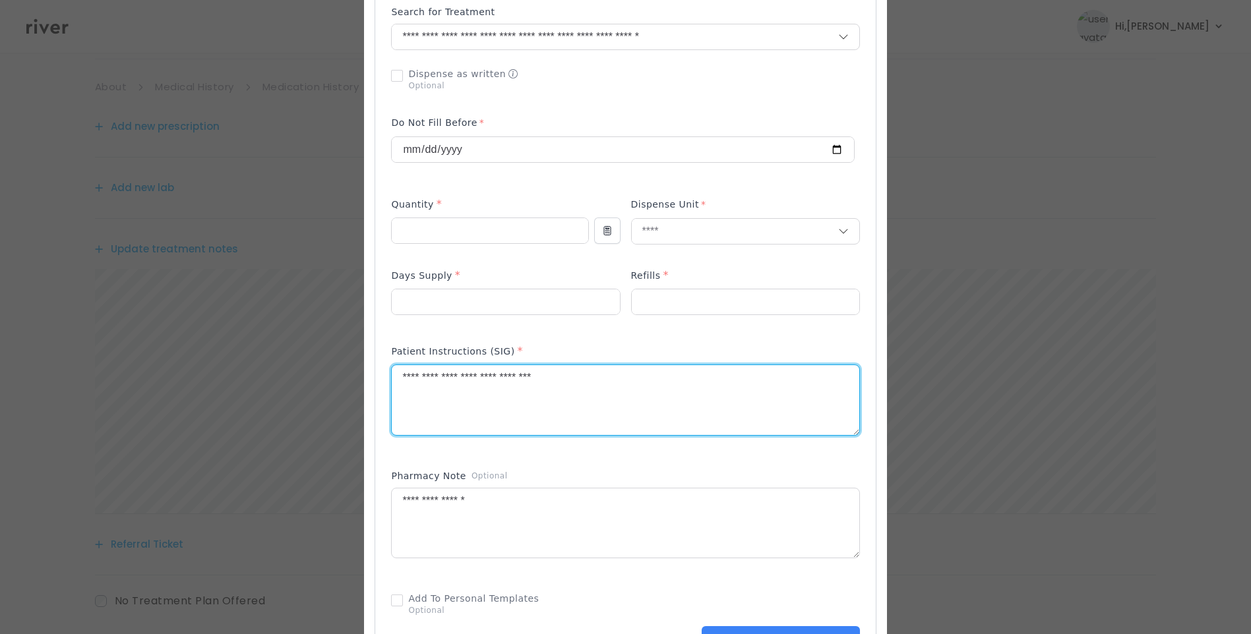
click at [599, 373] on textarea "**********" at bounding box center [625, 400] width 467 height 70
drag, startPoint x: 568, startPoint y: 386, endPoint x: 590, endPoint y: 394, distance: 23.8
click at [568, 386] on textarea "**********" at bounding box center [625, 400] width 467 height 70
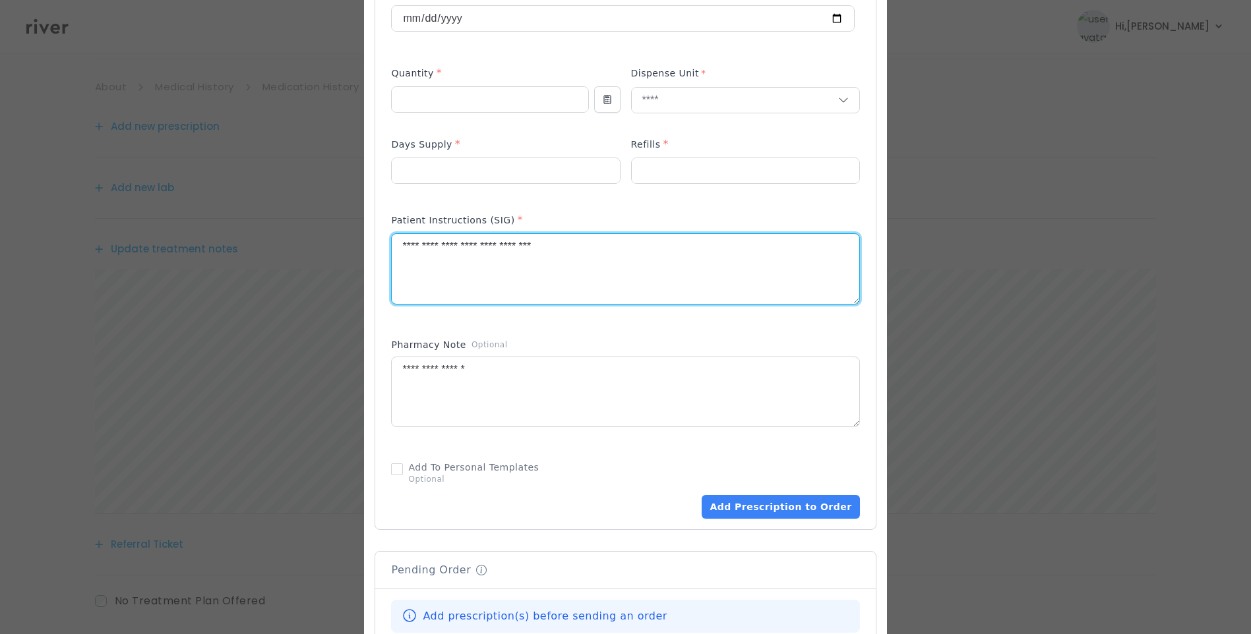
scroll to position [462, 0]
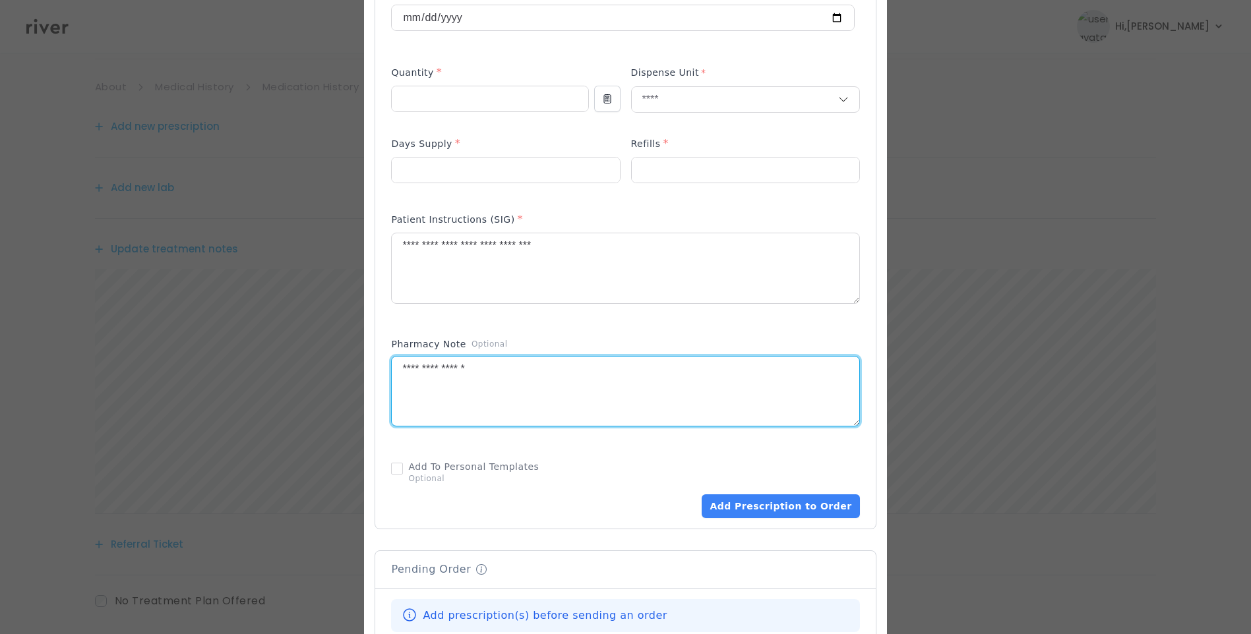
drag, startPoint x: 433, startPoint y: 361, endPoint x: 312, endPoint y: 370, distance: 121.0
click at [311, 367] on div "​" at bounding box center [625, 224] width 1251 height 1373
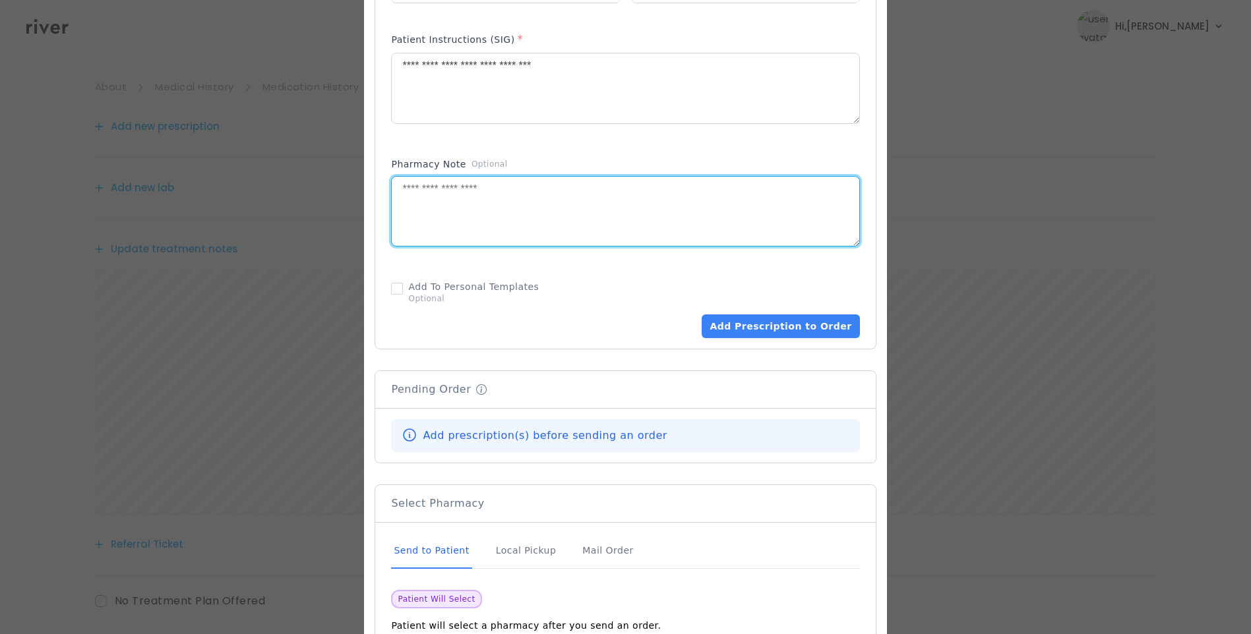
scroll to position [725, 0]
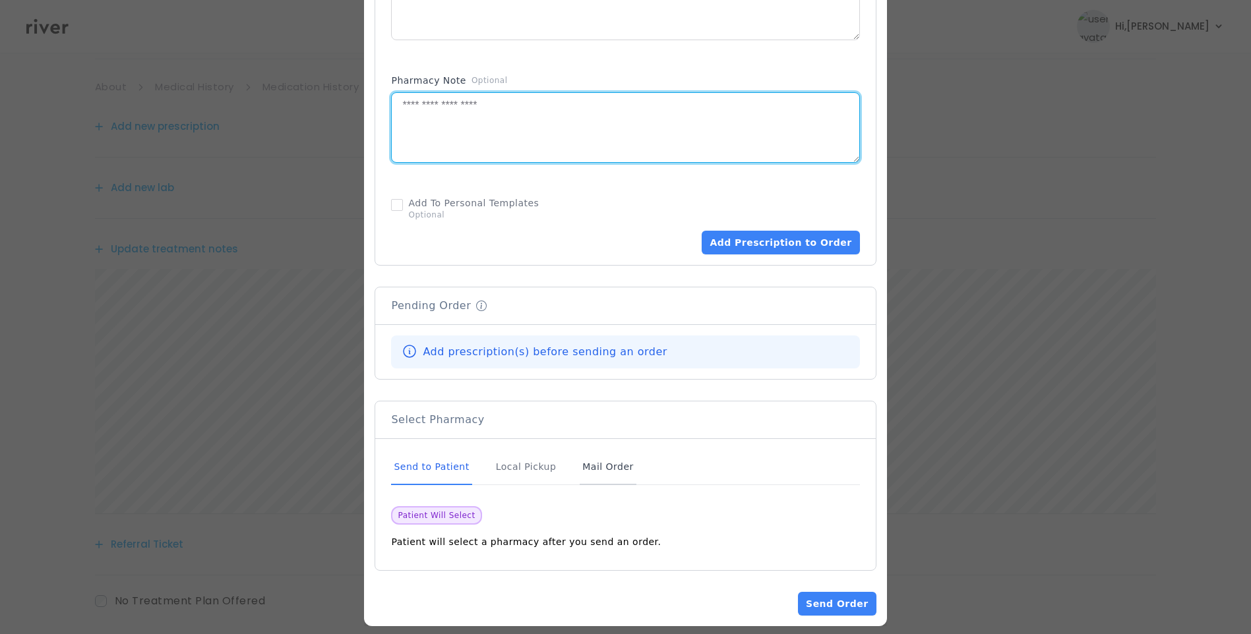
click at [611, 464] on div "Mail Order" at bounding box center [608, 468] width 56 height 36
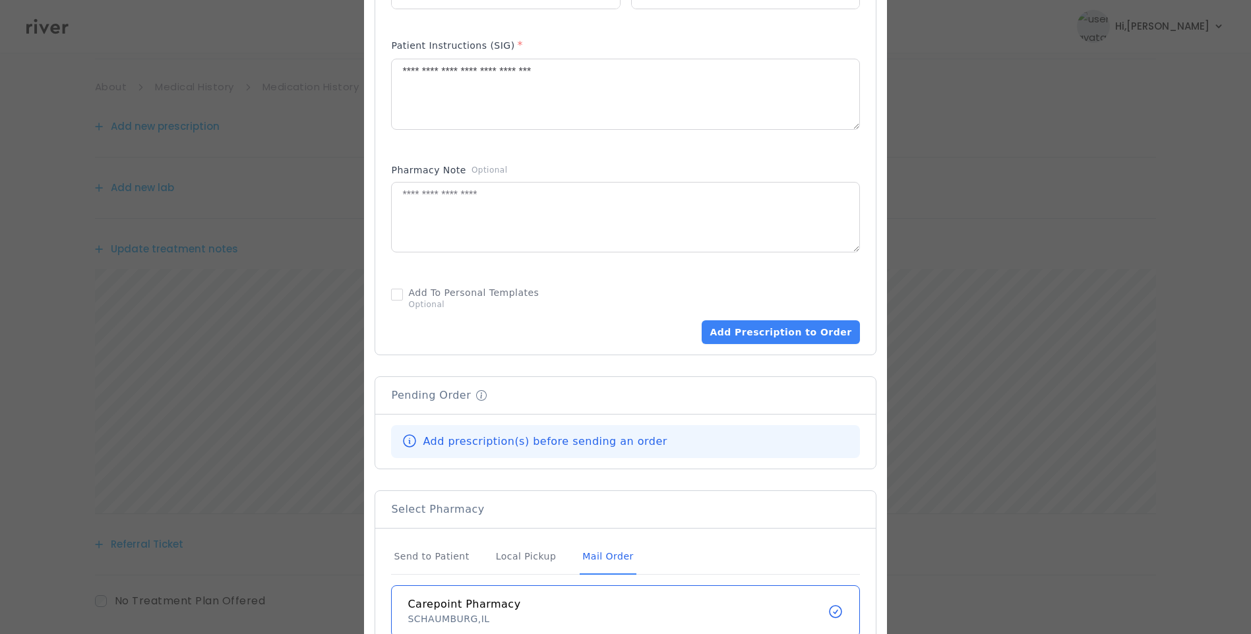
scroll to position [659, 0]
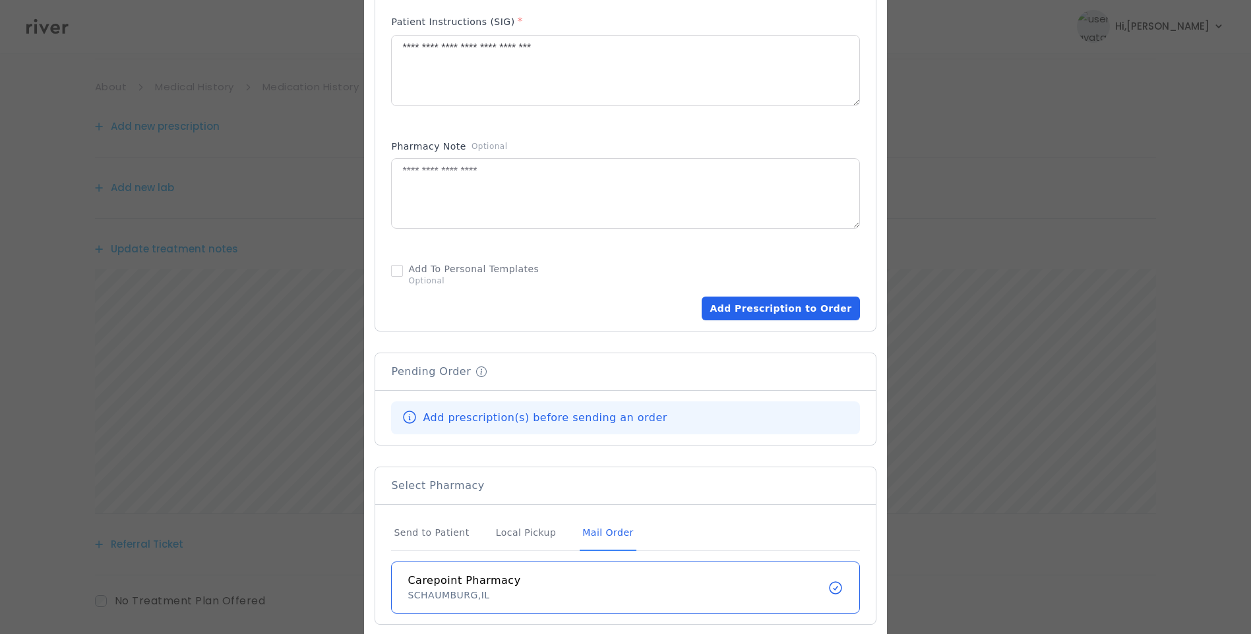
click at [796, 307] on button "Add Prescription to Order" at bounding box center [781, 309] width 158 height 24
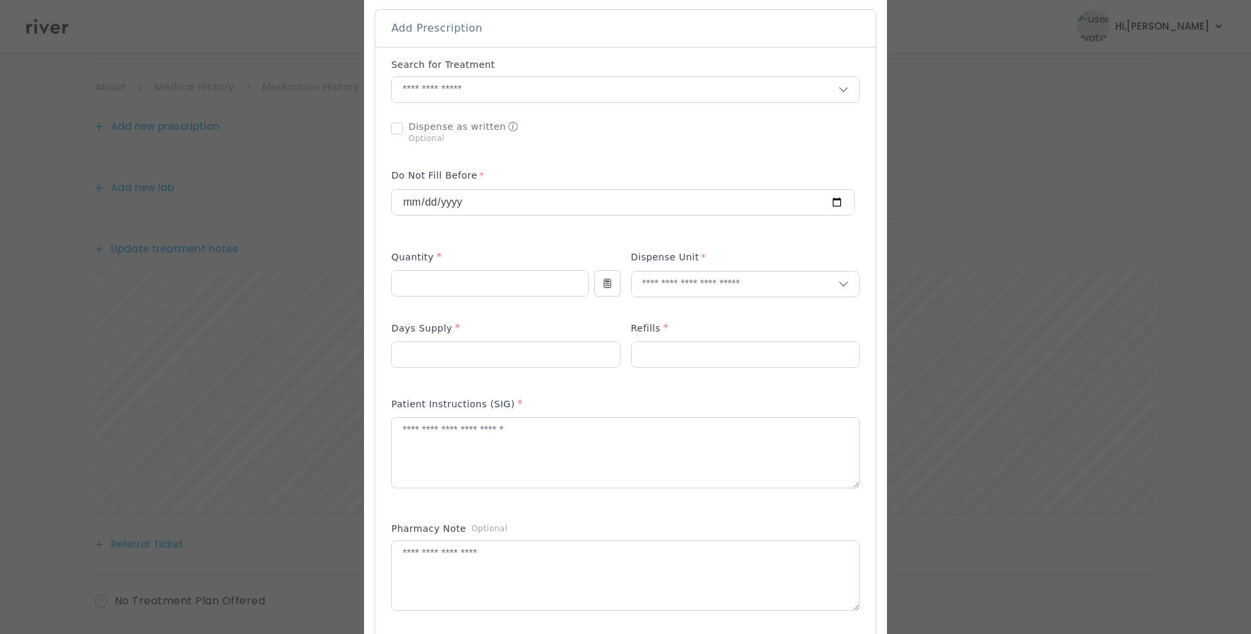
scroll to position [264, 0]
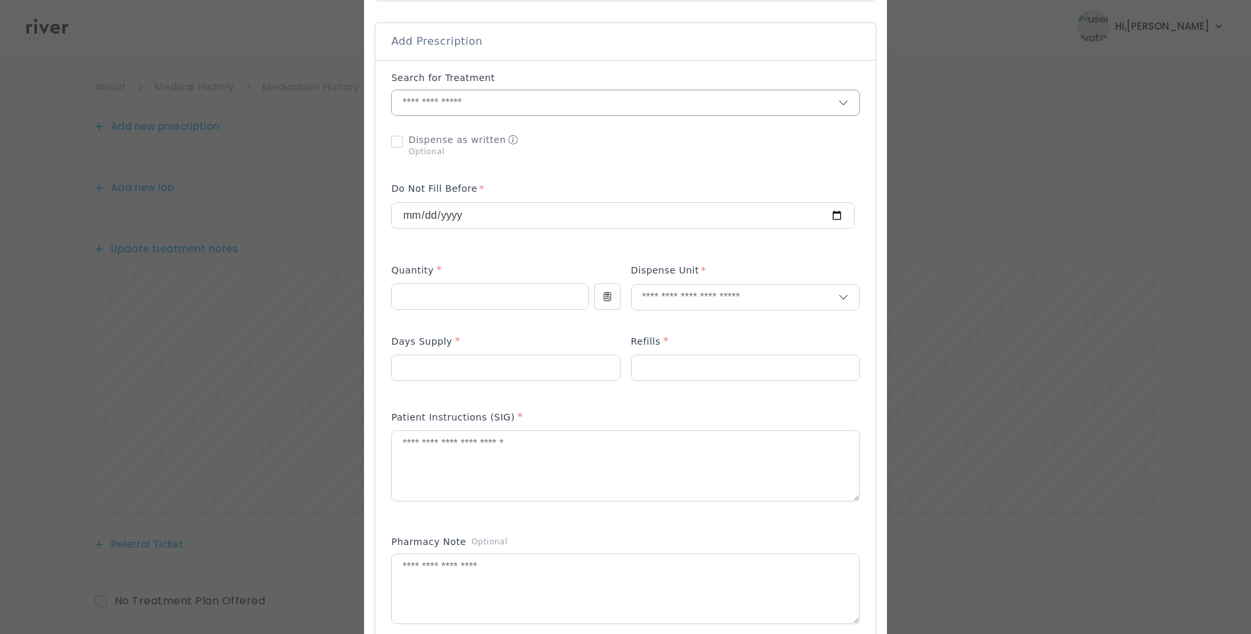
click at [425, 99] on input "text" at bounding box center [615, 102] width 446 height 25
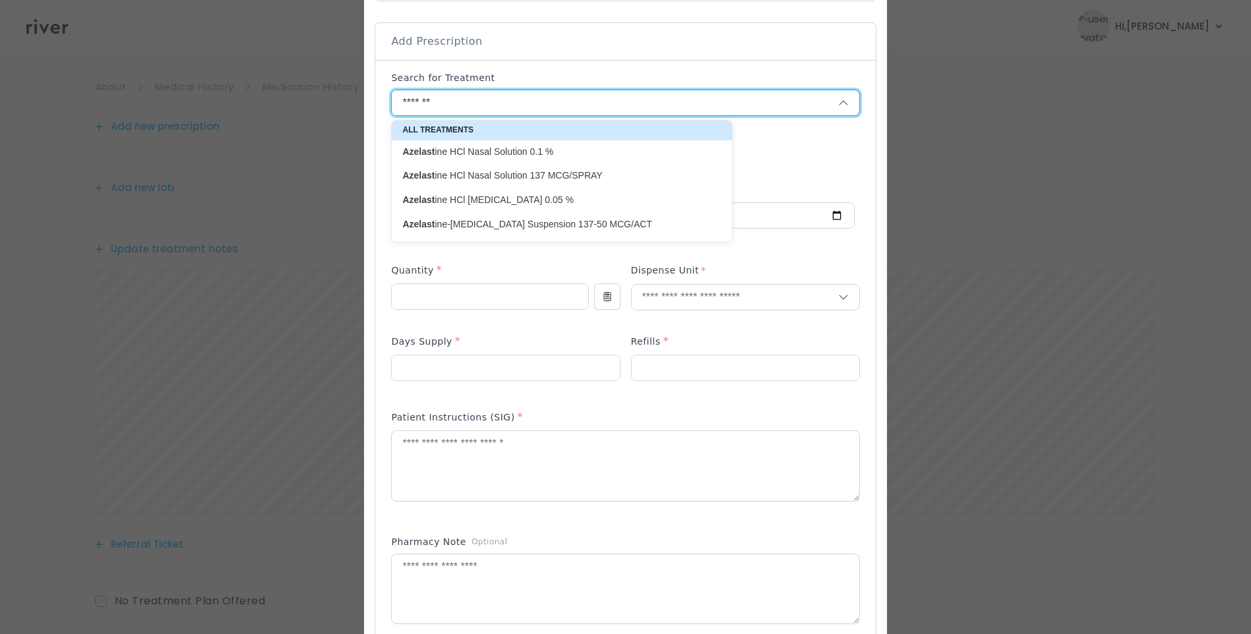
click at [523, 152] on p "Azelast ine HCl Nasal Solution 0.1 %" at bounding box center [553, 152] width 303 height 13
type input "**********"
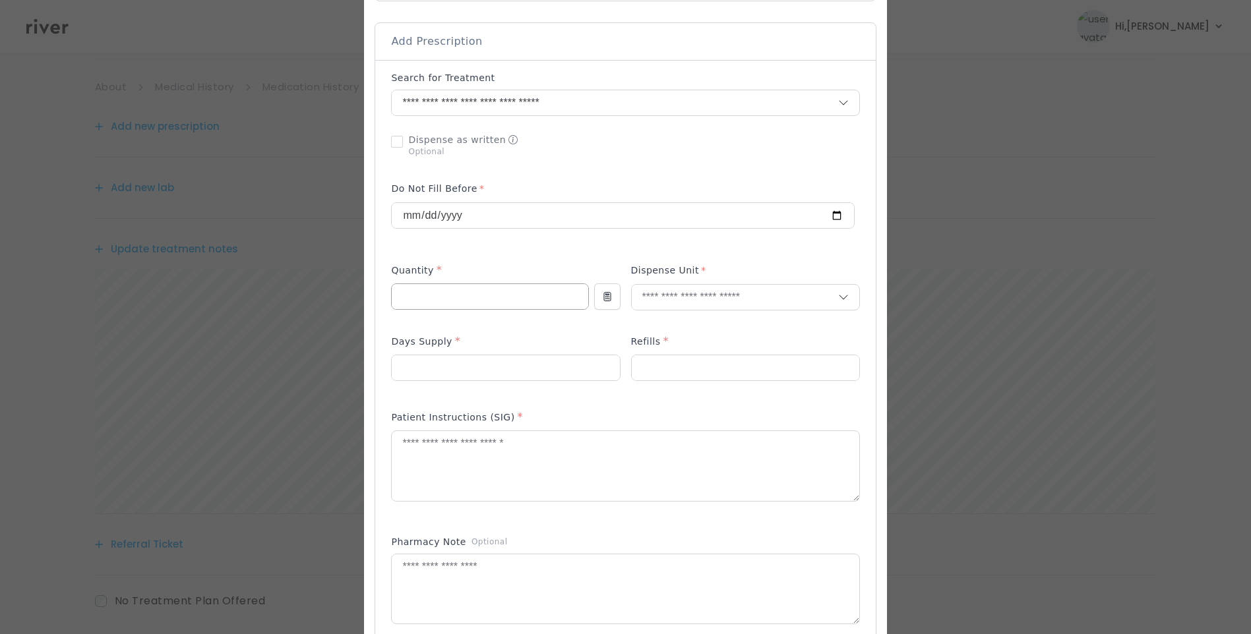
click at [460, 297] on input "number" at bounding box center [490, 296] width 196 height 25
type input "*"
click at [416, 360] on input "number" at bounding box center [506, 367] width 228 height 25
type input "**"
click at [685, 292] on input "text" at bounding box center [735, 297] width 206 height 25
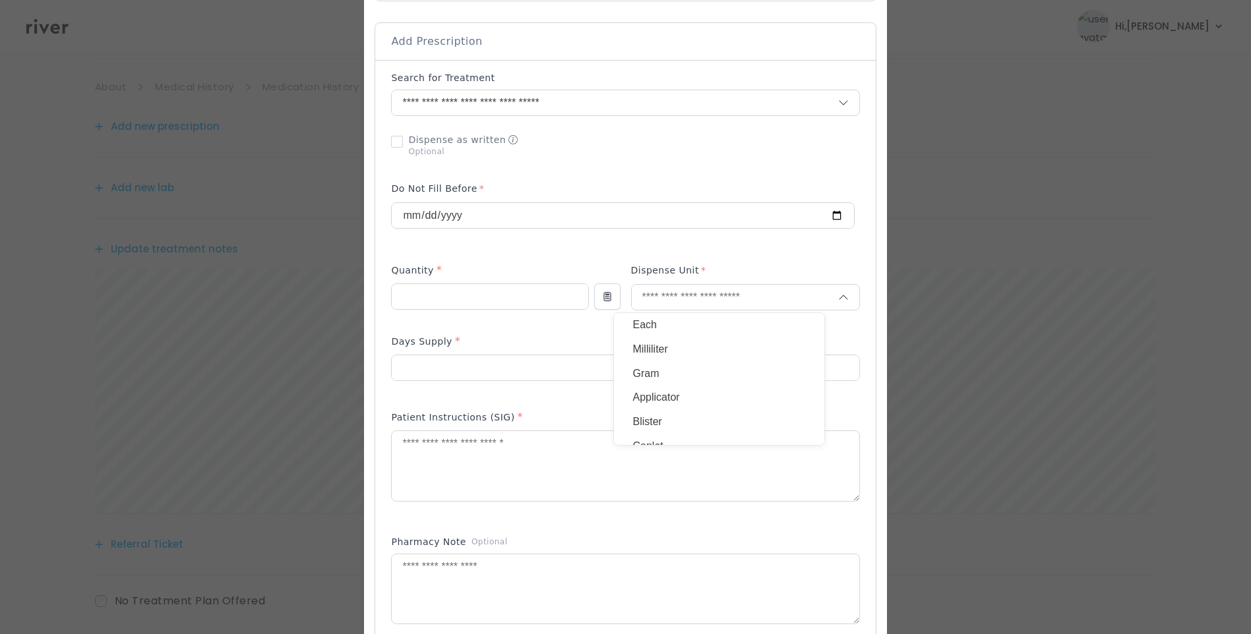
click at [674, 327] on p "Each" at bounding box center [718, 325] width 173 height 19
click at [668, 368] on input "number" at bounding box center [746, 367] width 228 height 25
type input "*"
click at [527, 447] on textarea at bounding box center [625, 466] width 467 height 70
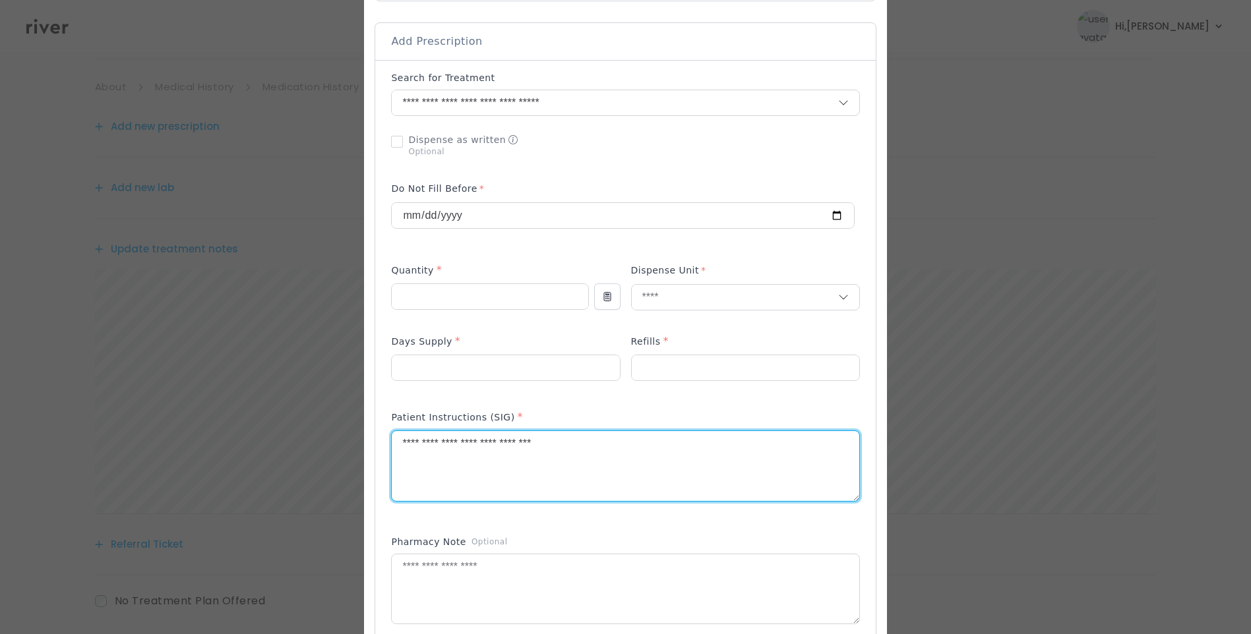
type textarea "**********"
click at [624, 540] on div "Pharmacy Note Optional" at bounding box center [625, 544] width 468 height 18
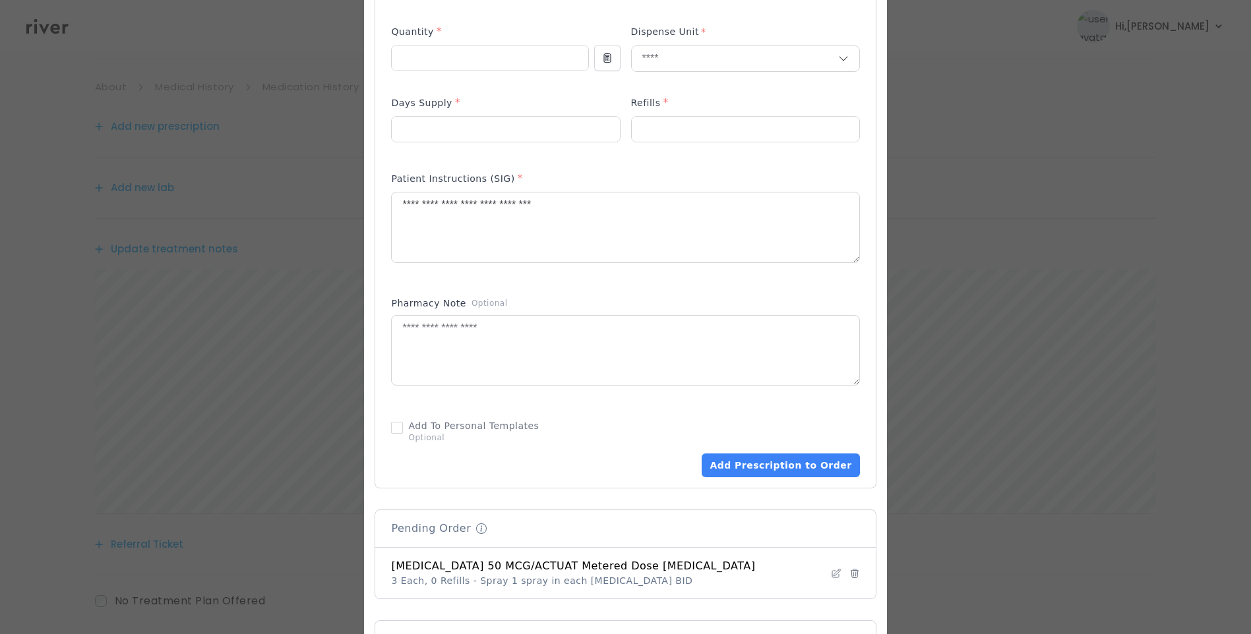
scroll to position [659, 0]
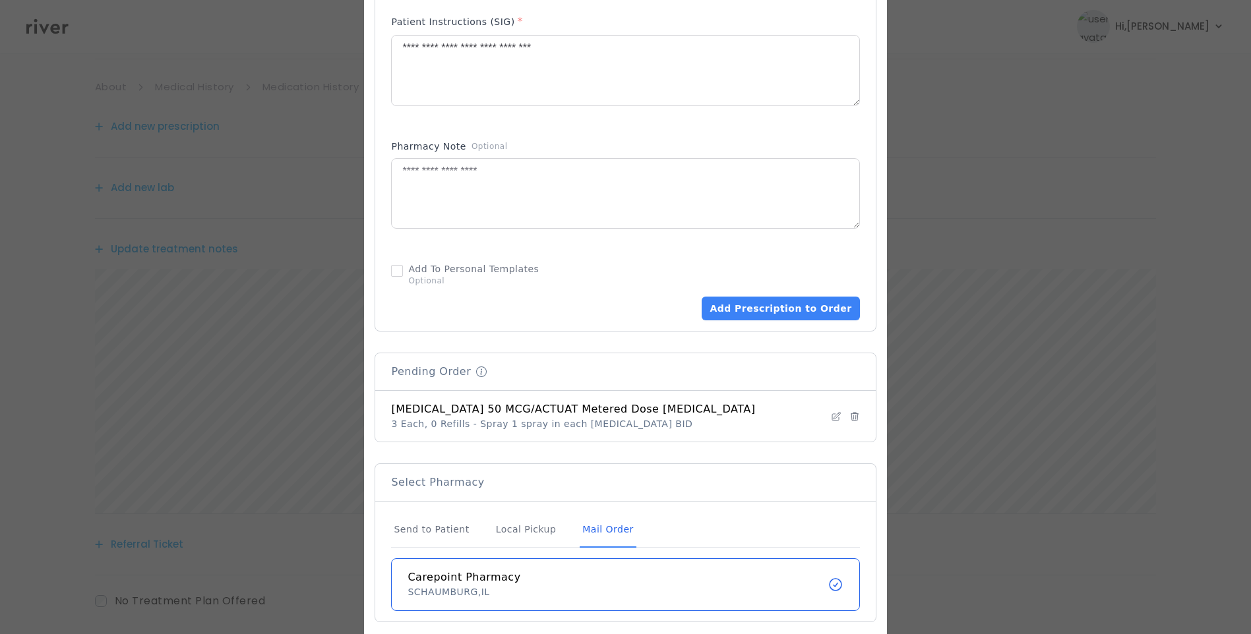
click at [621, 532] on div "Mail Order" at bounding box center [608, 530] width 56 height 36
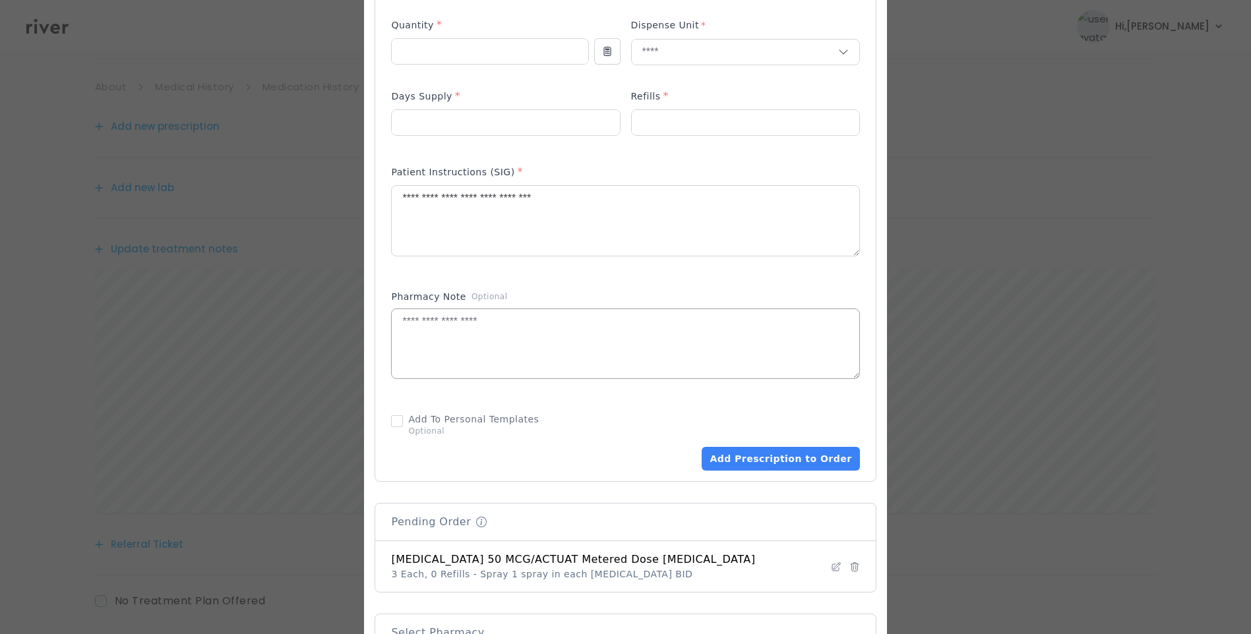
scroll to position [594, 0]
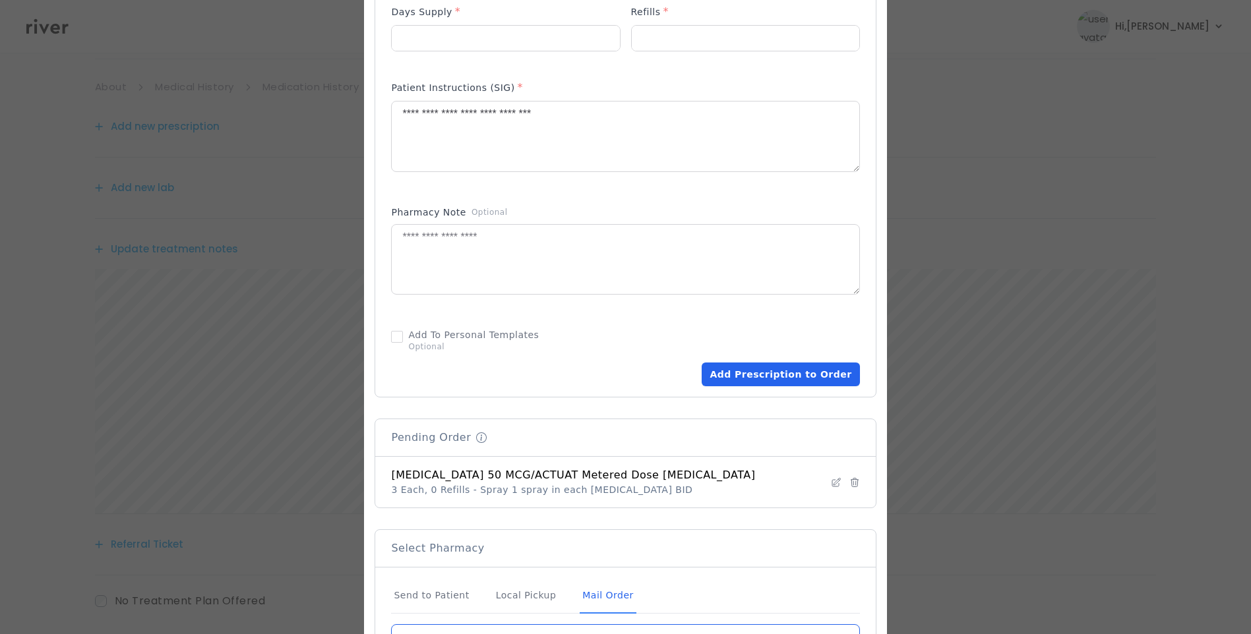
click at [763, 381] on button "Add Prescription to Order" at bounding box center [781, 375] width 158 height 24
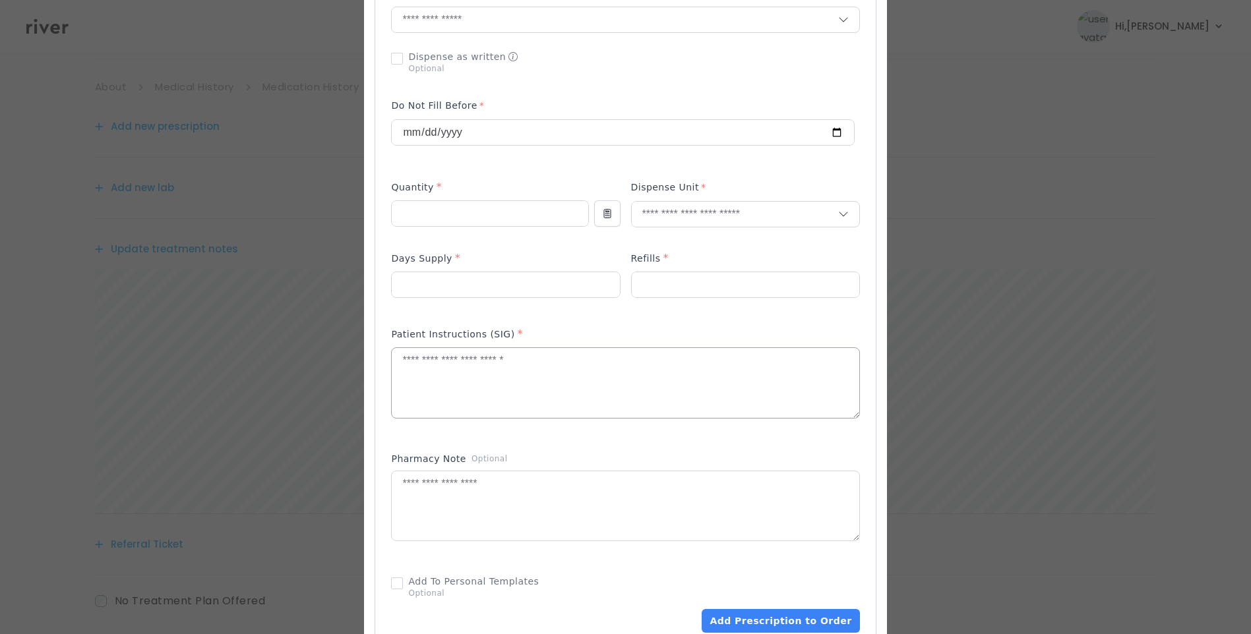
scroll to position [330, 0]
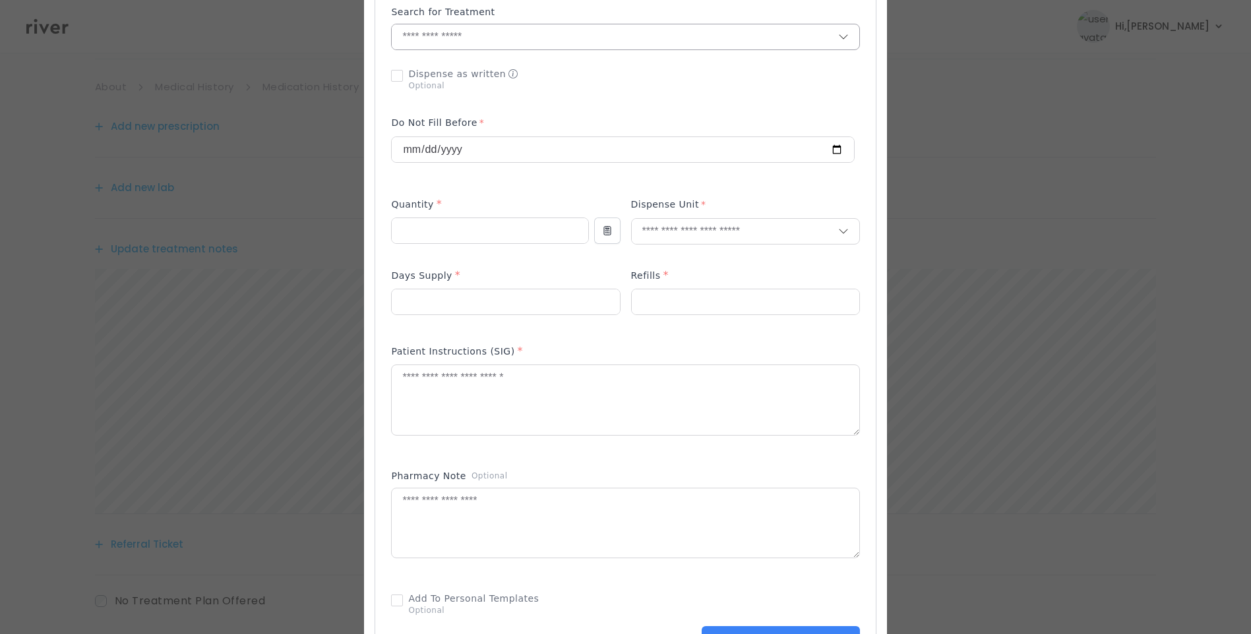
click at [430, 38] on input "text" at bounding box center [615, 36] width 446 height 25
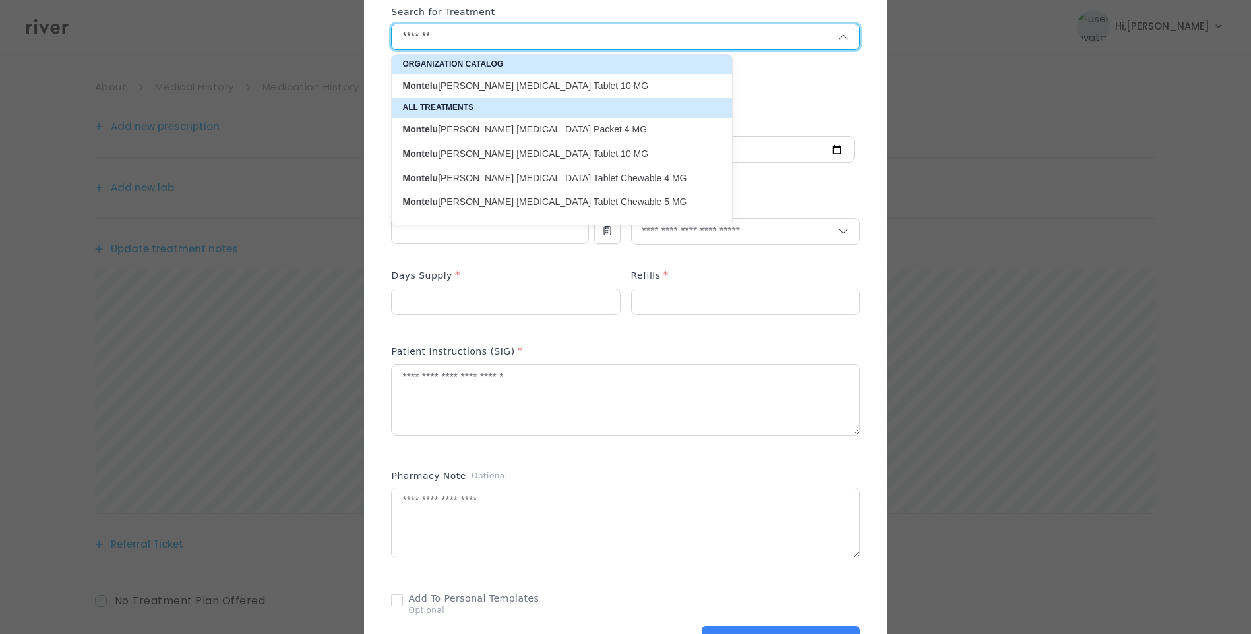
click at [510, 82] on p "Montelu kast Sodium Oral Tablet 10 MG" at bounding box center [553, 86] width 303 height 13
type input "**********"
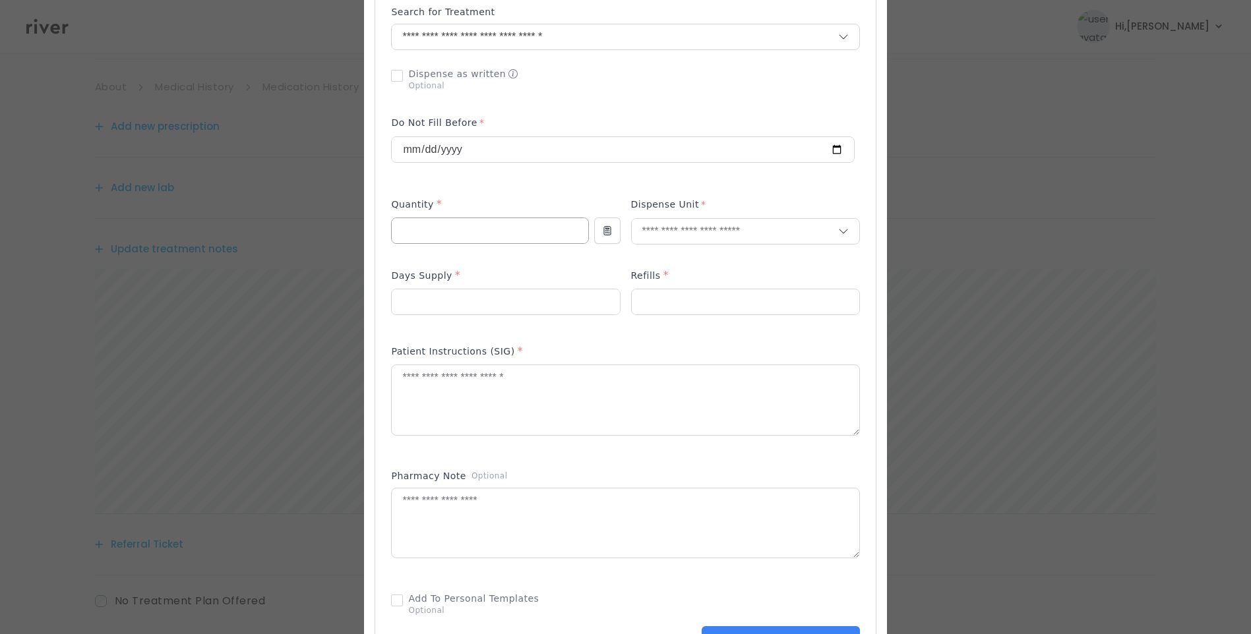
click at [433, 231] on input "number" at bounding box center [490, 230] width 196 height 25
type input "**"
click at [436, 290] on input "number" at bounding box center [506, 302] width 228 height 25
type input "**"
click at [648, 302] on input "number" at bounding box center [746, 302] width 228 height 25
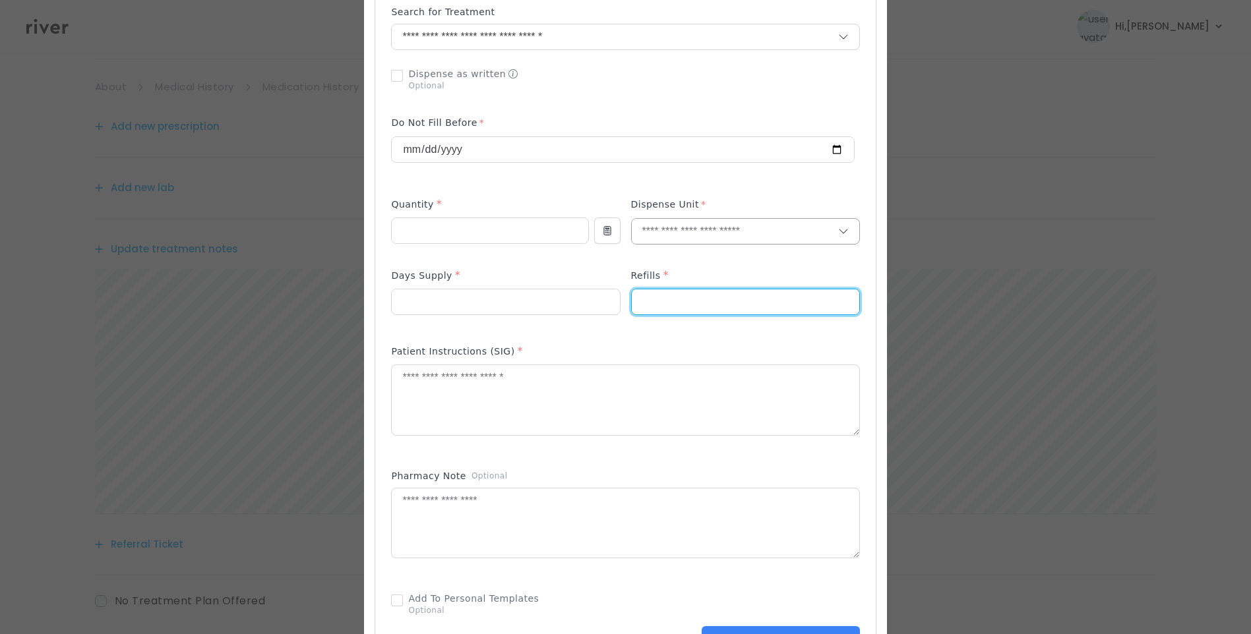
type input "*"
click at [653, 228] on input "text" at bounding box center [735, 231] width 206 height 25
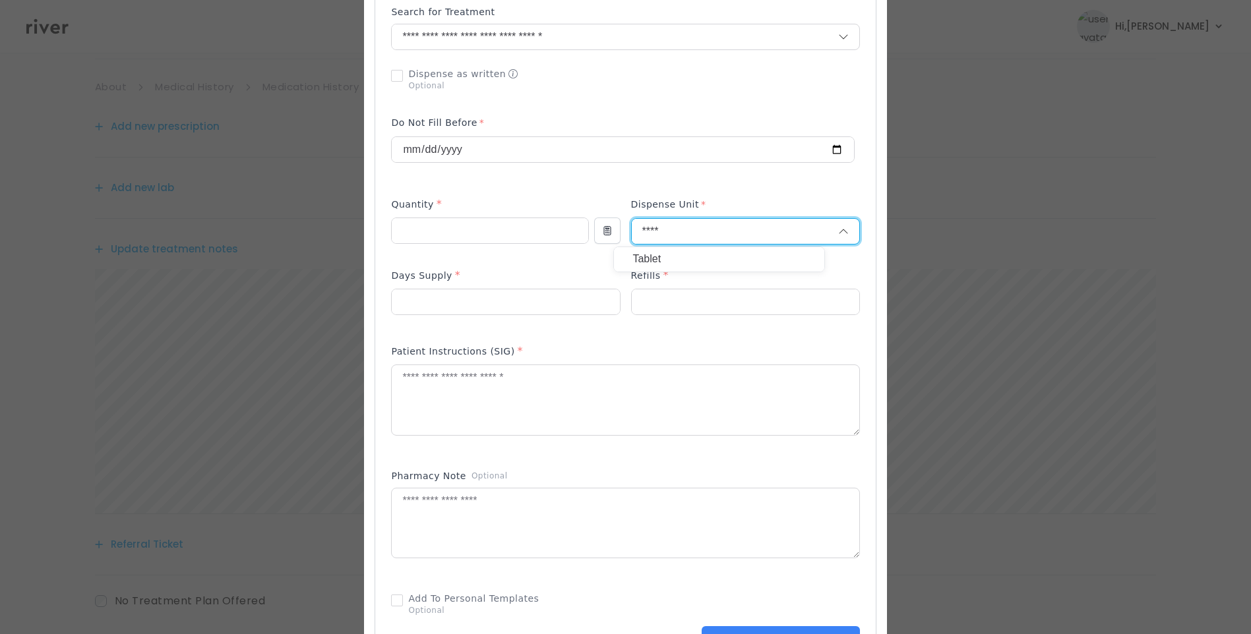
type input "****"
click at [677, 262] on p "Tablet" at bounding box center [718, 259] width 173 height 19
click at [619, 395] on textarea at bounding box center [625, 400] width 467 height 70
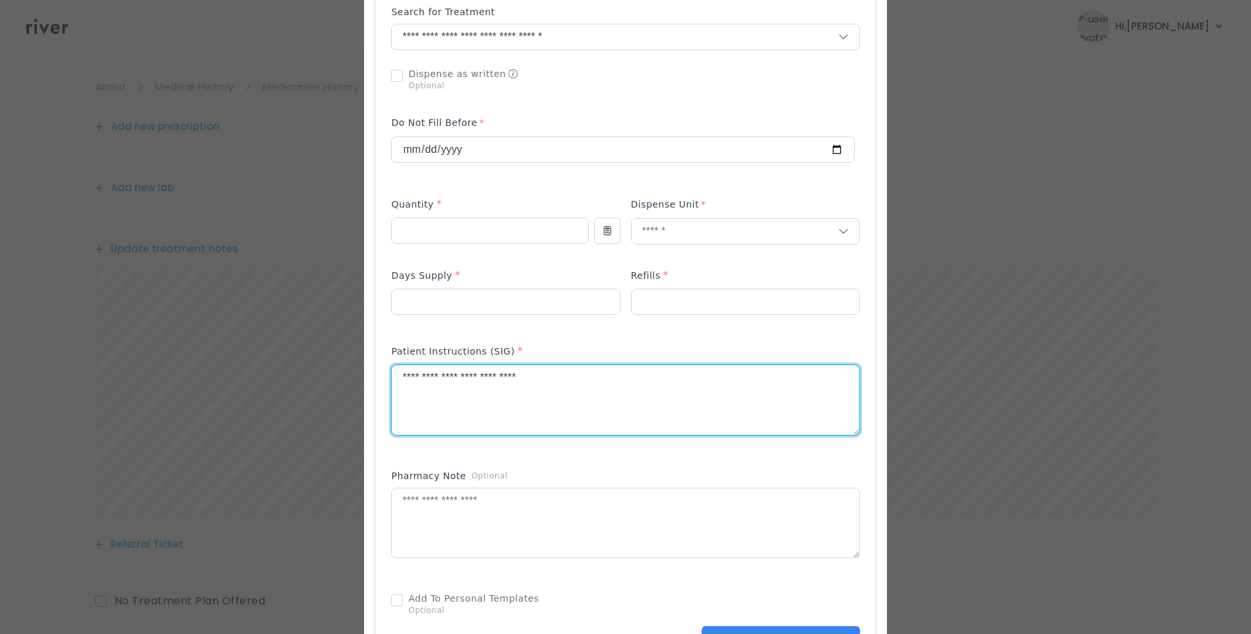
click at [598, 388] on textarea "**********" at bounding box center [625, 400] width 467 height 70
type textarea "**********"
click at [557, 522] on textarea at bounding box center [625, 524] width 467 height 70
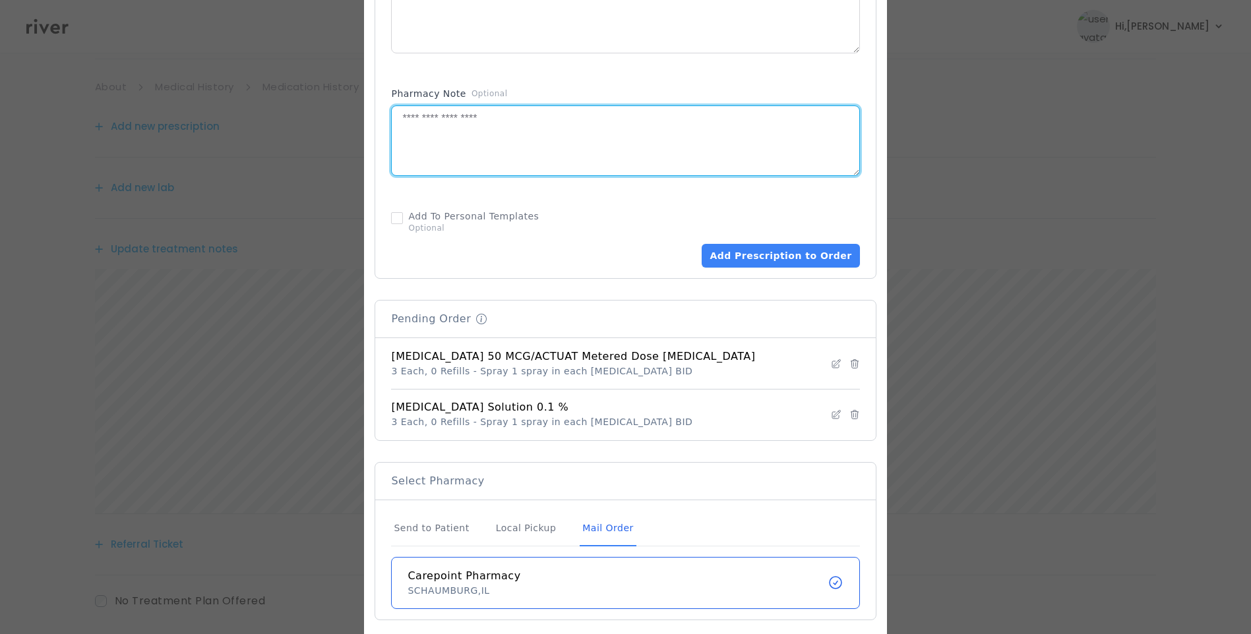
scroll to position [725, 0]
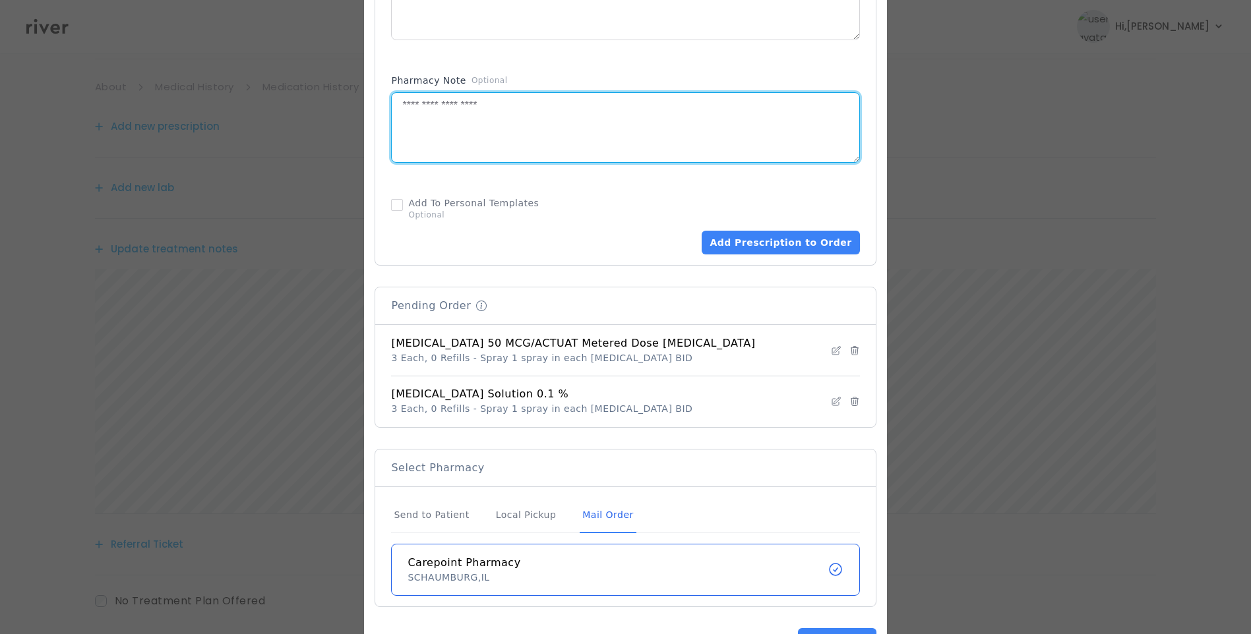
click at [606, 509] on div "Mail Order" at bounding box center [608, 516] width 56 height 36
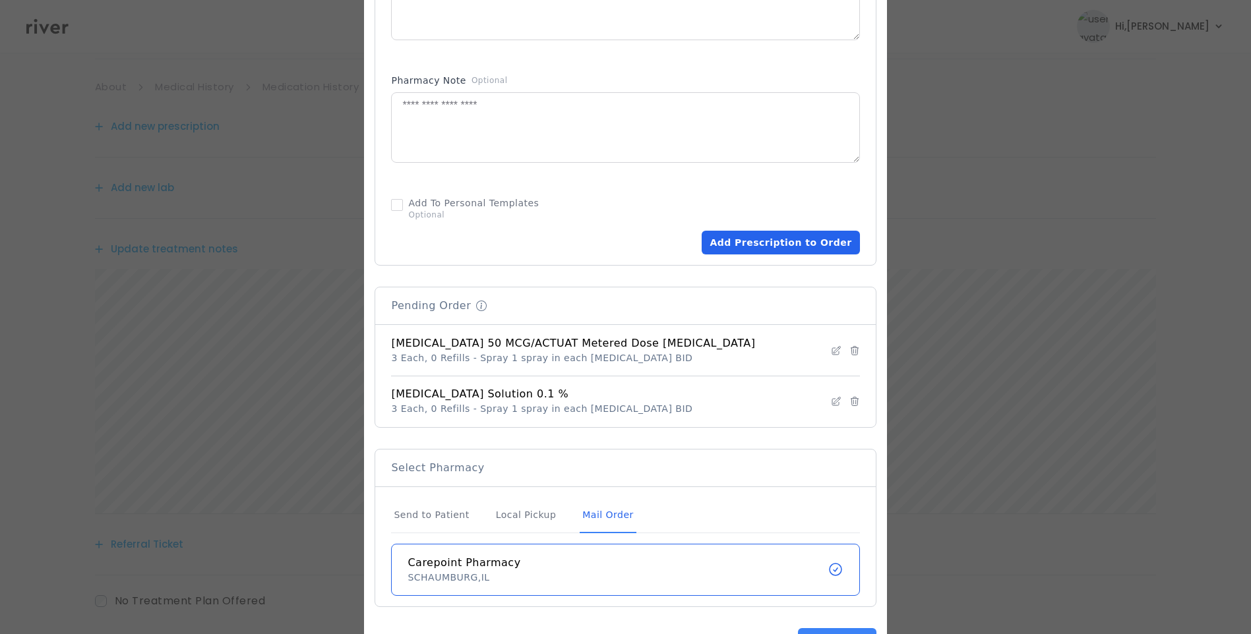
click at [781, 237] on button "Add Prescription to Order" at bounding box center [781, 243] width 158 height 24
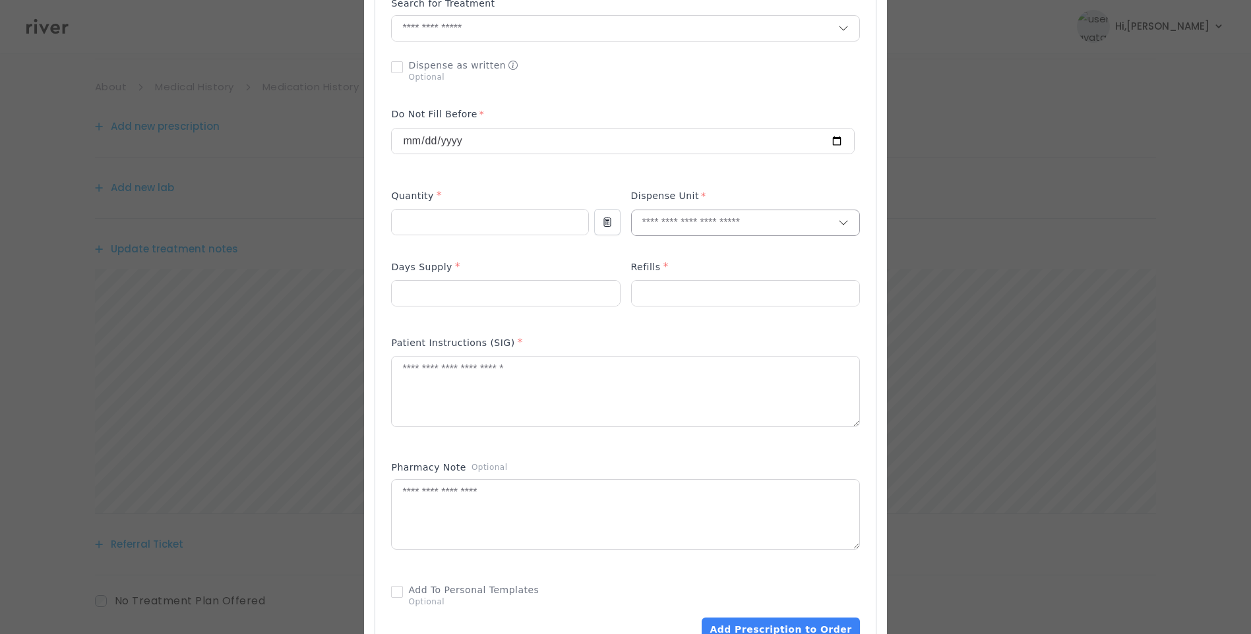
scroll to position [264, 0]
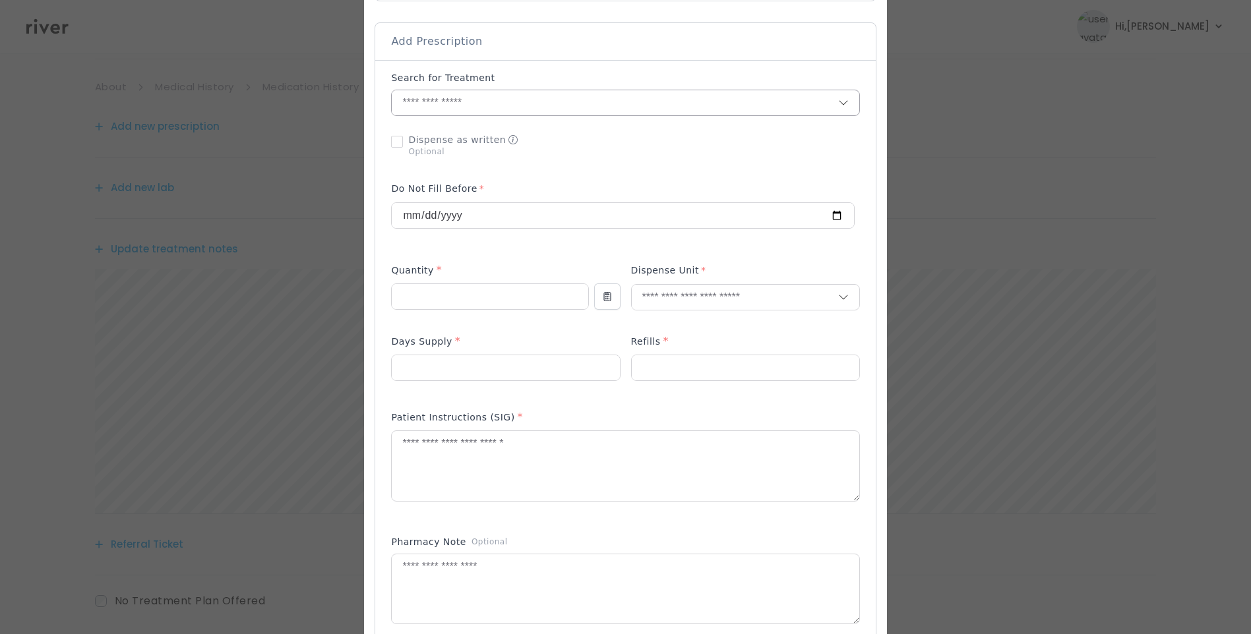
click at [492, 102] on input "text" at bounding box center [615, 102] width 446 height 25
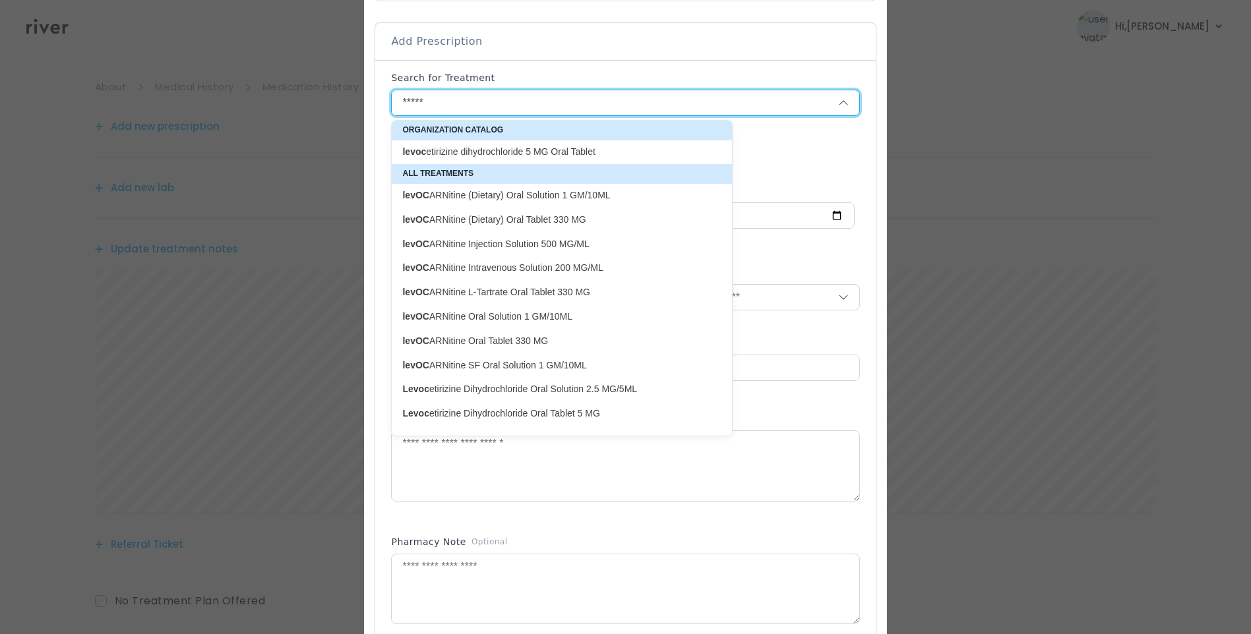
click at [491, 149] on p "levoc etirizine dihydrochloride 5 MG Oral Tablet" at bounding box center [553, 152] width 303 height 13
type input "**********"
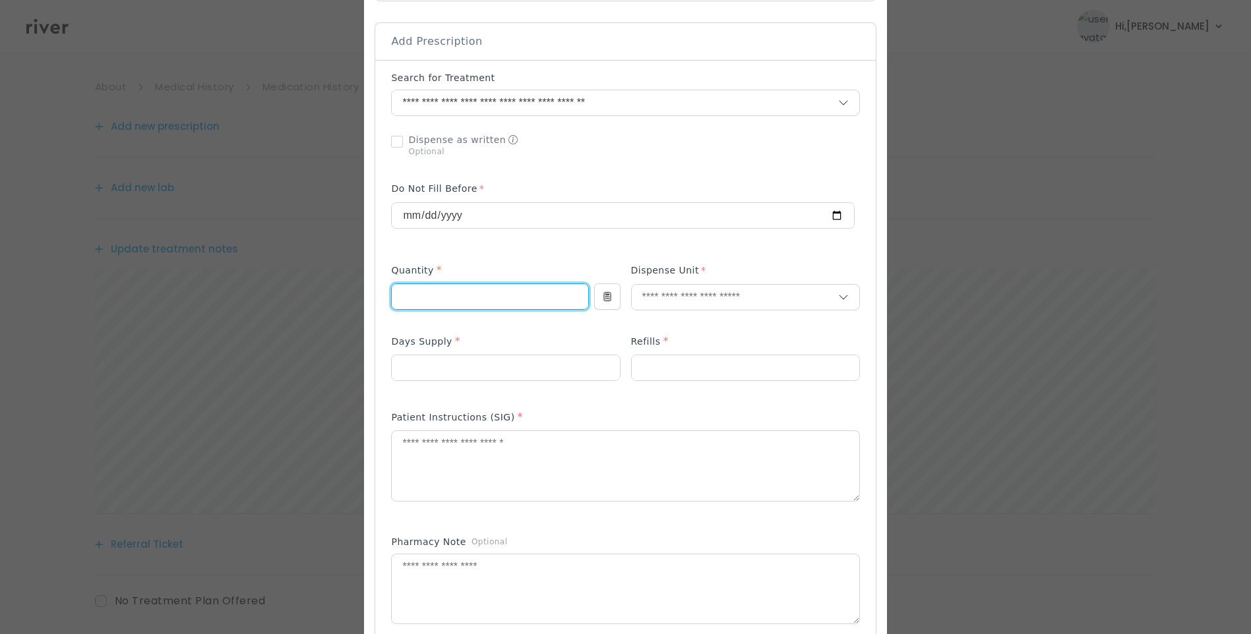
click at [483, 294] on input "number" at bounding box center [490, 296] width 196 height 25
type input "**"
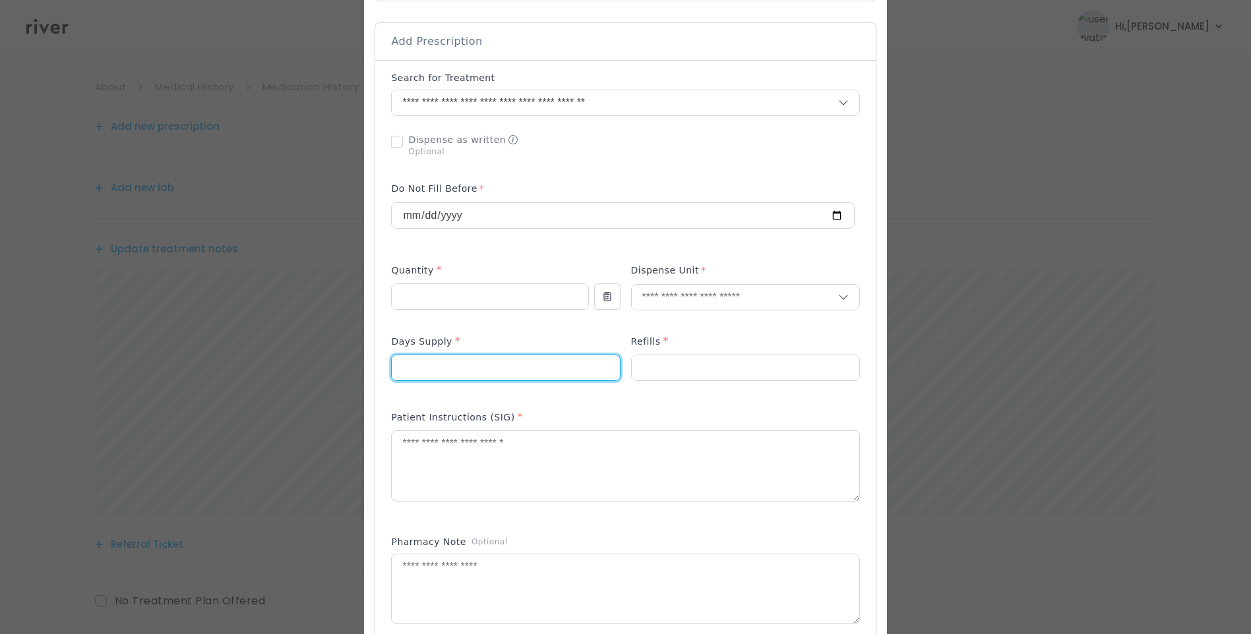
click at [424, 371] on input "number" at bounding box center [506, 367] width 228 height 25
type input "**"
click at [716, 367] on input "number" at bounding box center [746, 367] width 228 height 25
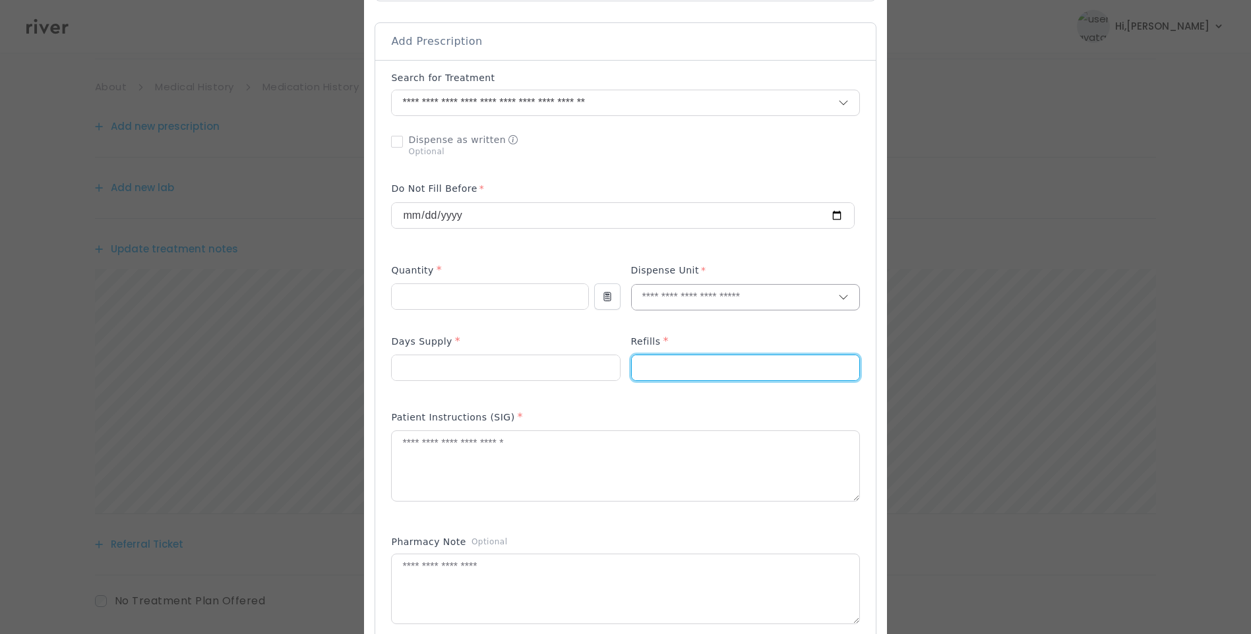
type input "*"
click at [675, 299] on input "text" at bounding box center [735, 297] width 206 height 25
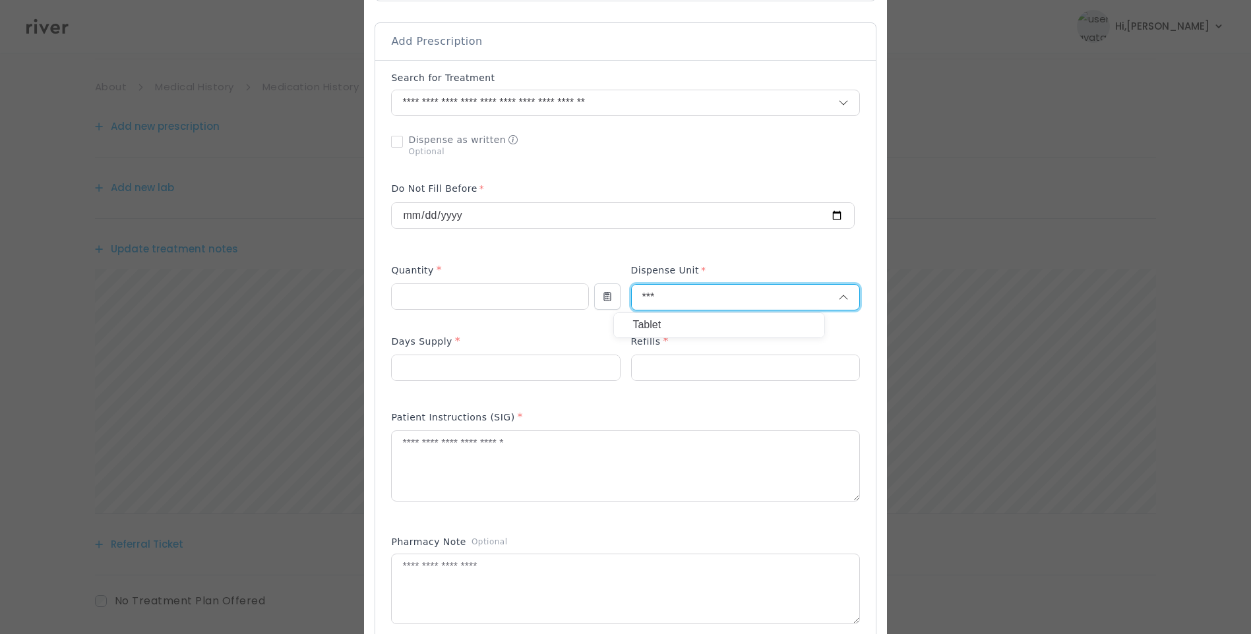
type input "***"
click at [669, 321] on p "Tablet" at bounding box center [718, 325] width 173 height 19
click at [566, 464] on textarea at bounding box center [625, 466] width 467 height 70
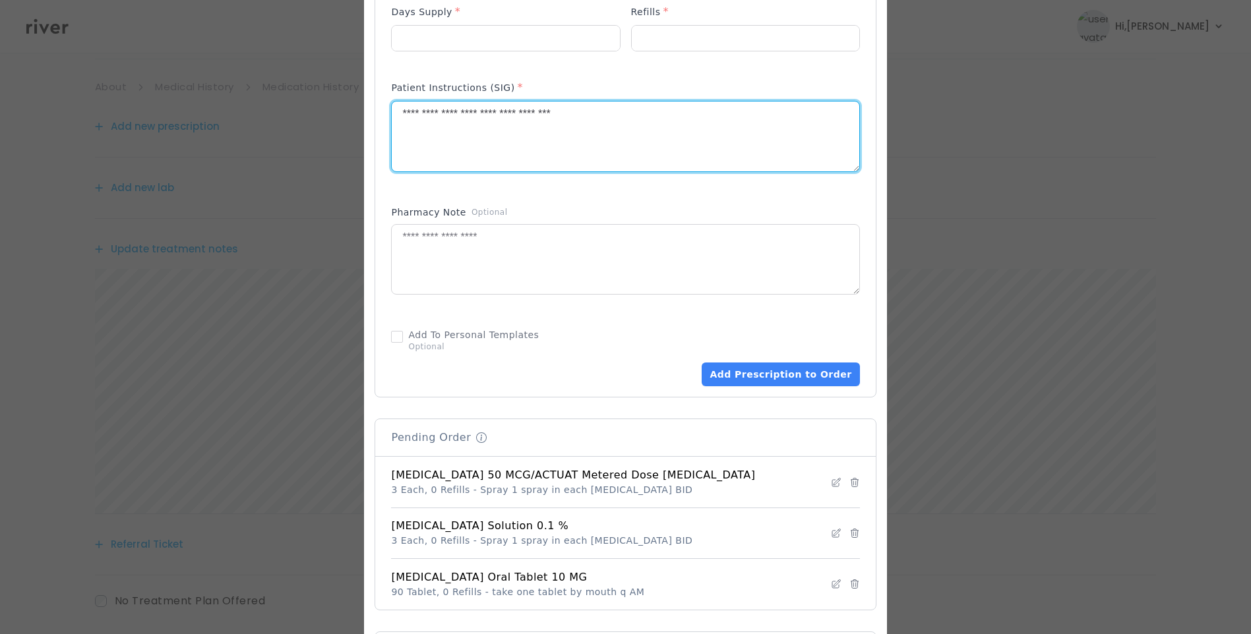
scroll to position [725, 0]
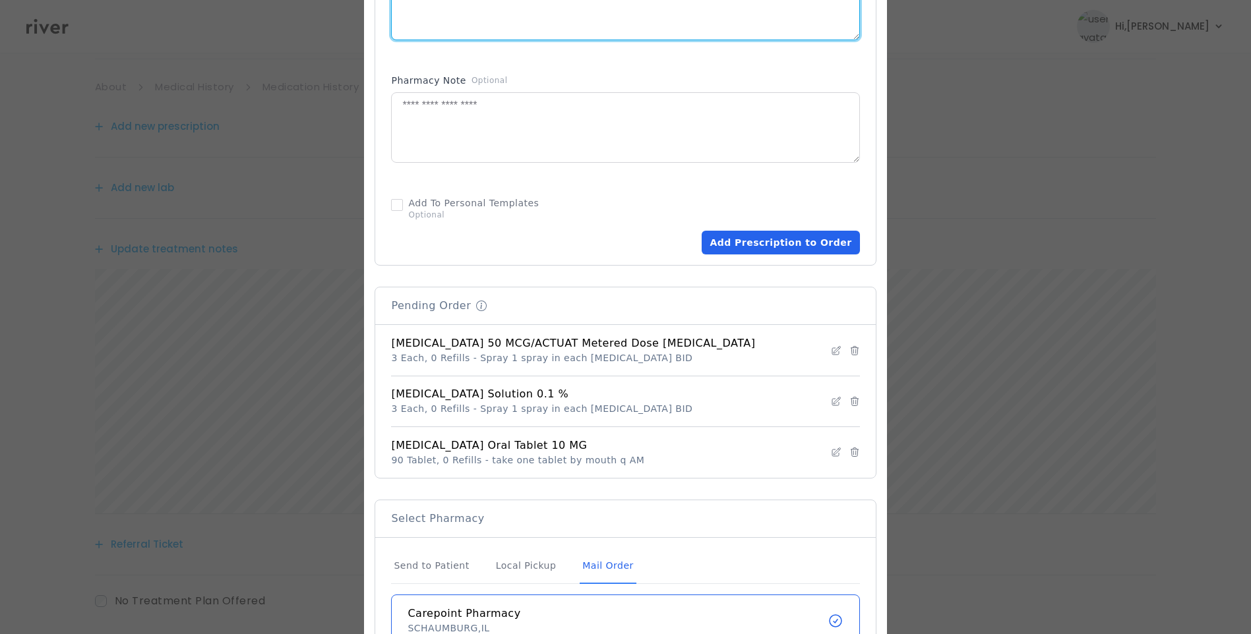
type textarea "**********"
click at [787, 237] on button "Add Prescription to Order" at bounding box center [781, 243] width 158 height 24
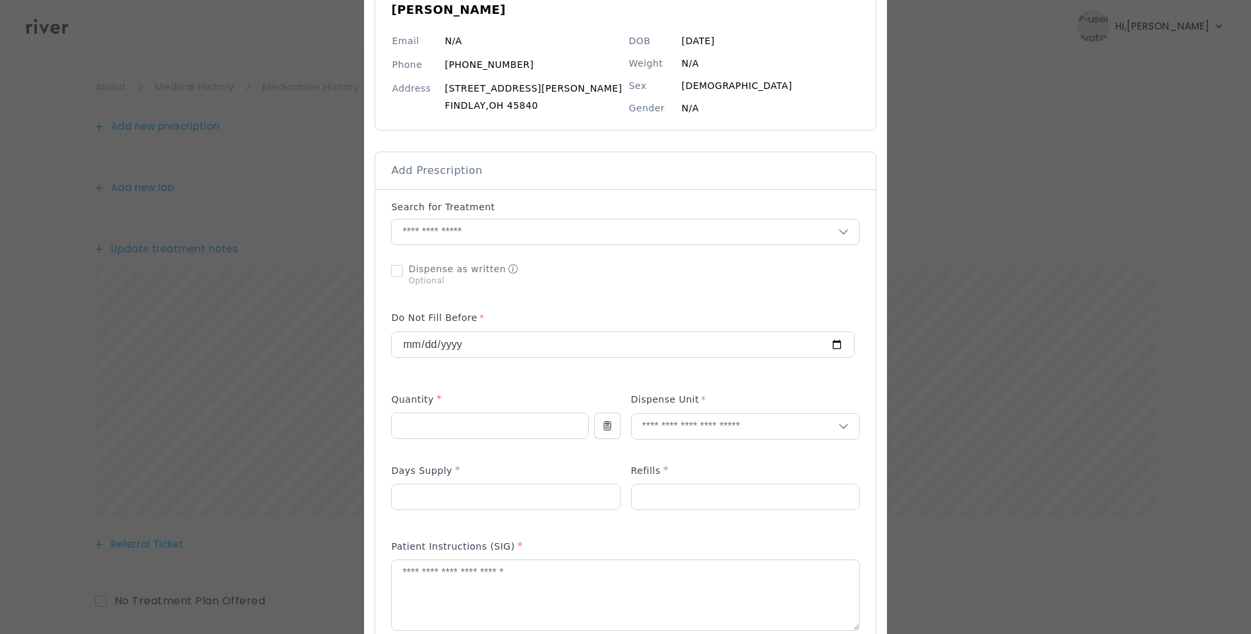
scroll to position [132, 0]
click at [454, 241] on input "text" at bounding box center [615, 234] width 446 height 25
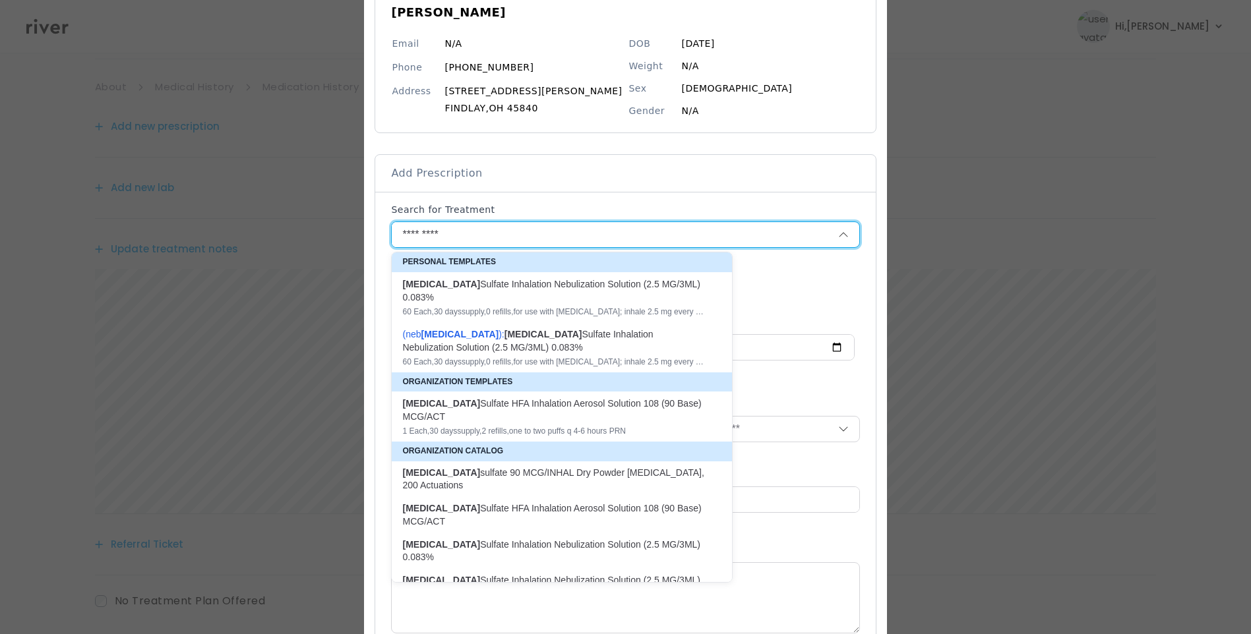
click at [567, 410] on div "Albuterol Sulfate HFA Inhalation Aerosol Solution 108 (90 Base) MCG/ACT" at bounding box center [553, 410] width 303 height 26
type input "**********"
type input "*"
type input "**"
type input "*"
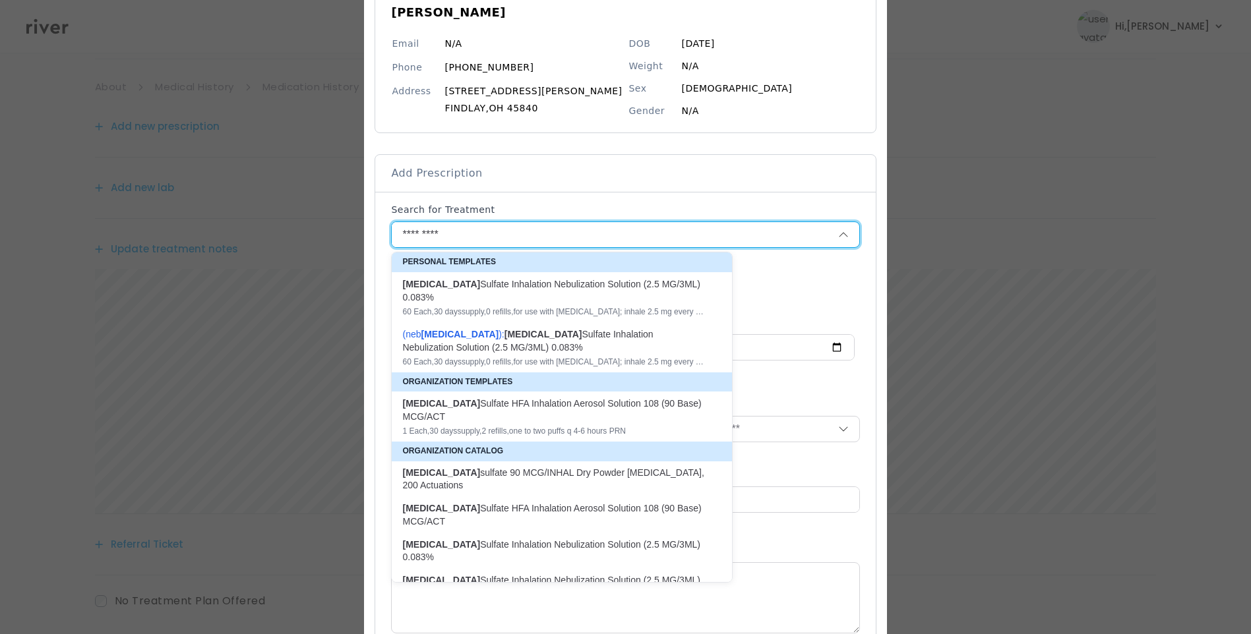
type textarea "**********"
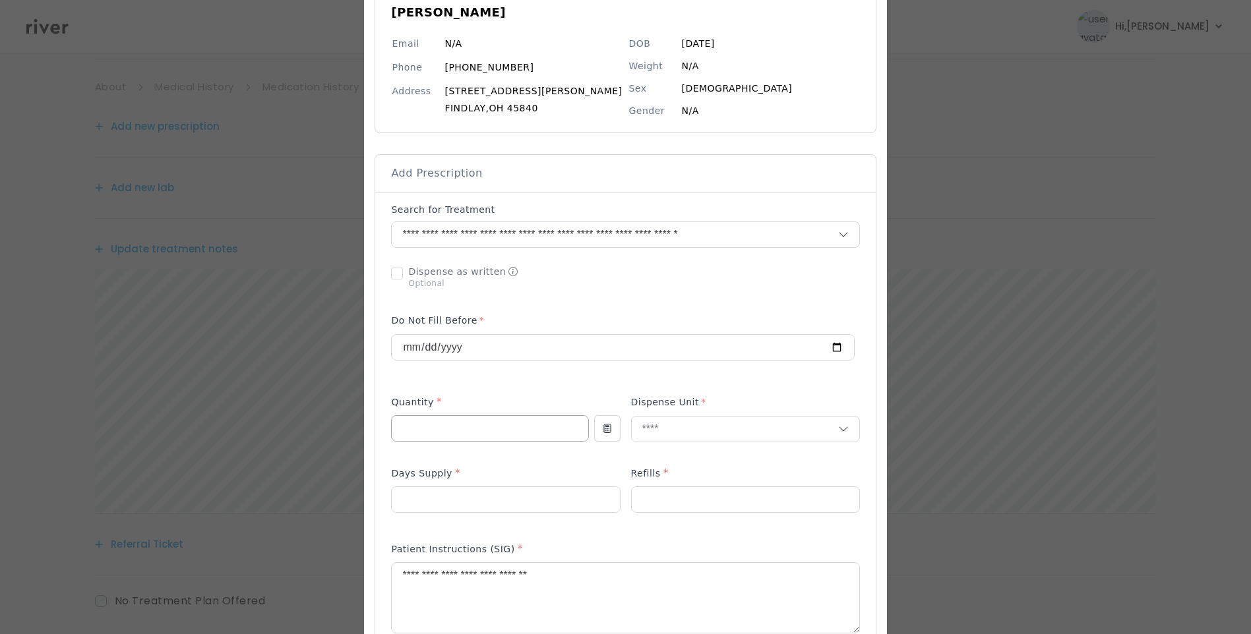
click at [452, 427] on input "*" at bounding box center [490, 428] width 196 height 25
drag, startPoint x: 401, startPoint y: 426, endPoint x: 380, endPoint y: 422, distance: 21.5
click at [382, 423] on div at bounding box center [625, 644] width 522 height 1426
type input "*"
click at [700, 429] on input "text" at bounding box center [735, 429] width 206 height 25
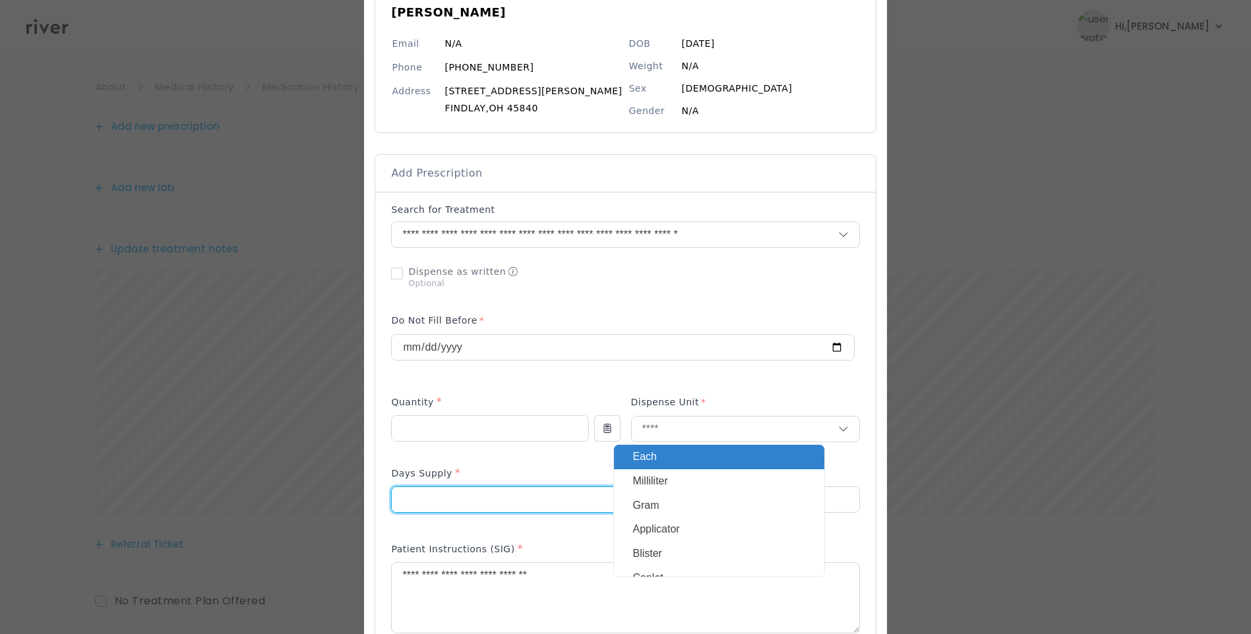
drag, startPoint x: 433, startPoint y: 506, endPoint x: 357, endPoint y: 503, distance: 75.9
click at [357, 503] on div "​" at bounding box center [625, 623] width 1251 height 1511
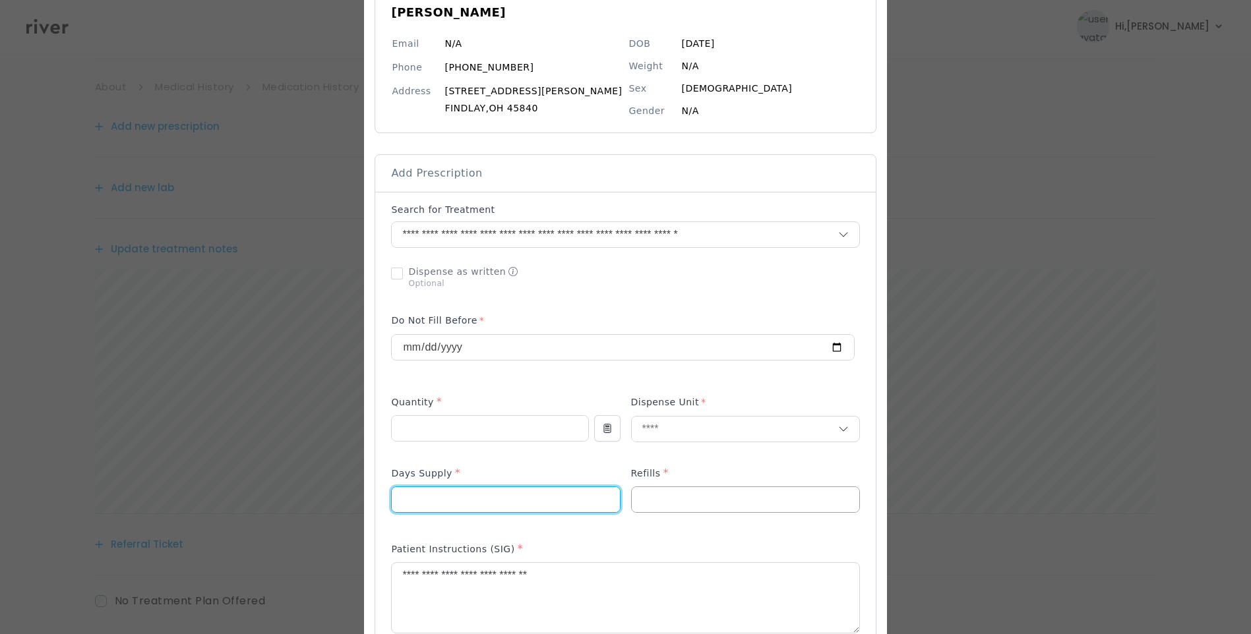
type input "**"
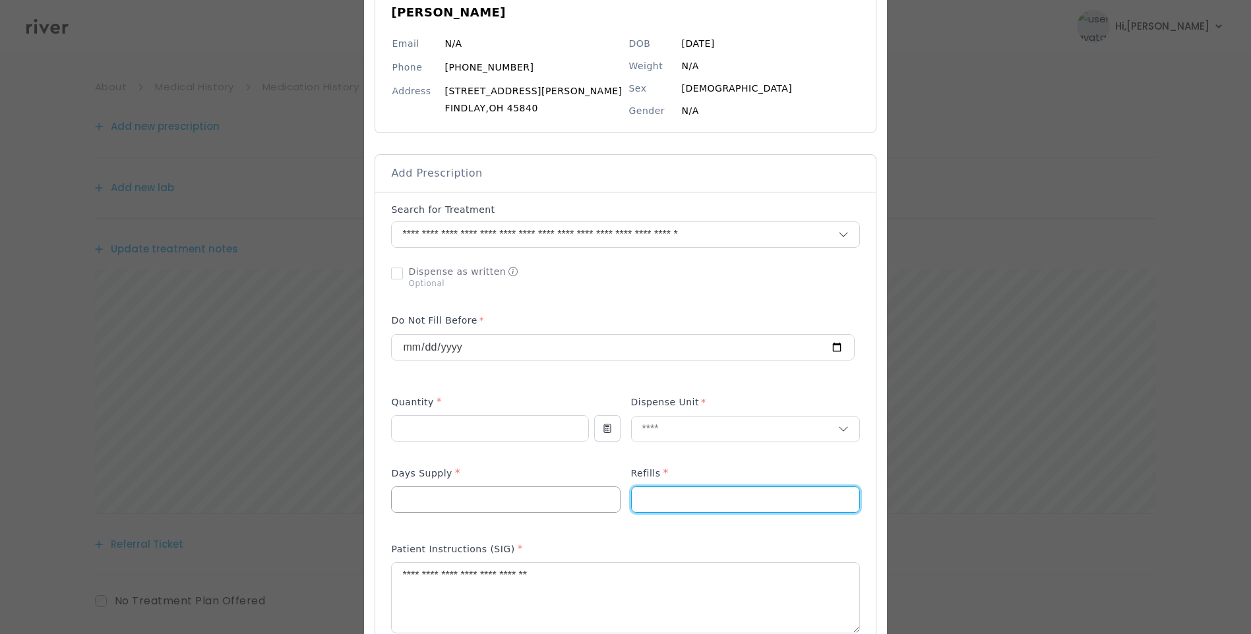
drag, startPoint x: 667, startPoint y: 500, endPoint x: 588, endPoint y: 499, distance: 79.1
click at [588, 499] on div at bounding box center [625, 497] width 468 height 63
type input "*"
click at [410, 576] on textarea "**********" at bounding box center [625, 598] width 467 height 70
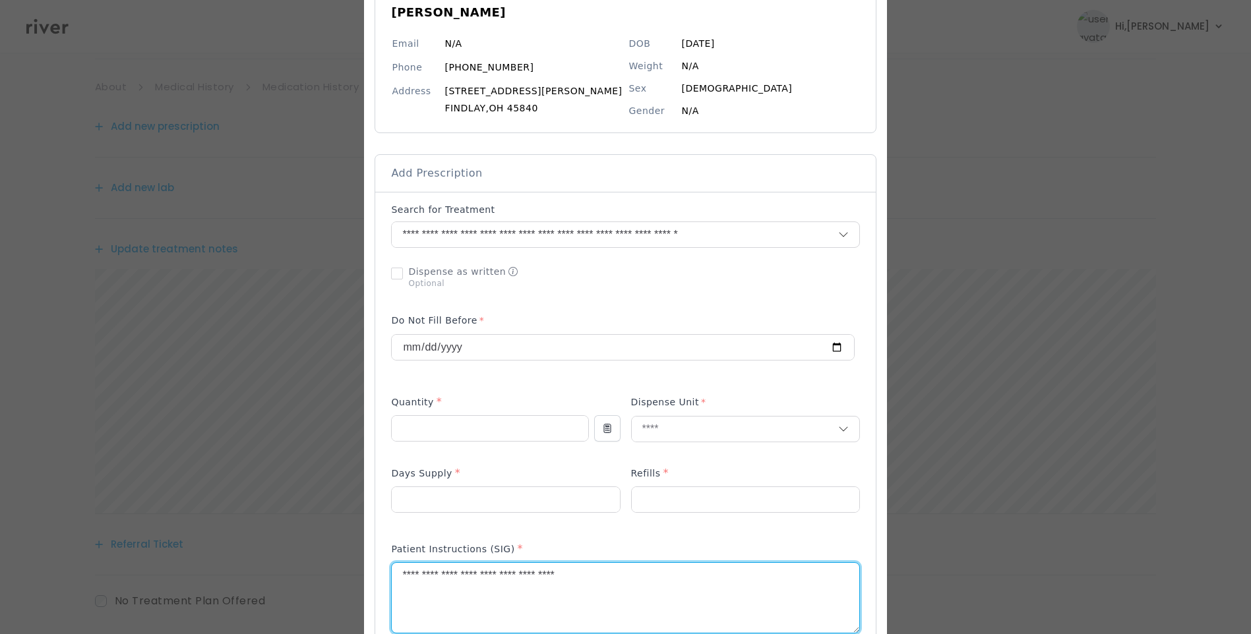
click at [631, 582] on textarea "**********" at bounding box center [625, 598] width 467 height 70
click at [780, 580] on textarea "**********" at bounding box center [625, 598] width 467 height 70
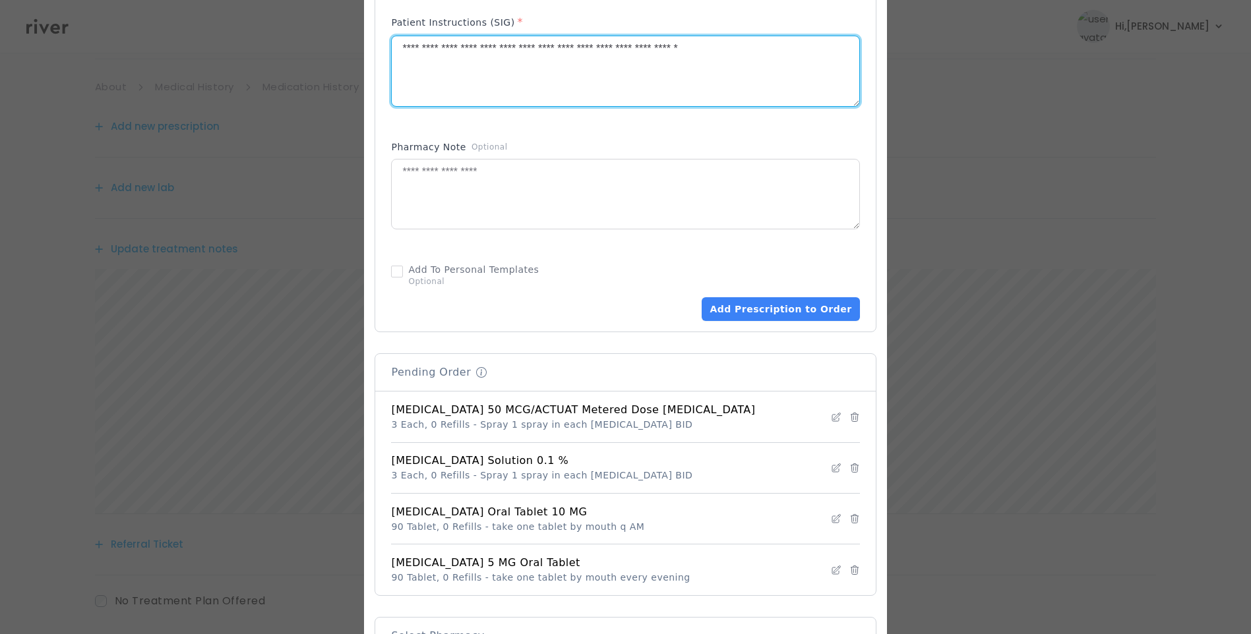
scroll to position [659, 0]
type textarea "**********"
click at [760, 315] on button "Add Prescription to Order" at bounding box center [781, 309] width 158 height 24
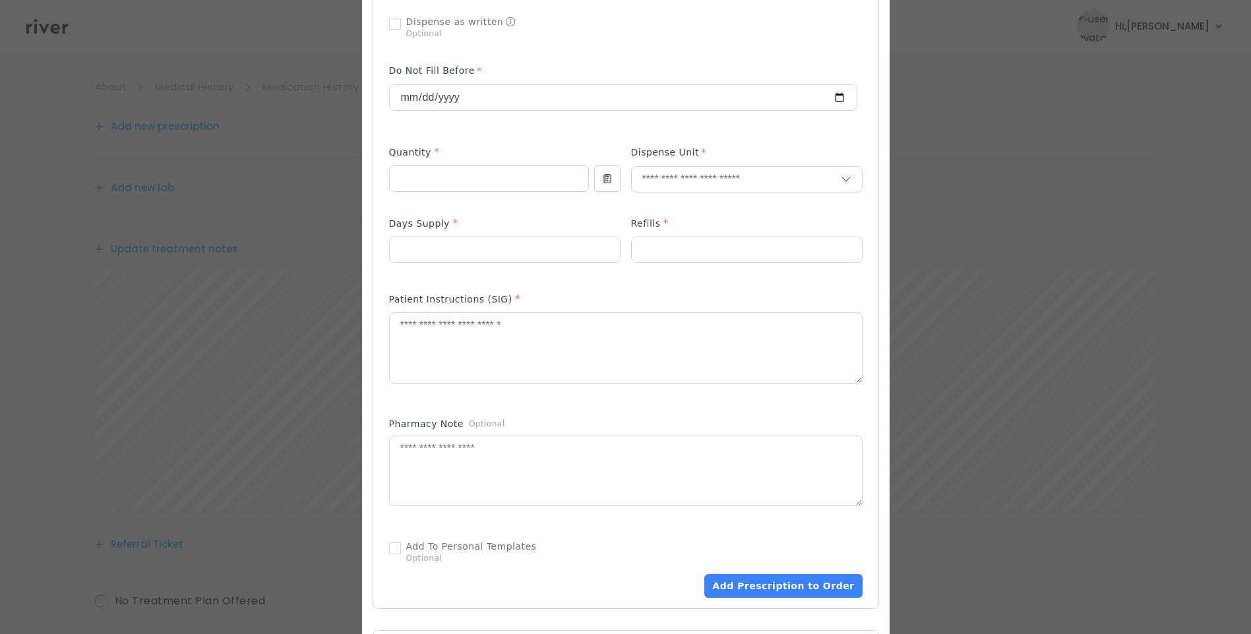
scroll to position [264, 0]
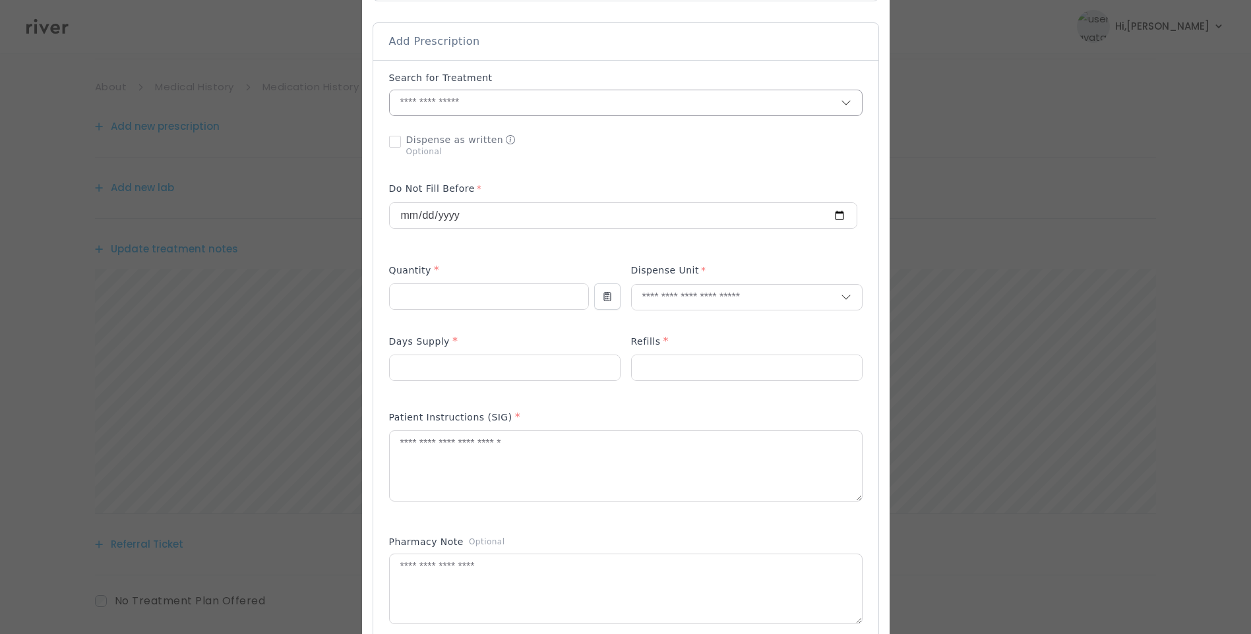
click at [477, 101] on input "text" at bounding box center [615, 102] width 451 height 25
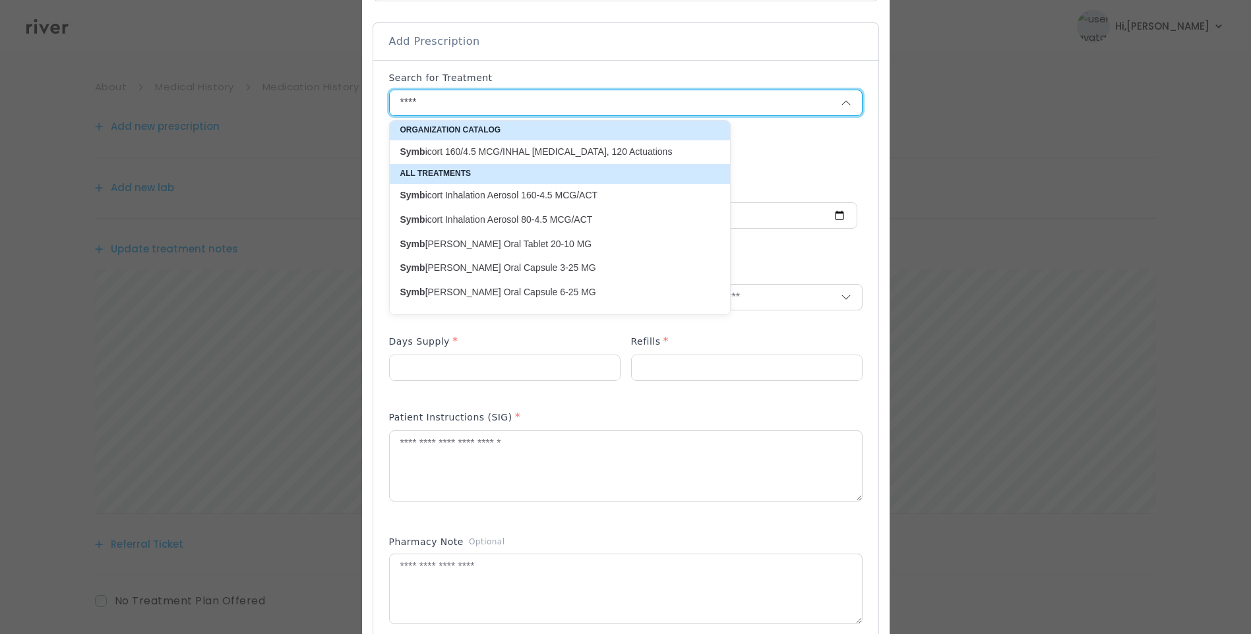
type input "****"
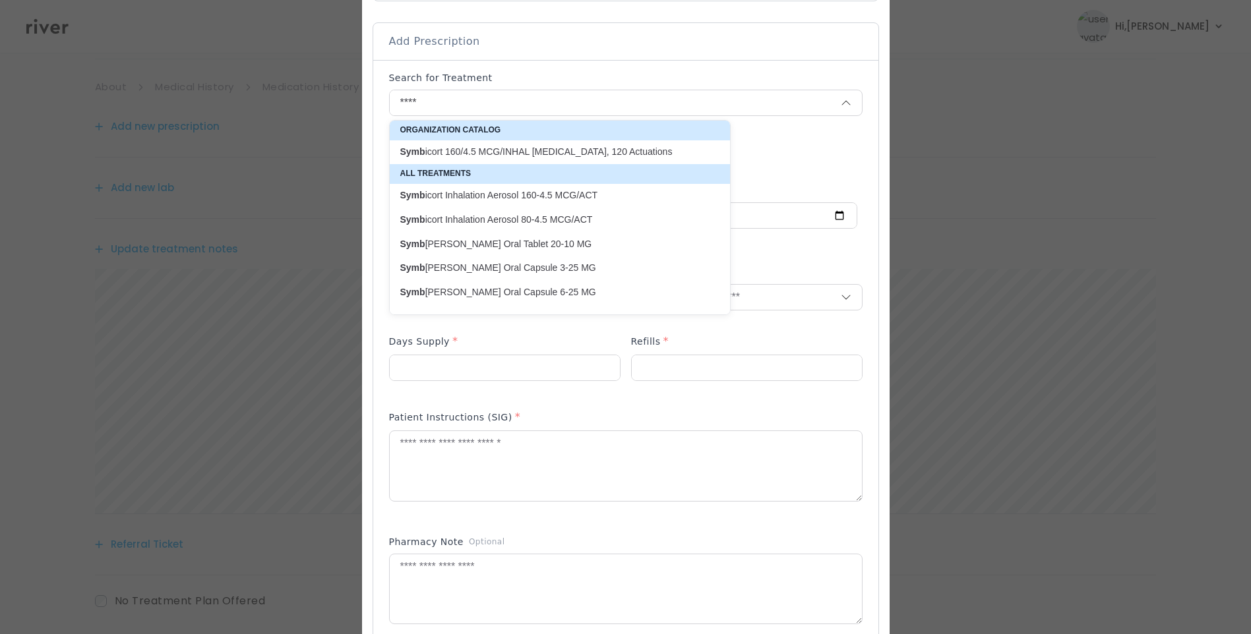
click at [853, 71] on div "Add Prescription to Order" at bounding box center [625, 393] width 505 height 667
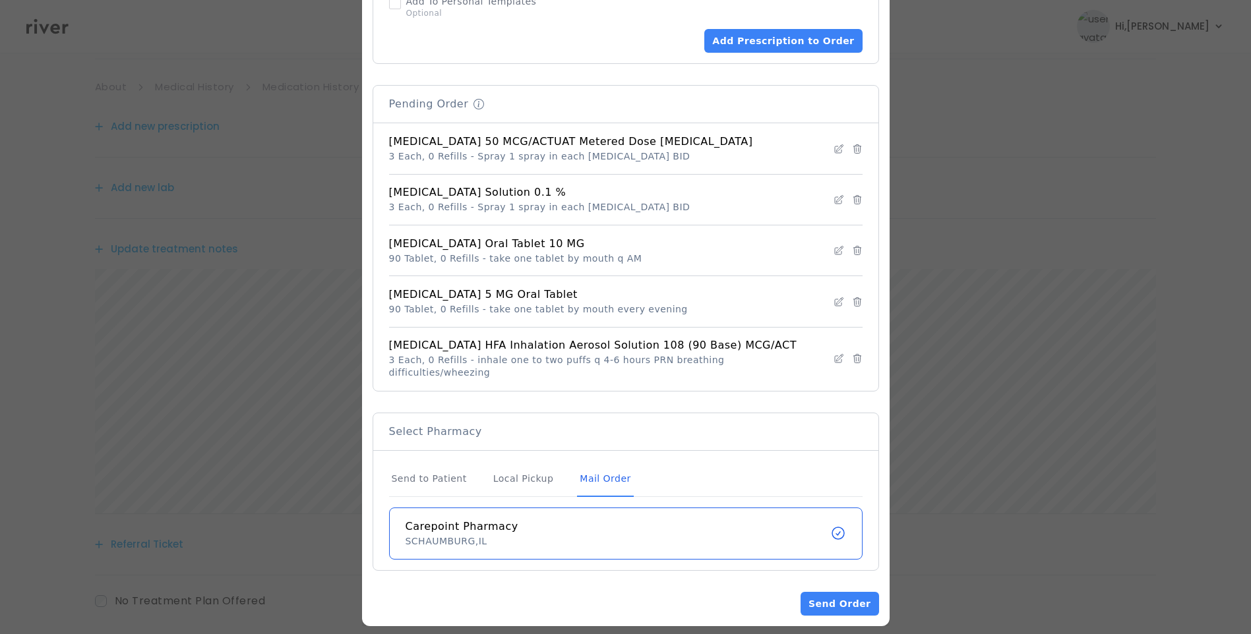
scroll to position [928, 0]
click at [605, 468] on div "Mail Order" at bounding box center [605, 479] width 56 height 36
click at [825, 592] on button "Send Order" at bounding box center [840, 604] width 78 height 24
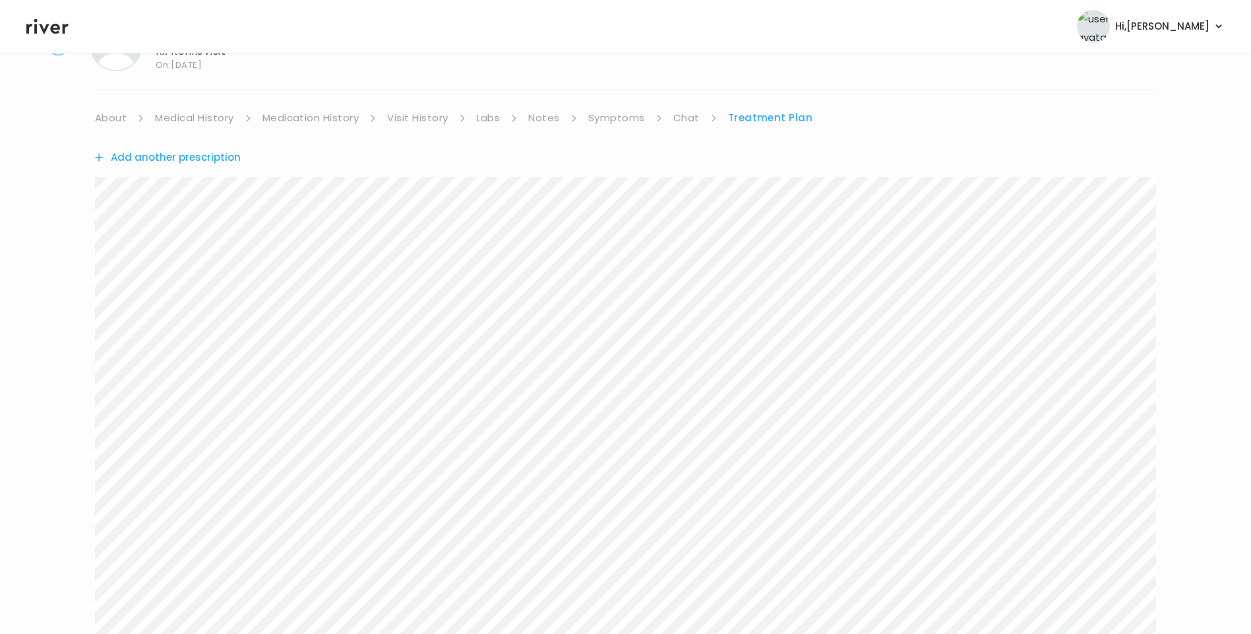
scroll to position [0, 0]
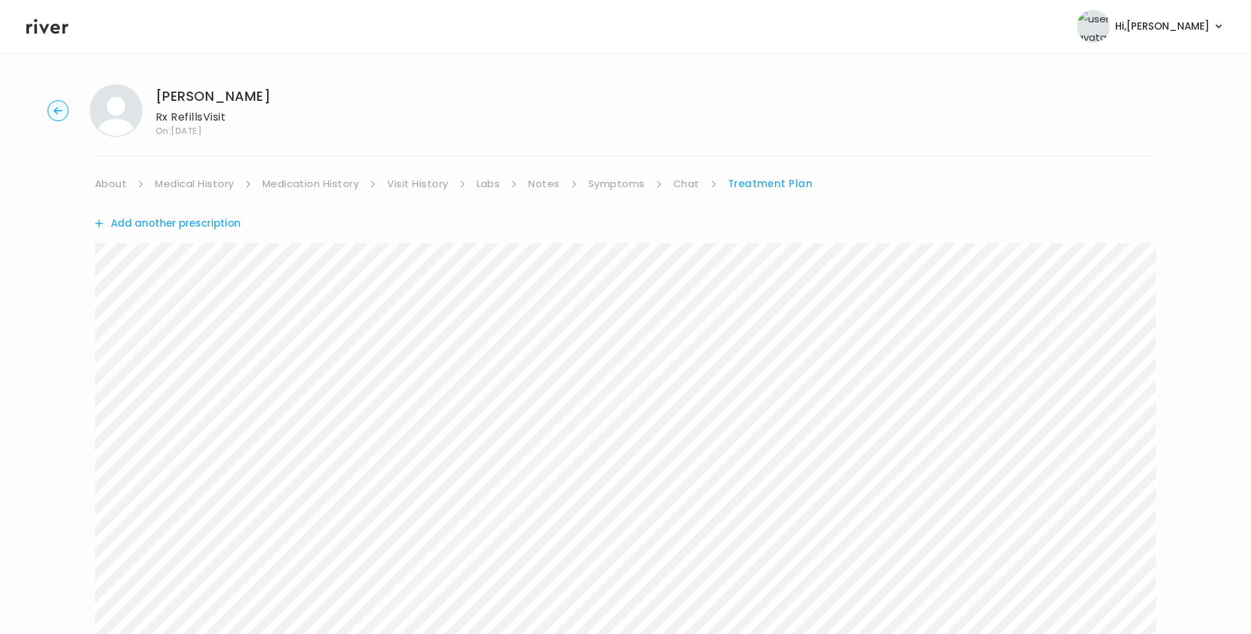
click at [626, 181] on link "Symptoms" at bounding box center [616, 184] width 57 height 18
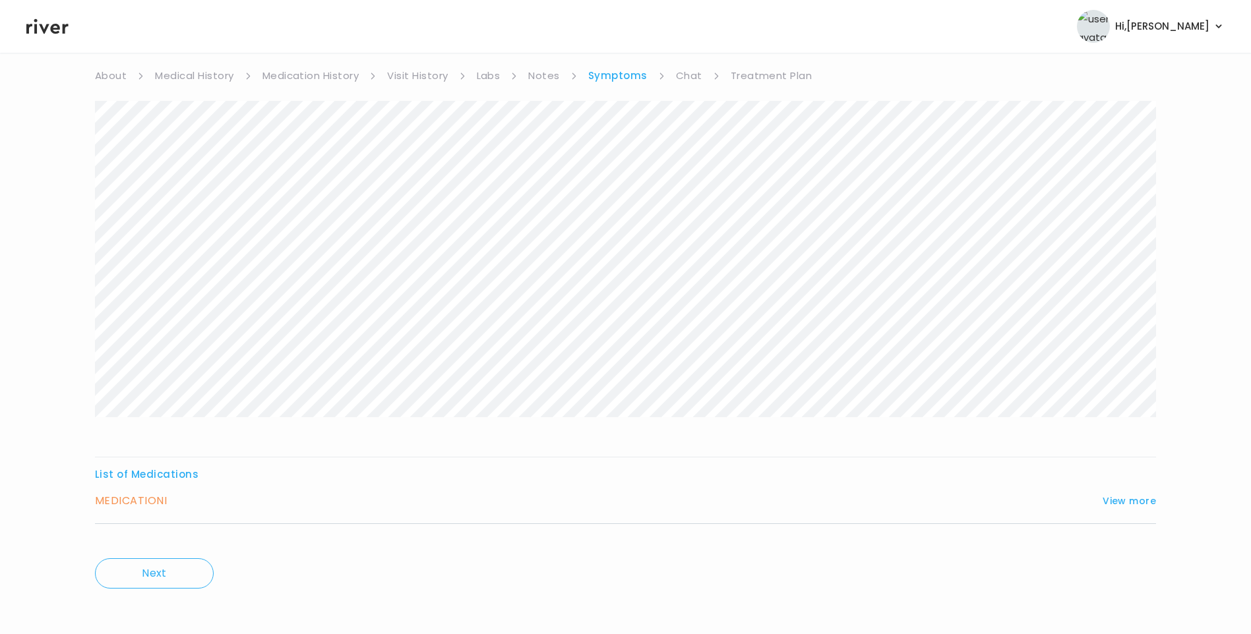
scroll to position [113, 0]
click at [1103, 495] on div "MEDICATION I View more" at bounding box center [625, 496] width 1061 height 18
click at [1118, 501] on button "View more" at bounding box center [1129, 497] width 53 height 16
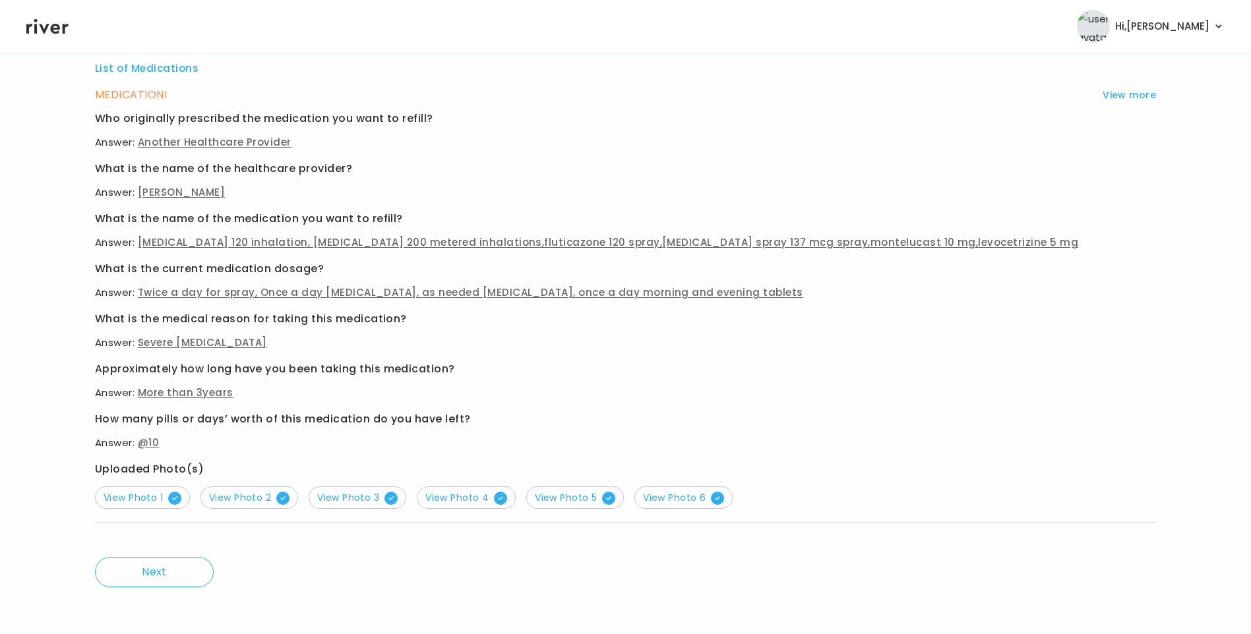
scroll to position [518, 0]
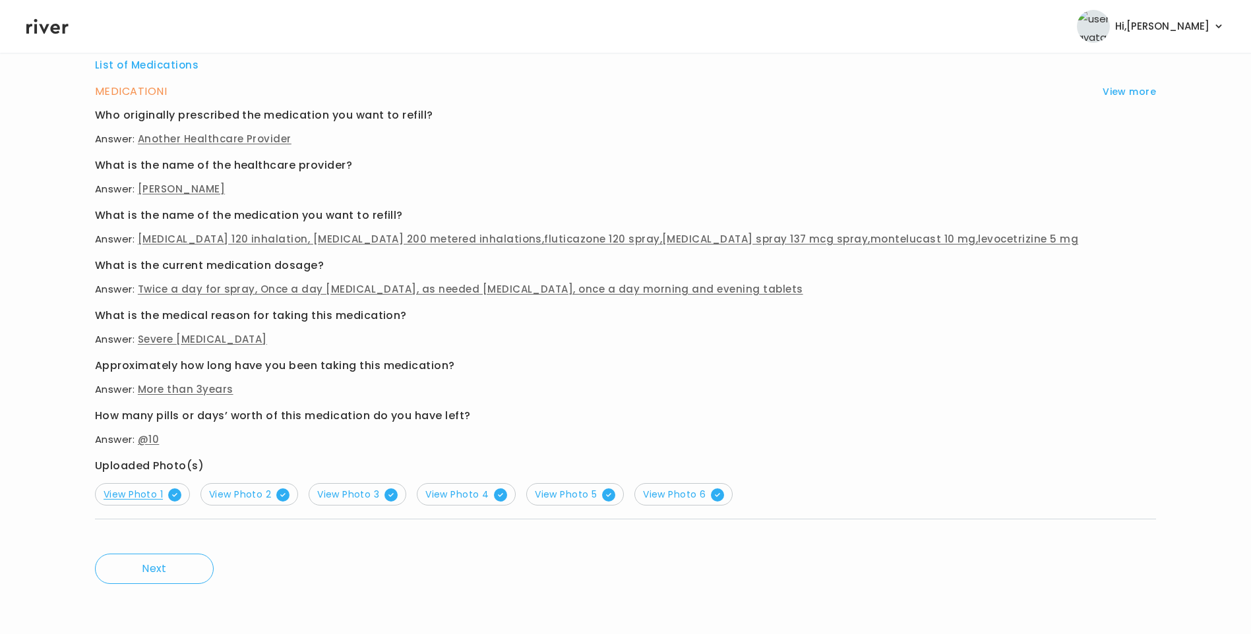
click at [141, 488] on span "View Photo 1" at bounding box center [143, 494] width 78 height 13
click at [244, 492] on span "View Photo 2" at bounding box center [249, 494] width 80 height 13
click at [350, 492] on span "View Photo 3" at bounding box center [357, 494] width 80 height 13
click at [476, 492] on span "View Photo 4" at bounding box center [466, 494] width 82 height 13
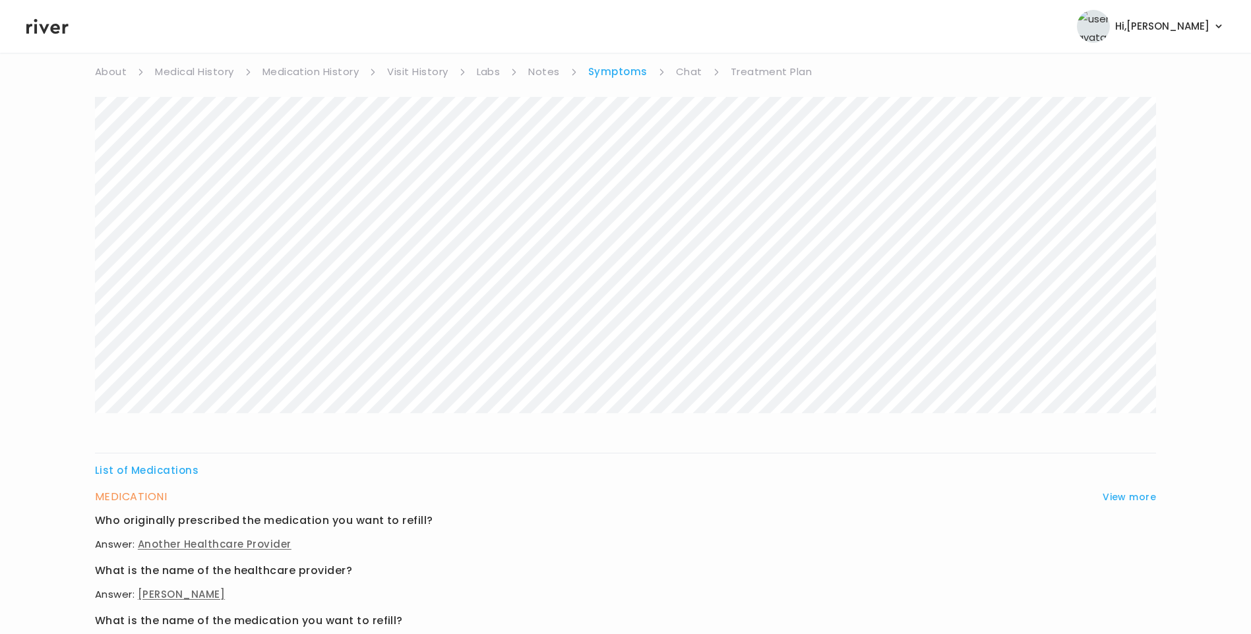
scroll to position [0, 0]
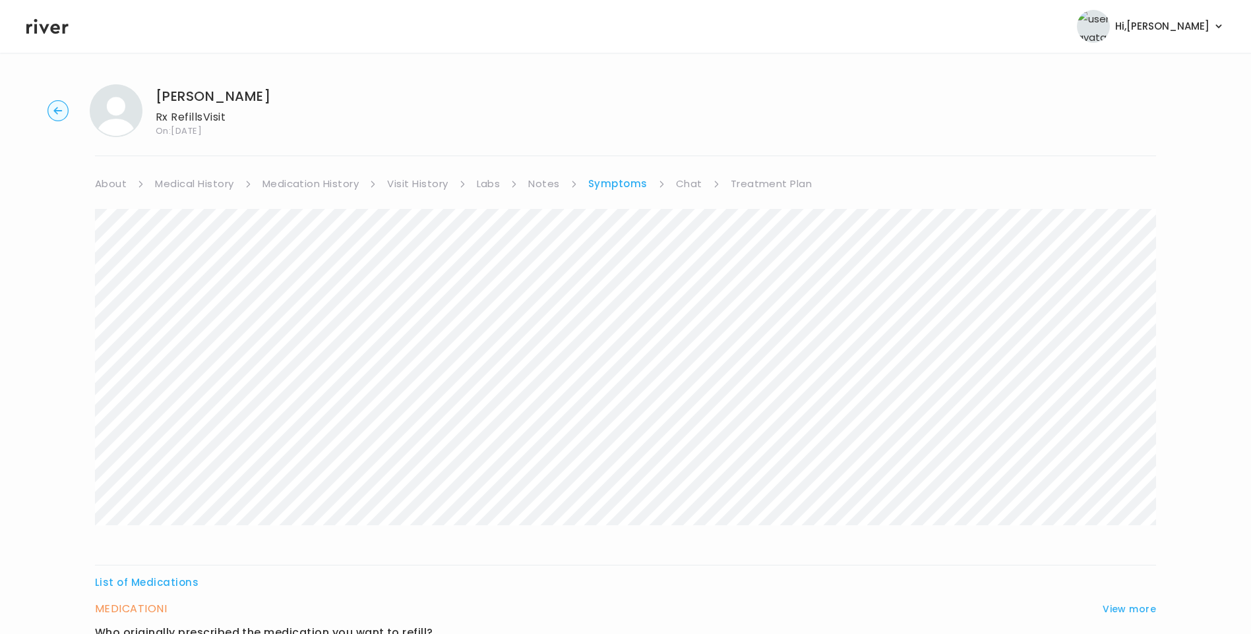
click at [776, 182] on link "Treatment Plan" at bounding box center [772, 184] width 82 height 18
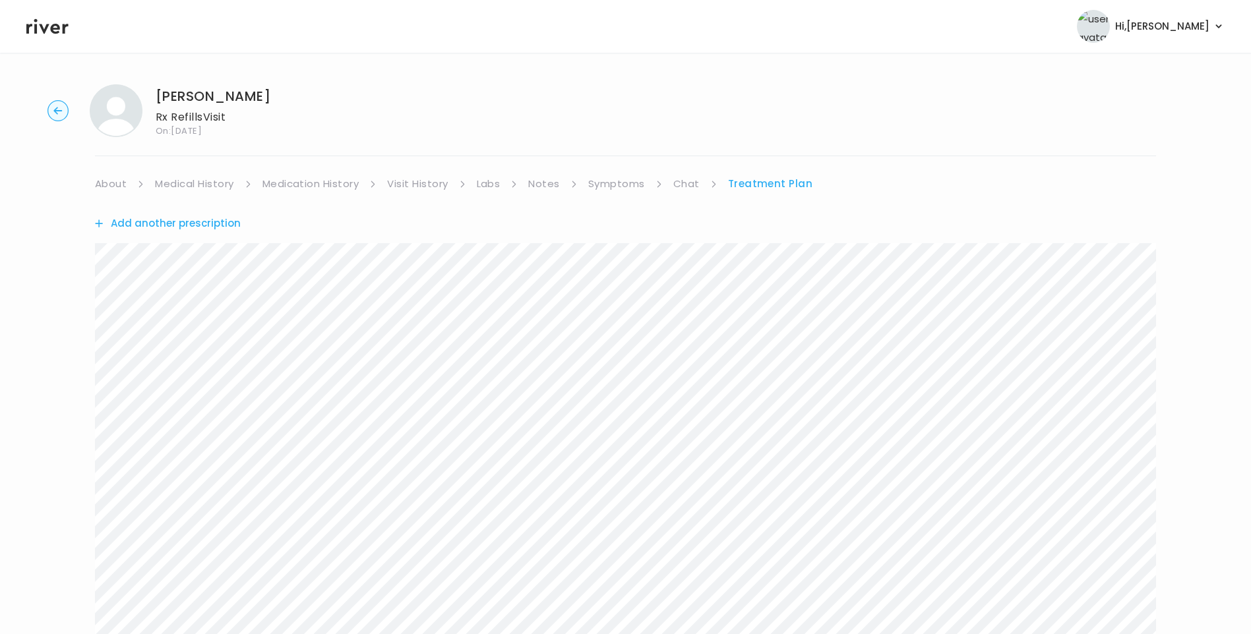
click at [750, 183] on link "Treatment Plan" at bounding box center [770, 184] width 85 height 18
click at [776, 186] on link "Treatment Plan" at bounding box center [770, 184] width 85 height 18
drag, startPoint x: 759, startPoint y: 182, endPoint x: 772, endPoint y: 185, distance: 13.5
click at [761, 181] on link "Treatment Plan" at bounding box center [770, 184] width 85 height 18
drag, startPoint x: 772, startPoint y: 183, endPoint x: 781, endPoint y: 189, distance: 11.0
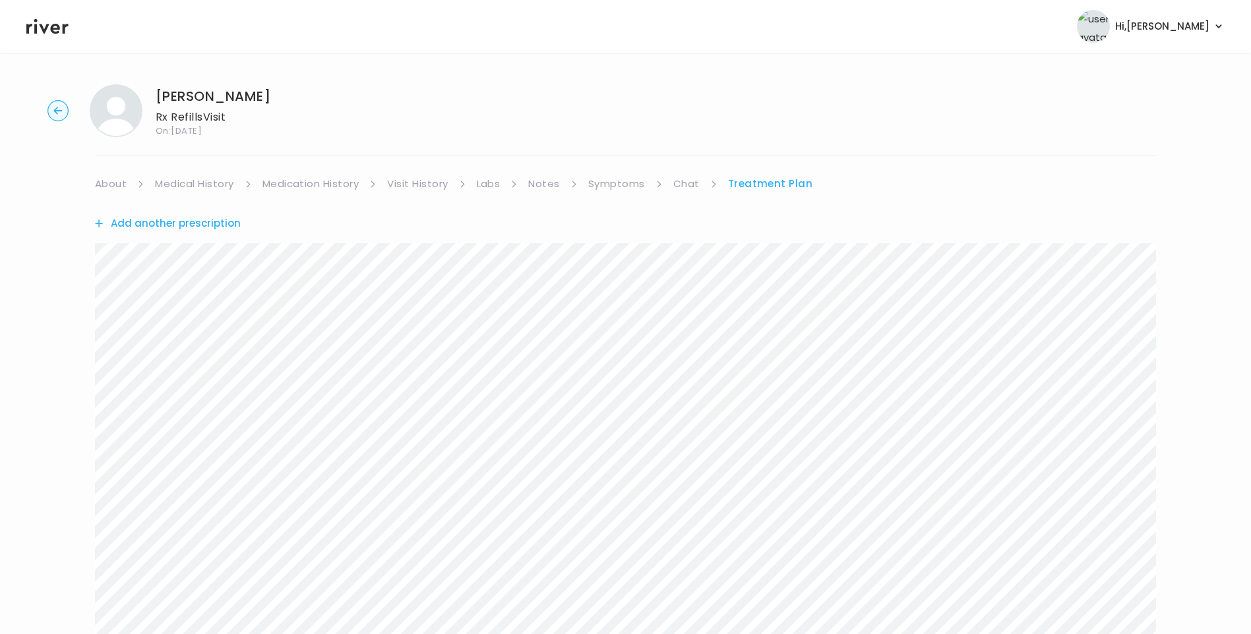
click at [773, 183] on link "Treatment Plan" at bounding box center [770, 184] width 85 height 18
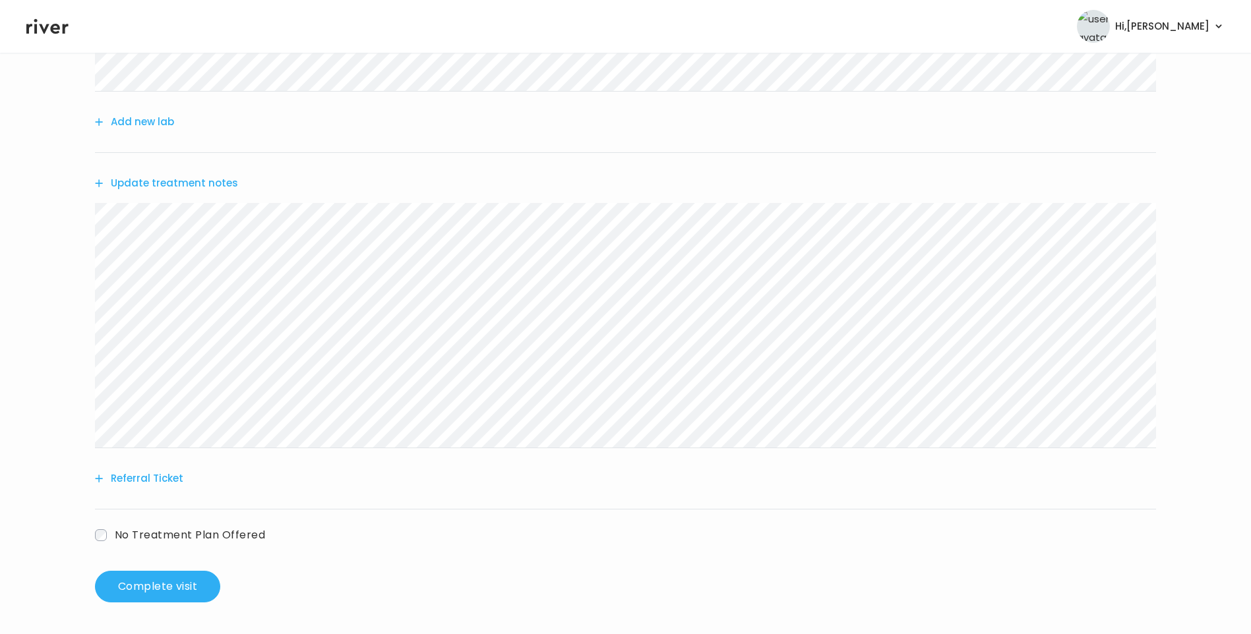
click at [222, 179] on button "Update treatment notes" at bounding box center [166, 183] width 143 height 18
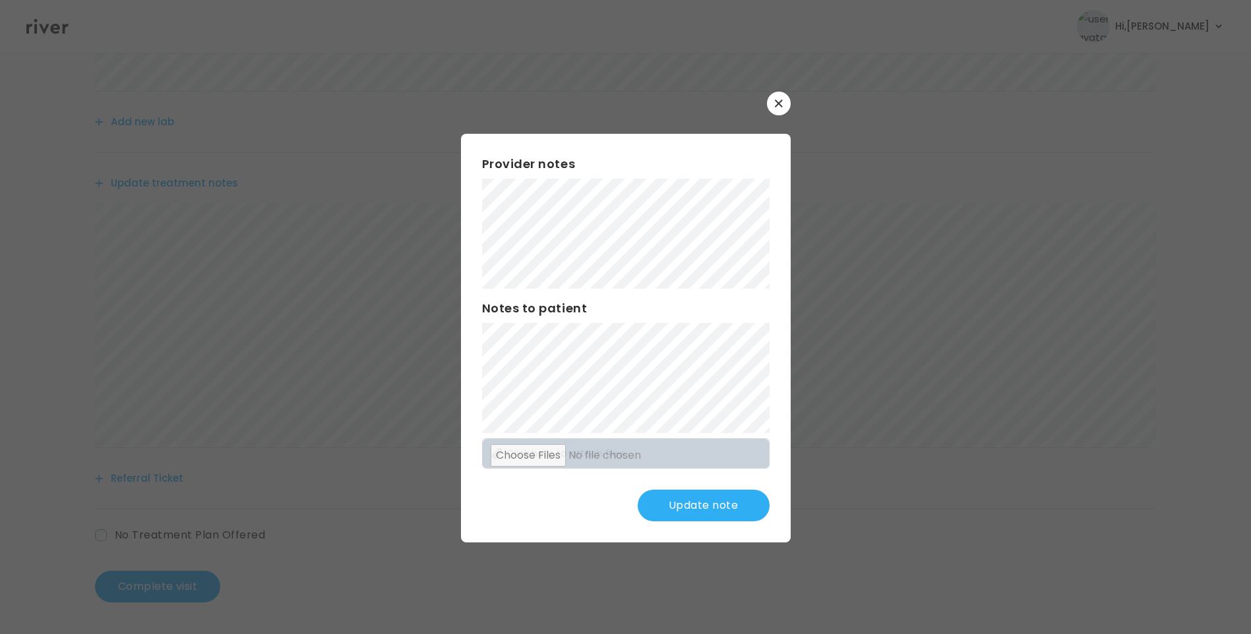
click at [680, 504] on button "Update note" at bounding box center [704, 506] width 132 height 32
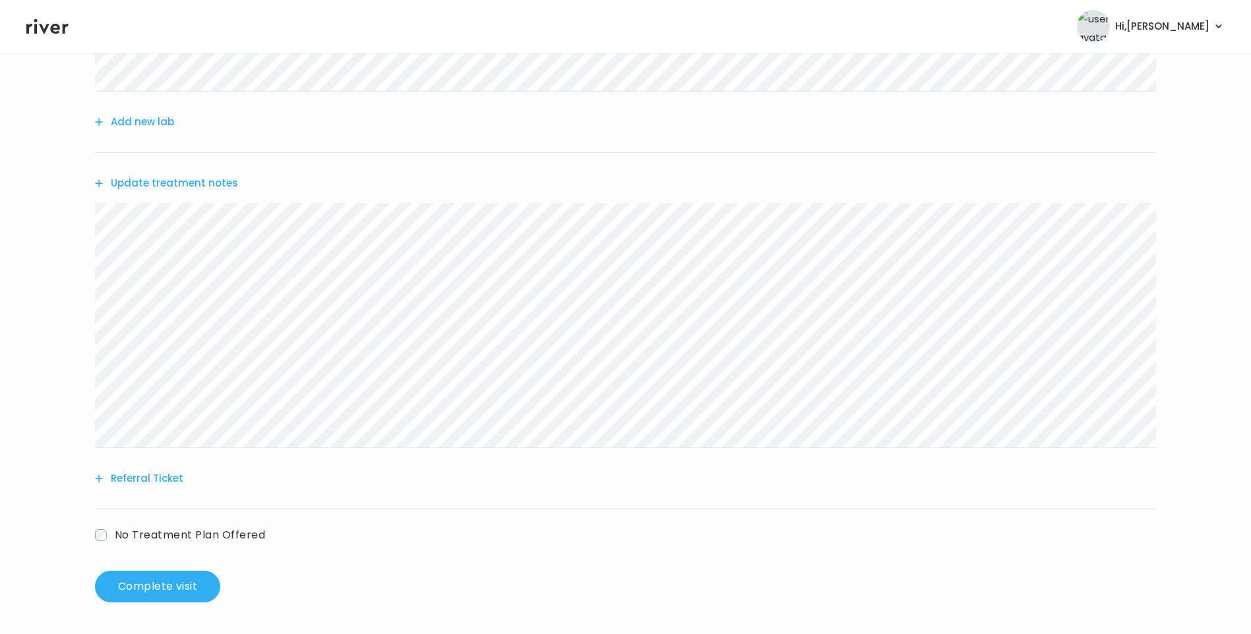
click at [199, 179] on button "Update treatment notes" at bounding box center [166, 183] width 143 height 18
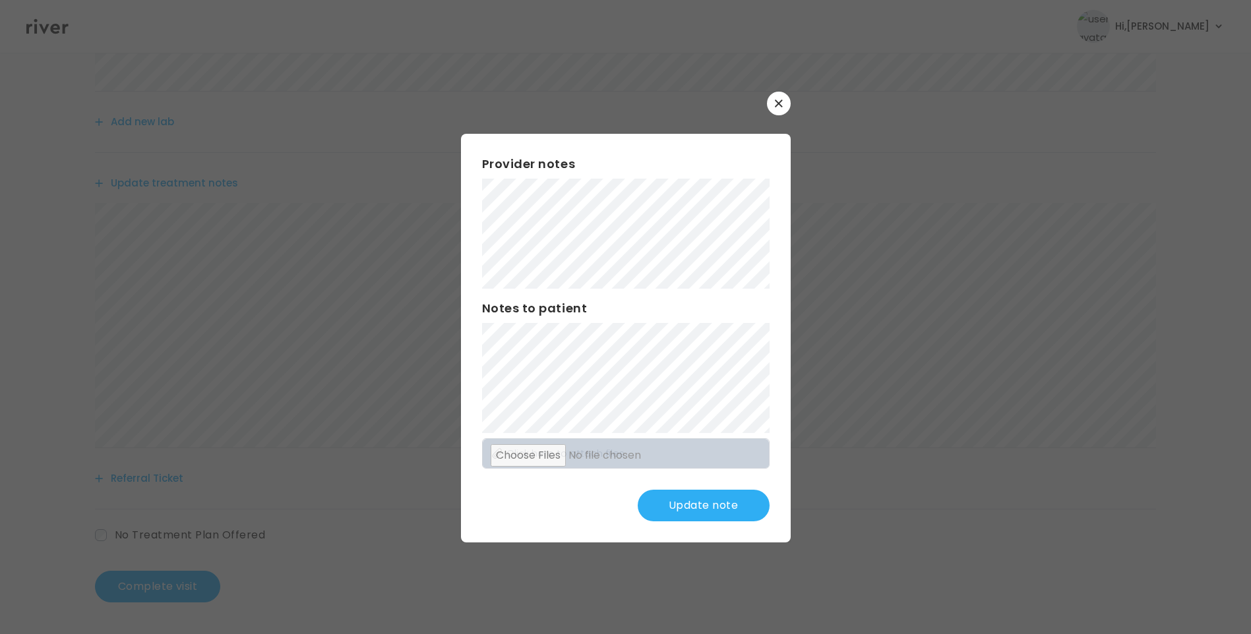
click at [694, 509] on button "Update note" at bounding box center [704, 506] width 132 height 32
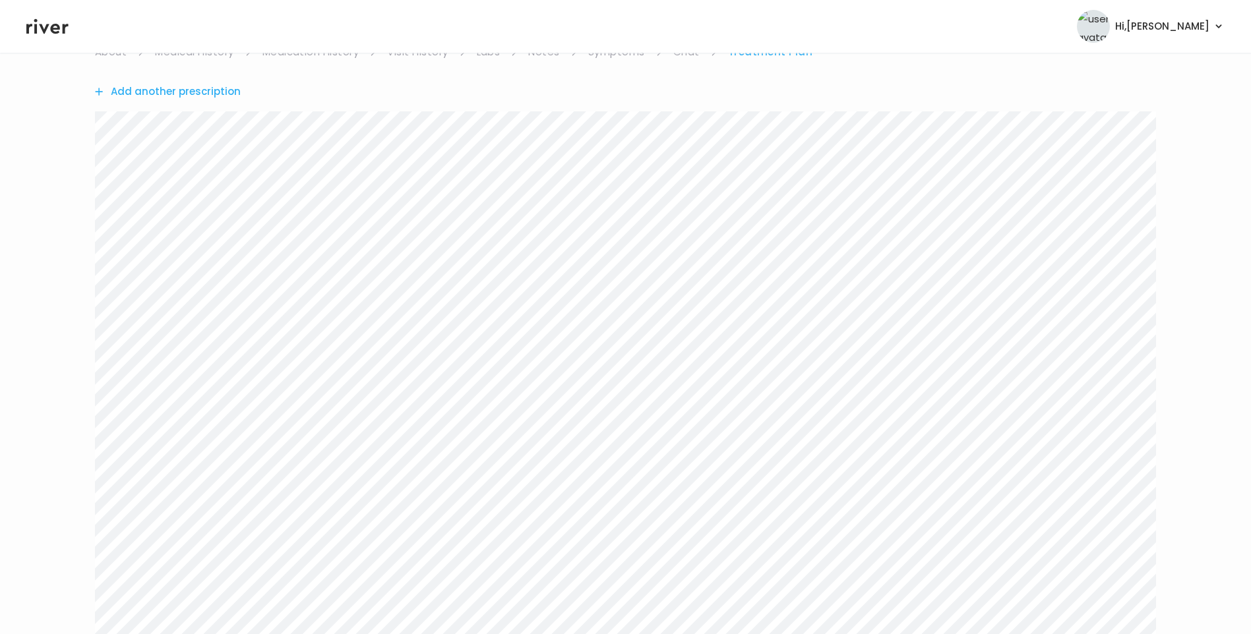
scroll to position [0, 0]
click at [625, 181] on link "Symptoms" at bounding box center [616, 184] width 57 height 18
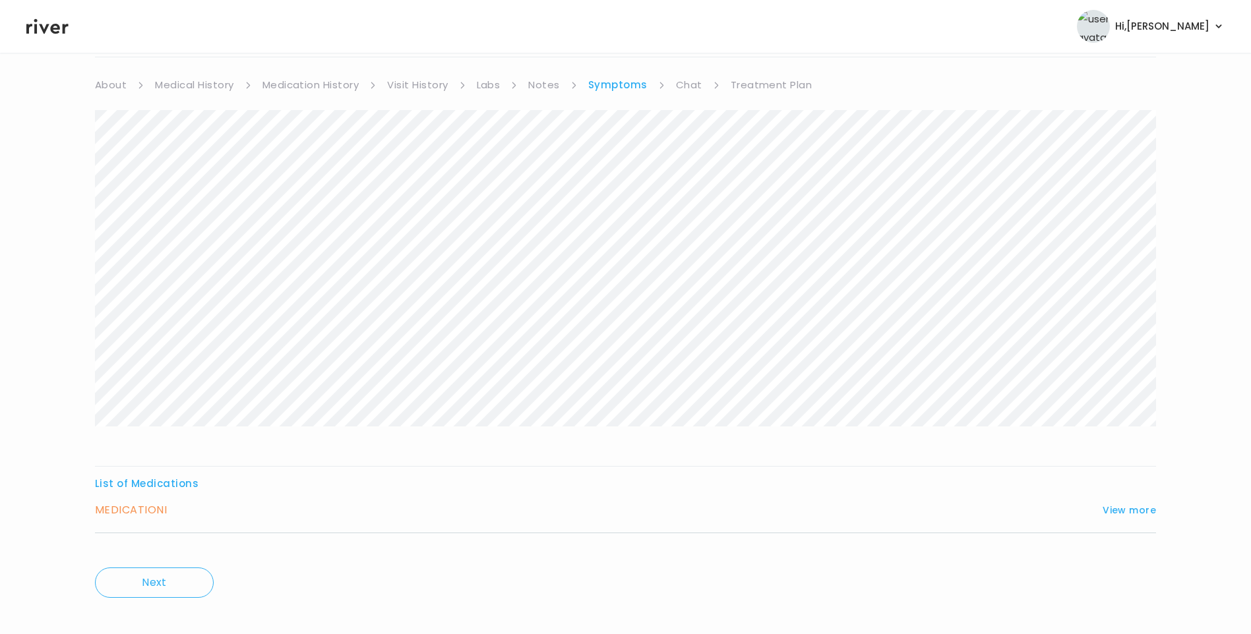
scroll to position [113, 0]
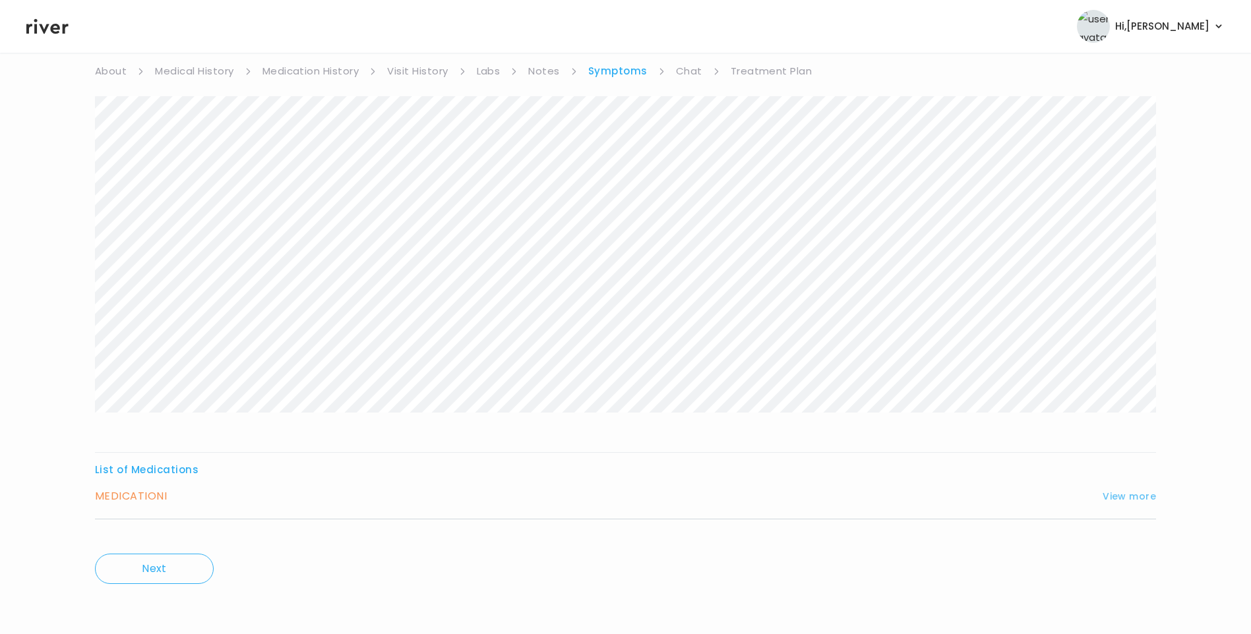
click at [1114, 494] on button "View more" at bounding box center [1129, 497] width 53 height 16
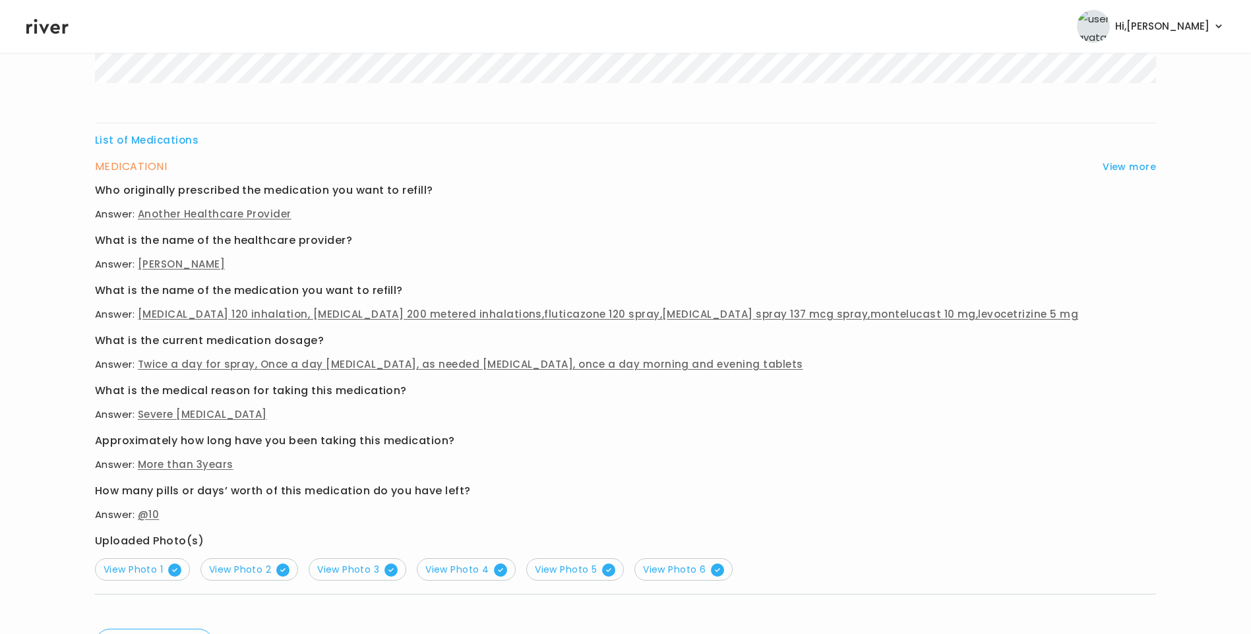
scroll to position [518, 0]
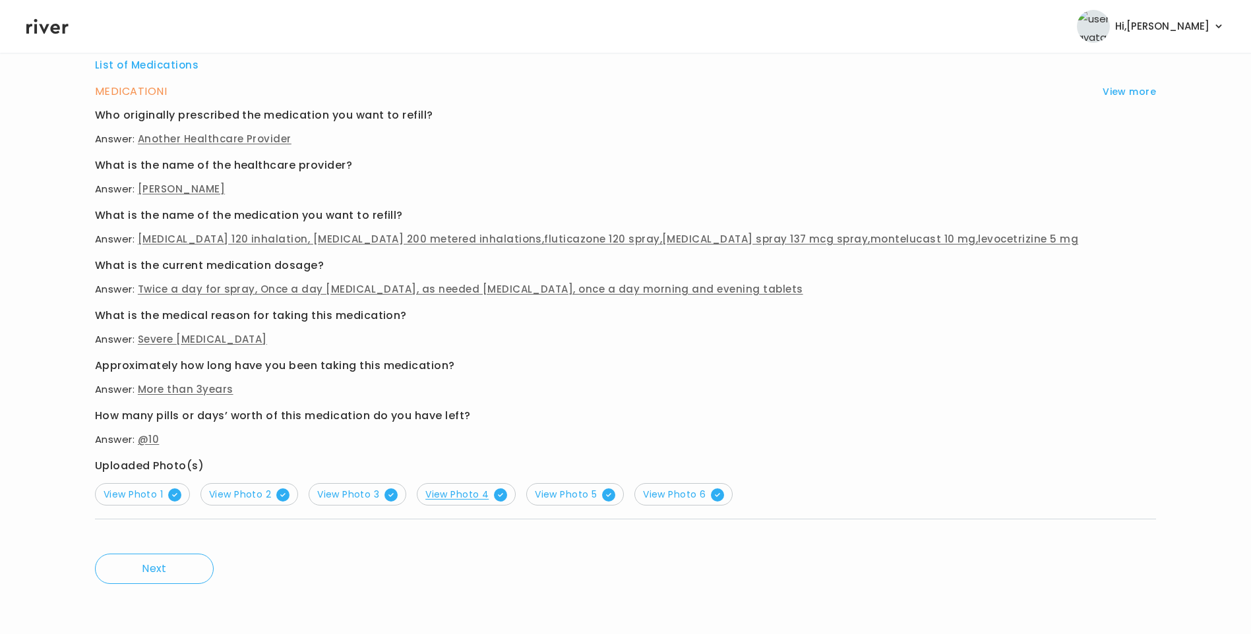
click at [472, 493] on span "View Photo 4" at bounding box center [466, 494] width 82 height 13
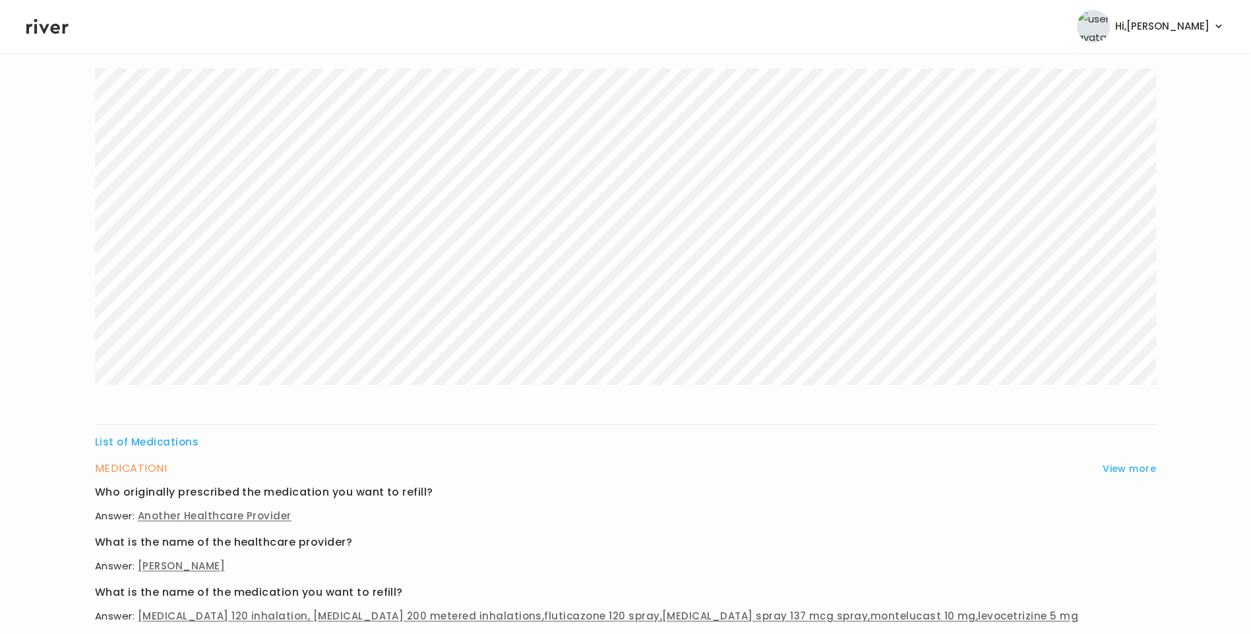
scroll to position [0, 0]
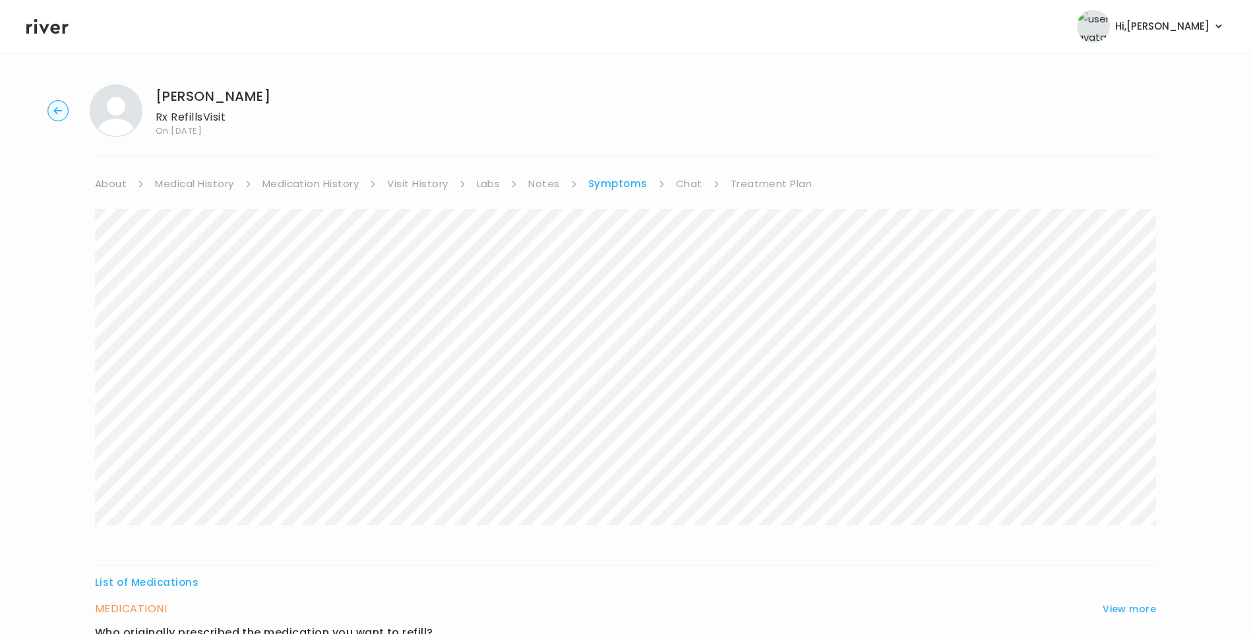
click at [784, 179] on link "Treatment Plan" at bounding box center [772, 184] width 82 height 18
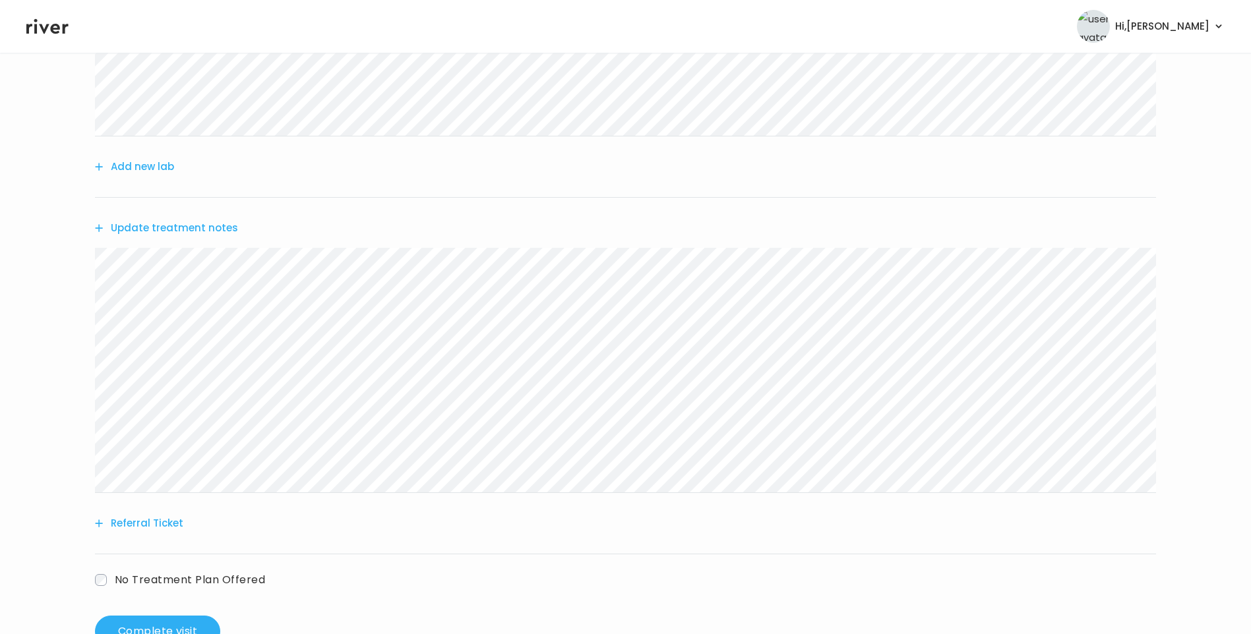
scroll to position [778, 0]
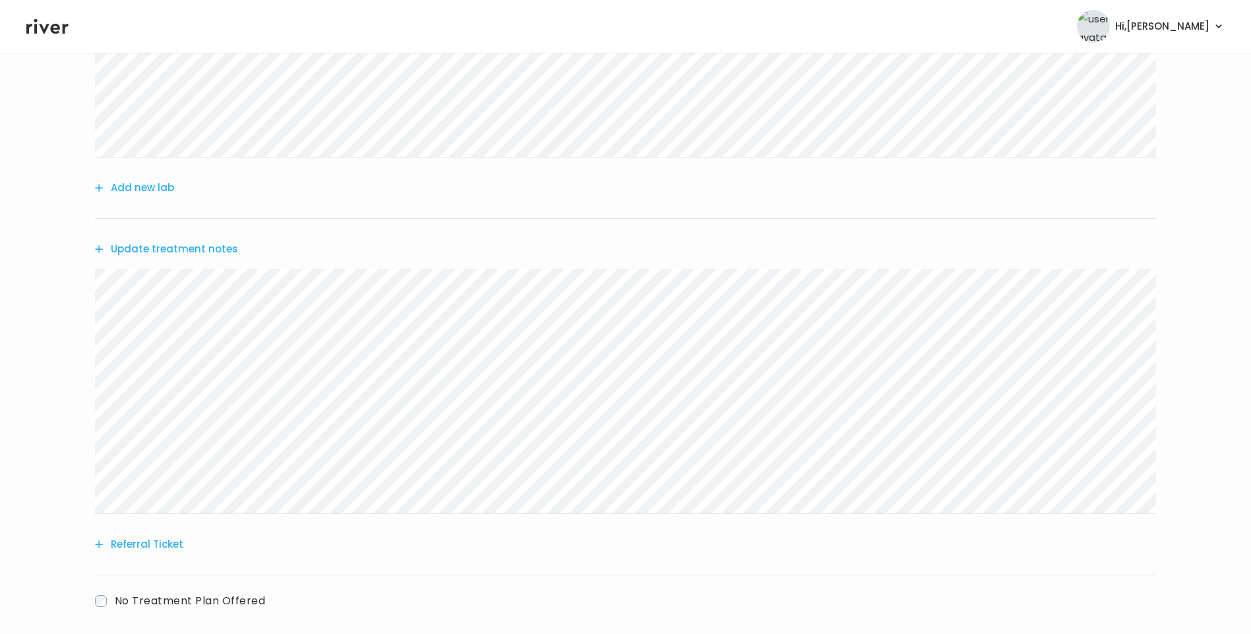
click at [216, 252] on button "Update treatment notes" at bounding box center [166, 249] width 143 height 18
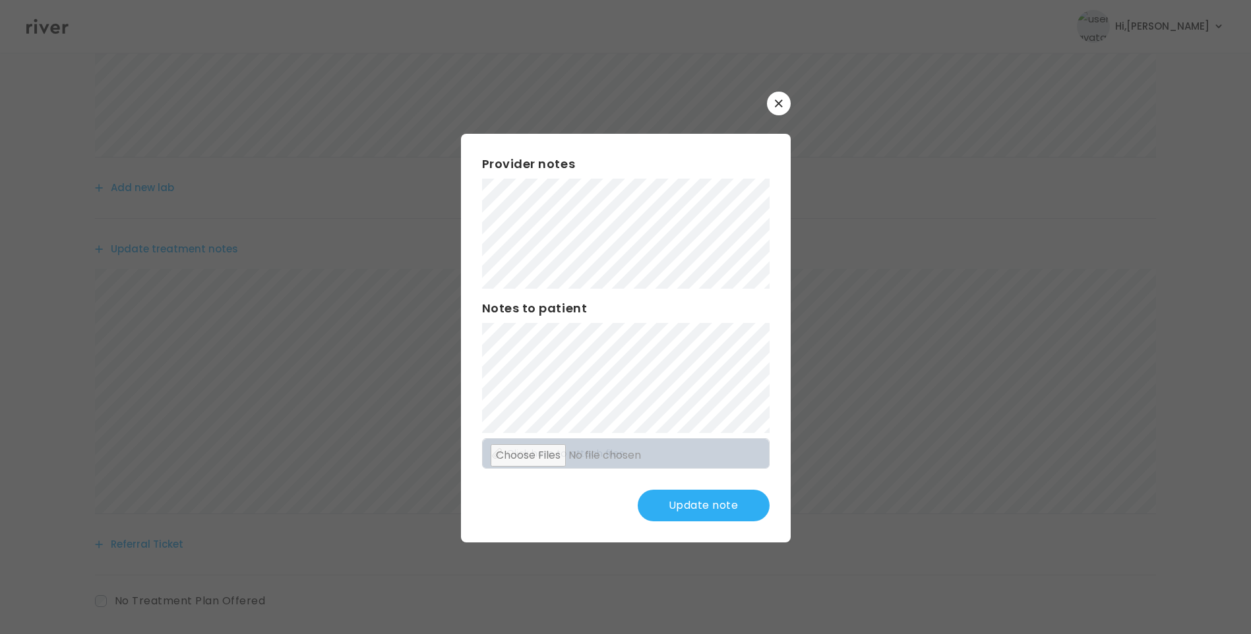
click at [707, 504] on button "Update note" at bounding box center [704, 506] width 132 height 32
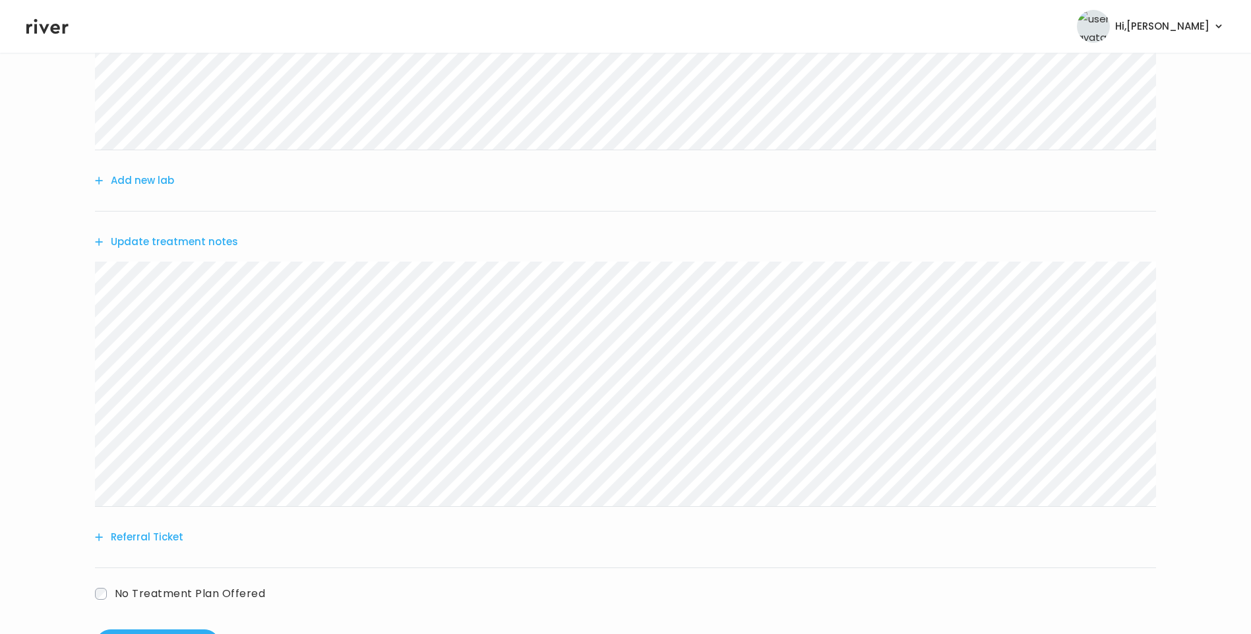
scroll to position [843, 0]
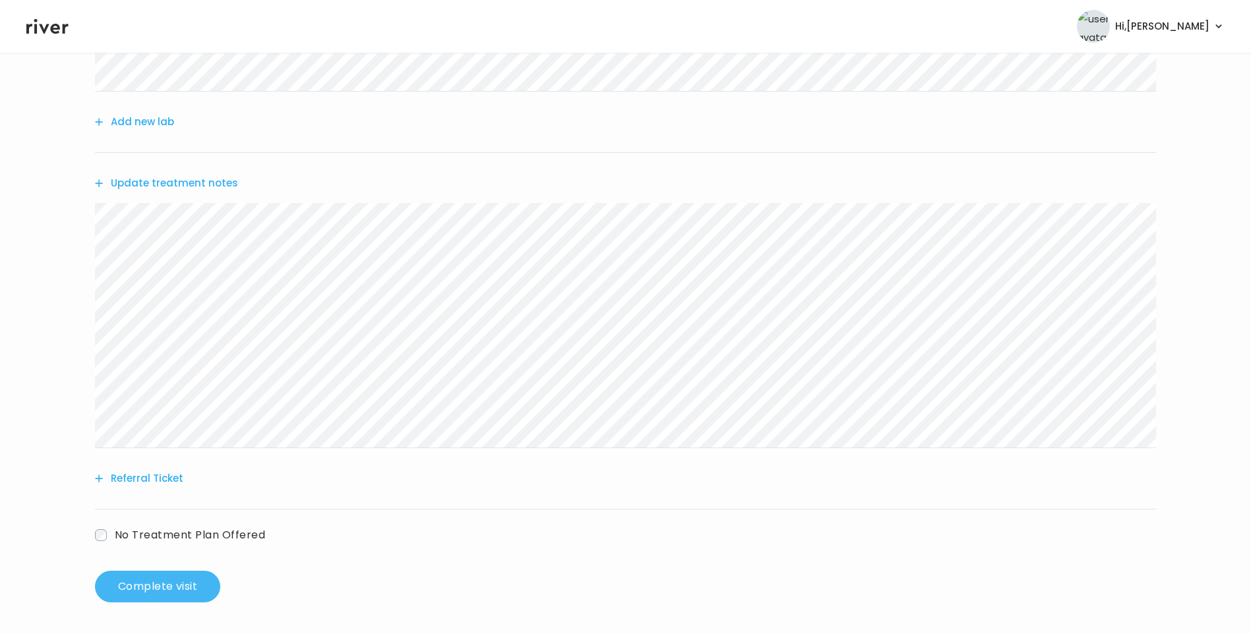
click at [160, 582] on button "Complete visit" at bounding box center [157, 587] width 125 height 32
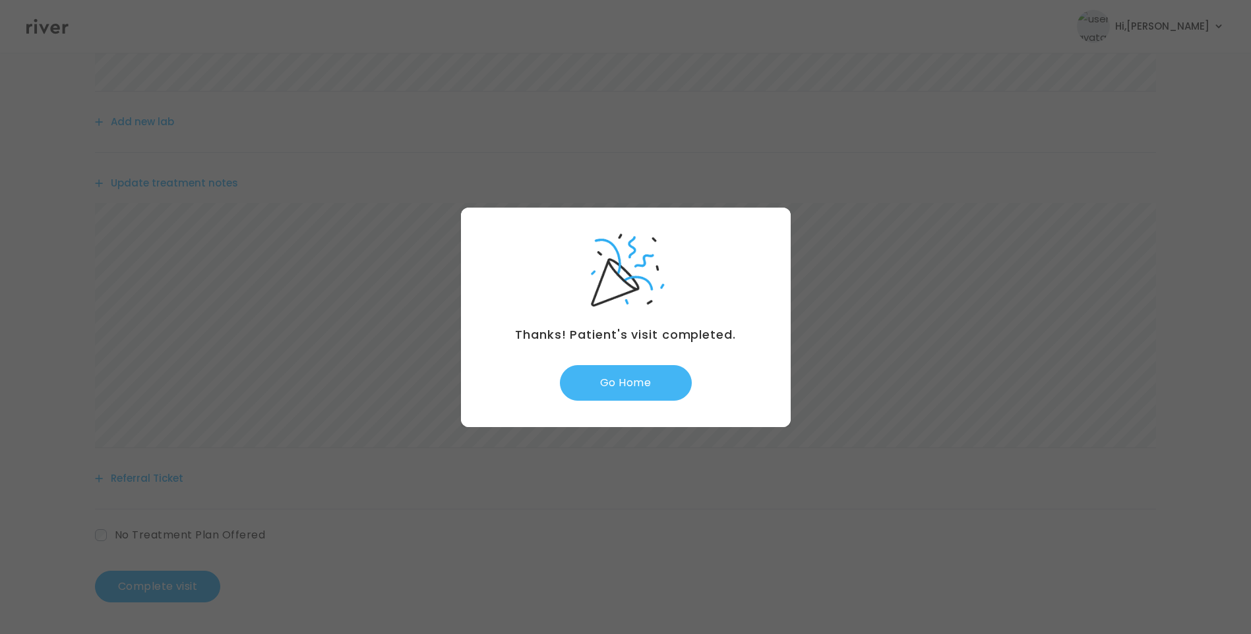
click at [626, 388] on button "Go Home" at bounding box center [626, 383] width 132 height 36
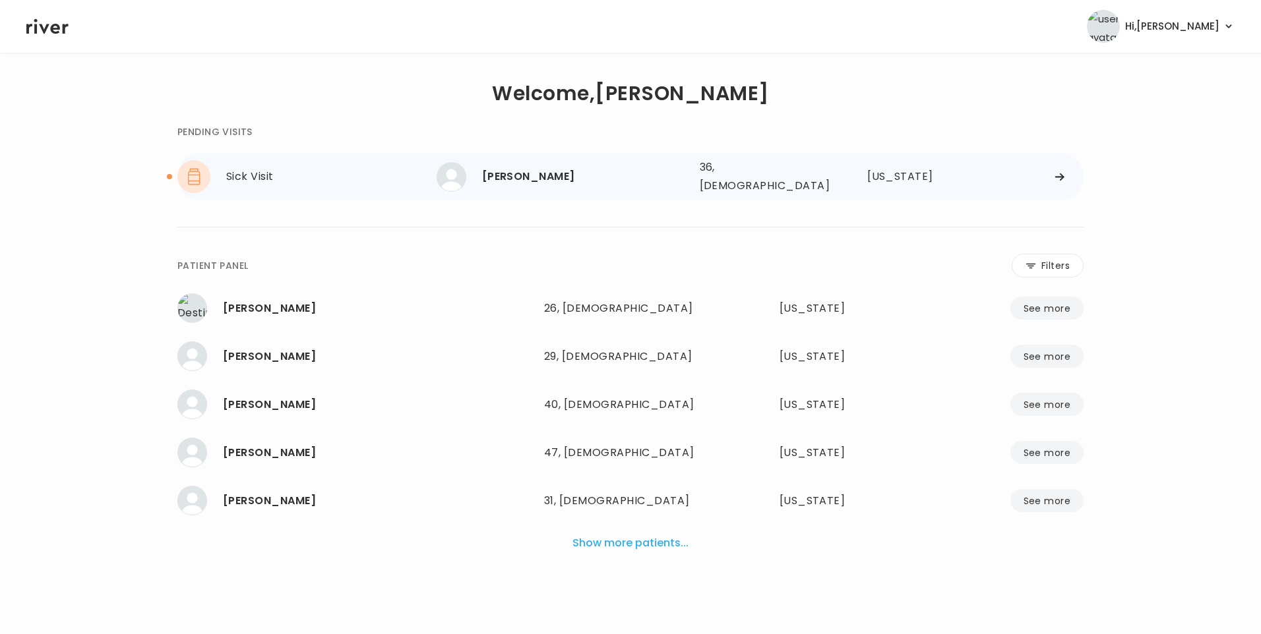
click at [491, 175] on div "[PERSON_NAME]" at bounding box center [585, 177] width 207 height 18
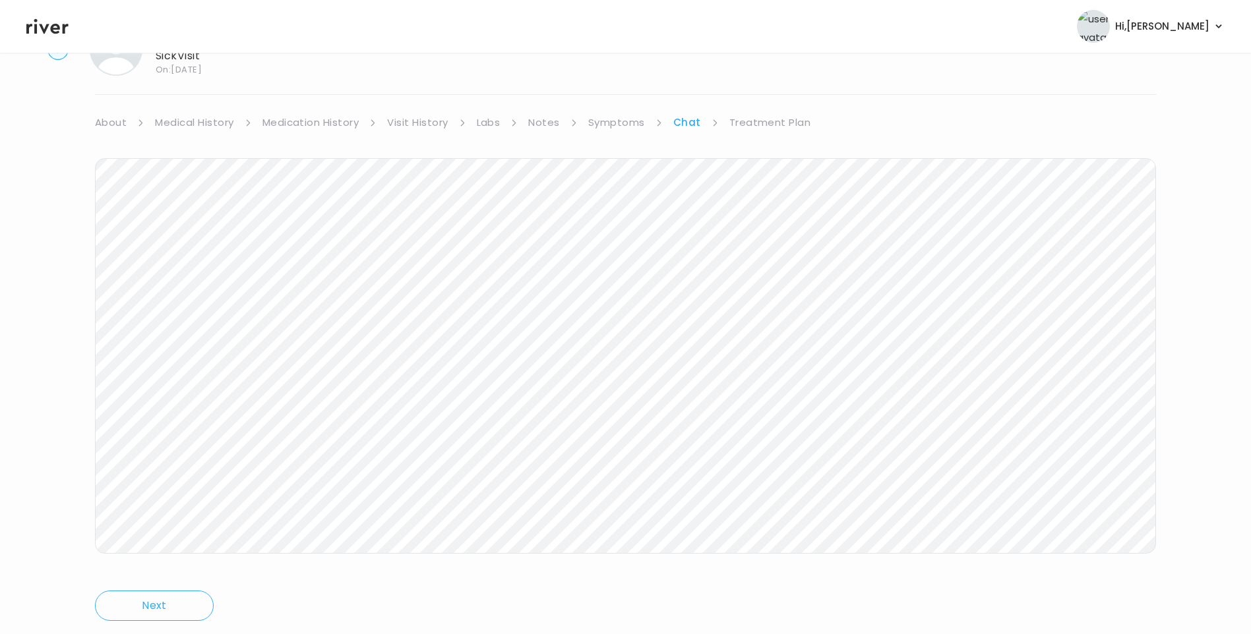
scroll to position [98, 0]
click at [777, 90] on link "Treatment Plan" at bounding box center [770, 85] width 82 height 18
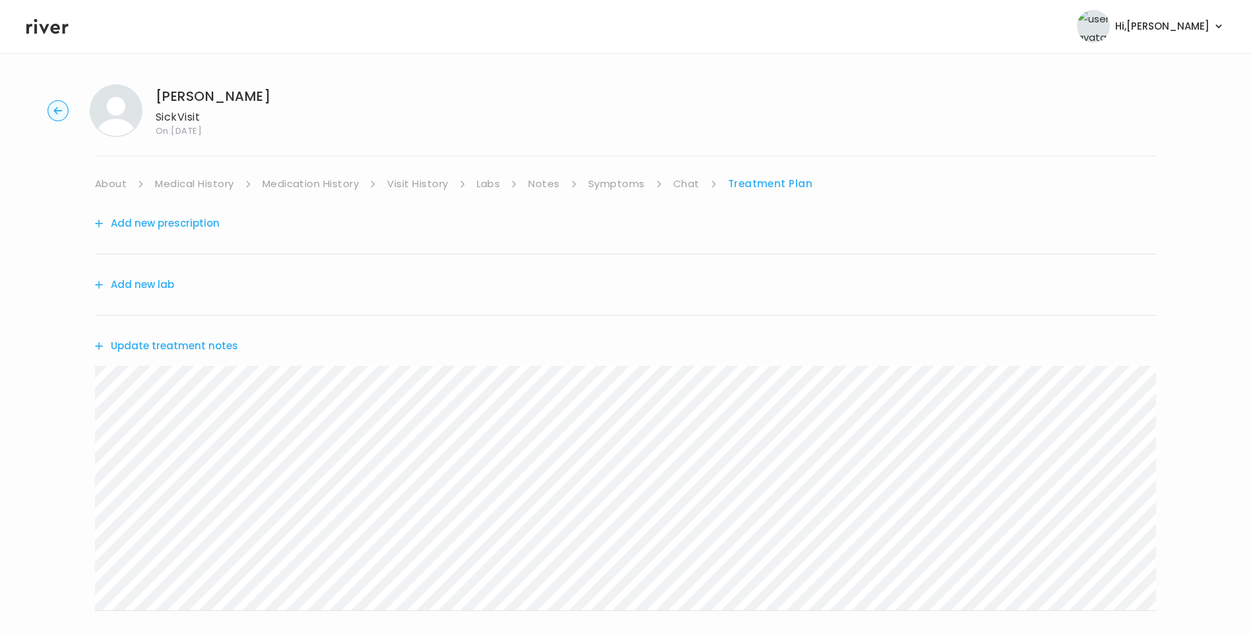
click at [677, 170] on div "Sarah Hanson Sick Visit On: 19 Sep 2025 About Medical History Medication Histor…" at bounding box center [625, 425] width 1251 height 702
click at [683, 181] on link "Chat" at bounding box center [686, 184] width 26 height 18
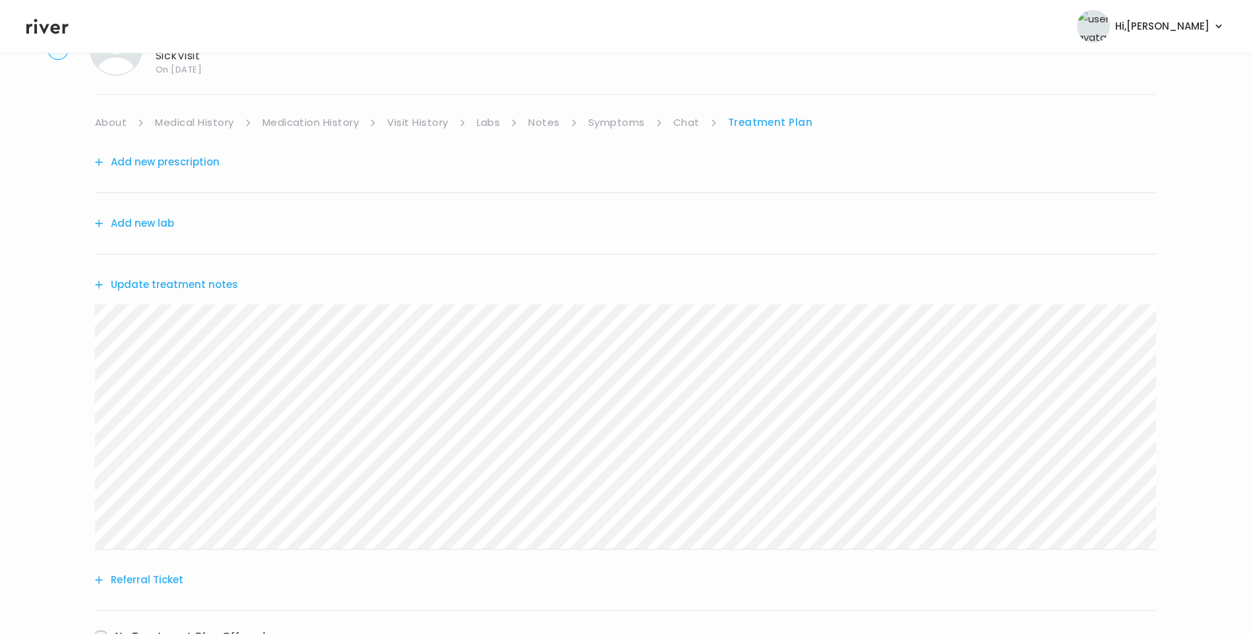
scroll to position [98, 0]
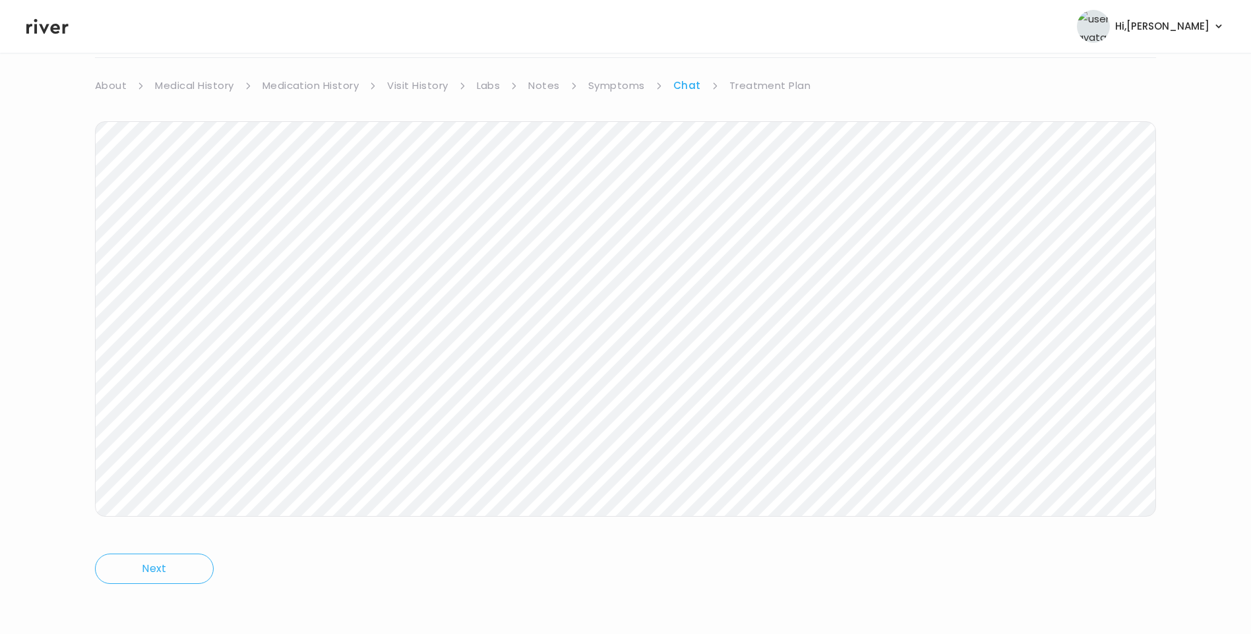
click at [750, 85] on link "Treatment Plan" at bounding box center [770, 85] width 82 height 18
click at [202, 247] on button "Update treatment notes" at bounding box center [166, 248] width 143 height 18
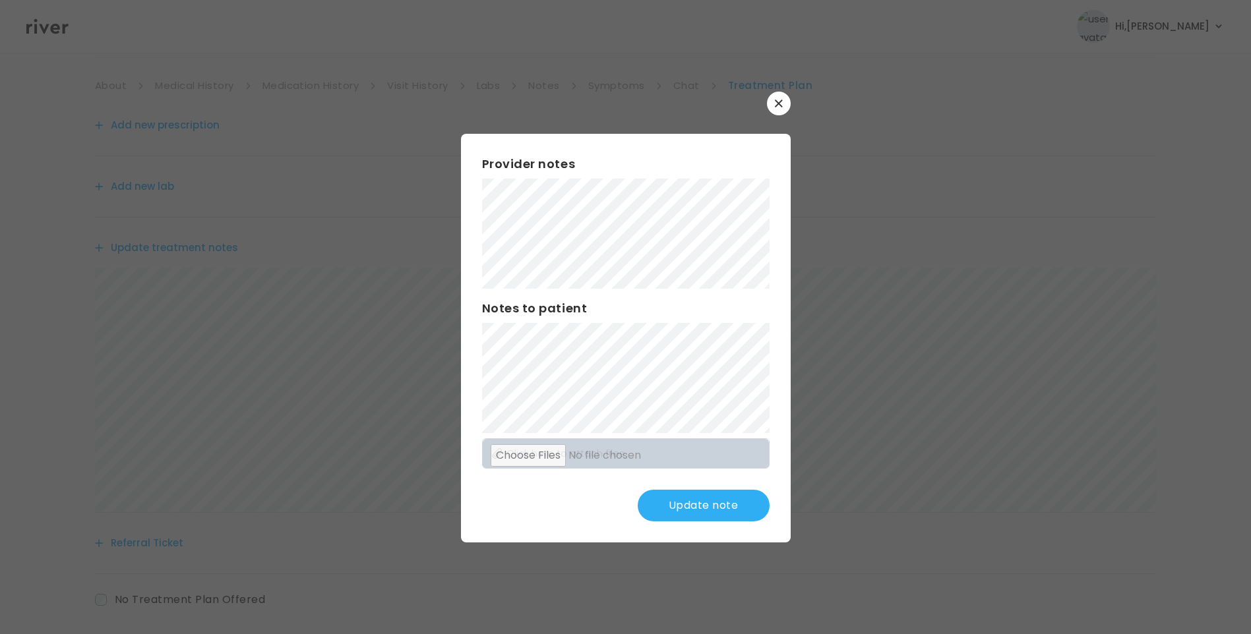
click at [726, 504] on button "Update note" at bounding box center [704, 506] width 132 height 32
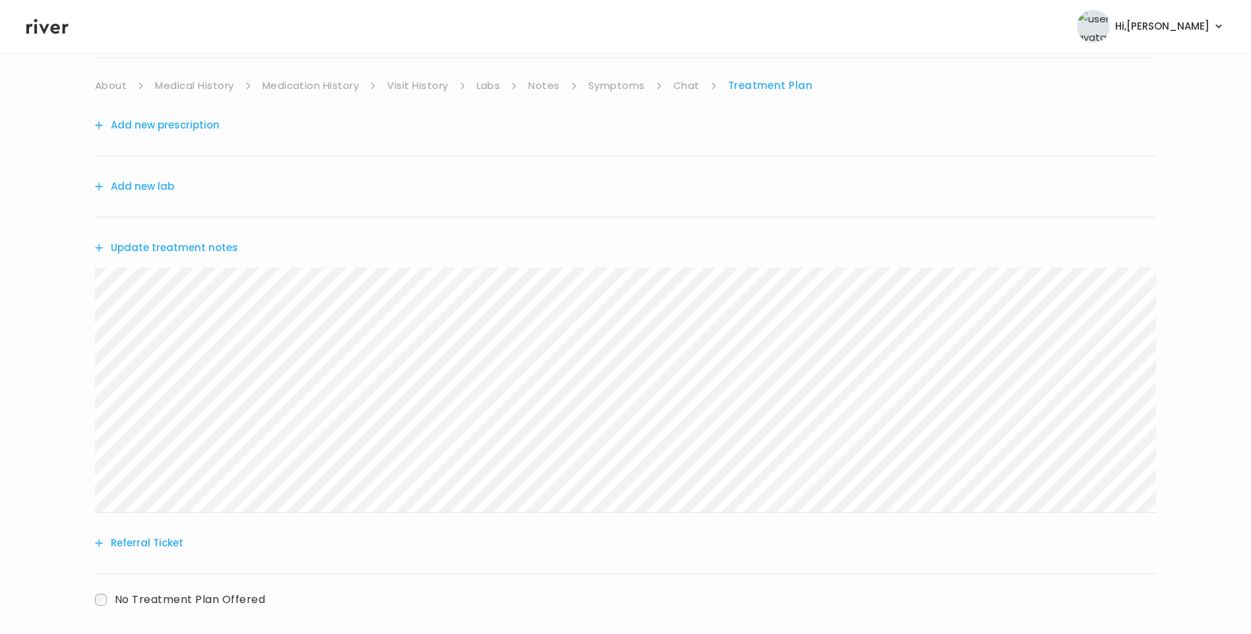
click at [681, 84] on link "Chat" at bounding box center [686, 85] width 26 height 18
click at [783, 90] on link "Treatment Plan" at bounding box center [770, 85] width 82 height 18
click at [221, 247] on button "Update treatment notes" at bounding box center [166, 248] width 143 height 18
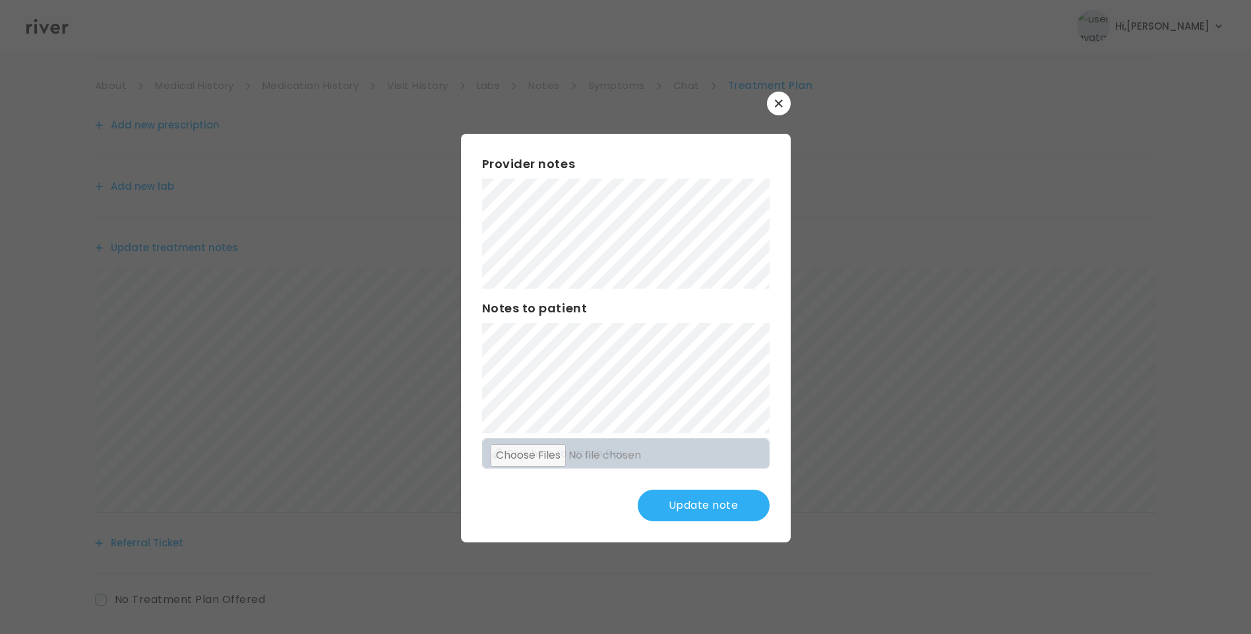
click at [716, 512] on button "Update note" at bounding box center [704, 506] width 132 height 32
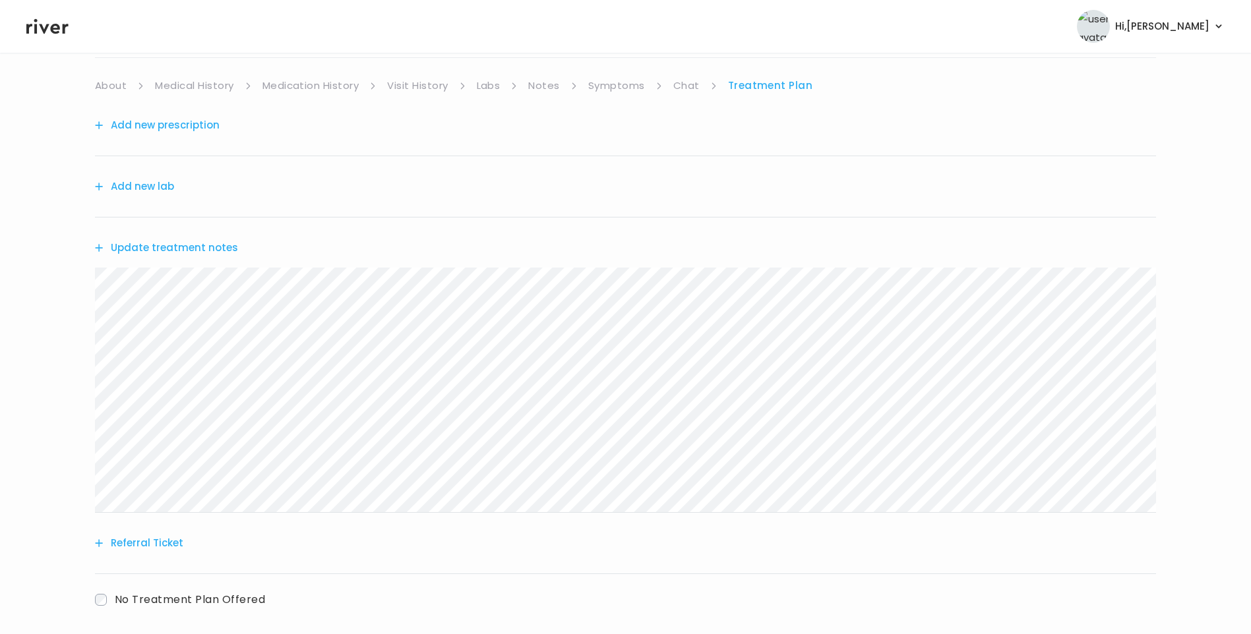
drag, startPoint x: 679, startPoint y: 90, endPoint x: 689, endPoint y: 88, distance: 10.9
click at [680, 90] on link "Chat" at bounding box center [686, 85] width 26 height 18
click at [766, 82] on link "Treatment Plan" at bounding box center [770, 85] width 82 height 18
click at [193, 247] on button "Update treatment notes" at bounding box center [166, 248] width 143 height 18
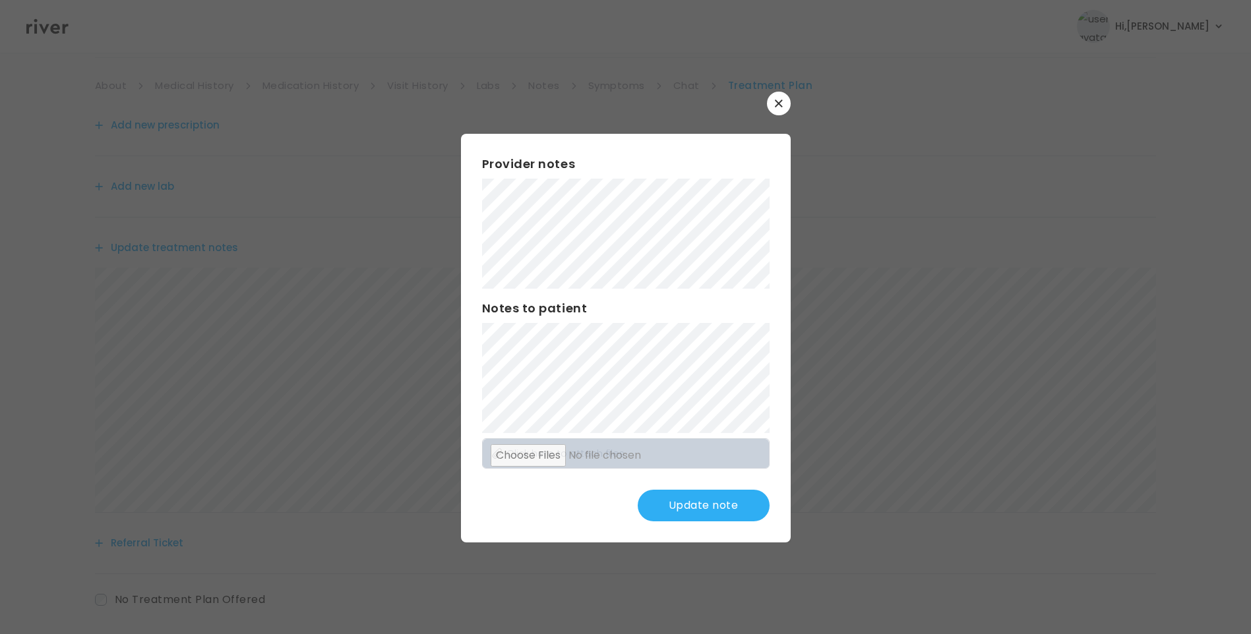
click at [700, 498] on button "Update note" at bounding box center [704, 506] width 132 height 32
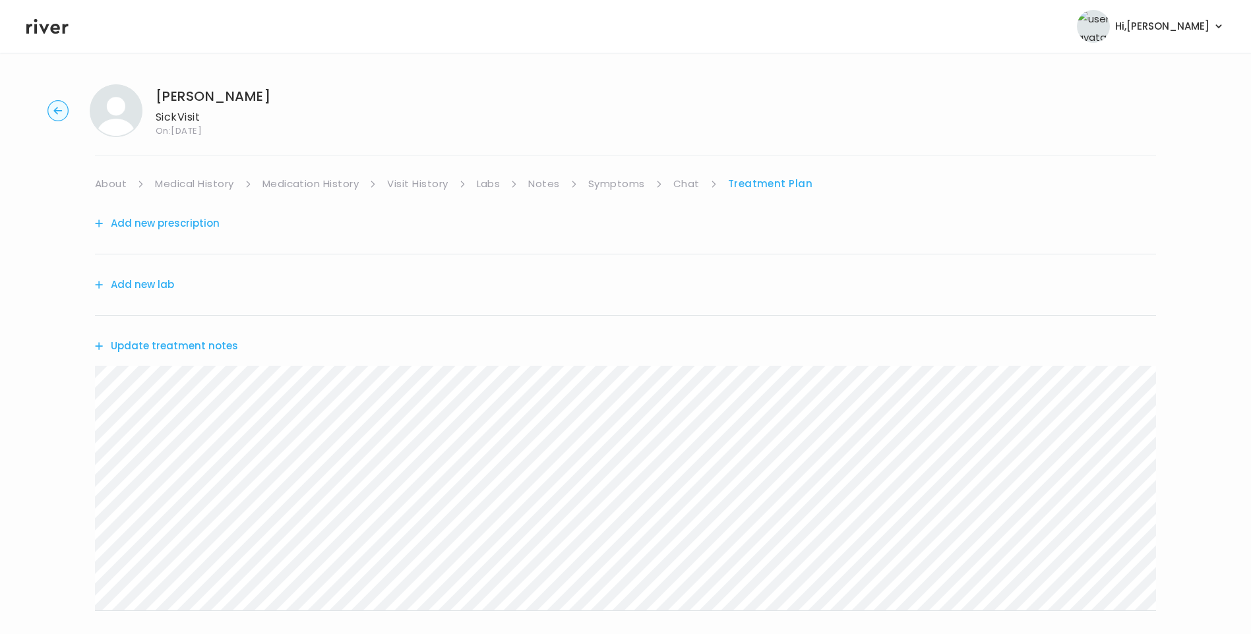
click at [594, 180] on link "Symptoms" at bounding box center [616, 184] width 57 height 18
drag, startPoint x: 760, startPoint y: 185, endPoint x: 770, endPoint y: 189, distance: 10.0
click at [762, 185] on link "Treatment Plan" at bounding box center [772, 184] width 82 height 18
click at [682, 184] on link "Chat" at bounding box center [686, 184] width 26 height 18
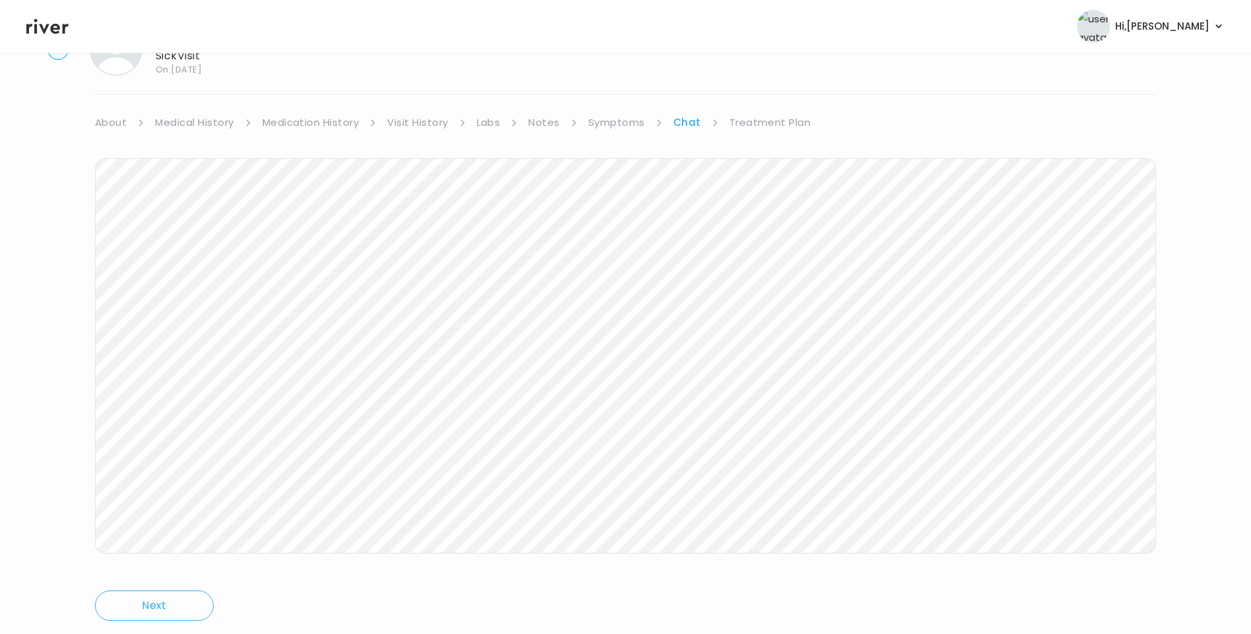
scroll to position [98, 0]
drag, startPoint x: 777, startPoint y: 76, endPoint x: 783, endPoint y: 90, distance: 14.7
click at [777, 77] on link "Treatment Plan" at bounding box center [770, 85] width 82 height 18
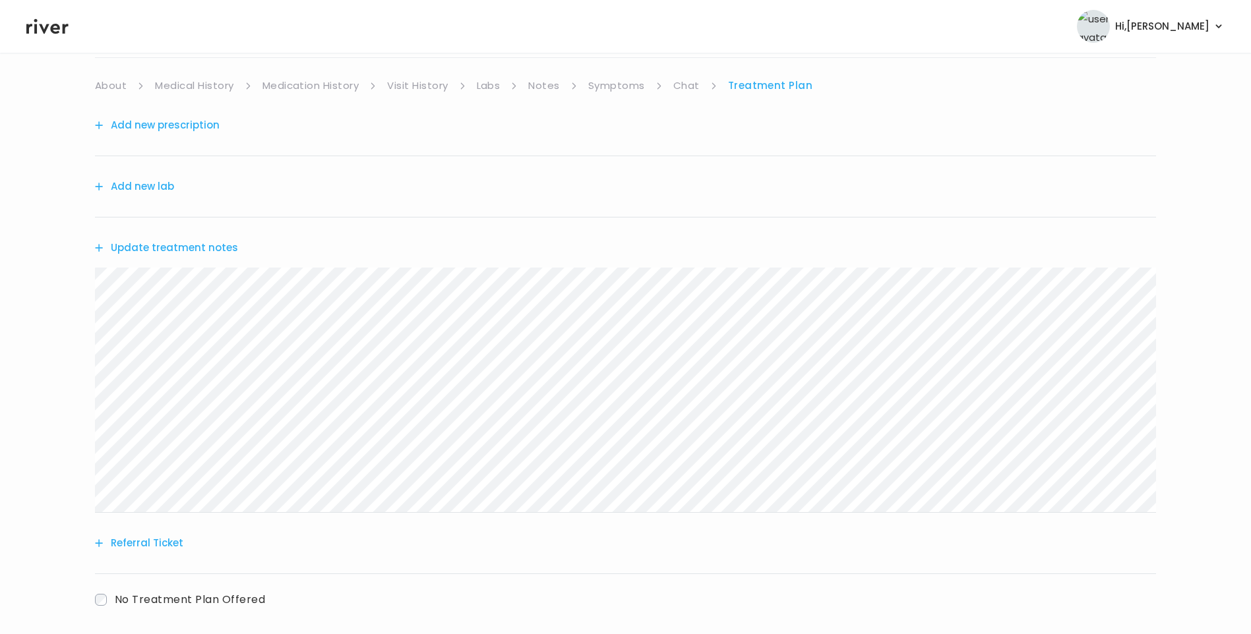
click at [54, 28] on icon at bounding box center [47, 26] width 42 height 15
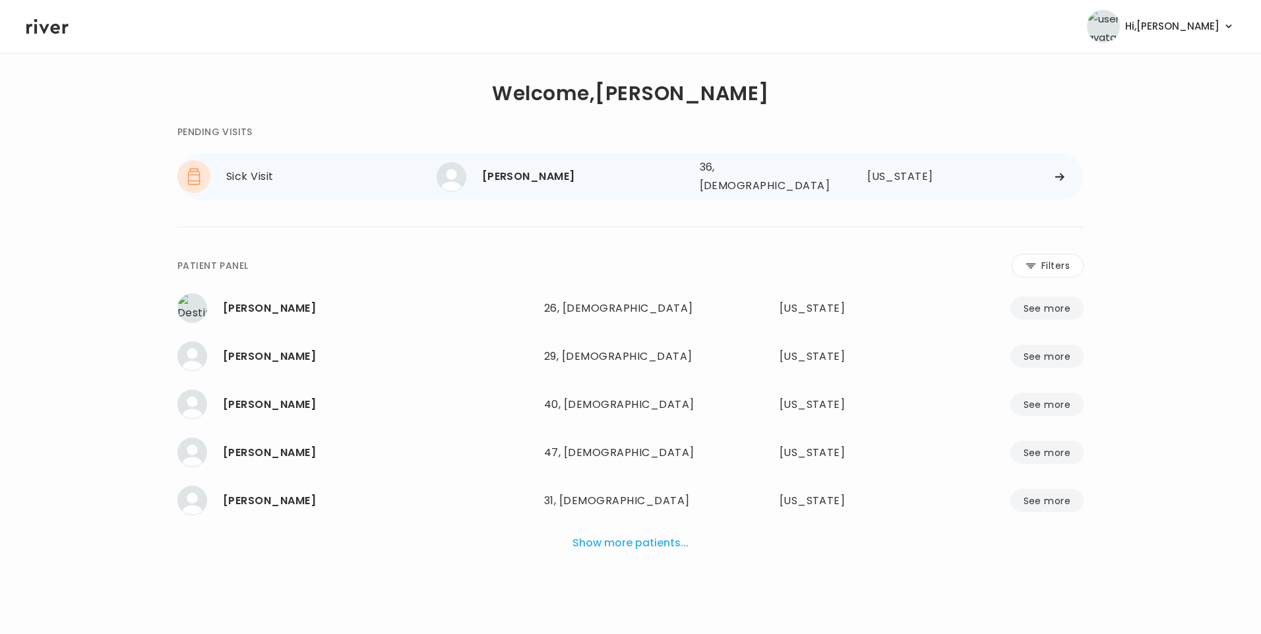
click at [503, 174] on div "Sarah Hanson" at bounding box center [585, 177] width 207 height 18
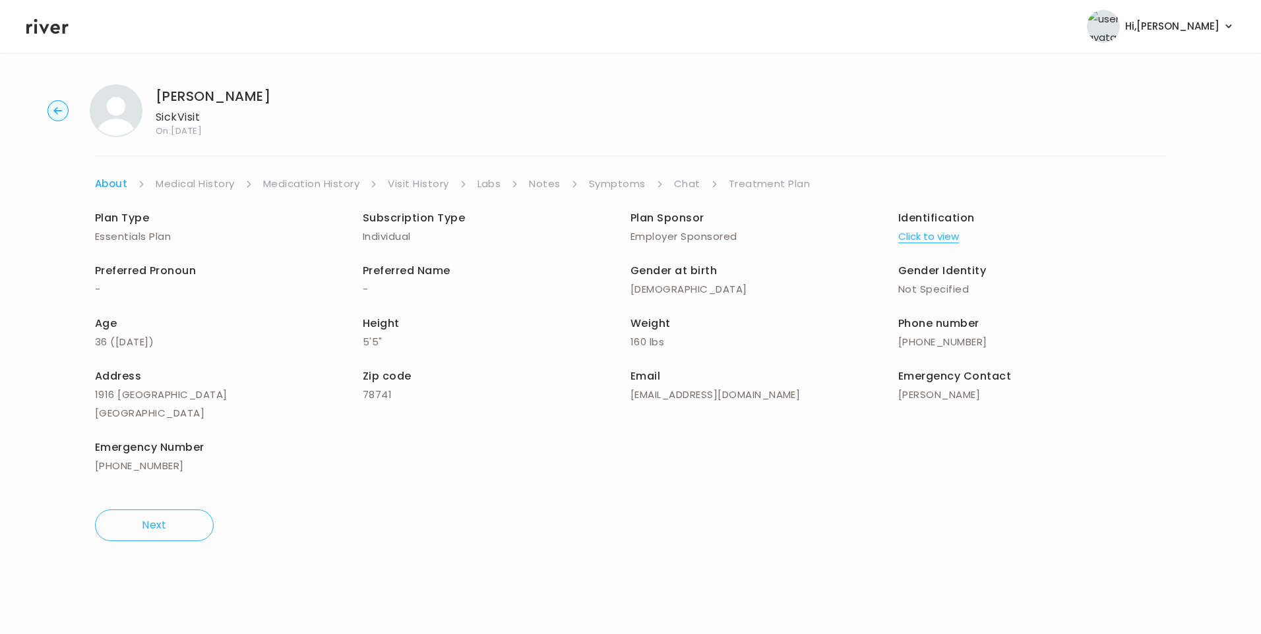
click at [683, 179] on link "Chat" at bounding box center [687, 184] width 26 height 18
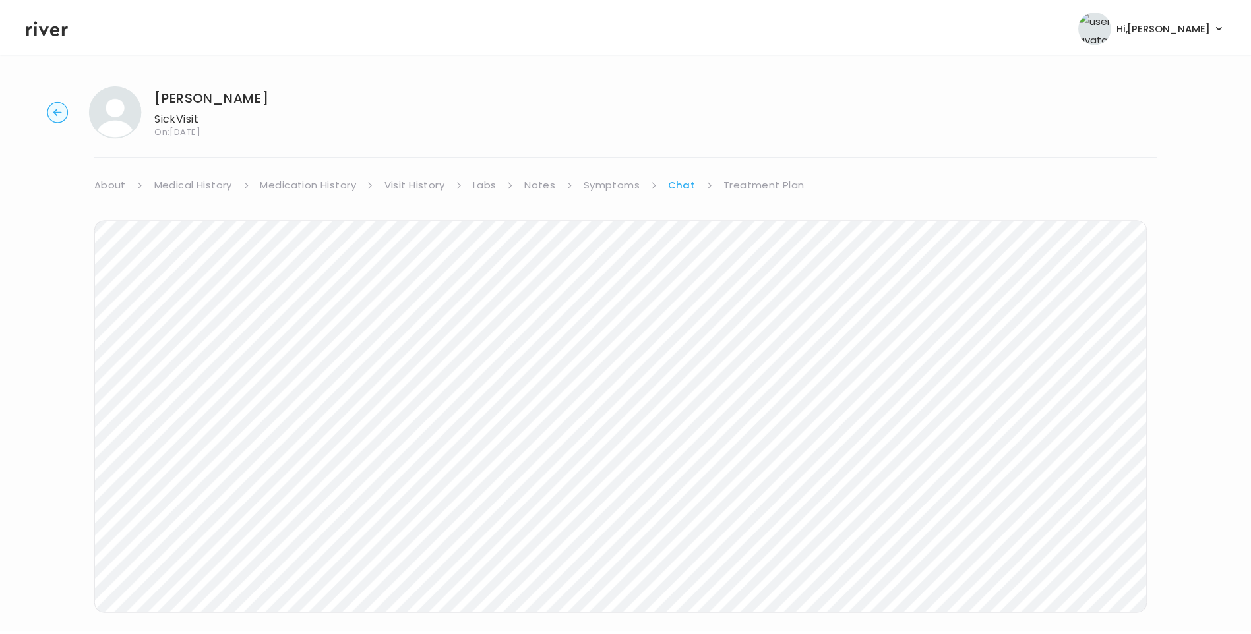
scroll to position [98, 0]
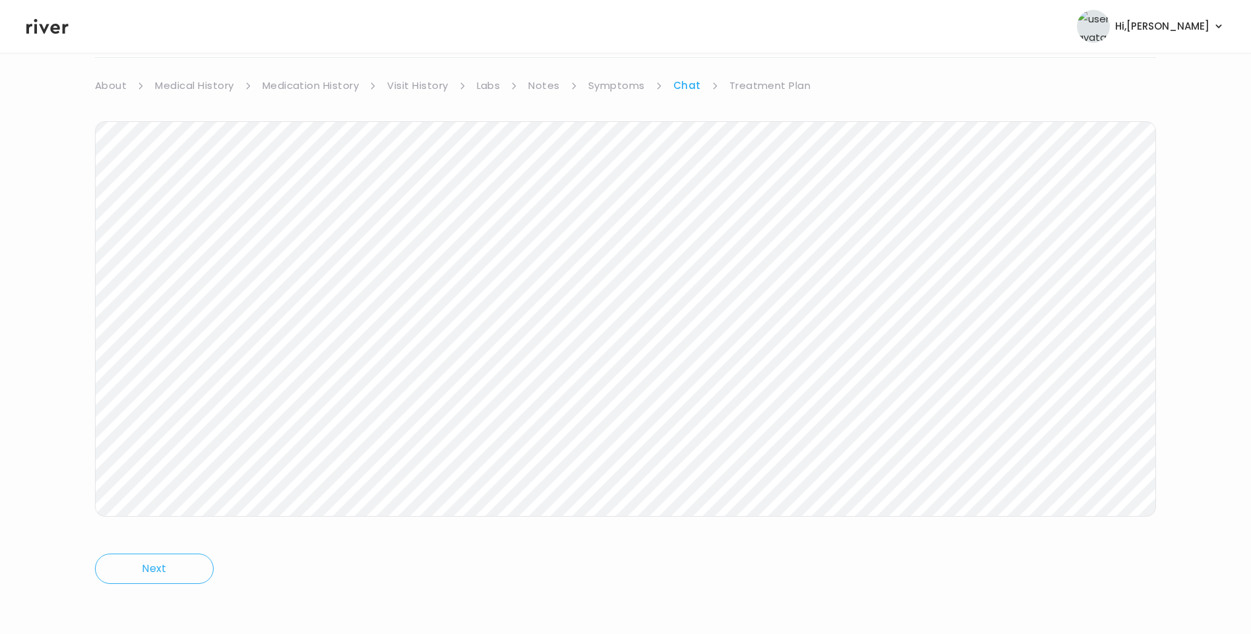
click at [50, 21] on icon at bounding box center [47, 26] width 42 height 20
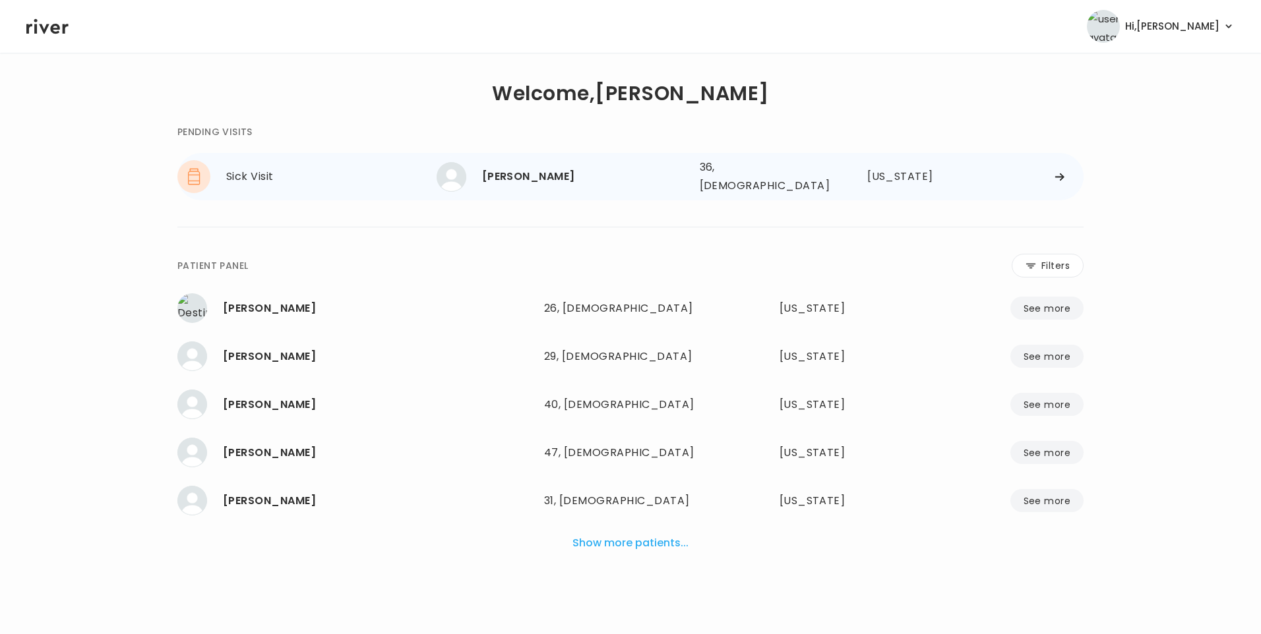
click at [525, 182] on div "[PERSON_NAME]" at bounding box center [585, 177] width 207 height 18
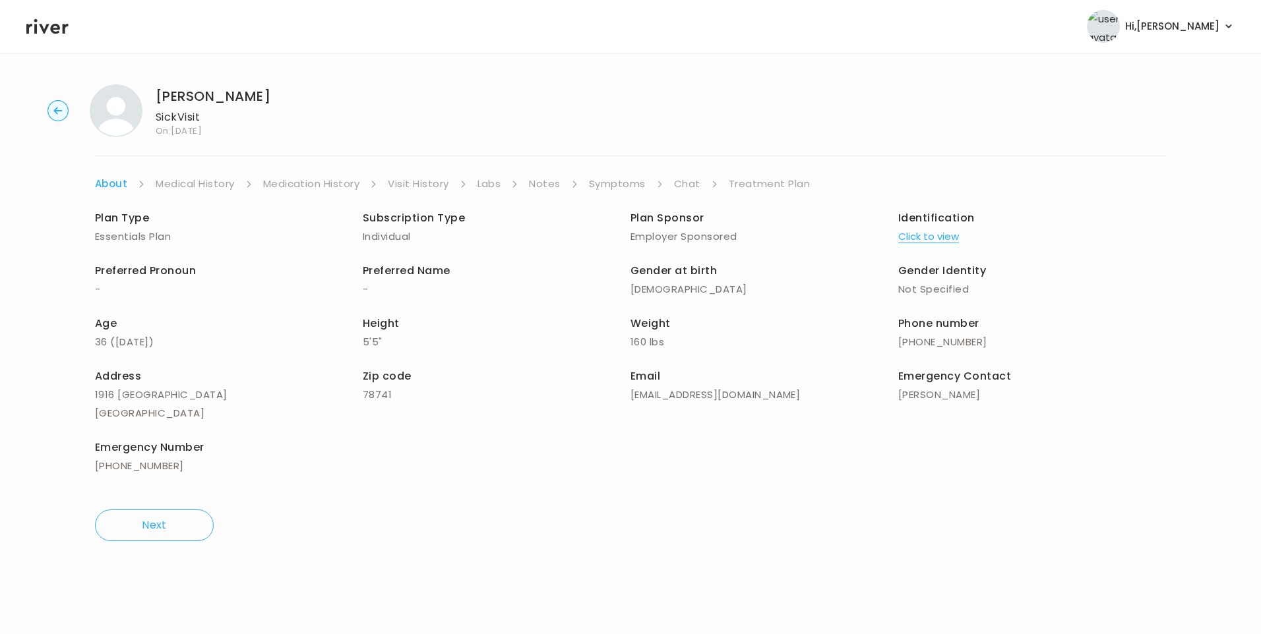
click at [680, 185] on link "Chat" at bounding box center [687, 184] width 26 height 18
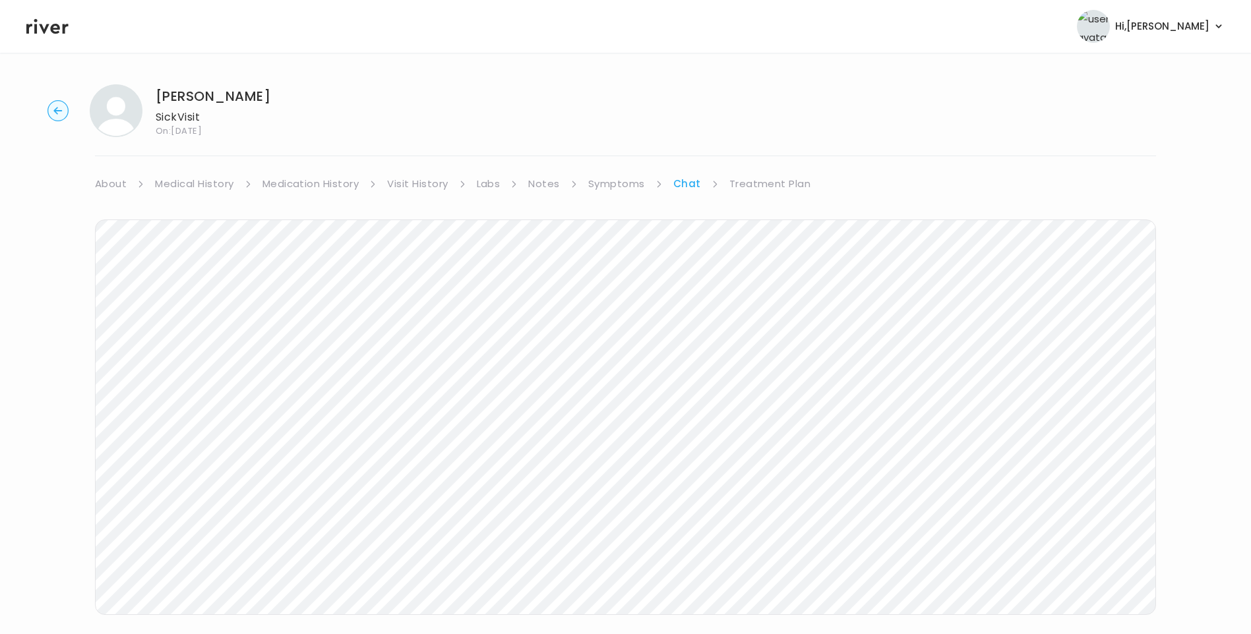
scroll to position [22, 0]
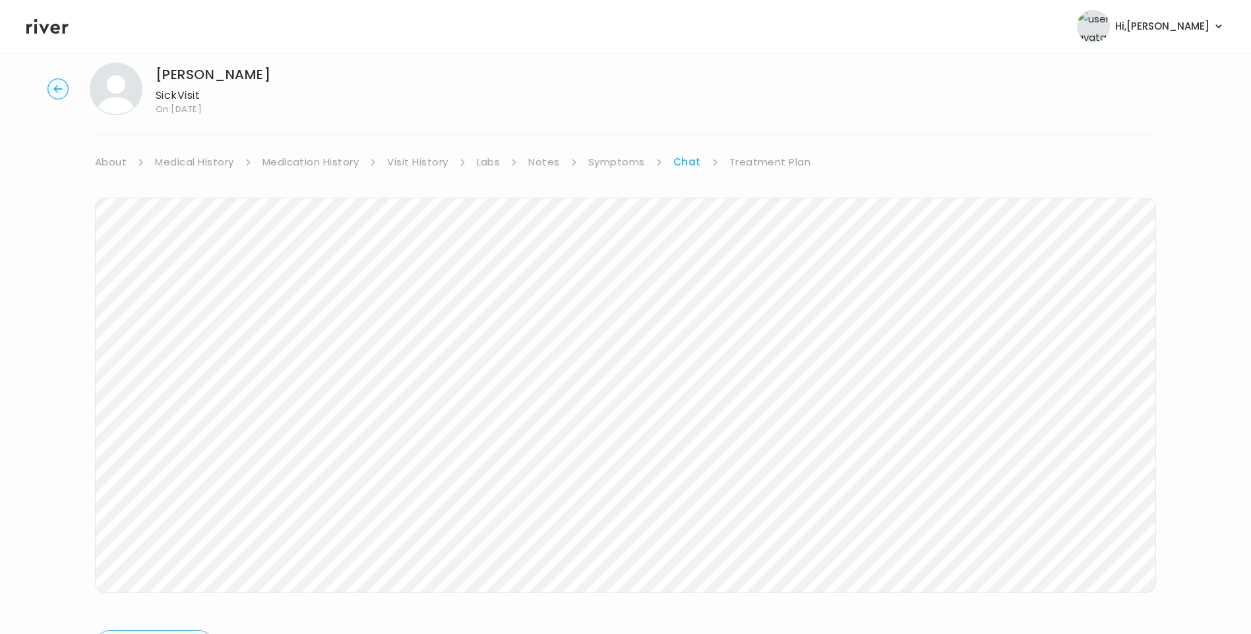
click at [50, 24] on icon at bounding box center [47, 26] width 42 height 20
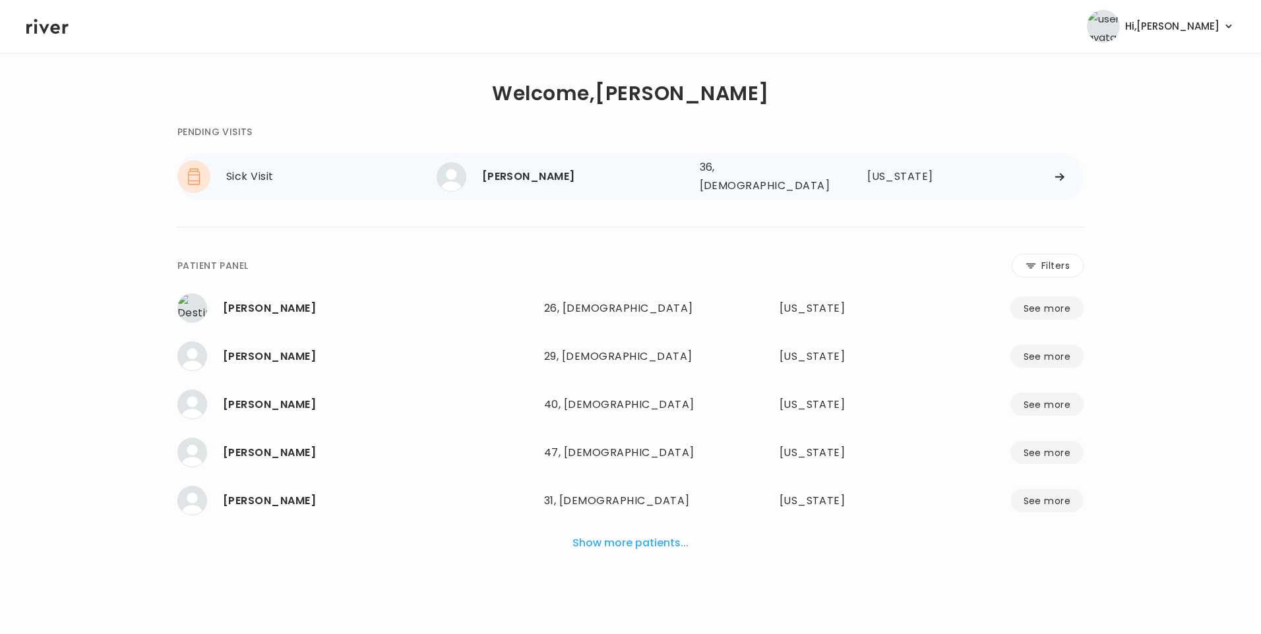
click at [528, 162] on div "Sarah Hanson 36, Female See more" at bounding box center [563, 177] width 253 height 30
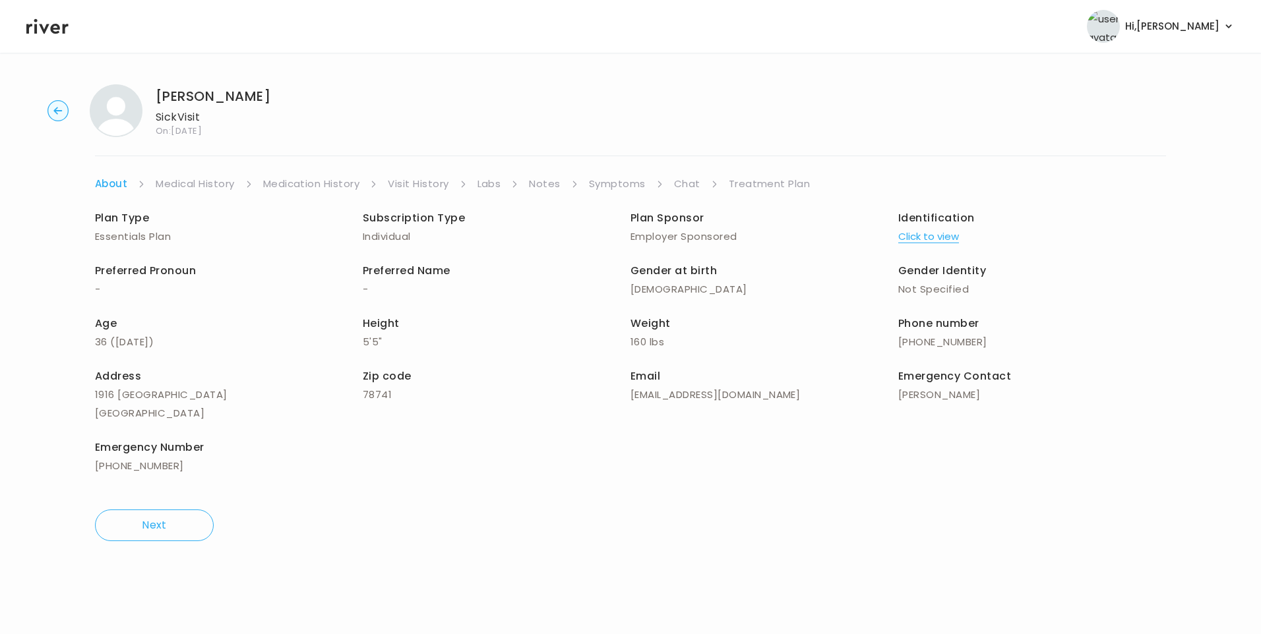
click at [59, 24] on icon at bounding box center [47, 26] width 42 height 20
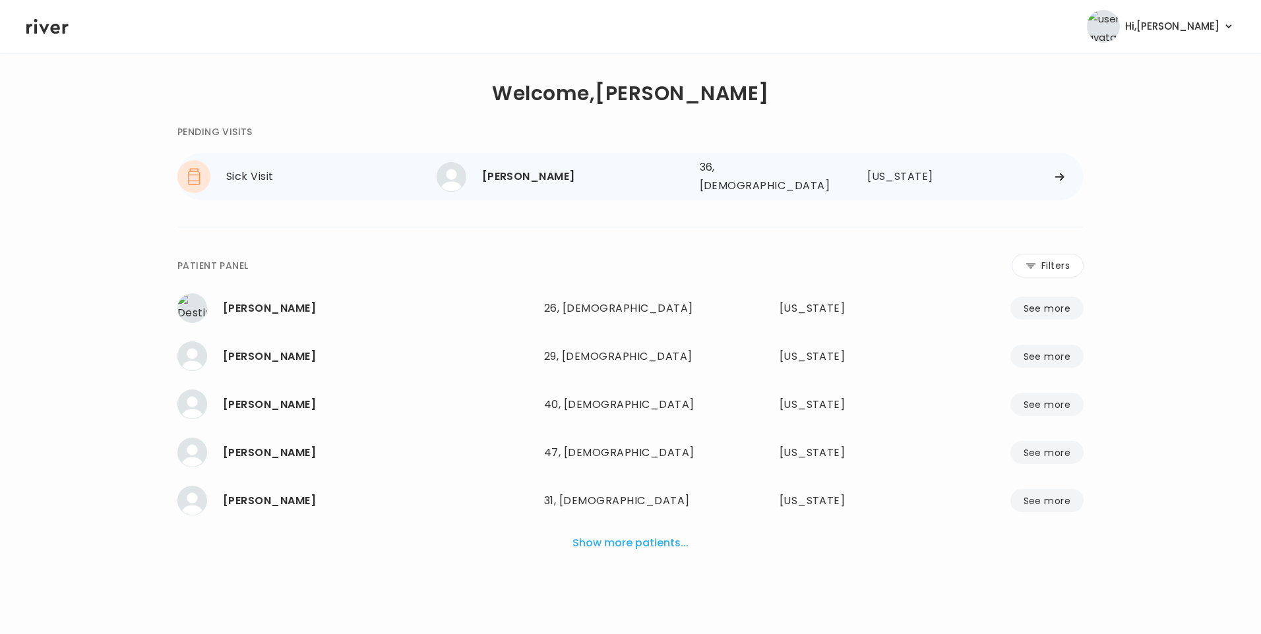
click at [506, 182] on div "[PERSON_NAME]" at bounding box center [585, 177] width 207 height 18
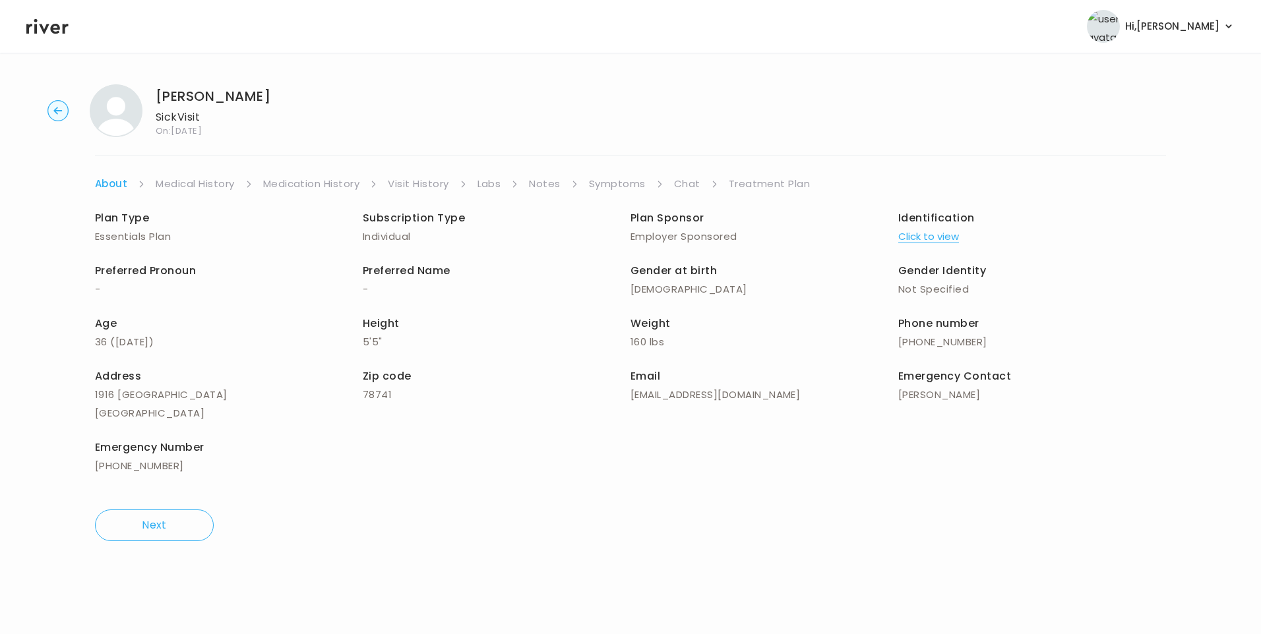
click at [695, 179] on link "Chat" at bounding box center [687, 184] width 26 height 18
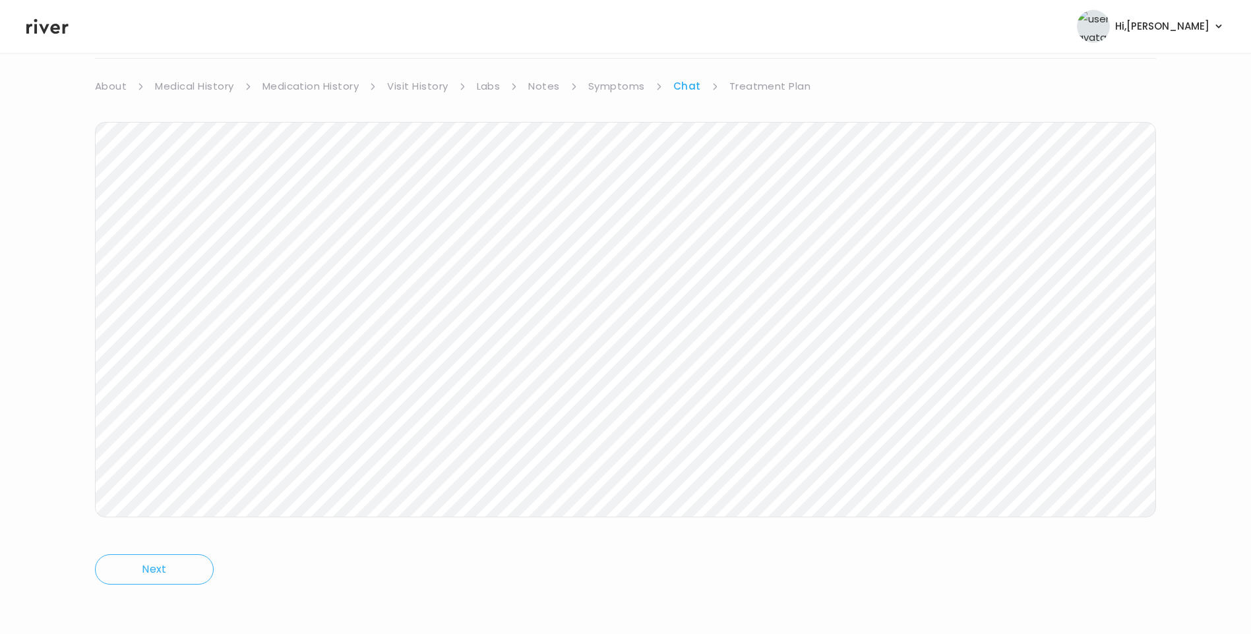
scroll to position [98, 0]
click at [58, 30] on icon at bounding box center [47, 26] width 42 height 15
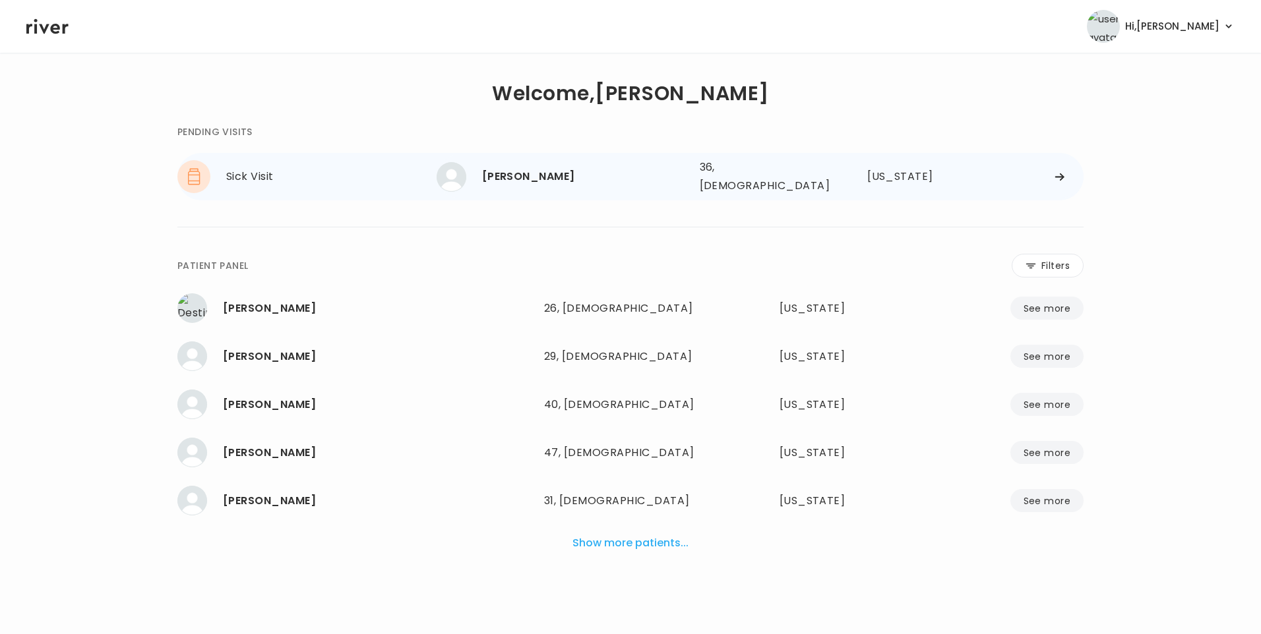
click at [530, 181] on div "[PERSON_NAME]" at bounding box center [585, 177] width 207 height 18
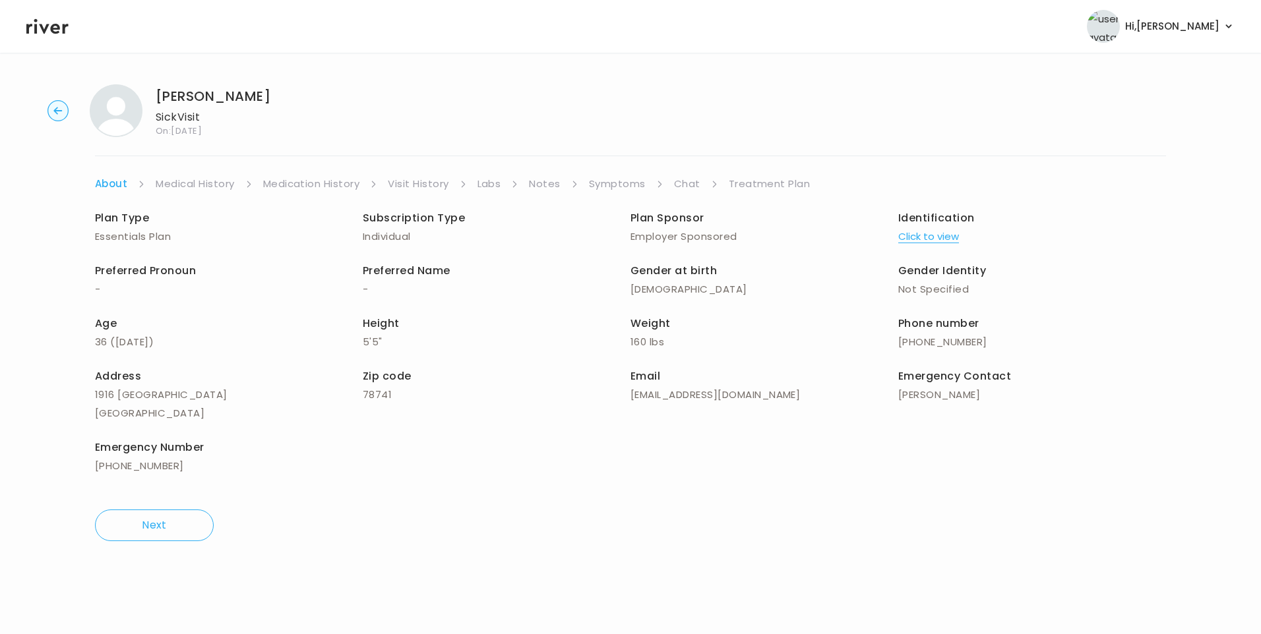
click at [698, 189] on li "Chat" at bounding box center [696, 184] width 44 height 18
click at [694, 185] on link "Chat" at bounding box center [687, 184] width 26 height 18
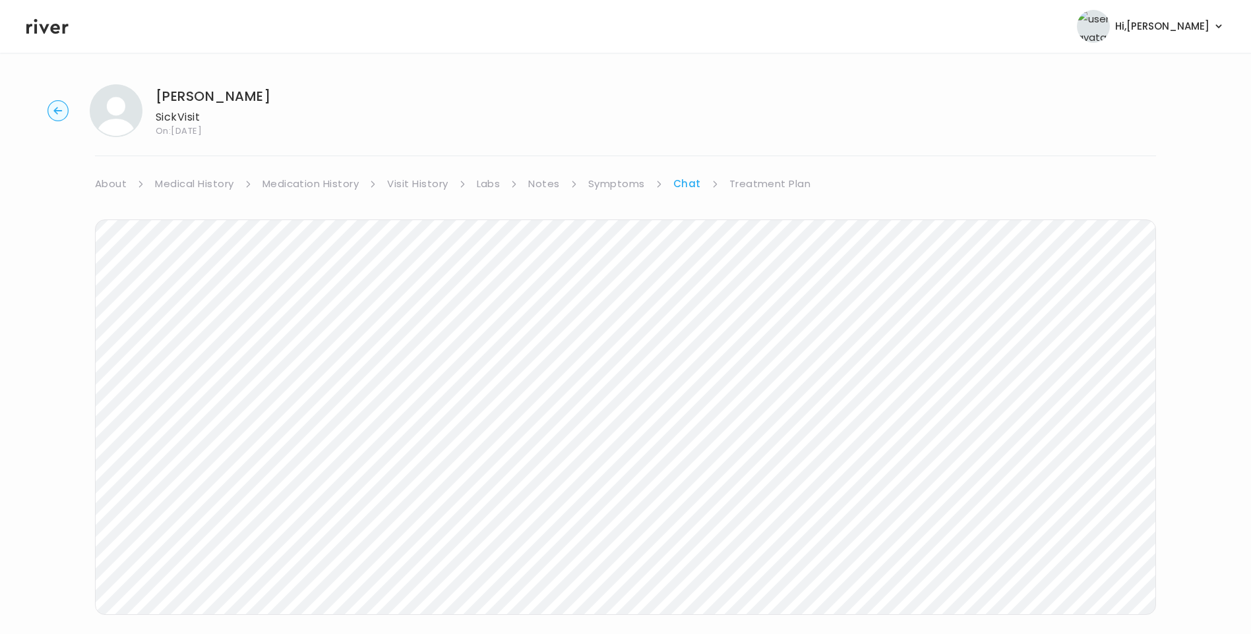
click at [39, 20] on icon at bounding box center [47, 26] width 42 height 20
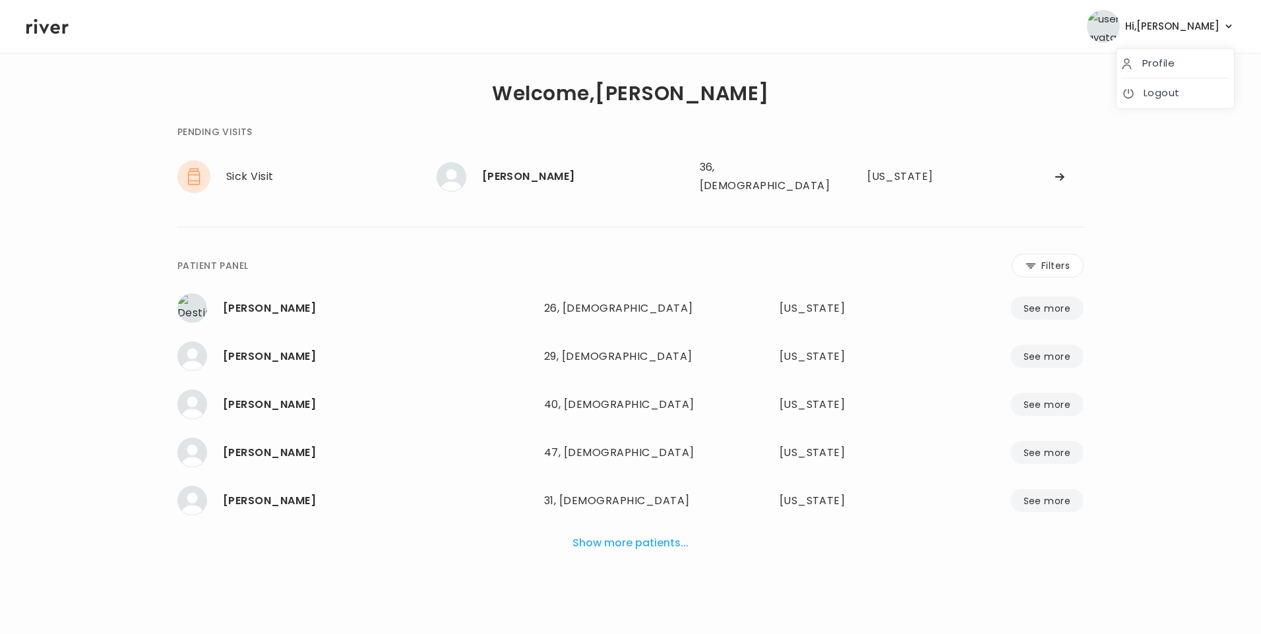
click at [1205, 25] on span "Hi, [PERSON_NAME]" at bounding box center [1172, 26] width 94 height 18
click at [1174, 92] on link "Logout" at bounding box center [1175, 93] width 107 height 18
